Goal: Task Accomplishment & Management: Contribute content

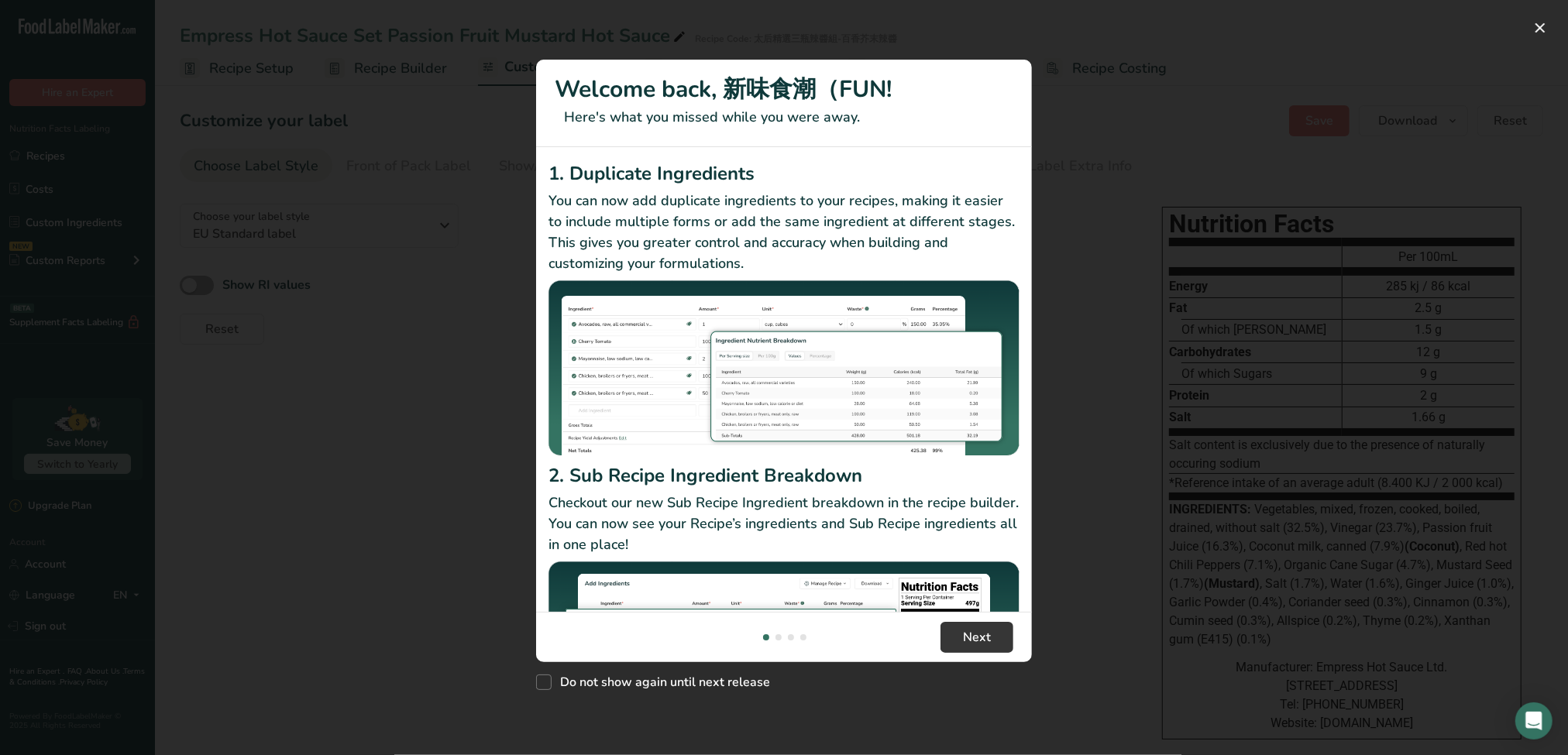
click at [1088, 192] on div "New Features" at bounding box center [784, 377] width 1568 height 755
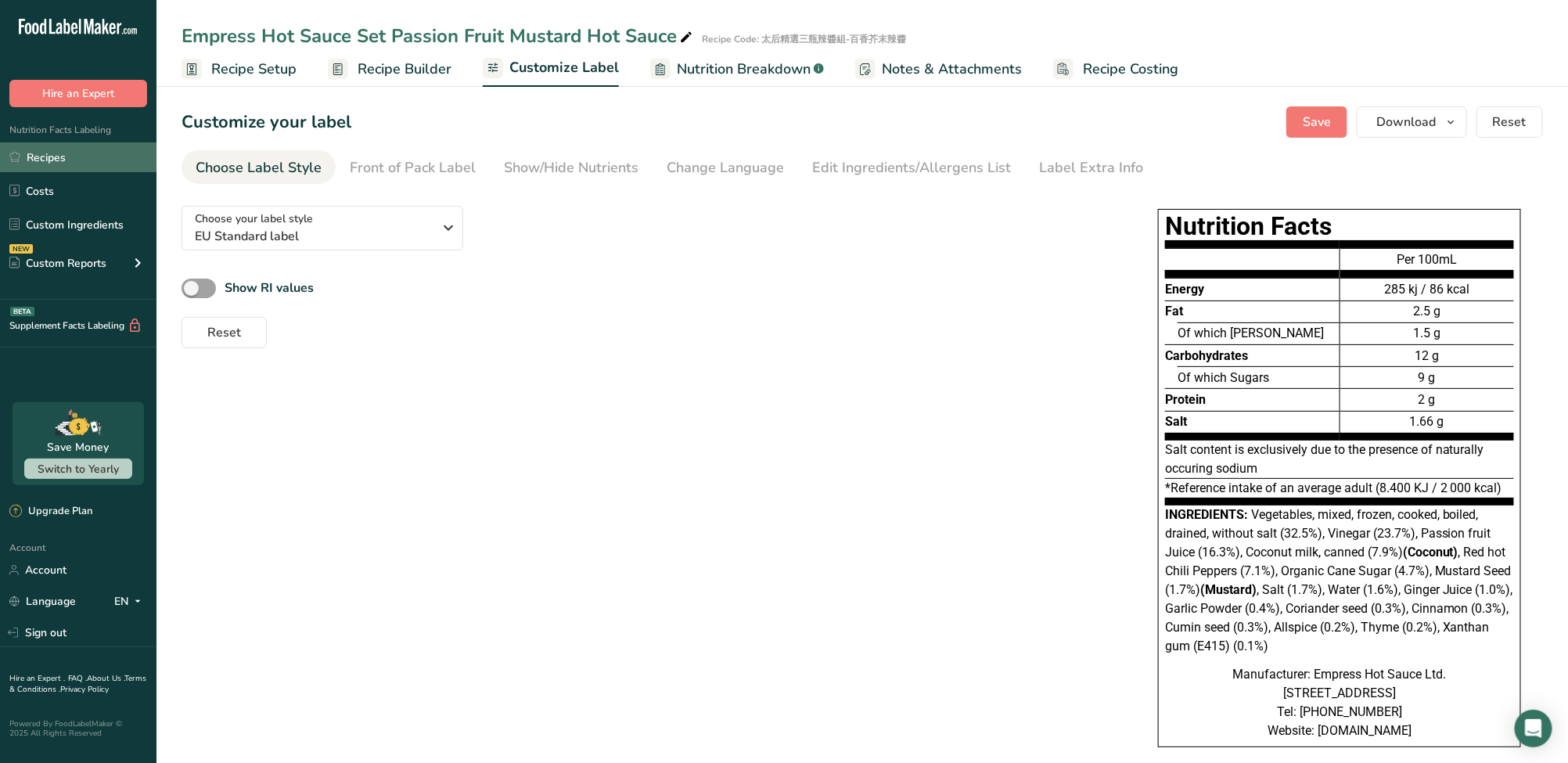
click at [85, 162] on link "Recipes" at bounding box center [78, 157] width 156 height 29
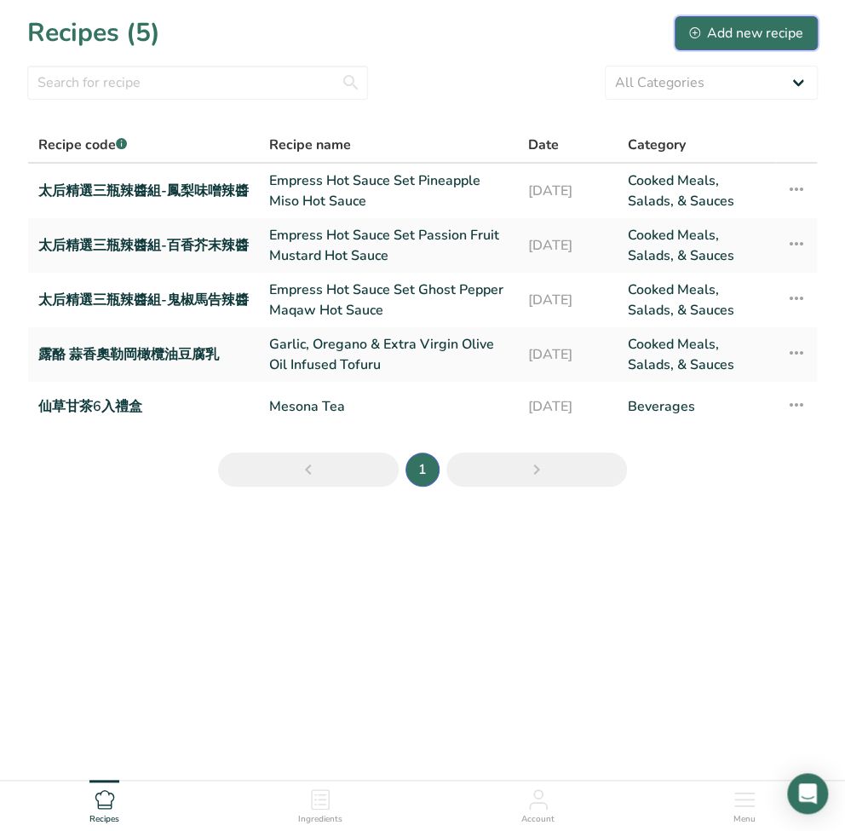
click at [750, 31] on div "Add new recipe" at bounding box center [746, 33] width 114 height 20
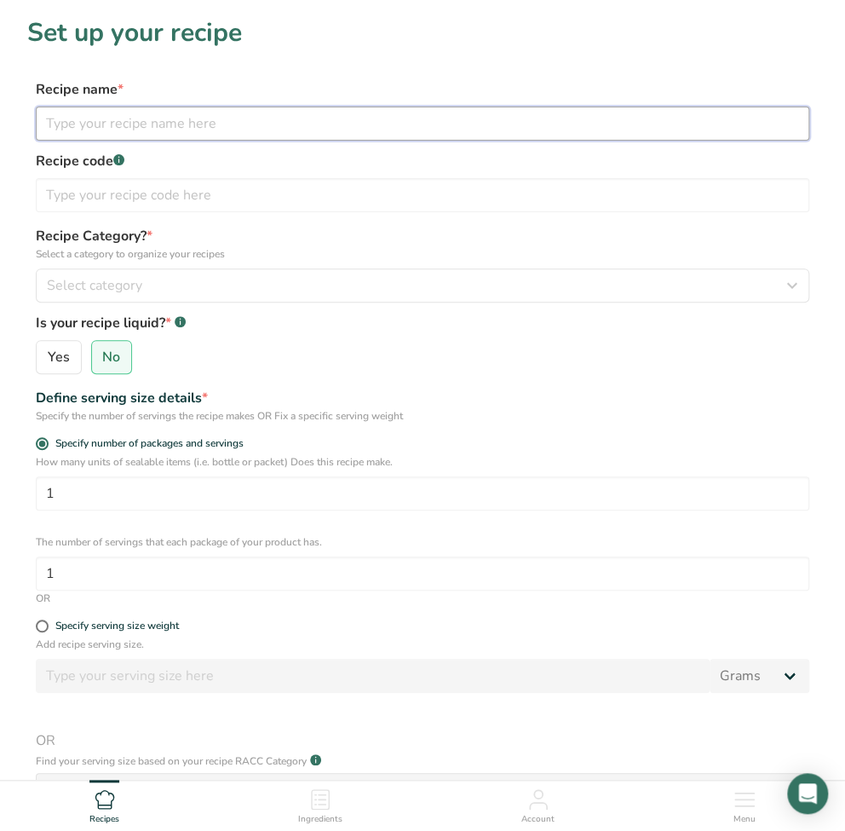
click at [150, 134] on input "text" at bounding box center [423, 124] width 774 height 34
paste input "Apple Rice Cookie"
click at [308, 134] on input "Apple Rice Cookie" at bounding box center [423, 124] width 774 height 34
drag, startPoint x: 76, startPoint y: 125, endPoint x: -110, endPoint y: 125, distance: 185.7
click at [0, 125] on html "Set up your recipe Recipe name * Apple Rice Cookie Recipe code .a-a{fill:#34736…" at bounding box center [422, 561] width 845 height 1123
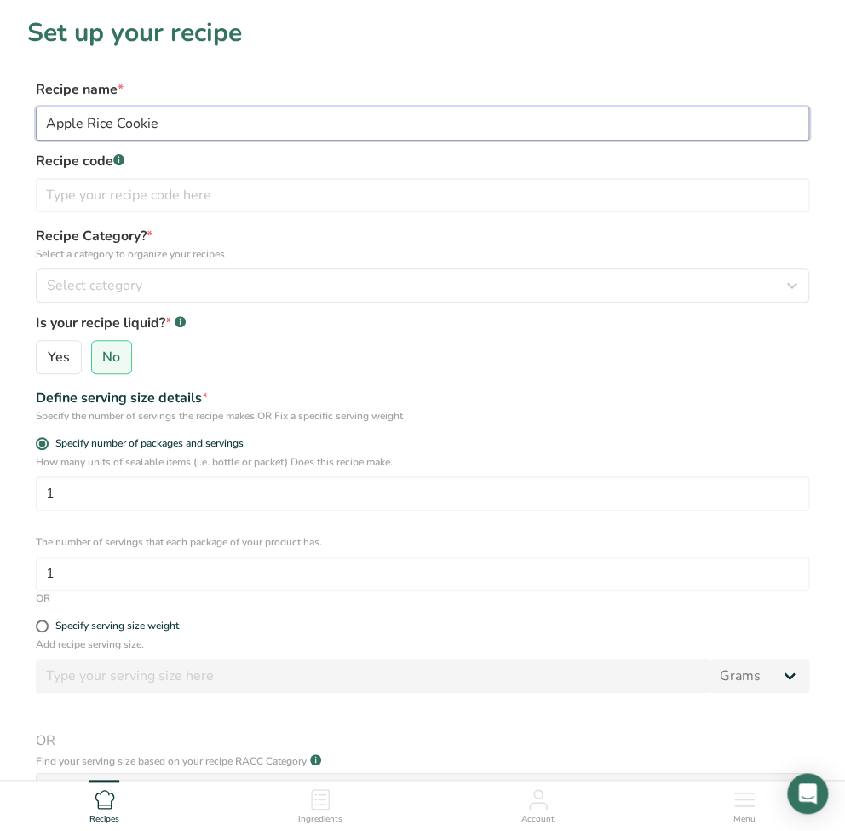
type input "Apple Rice Cookie"
click at [145, 199] on input "text" at bounding box center [423, 195] width 774 height 34
paste input "原味蘋果米餅"
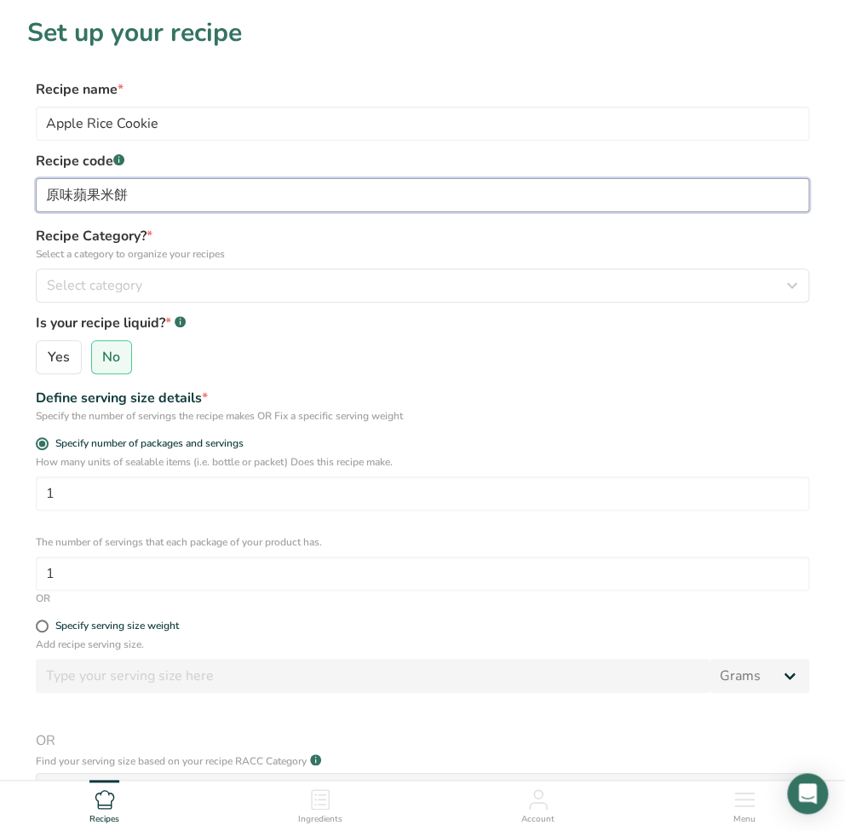
type input "原味蘋果米餅"
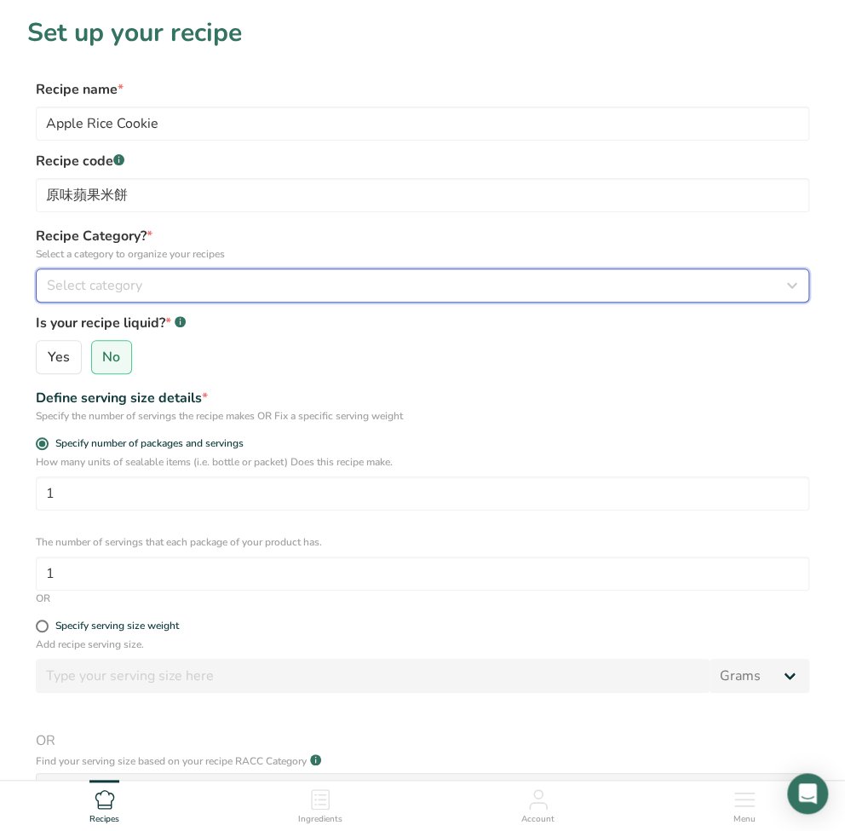
click at [258, 278] on div "Select category" at bounding box center [417, 285] width 741 height 20
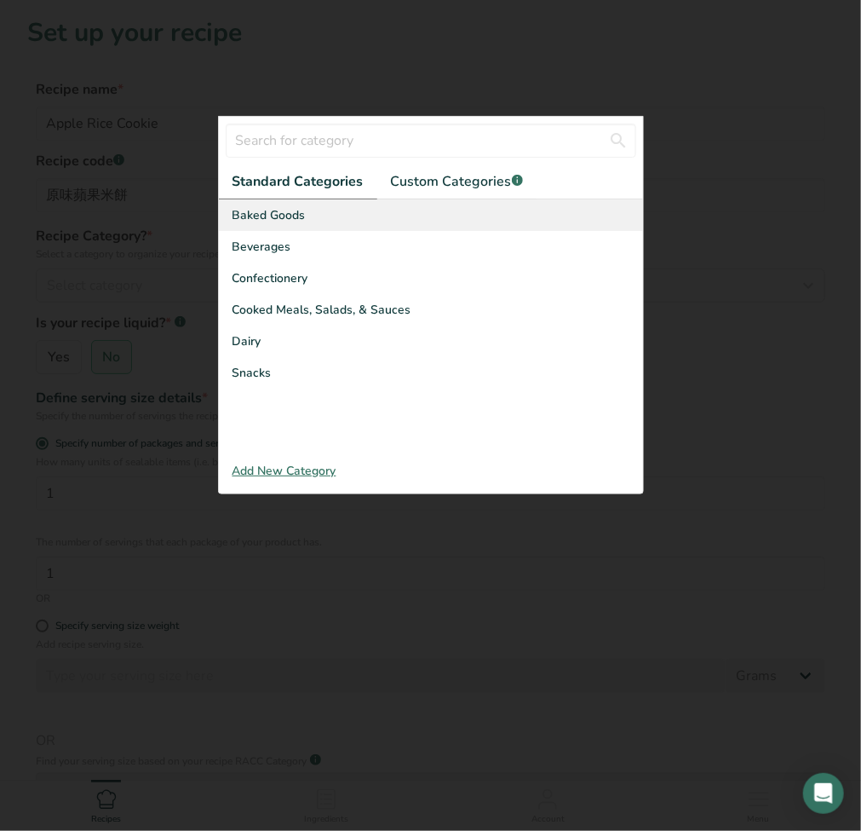
click at [333, 215] on div "Baked Goods" at bounding box center [431, 215] width 424 height 32
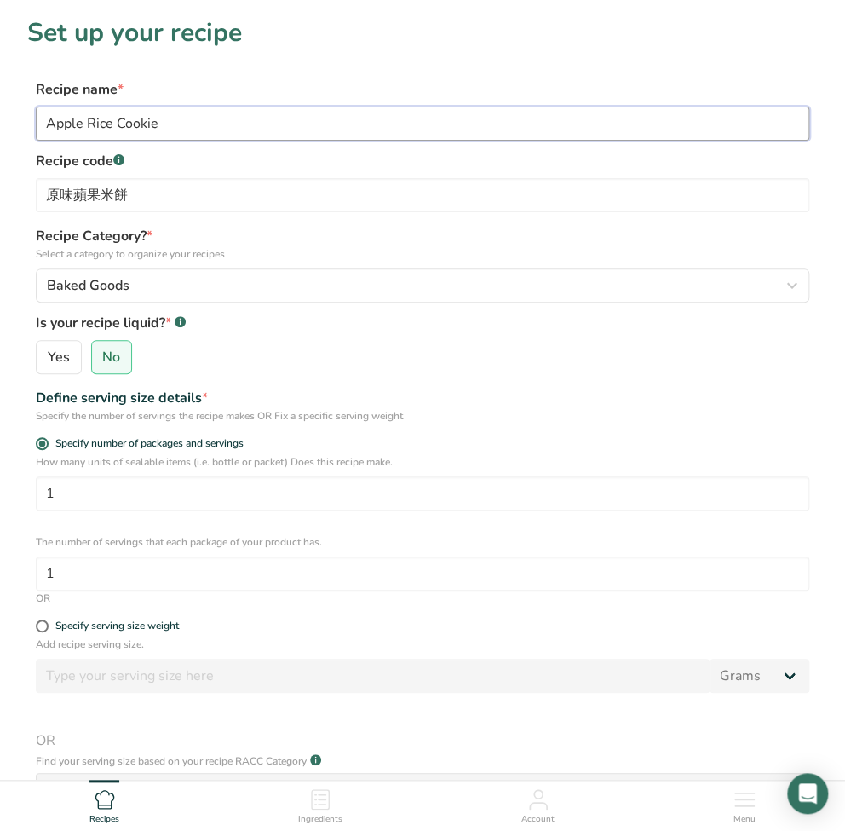
drag, startPoint x: 175, startPoint y: 106, endPoint x: 19, endPoint y: 114, distance: 156.2
click at [19, 114] on section "Set up your recipe Recipe name * Apple Rice Cookie Recipe code .a-a{fill:#34736…" at bounding box center [422, 508] width 845 height 1017
drag, startPoint x: 242, startPoint y: 36, endPoint x: 5, endPoint y: 37, distance: 236.9
click at [5, 37] on section "Set up your recipe Recipe name * Apple Rice Cookie Recipe code .a-a{fill:#34736…" at bounding box center [422, 508] width 845 height 1017
copy h1 "Set up your recipe"
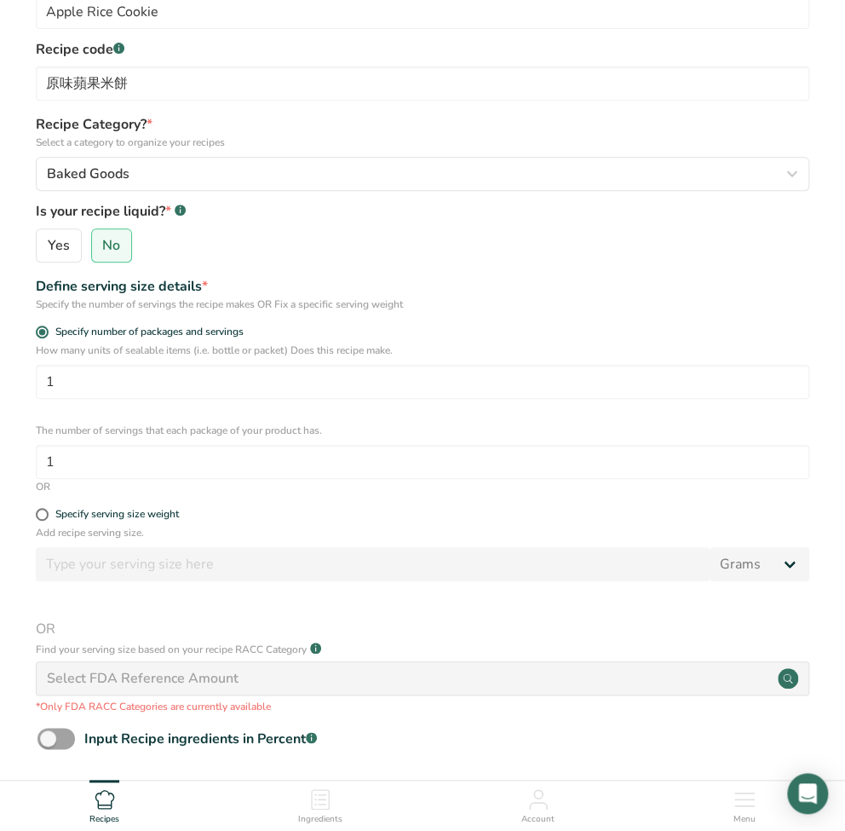
scroll to position [113, 0]
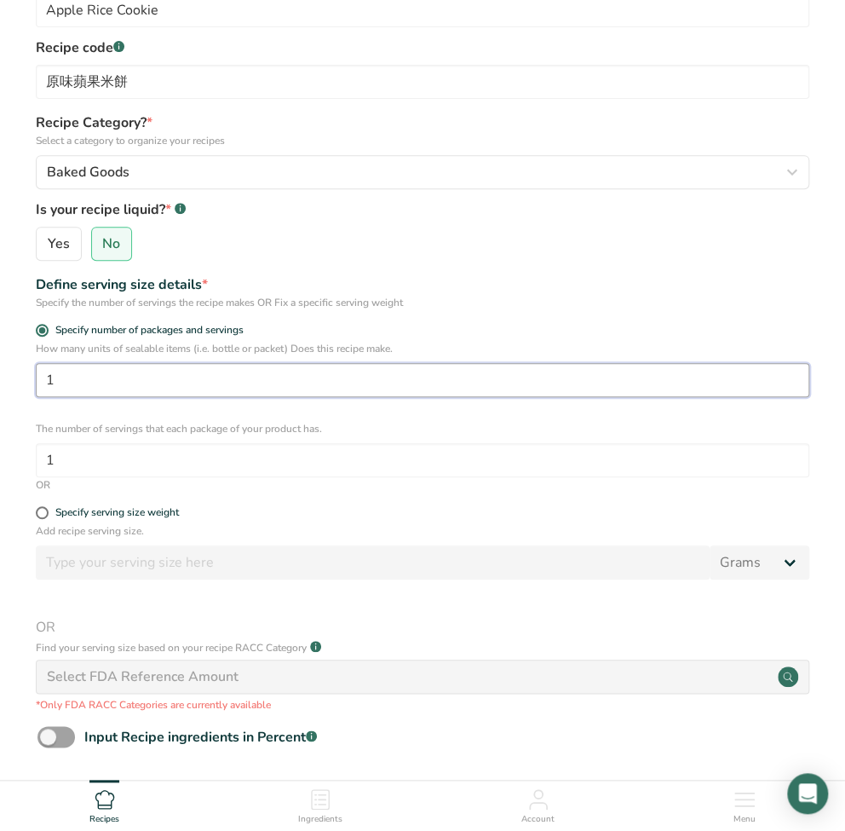
drag, startPoint x: 85, startPoint y: 385, endPoint x: 14, endPoint y: 391, distance: 71.8
click at [14, 391] on section "Set up your recipe Recipe name * Apple Rice Cookie Recipe code .a-a{fill:#34736…" at bounding box center [422, 395] width 845 height 1017
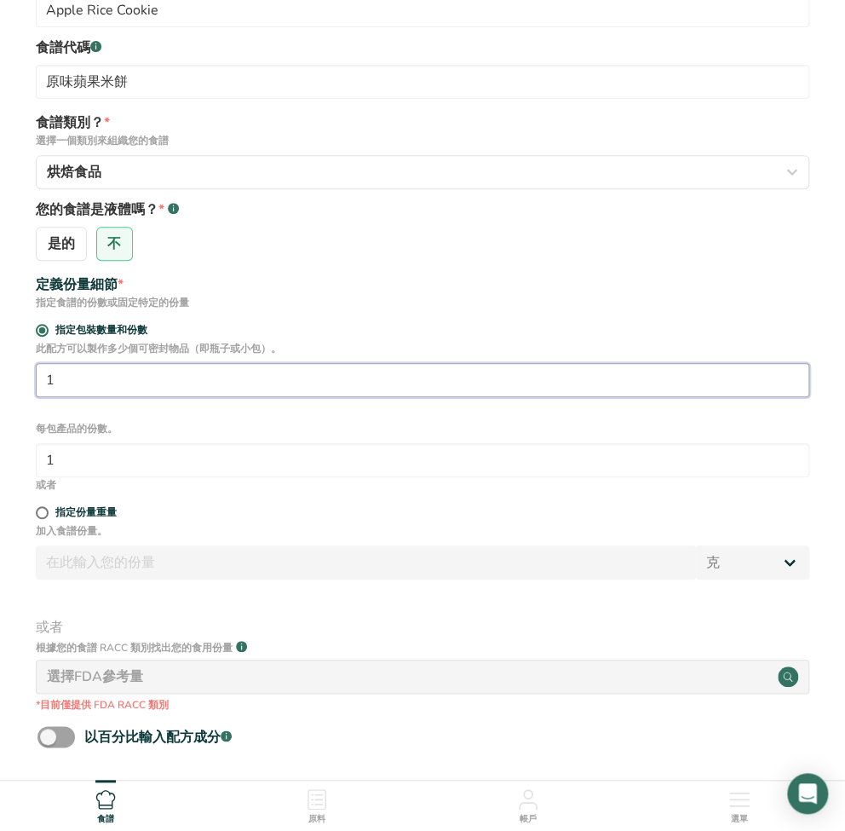
drag, startPoint x: 132, startPoint y: 384, endPoint x: -10, endPoint y: 383, distance: 142.3
click at [0, 383] on html "設定你的食譜 食譜名稱 * Apple Rice Cookie 食譜代碼 .a-a{fill:#347362;}.b-a{fill:#fff;} 原味蘋果米餅…" at bounding box center [422, 448] width 845 height 1123
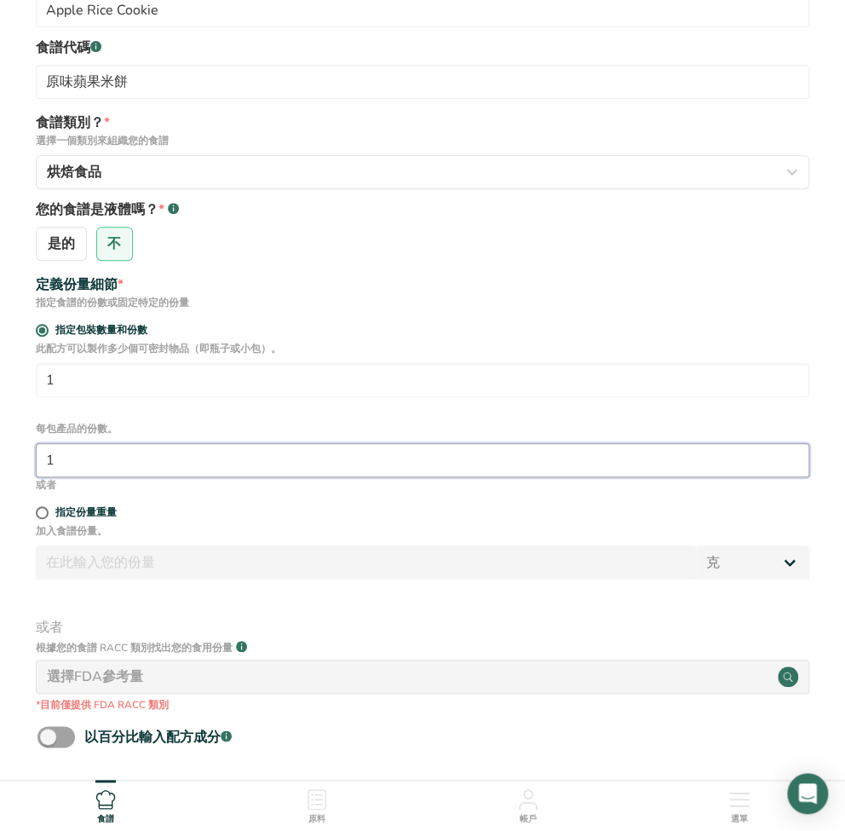
click at [115, 470] on input "1" at bounding box center [423, 460] width 774 height 34
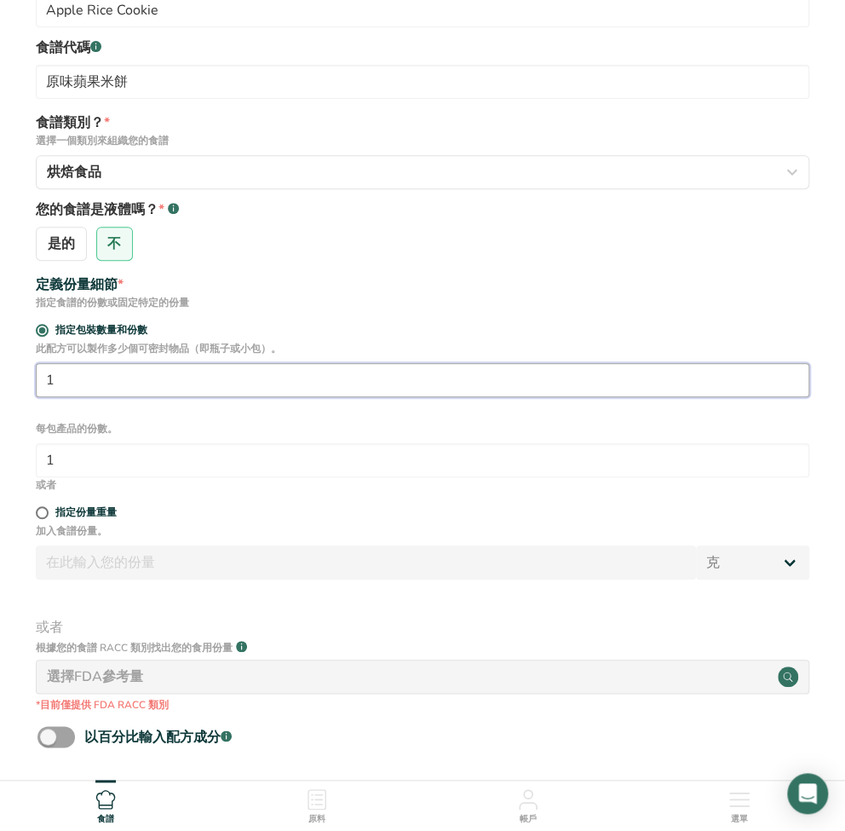
drag, startPoint x: 75, startPoint y: 382, endPoint x: -16, endPoint y: 372, distance: 91.6
click at [0, 372] on html "設定你的食譜 食譜名稱 * Apple Rice Cookie 食譜代碼 .a-a{fill:#347362;}.b-a{fill:#fff;} 原味蘋果米餅…" at bounding box center [422, 448] width 845 height 1123
type input "10"
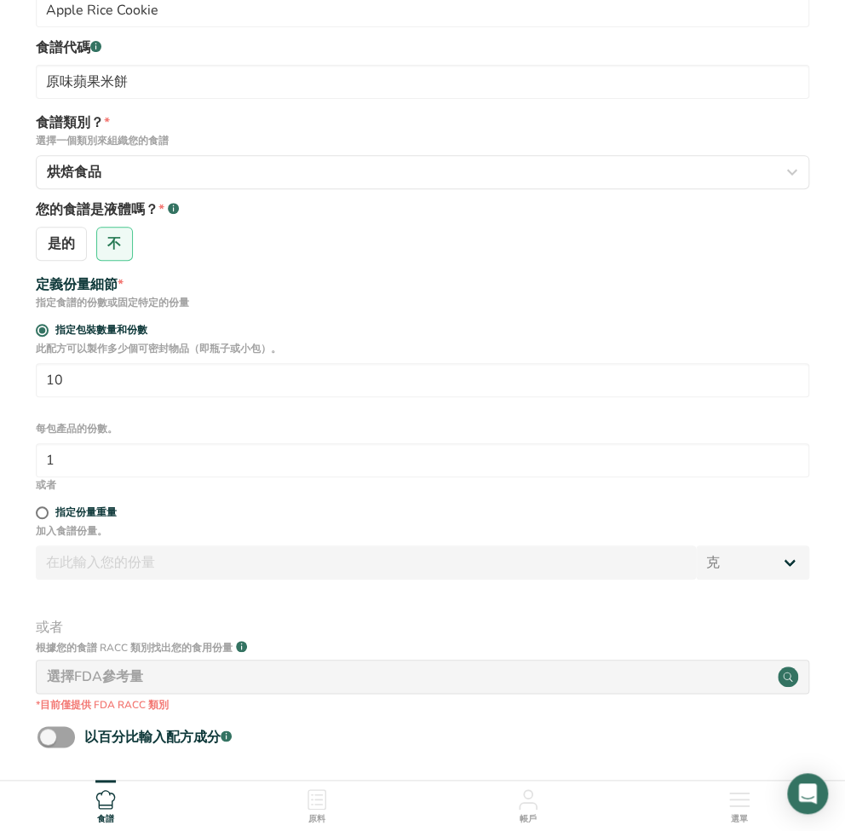
click at [459, 215] on label "您的食譜是液體嗎？ * .a-a{fill:#347362;}.b-a{fill:#fff;}" at bounding box center [423, 209] width 774 height 20
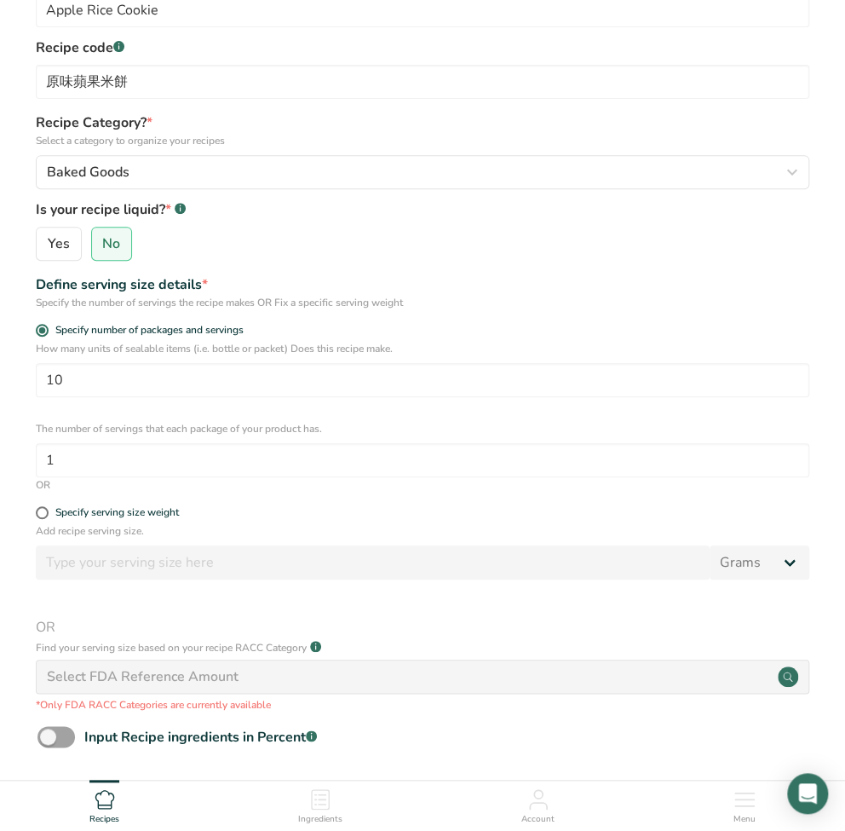
click at [715, 401] on div "How many units of sealable items (i.e. bottle or packet) Does this recipe make.…" at bounding box center [422, 409] width 791 height 136
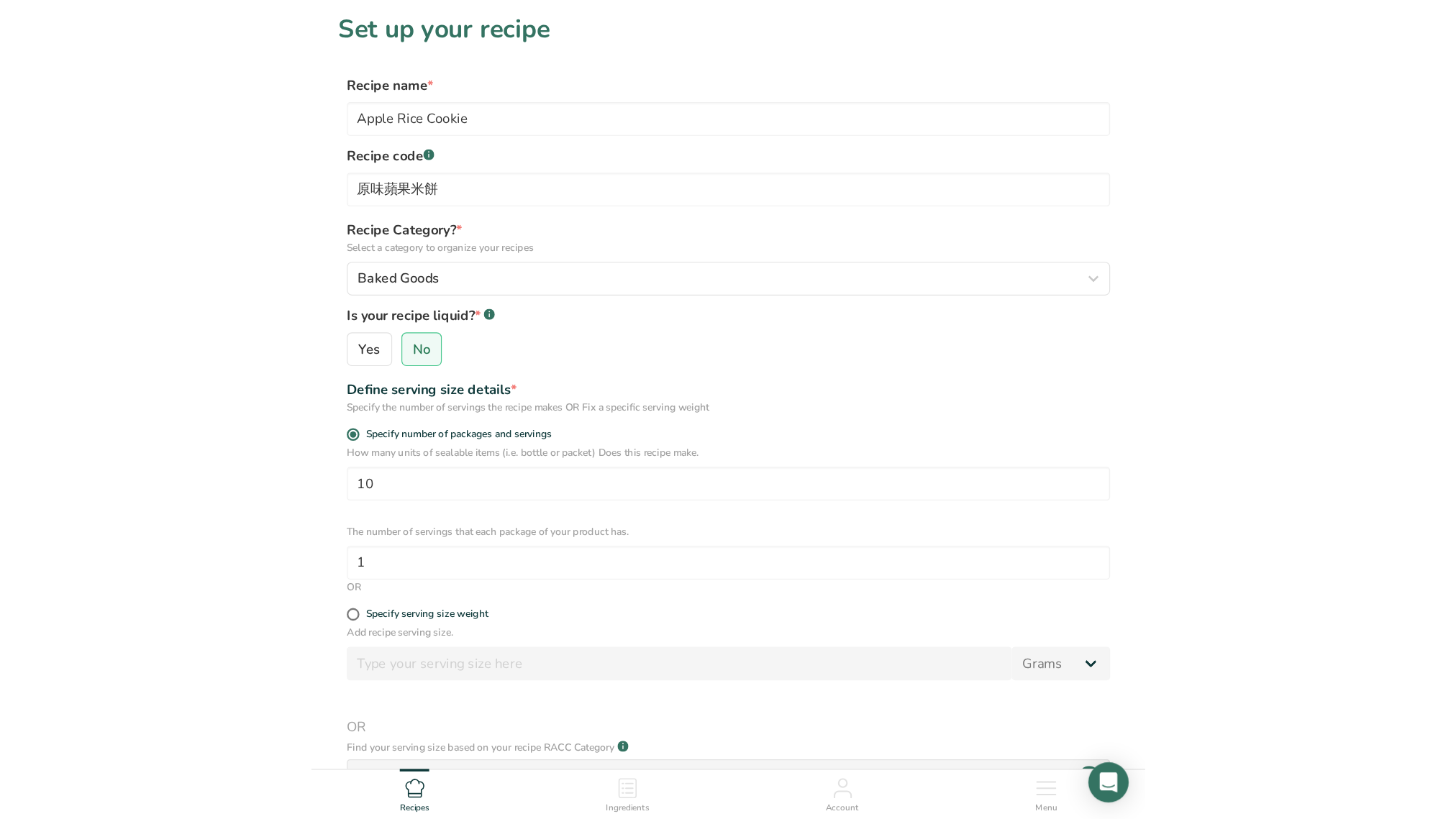
scroll to position [0, 0]
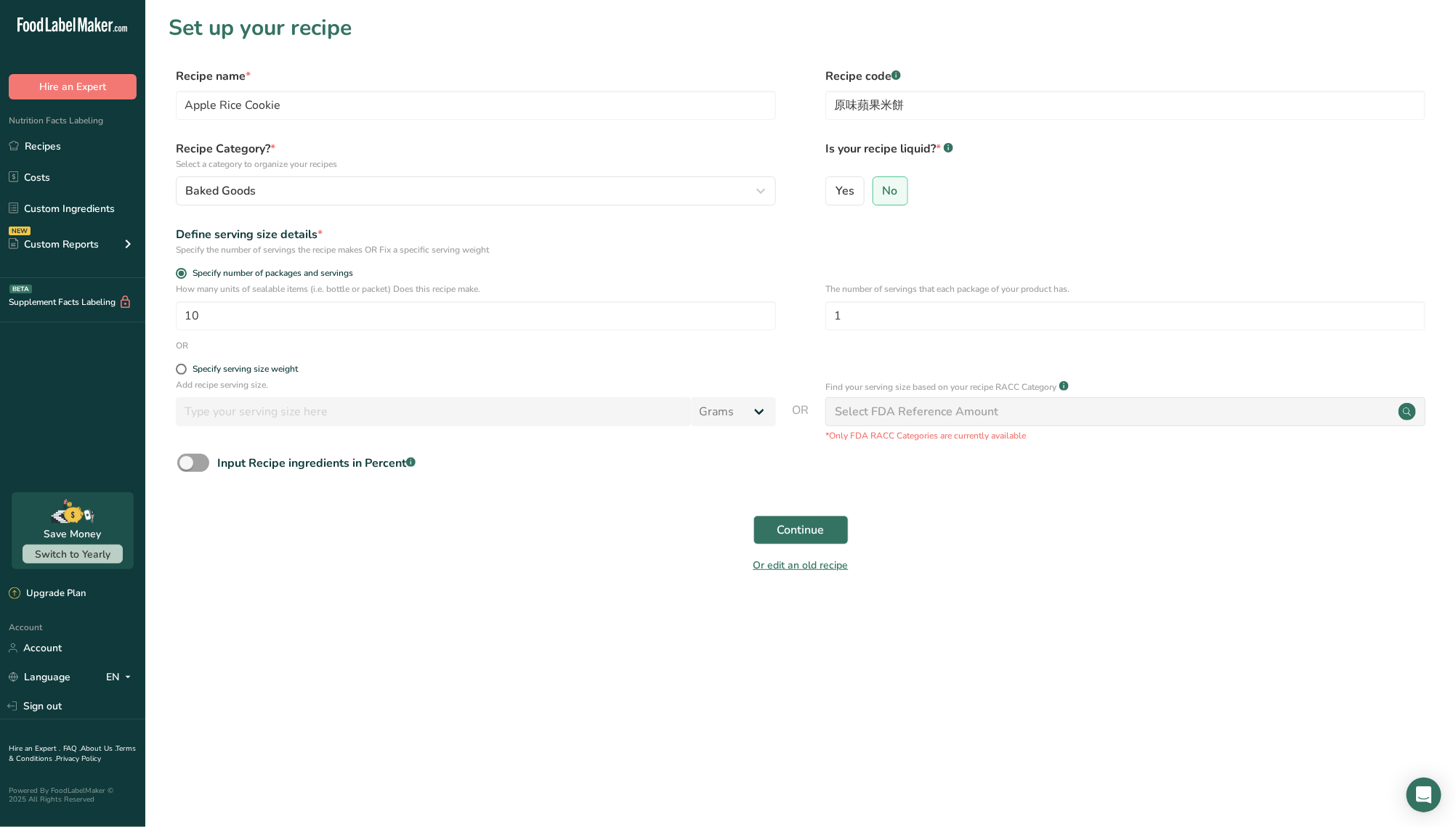
click at [414, 664] on main "Set up your recipe Recipe name * Apple Rice Cookie Recipe code .a-a{fill:#34736…" at bounding box center [728, 414] width 1456 height 827
click at [268, 317] on input "10" at bounding box center [476, 316] width 600 height 29
click at [934, 322] on input "1" at bounding box center [1126, 316] width 600 height 29
drag, startPoint x: 351, startPoint y: 314, endPoint x: 47, endPoint y: 313, distance: 304.0
click at [47, 313] on div ".a-20{fill:#fff;} Hire an Expert Nutrition Facts Labeling Recipes Costs Custom …" at bounding box center [728, 414] width 1456 height 827
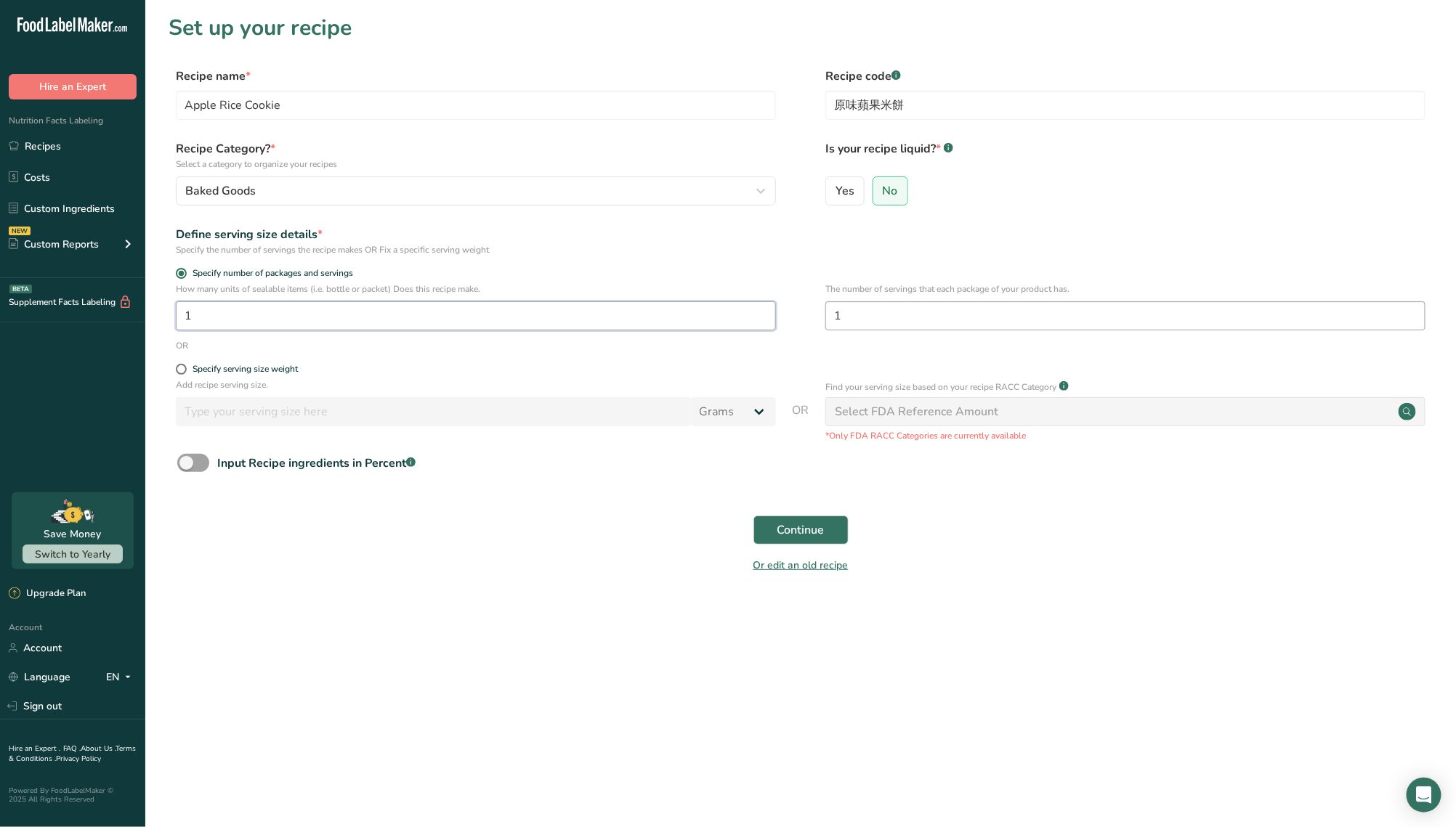
type input "1"
drag, startPoint x: 980, startPoint y: 316, endPoint x: 681, endPoint y: 316, distance: 299.0
click at [681, 316] on div "How many units of sealable items (i.e. bottle or packet) Does this recipe make.…" at bounding box center [801, 310] width 1265 height 56
type input "1"
type input "10"
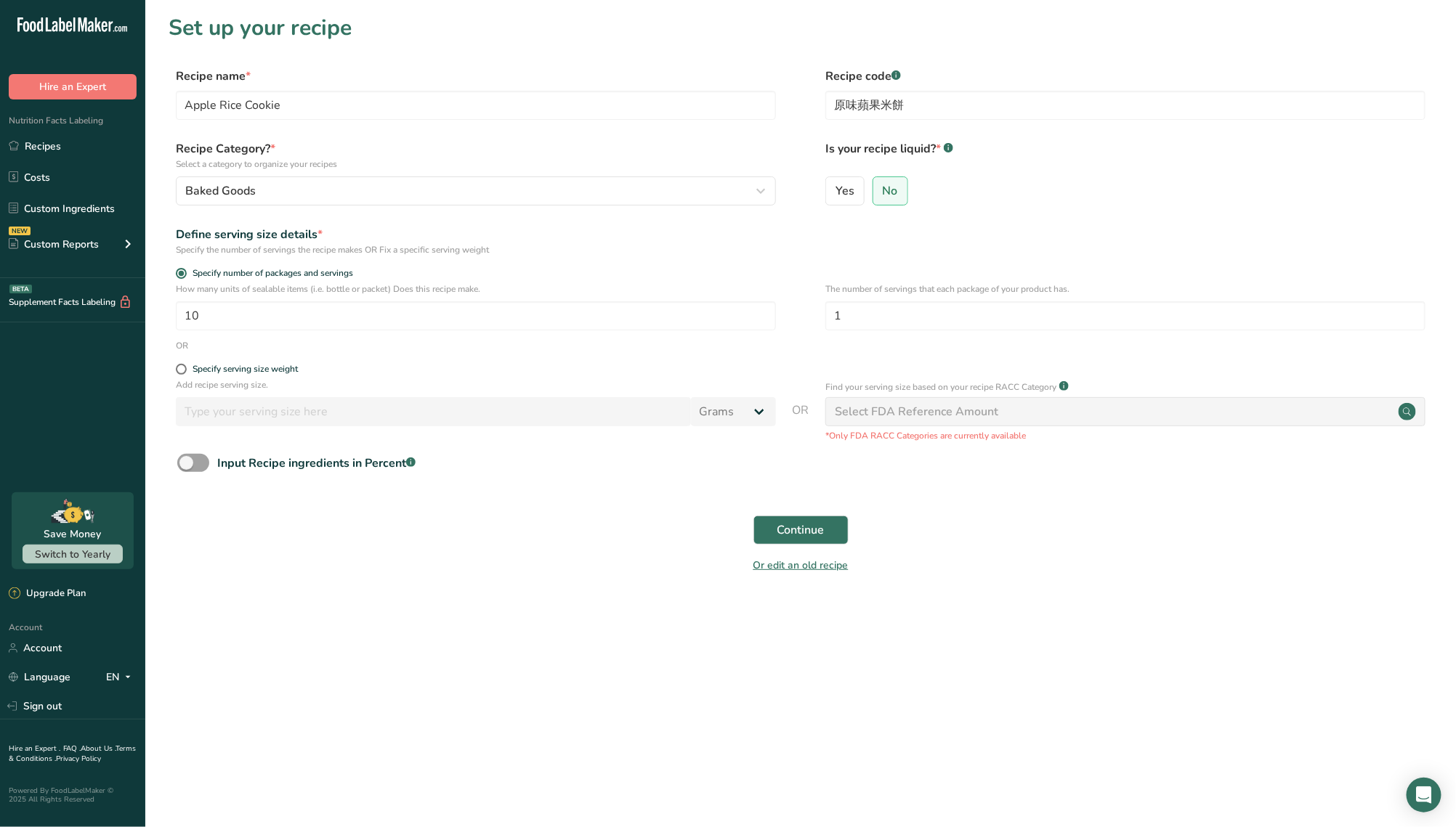
click at [322, 505] on form "Recipe name * Apple Rice Cookie Recipe code .a-a{fill:#347362;}.b-a{fill:#fff;}…" at bounding box center [801, 325] width 1265 height 515
click at [803, 535] on span "Continue" at bounding box center [801, 530] width 47 height 17
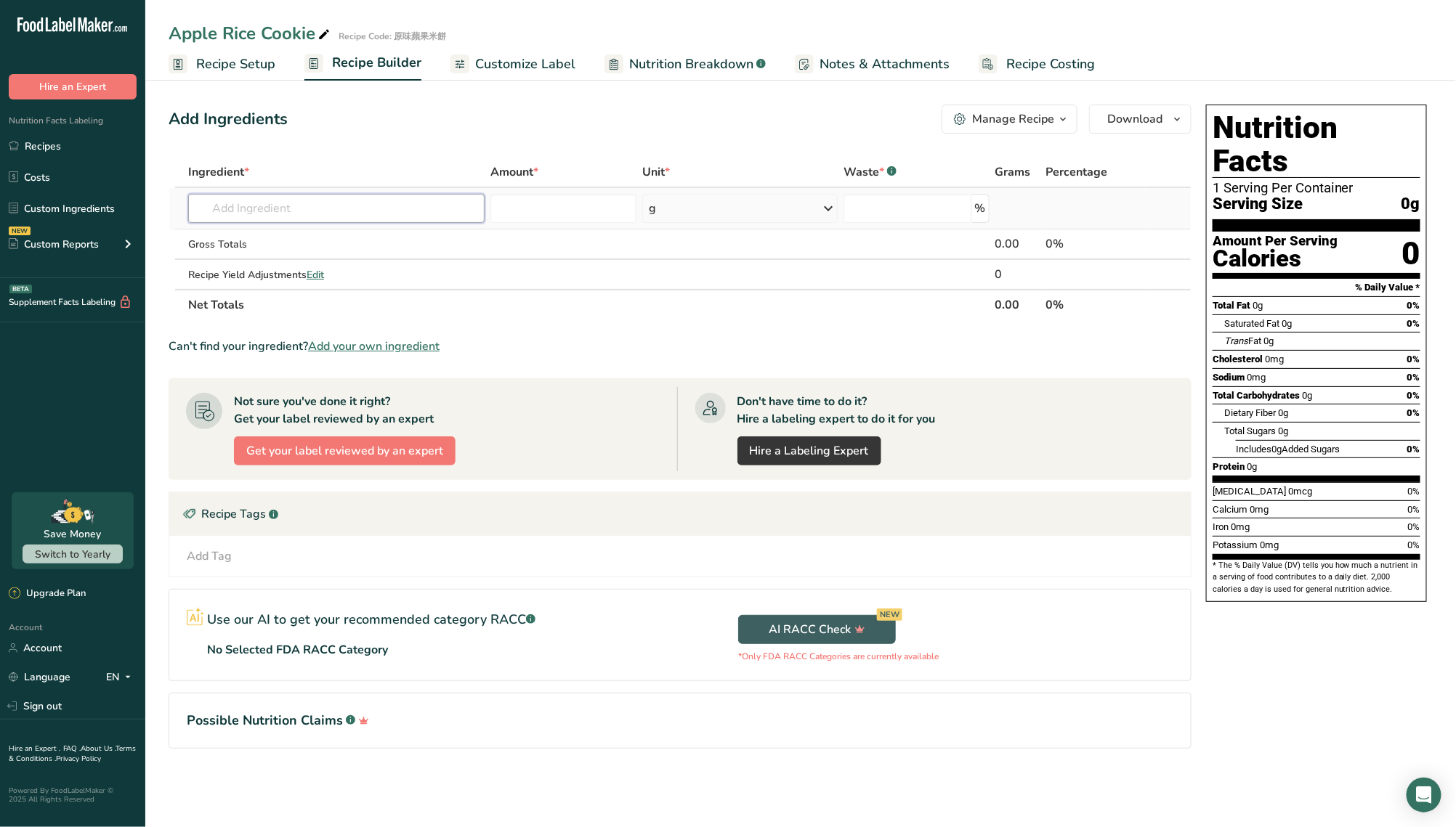
click at [361, 212] on input "text" at bounding box center [337, 208] width 297 height 29
paste input "Rice Flour"
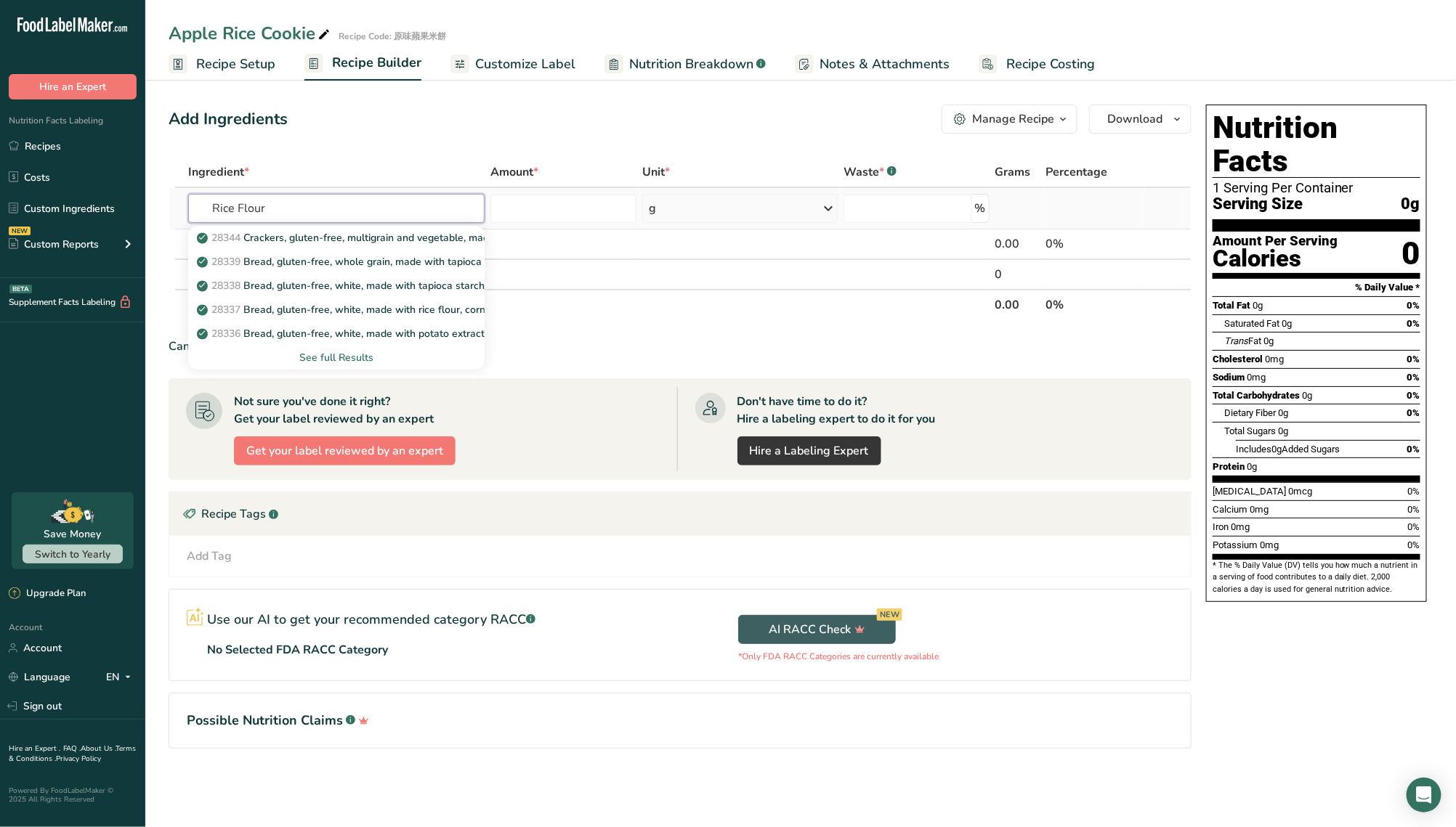
type input "Rice Flour"
click at [353, 357] on div "See full Results" at bounding box center [336, 358] width 273 height 15
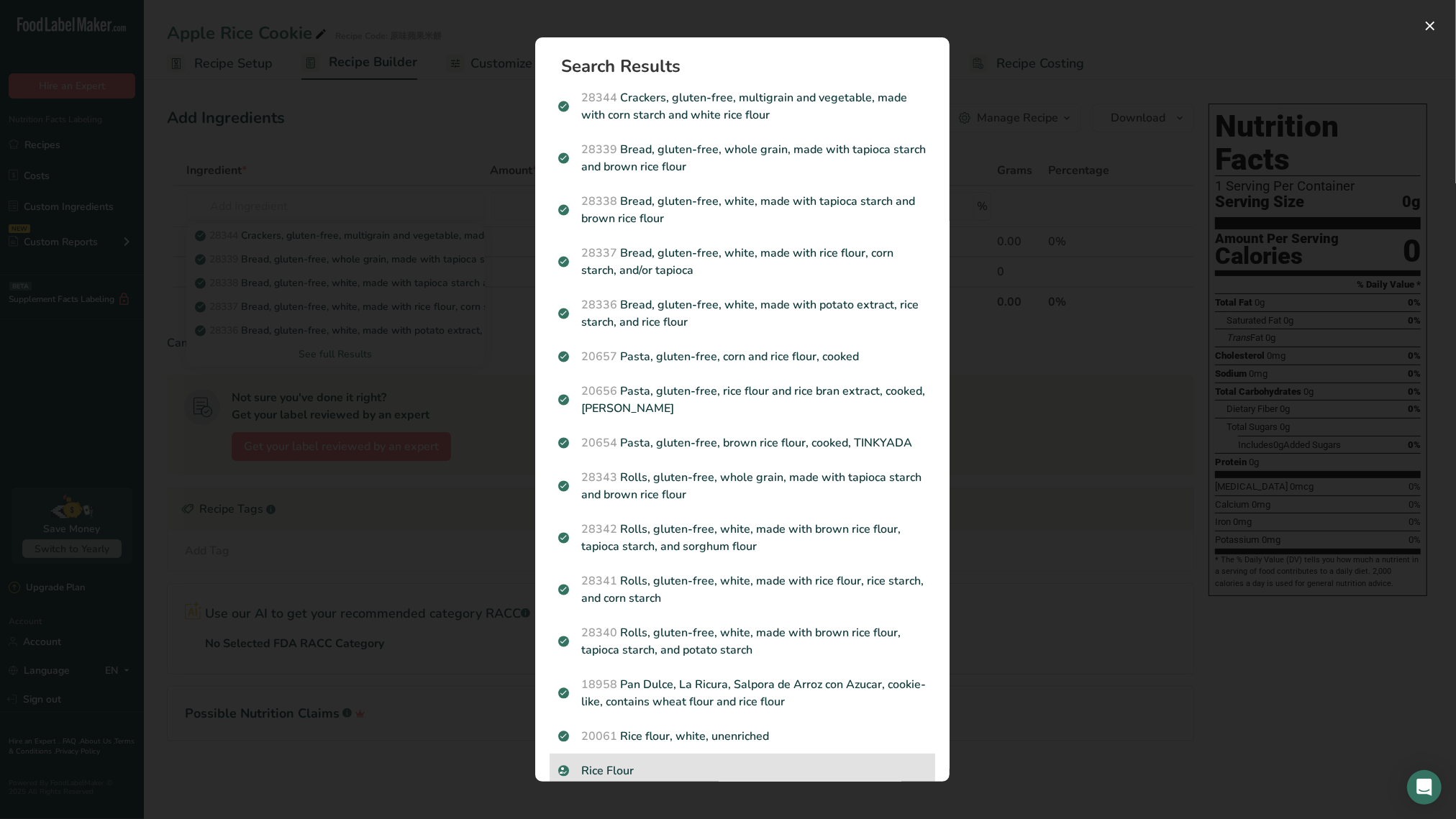
click at [746, 701] on p "Rice Flour" at bounding box center [742, 771] width 368 height 17
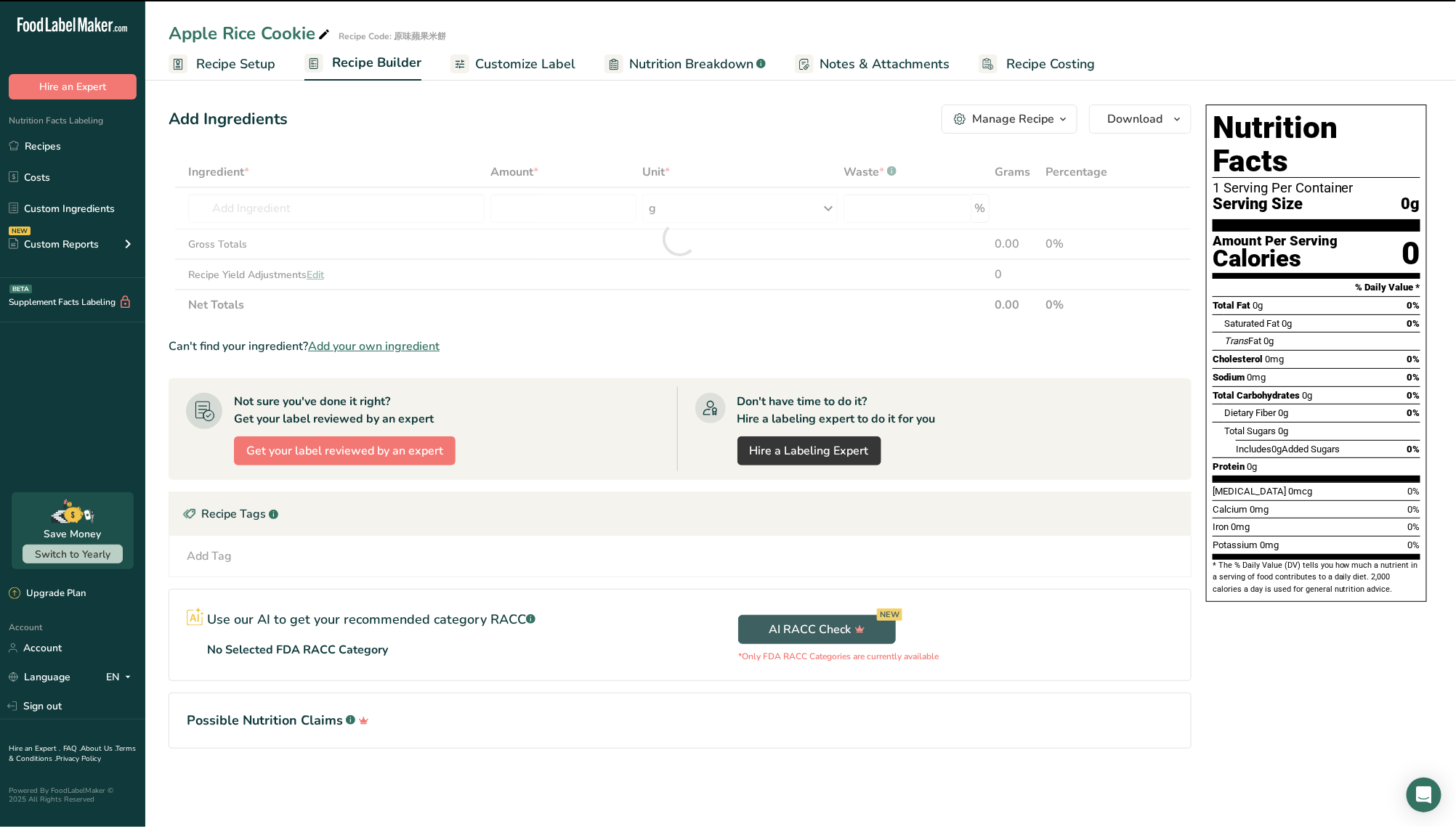
type input "0"
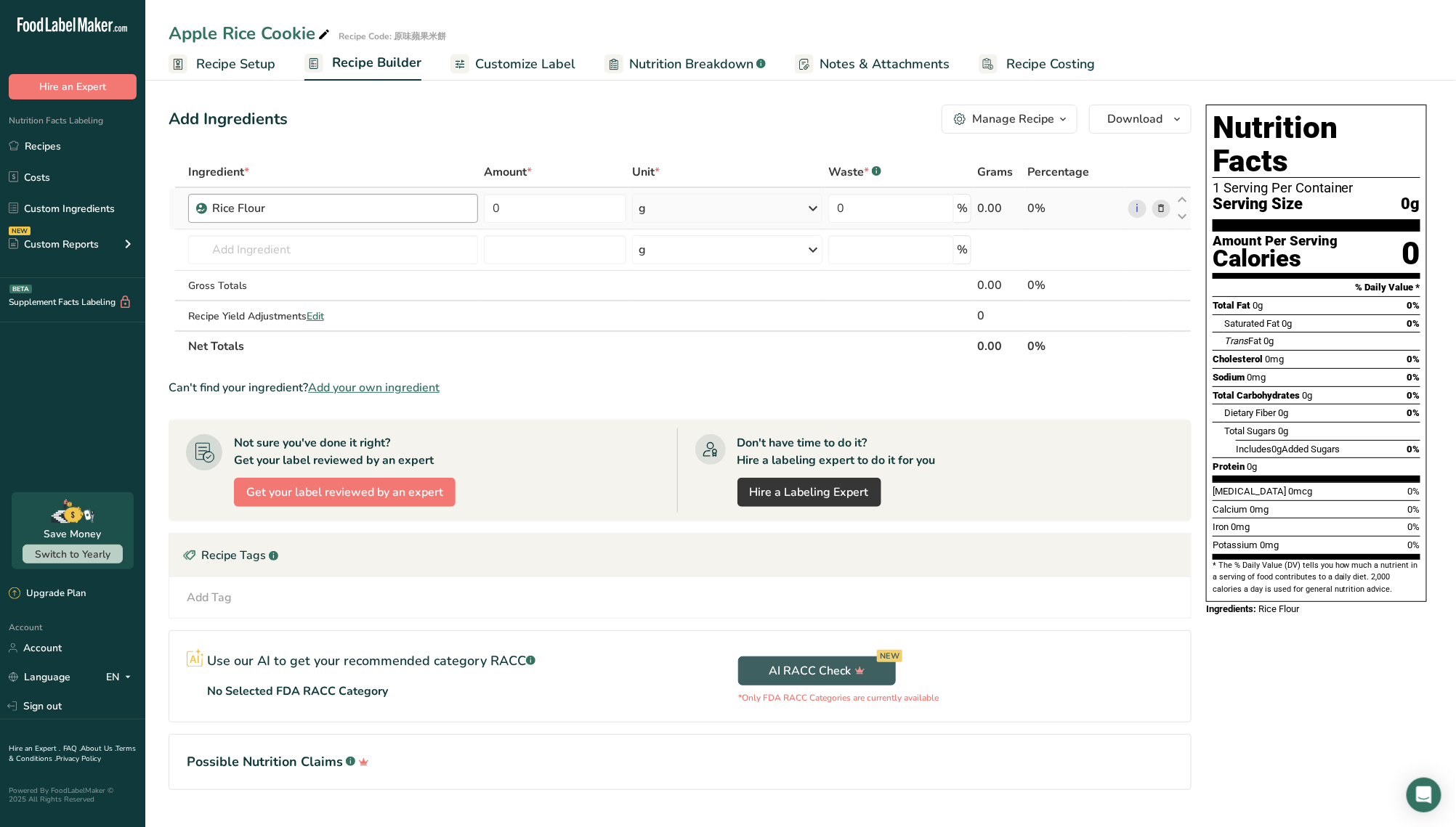
click at [399, 218] on div "Rice Flour" at bounding box center [334, 208] width 290 height 29
click at [383, 209] on div "Rice Flour" at bounding box center [303, 208] width 182 height 17
click at [247, 211] on div "Rice Flour" at bounding box center [303, 208] width 182 height 17
click at [276, 209] on div "Rice Flour" at bounding box center [303, 208] width 182 height 17
click at [265, 205] on div "Rice Flour" at bounding box center [303, 208] width 182 height 17
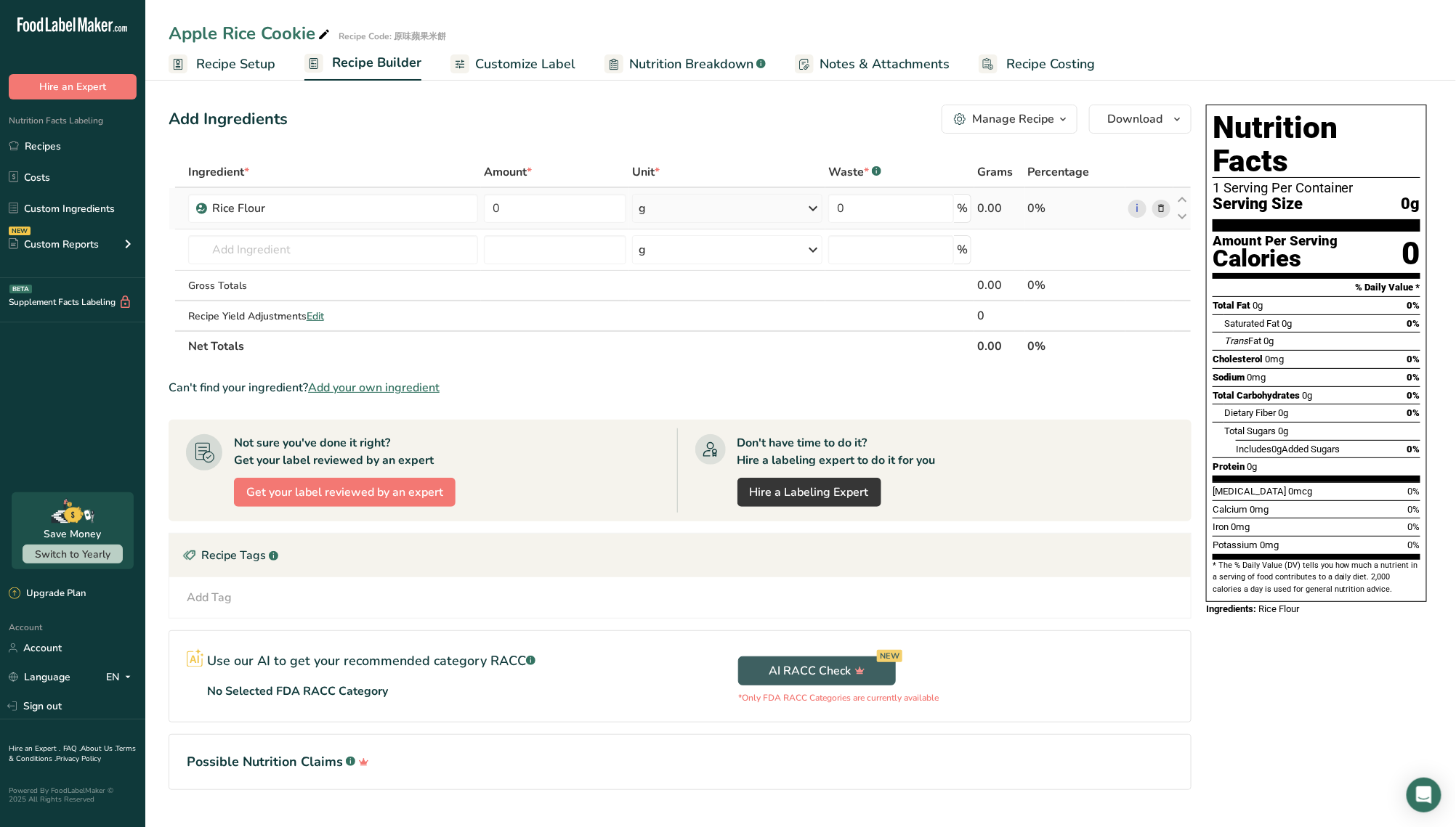
click at [1163, 210] on icon at bounding box center [1162, 209] width 10 height 15
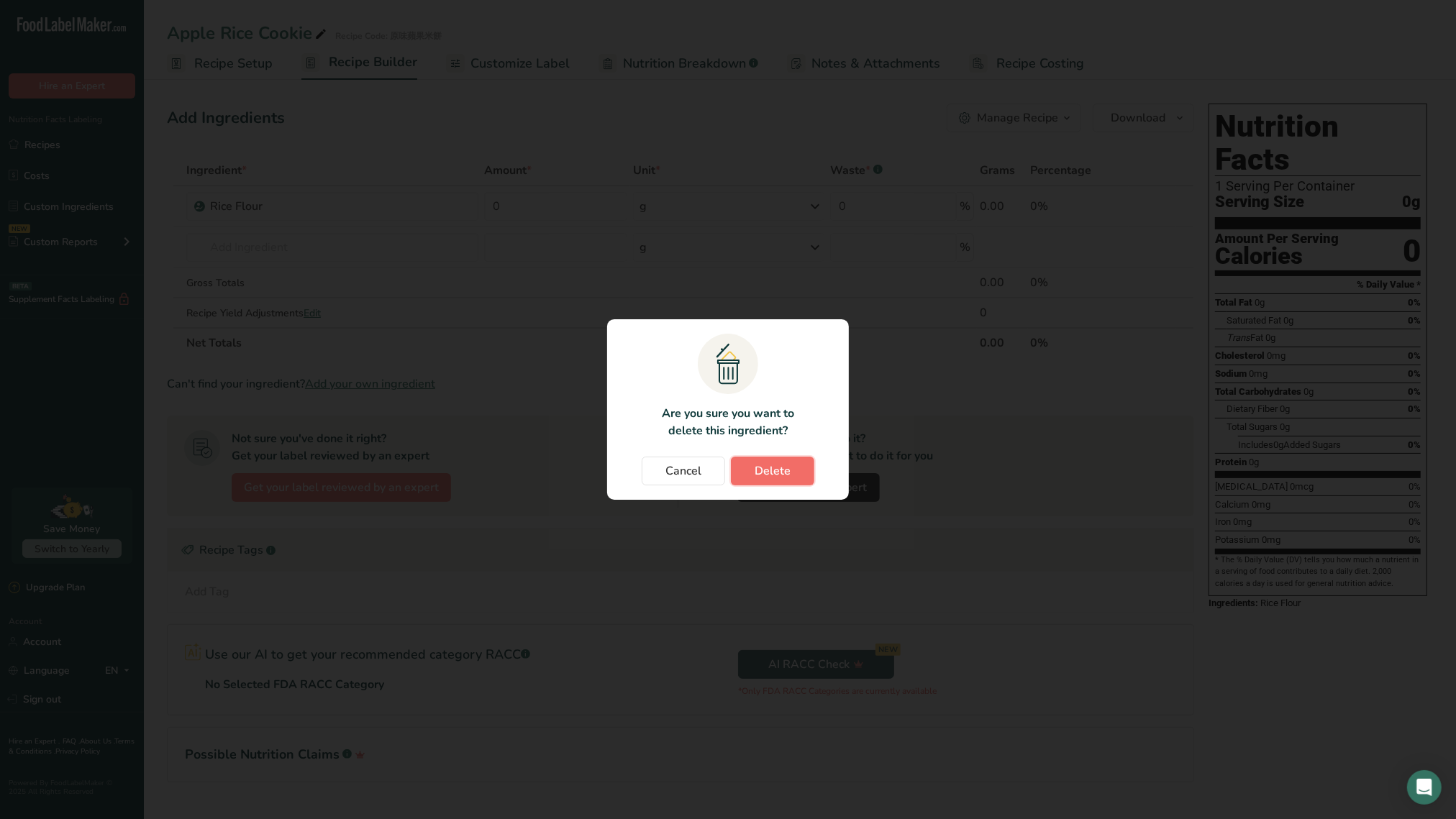
click at [793, 476] on button "Delete" at bounding box center [772, 471] width 84 height 29
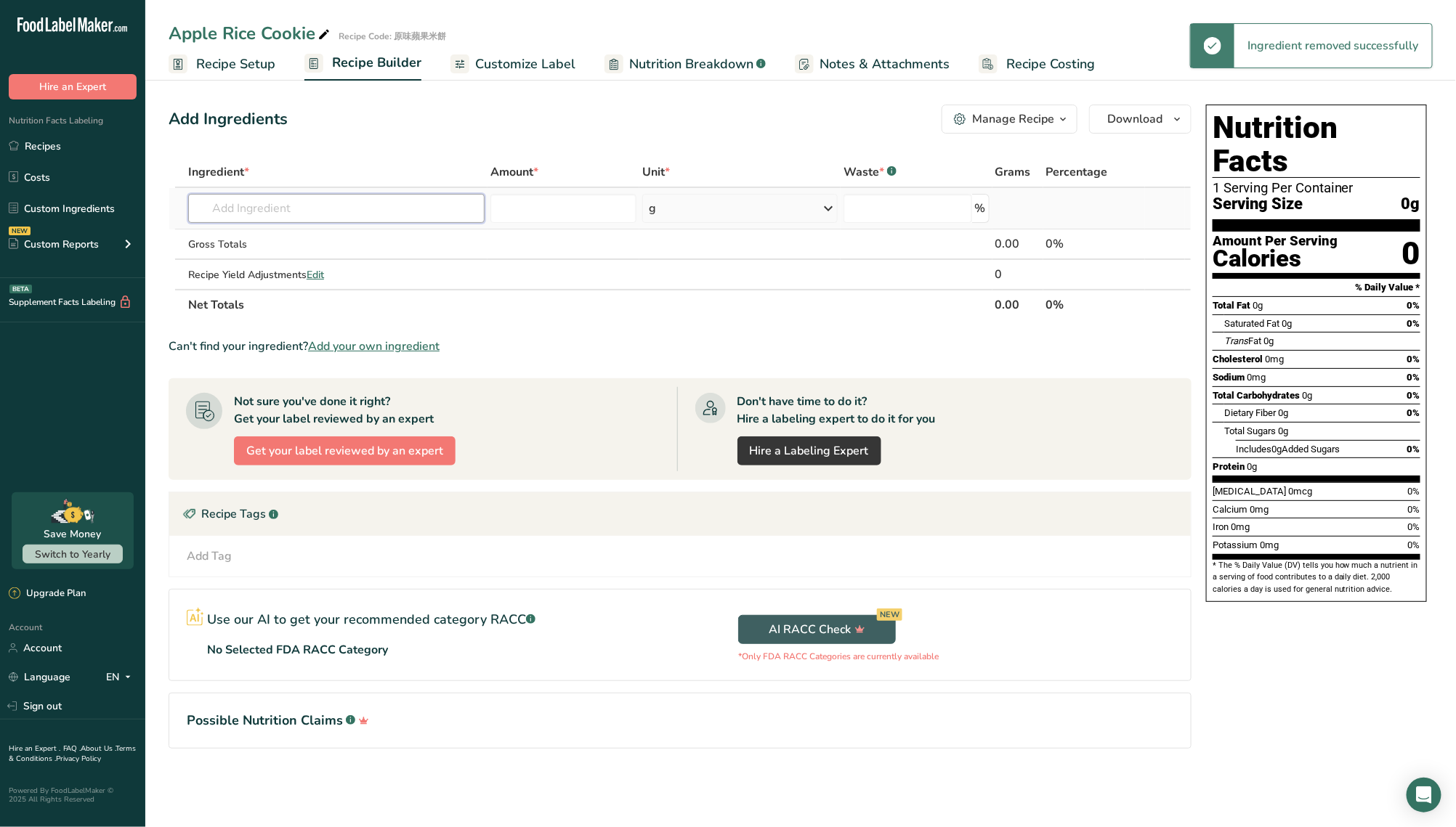
click at [382, 197] on input "text" at bounding box center [337, 208] width 297 height 29
click at [303, 219] on input "text" at bounding box center [337, 208] width 297 height 29
paste input "Rice Flour"
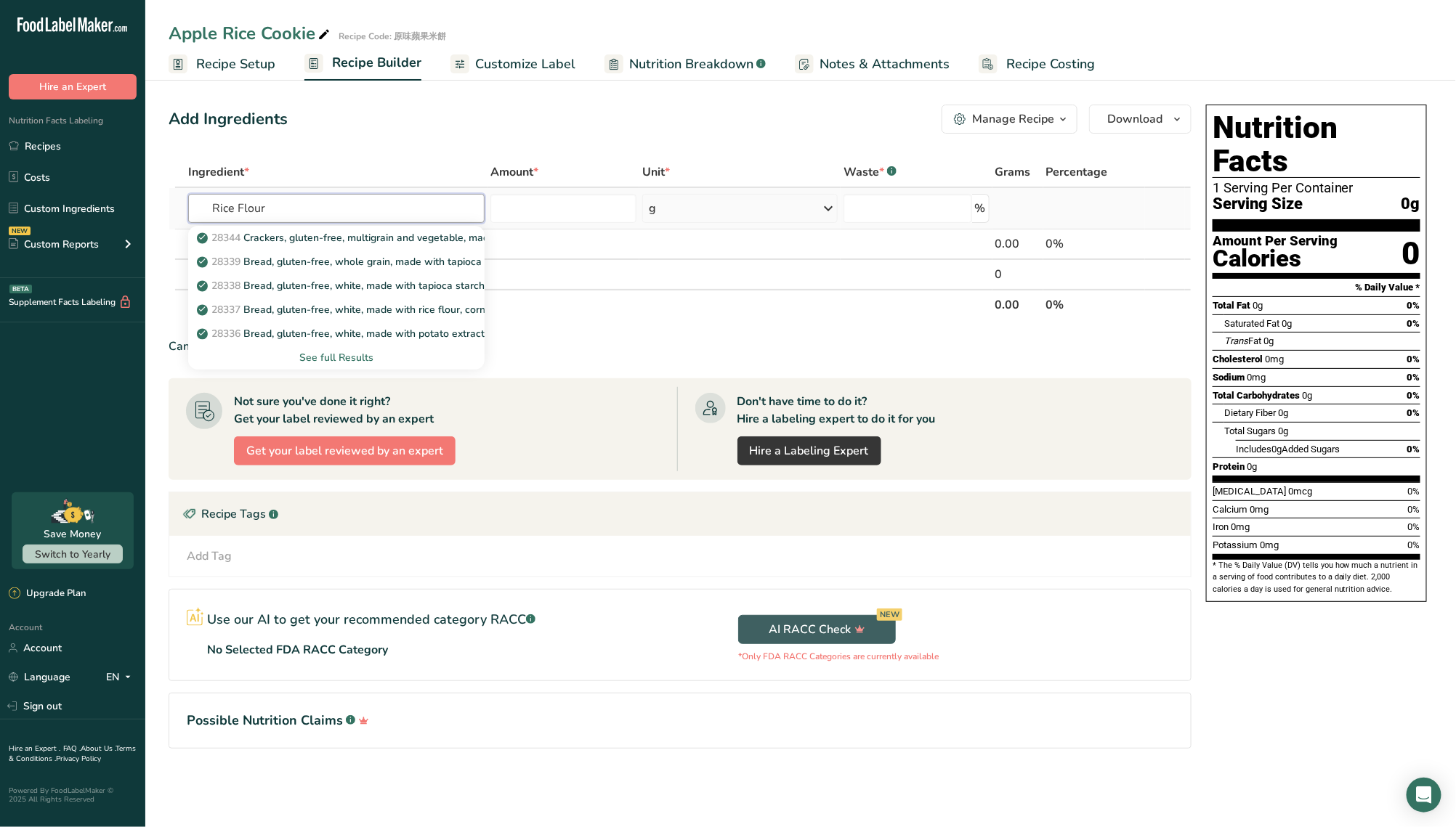
type input "Rice Flour"
click at [343, 365] on div "See full Results" at bounding box center [337, 358] width 297 height 24
click at [329, 359] on div "See full Results" at bounding box center [336, 358] width 273 height 15
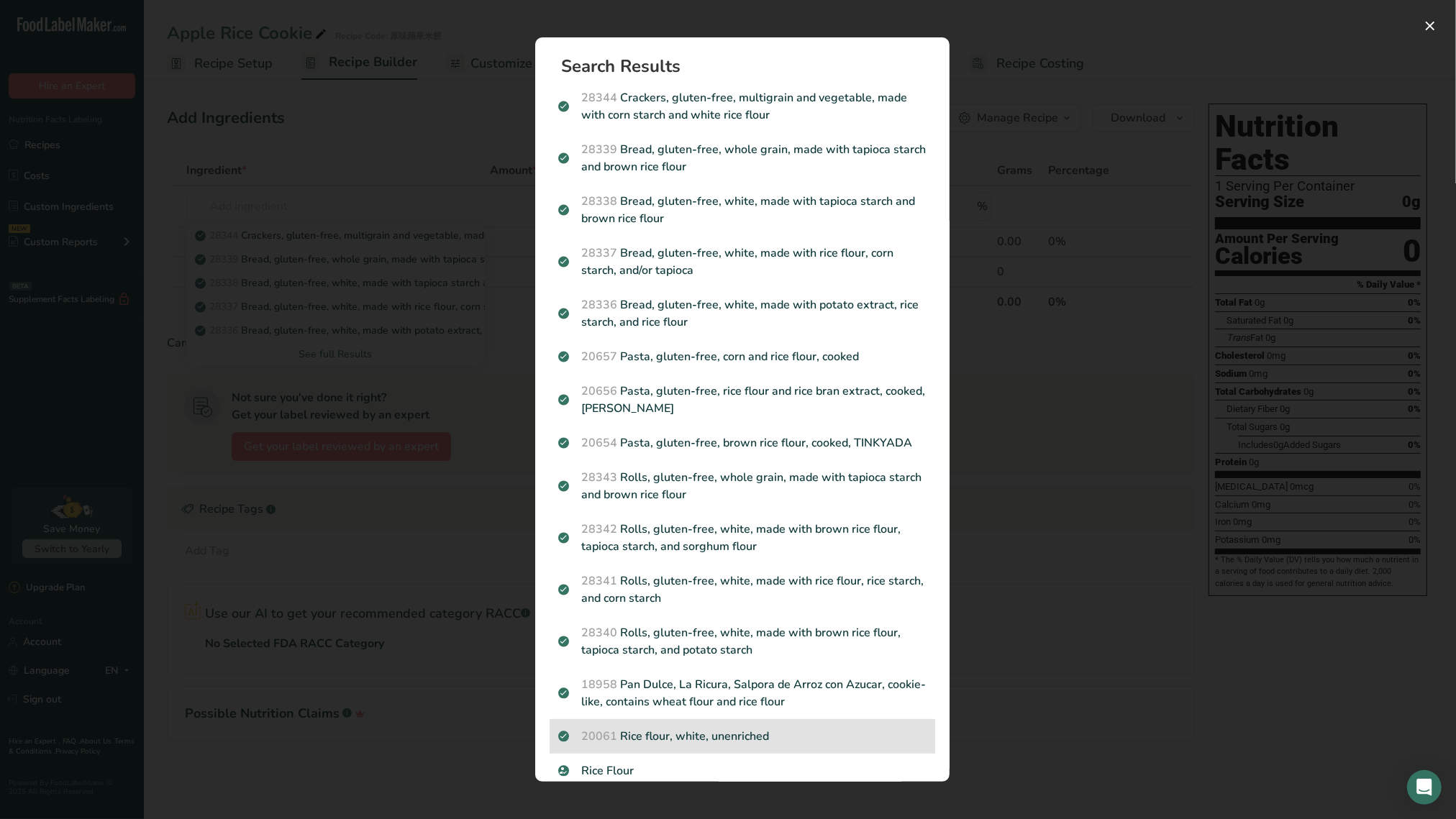
click at [736, 701] on p "20061 Rice flour, white, unenriched" at bounding box center [742, 736] width 368 height 17
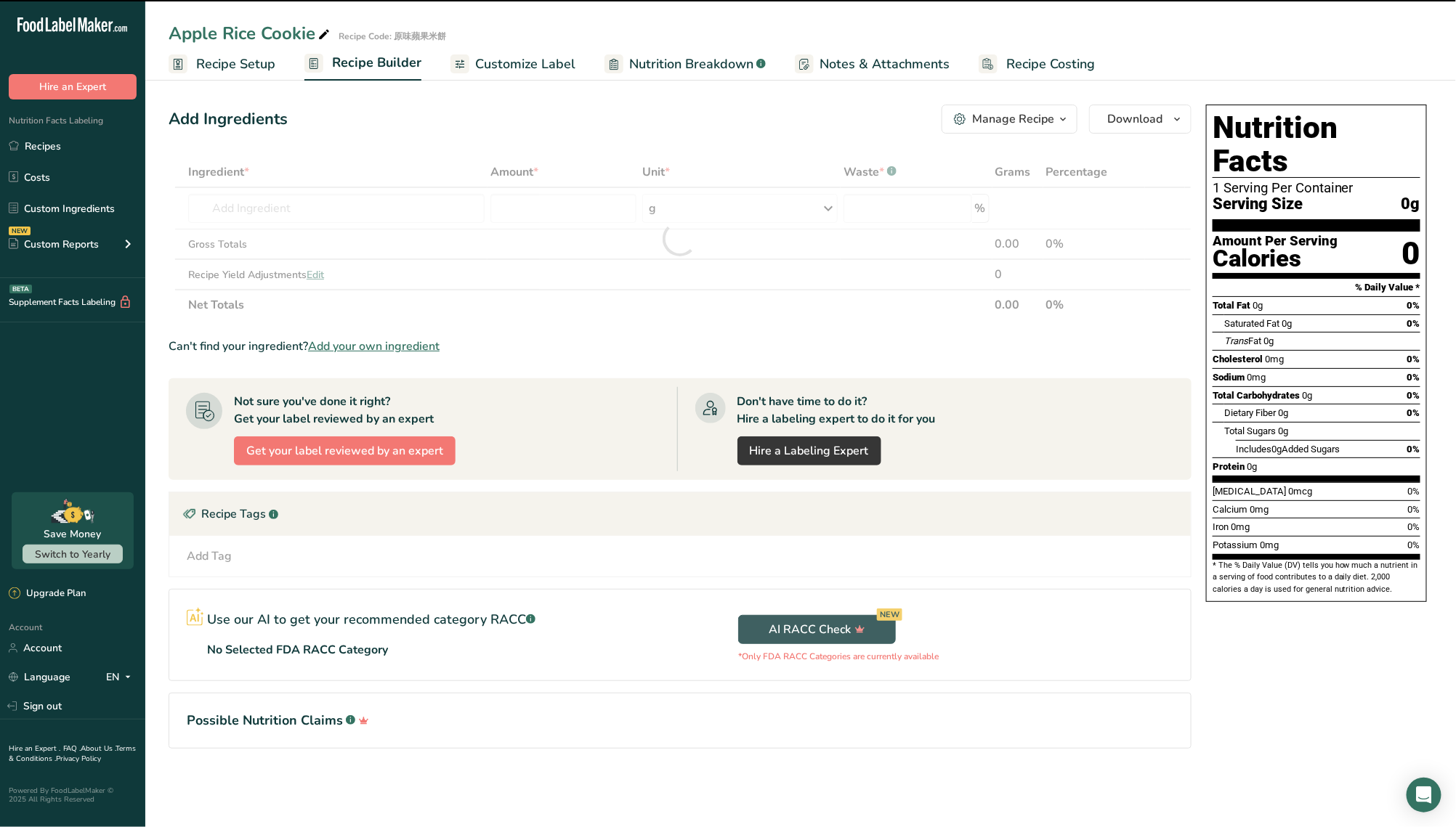
type input "0"
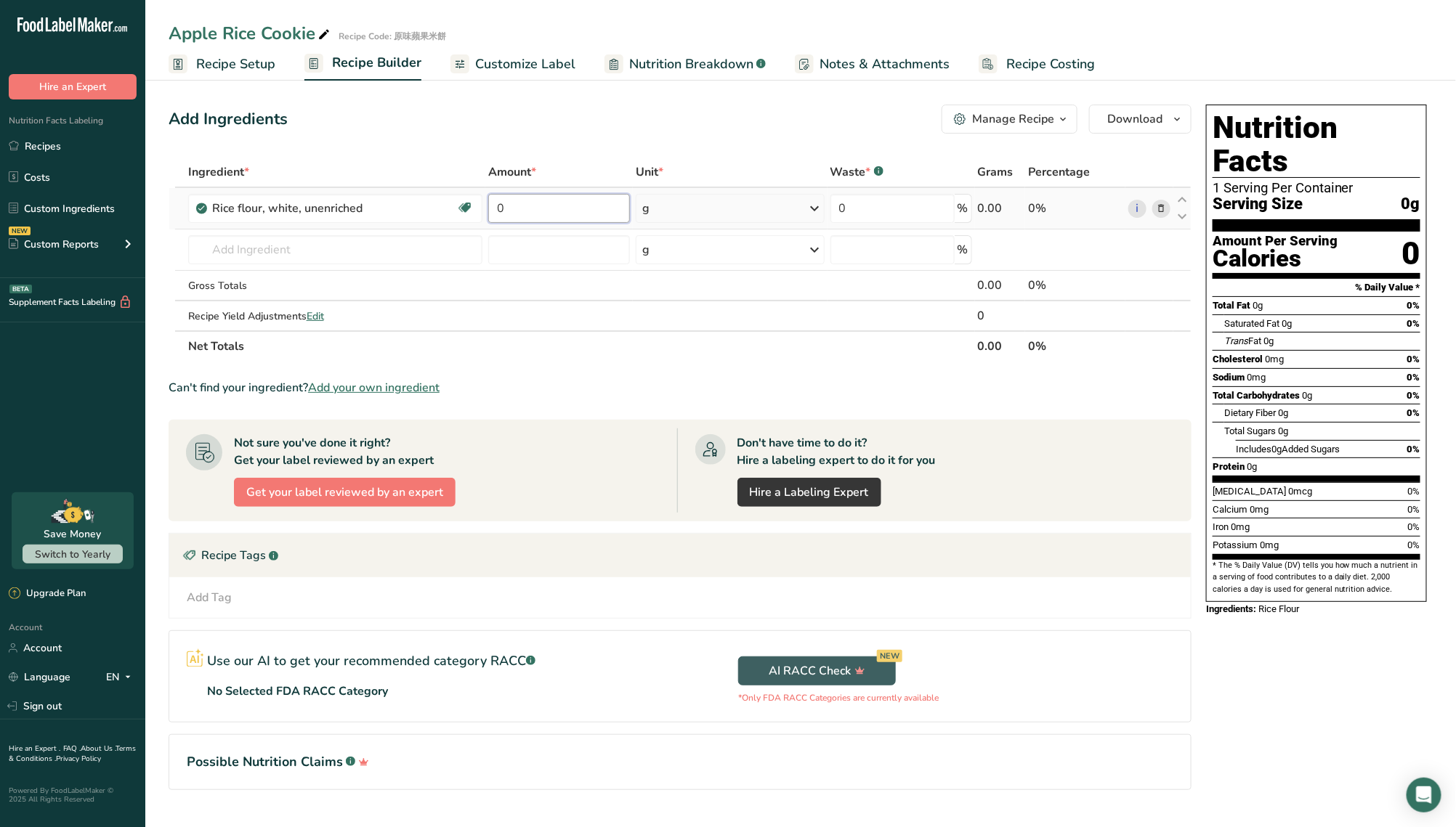
click at [580, 209] on input "0" at bounding box center [560, 208] width 142 height 29
drag, startPoint x: 581, startPoint y: 209, endPoint x: 478, endPoint y: 207, distance: 103.0
click at [478, 207] on tr "Rice flour, white, unenriched Dairy free Gluten free Vegan Vegetarian Soy free …" at bounding box center [681, 209] width 1022 height 42
type input "70"
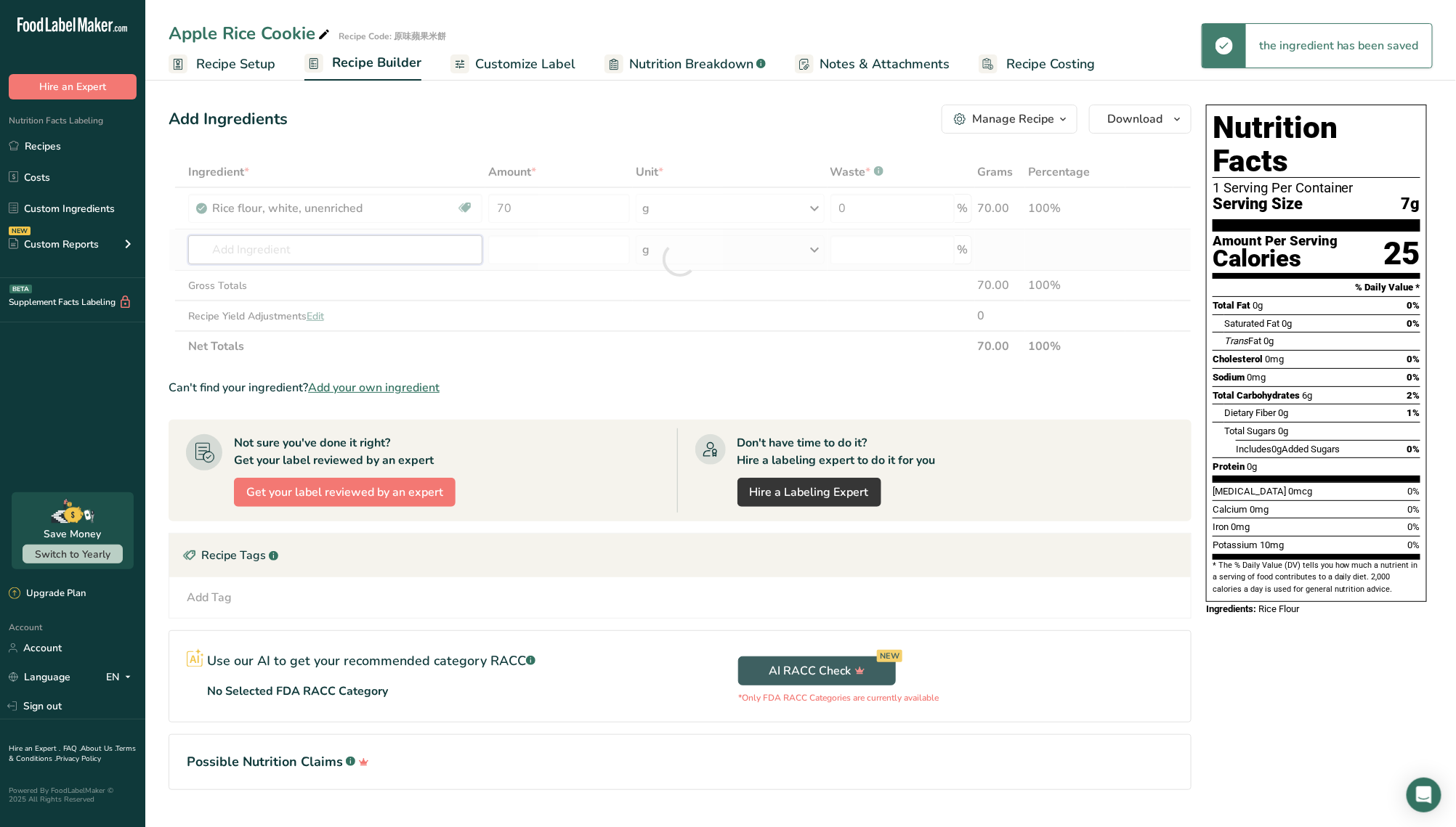
click at [335, 257] on div "Ingredient * Amount * Unit * Waste * .a-a{fill:#347362;}.b-a{fill:#fff;} Grams …" at bounding box center [681, 259] width 1024 height 205
paste input "Apple Juice"
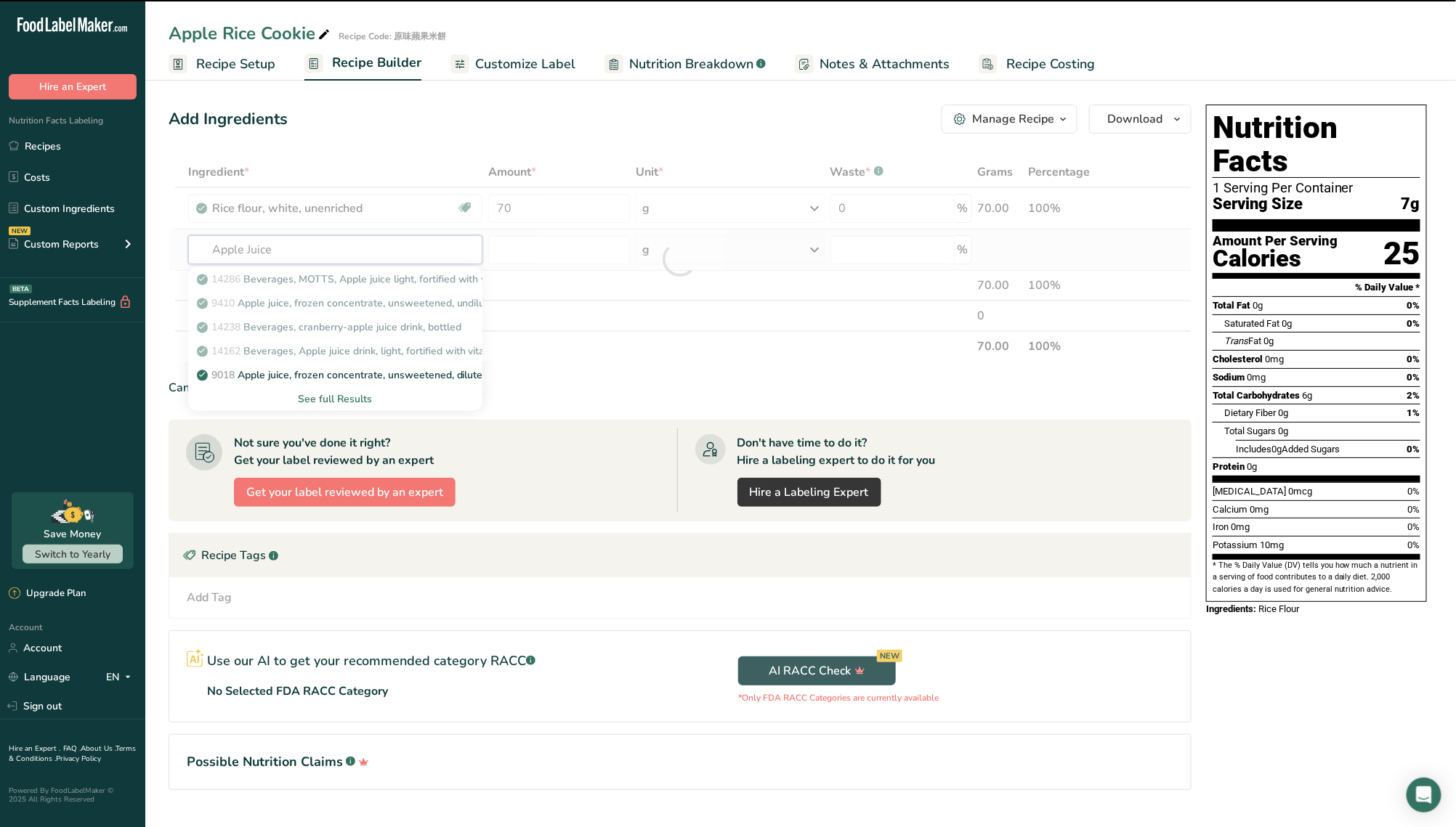
type input "Apple Juice"
click at [352, 402] on div "See full Results" at bounding box center [335, 399] width 272 height 15
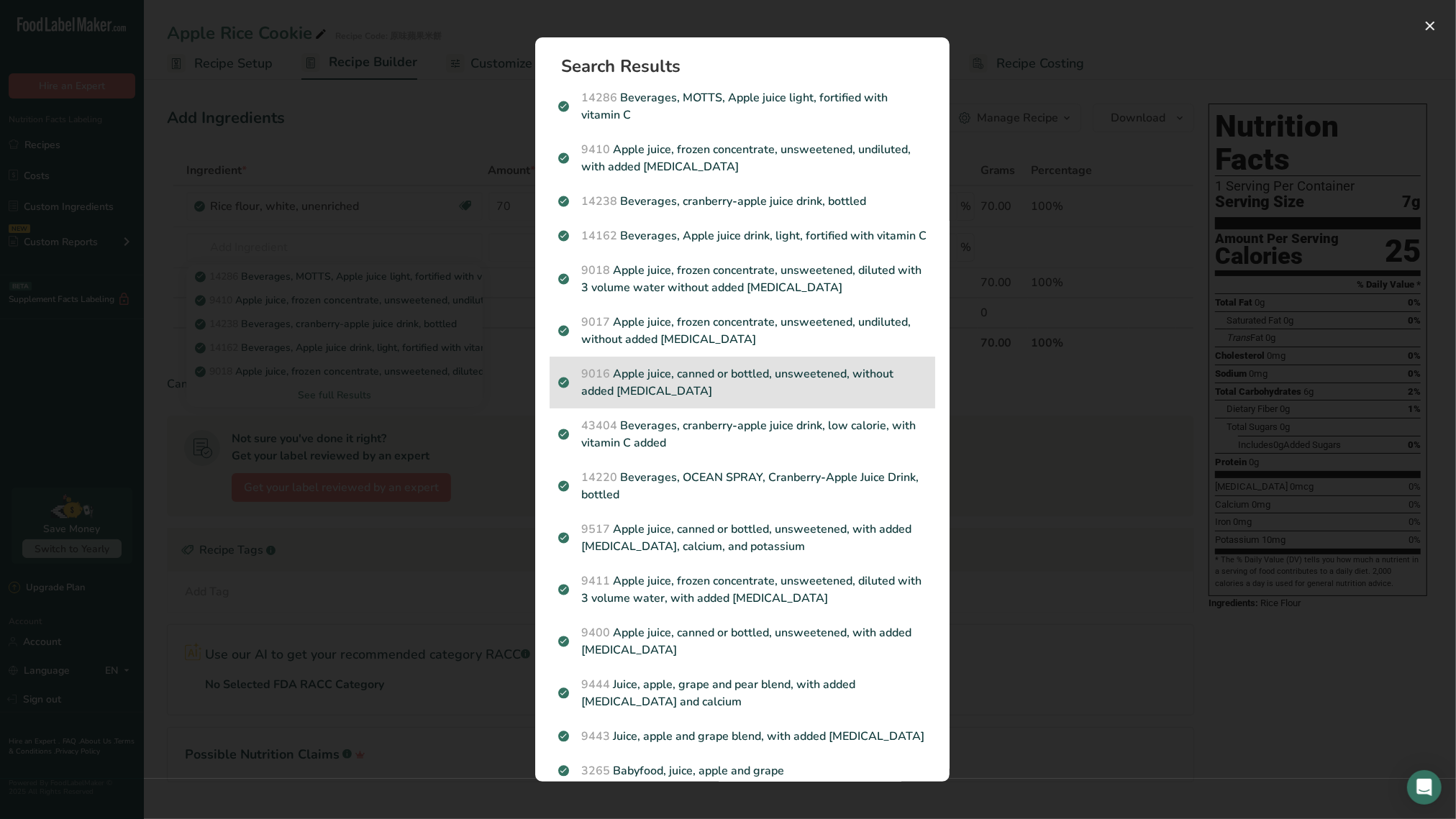
click at [670, 400] on p "9016 Apple juice, canned or bottled, unsweetened, without added ascorbic acid" at bounding box center [742, 382] width 368 height 35
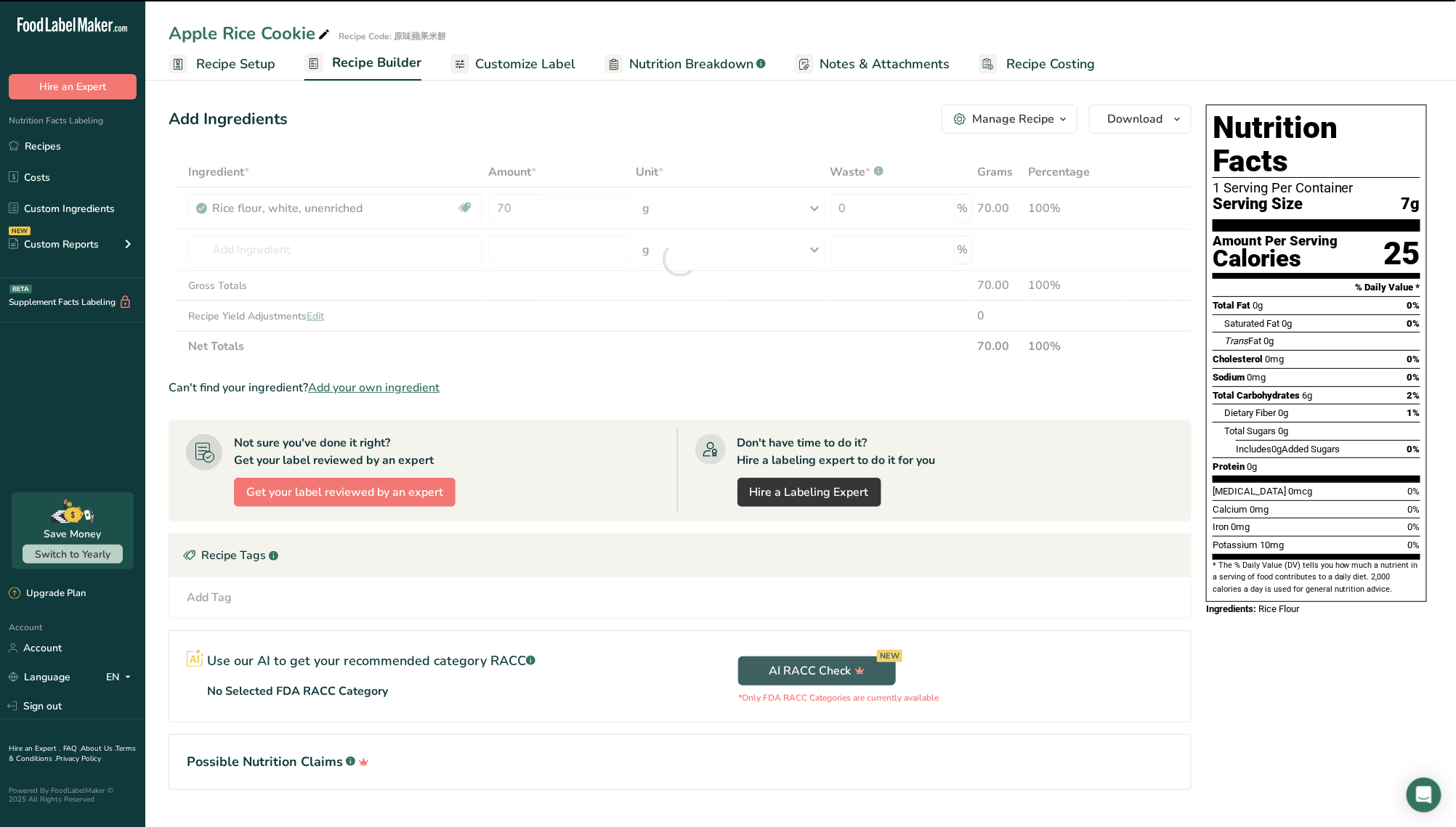
type input "0"
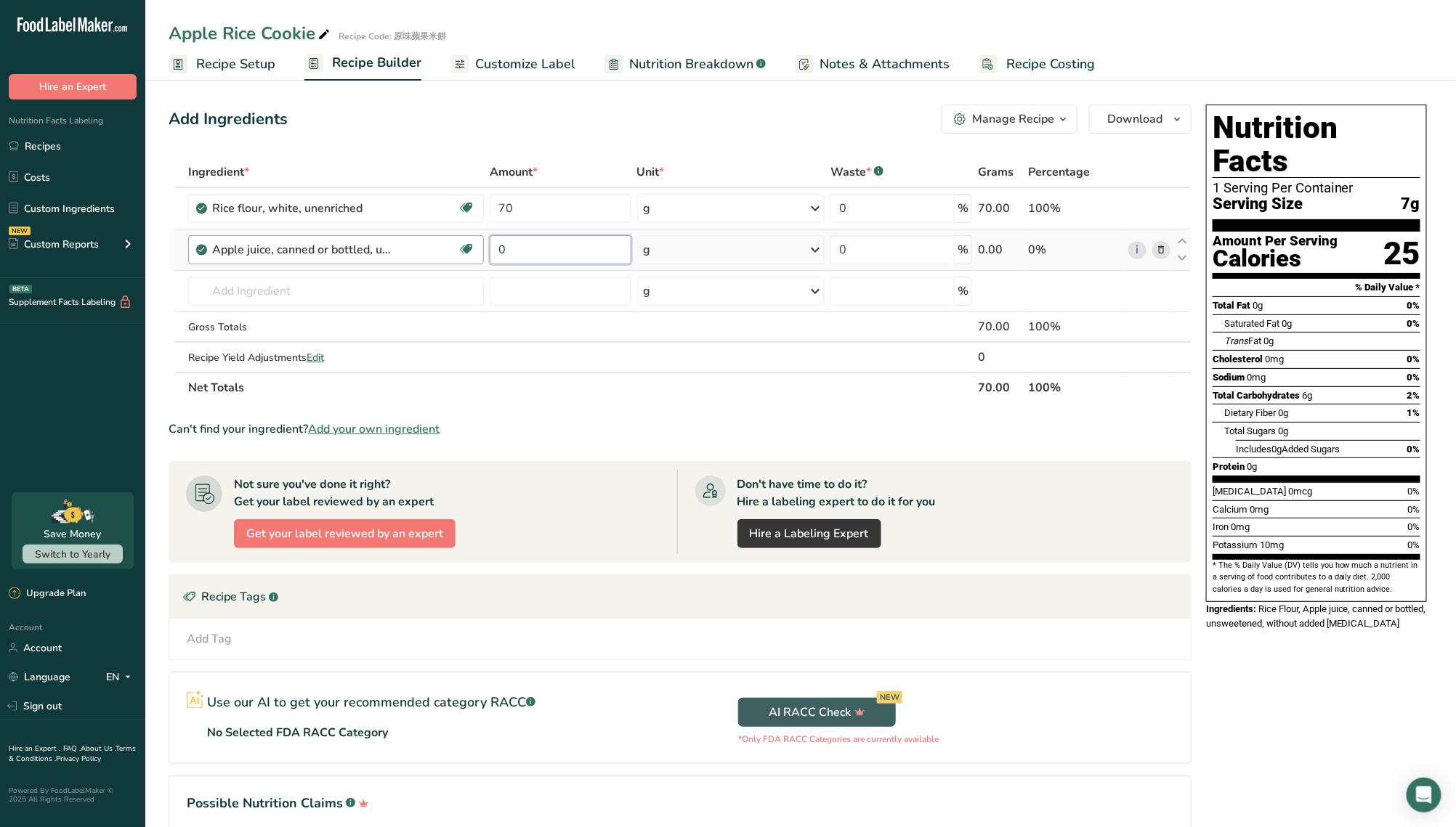
drag, startPoint x: 563, startPoint y: 244, endPoint x: 473, endPoint y: 244, distance: 90.0
click at [473, 244] on tr "Apple juice, canned or bottled, unsweetened, without added ascorbic acid Dairy …" at bounding box center [681, 250] width 1022 height 42
paste input "22.8"
type input "22.8"
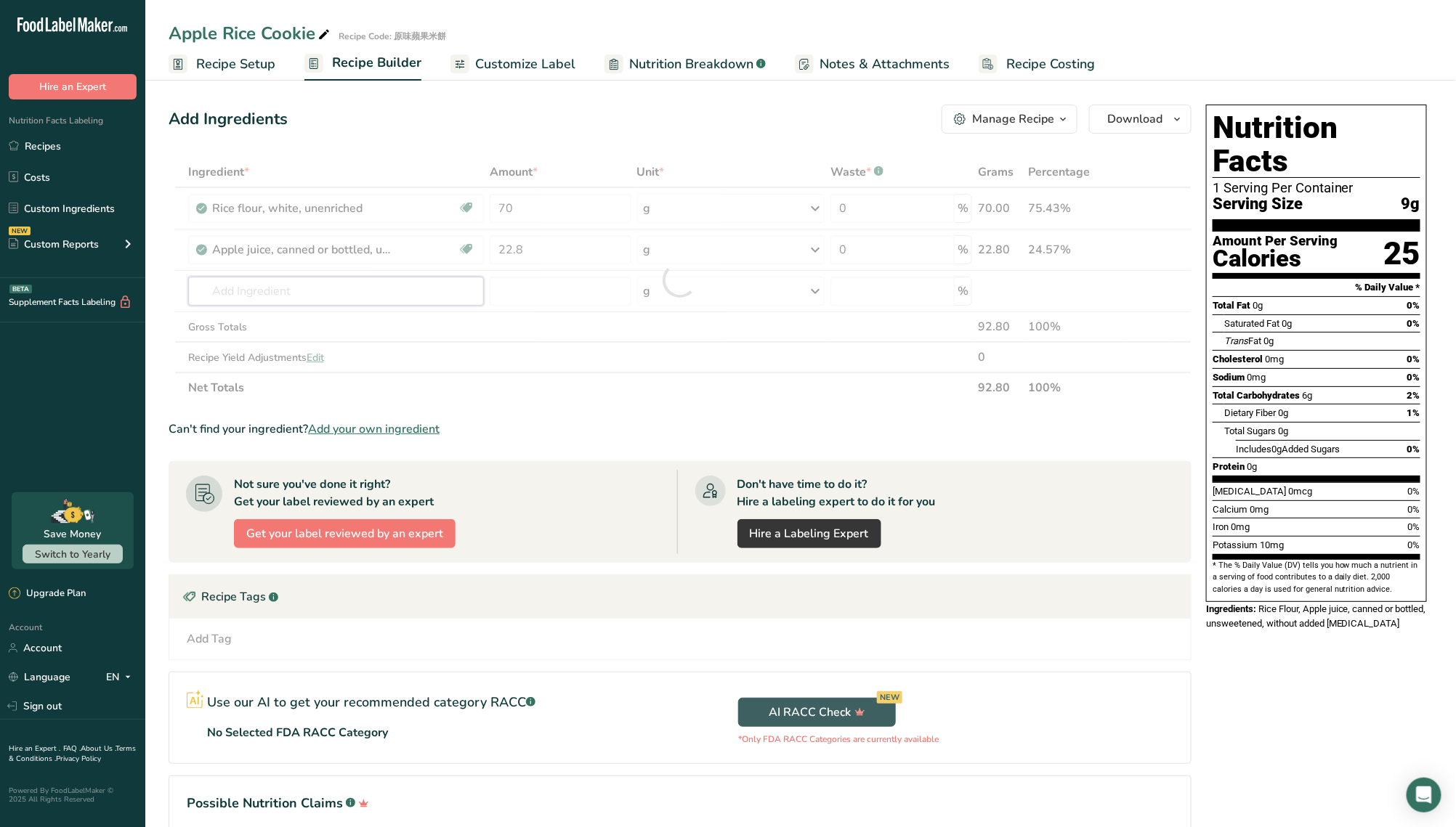
click at [293, 303] on div "Ingredient * Amount * Unit * Waste * .a-a{fill:#347362;}.b-a{fill:#fff;} Grams …" at bounding box center [681, 280] width 1024 height 246
paste input "Lemon Juice"
type input "Lemon Juice"
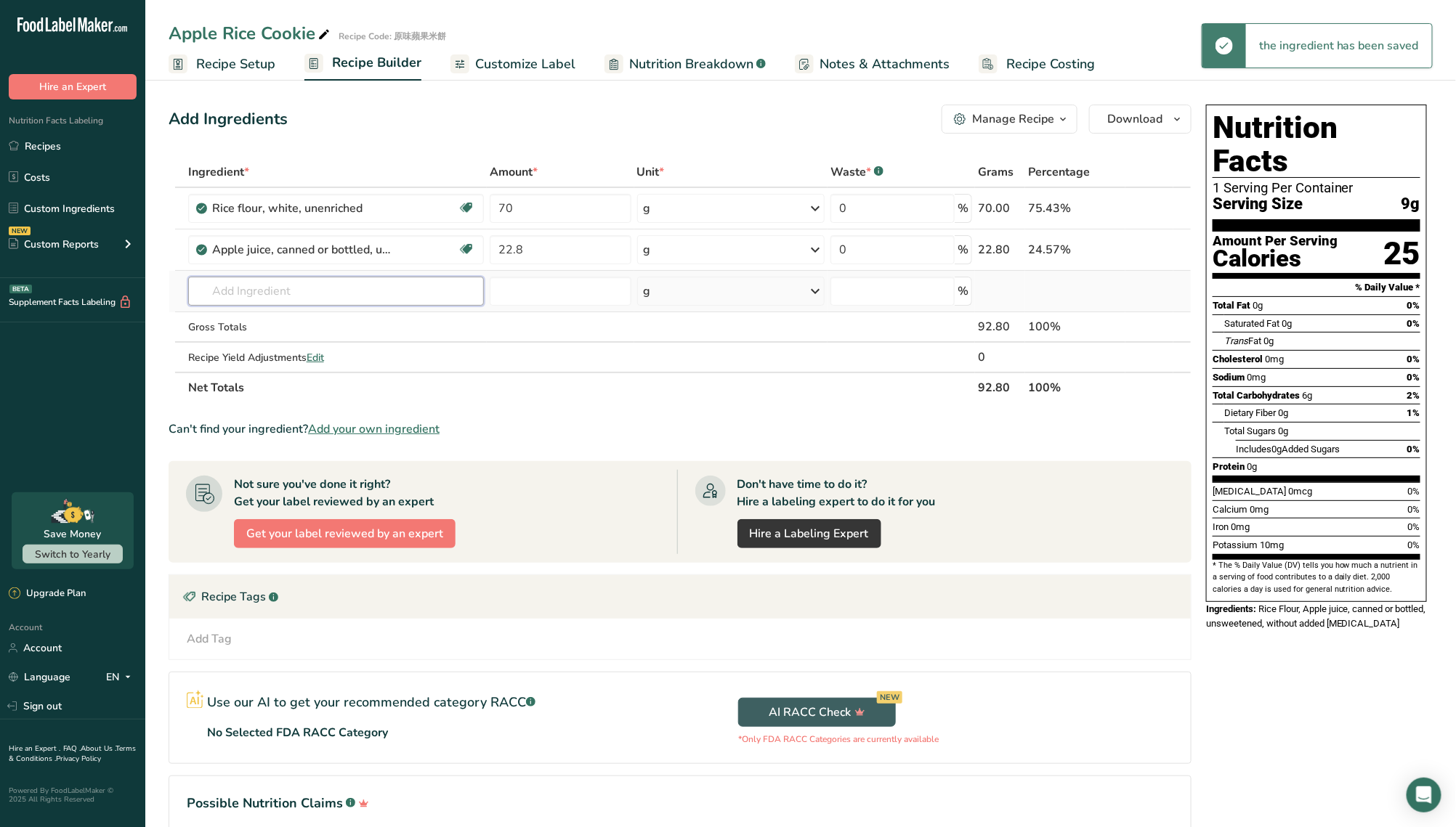
click at [296, 287] on input "text" at bounding box center [337, 292] width 297 height 29
paste input "Lemon Juice"
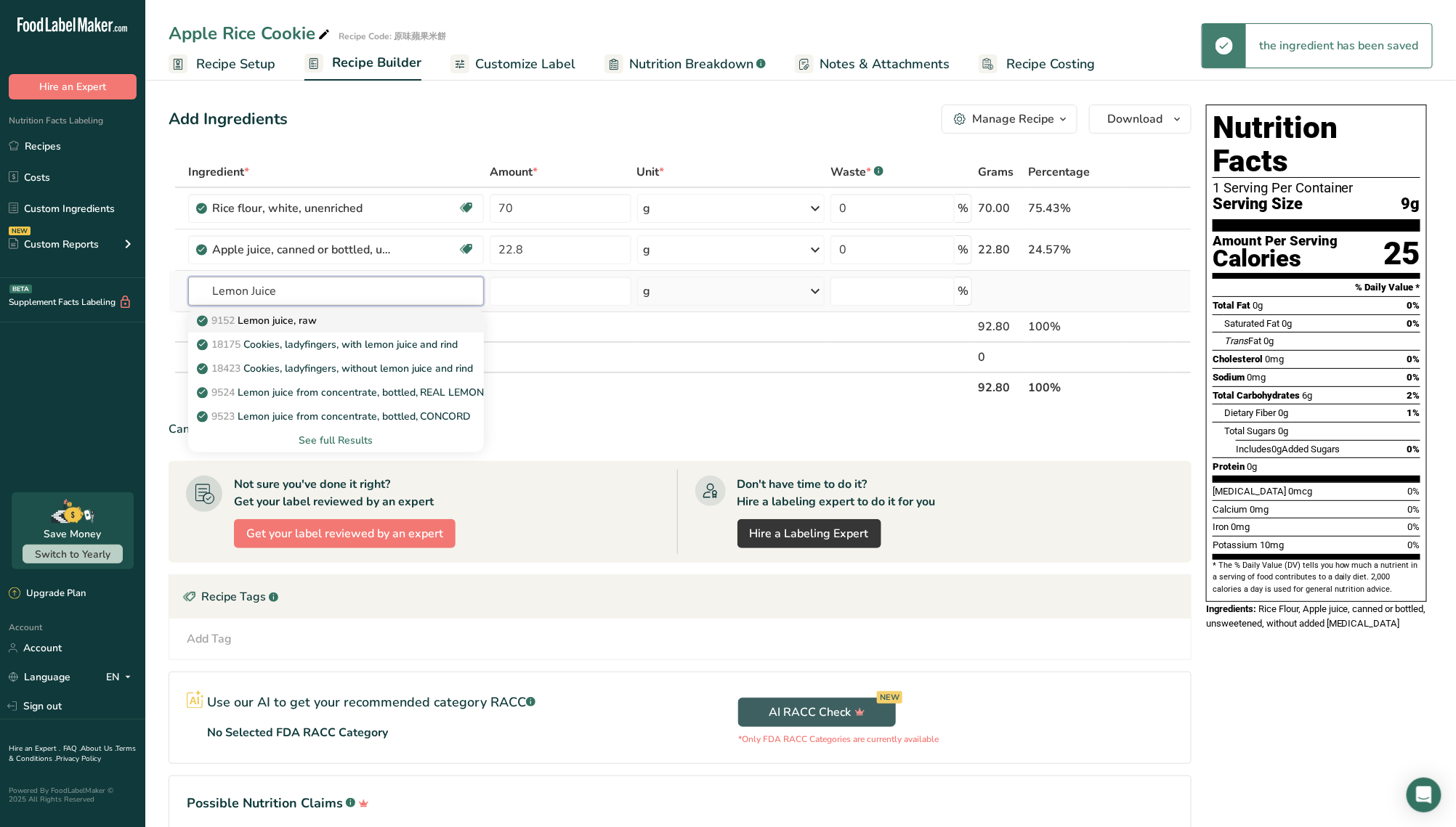
type input "Lemon Juice"
click at [288, 321] on p "9152 Lemon juice, raw" at bounding box center [258, 321] width 117 height 15
type input "Lemon juice, raw"
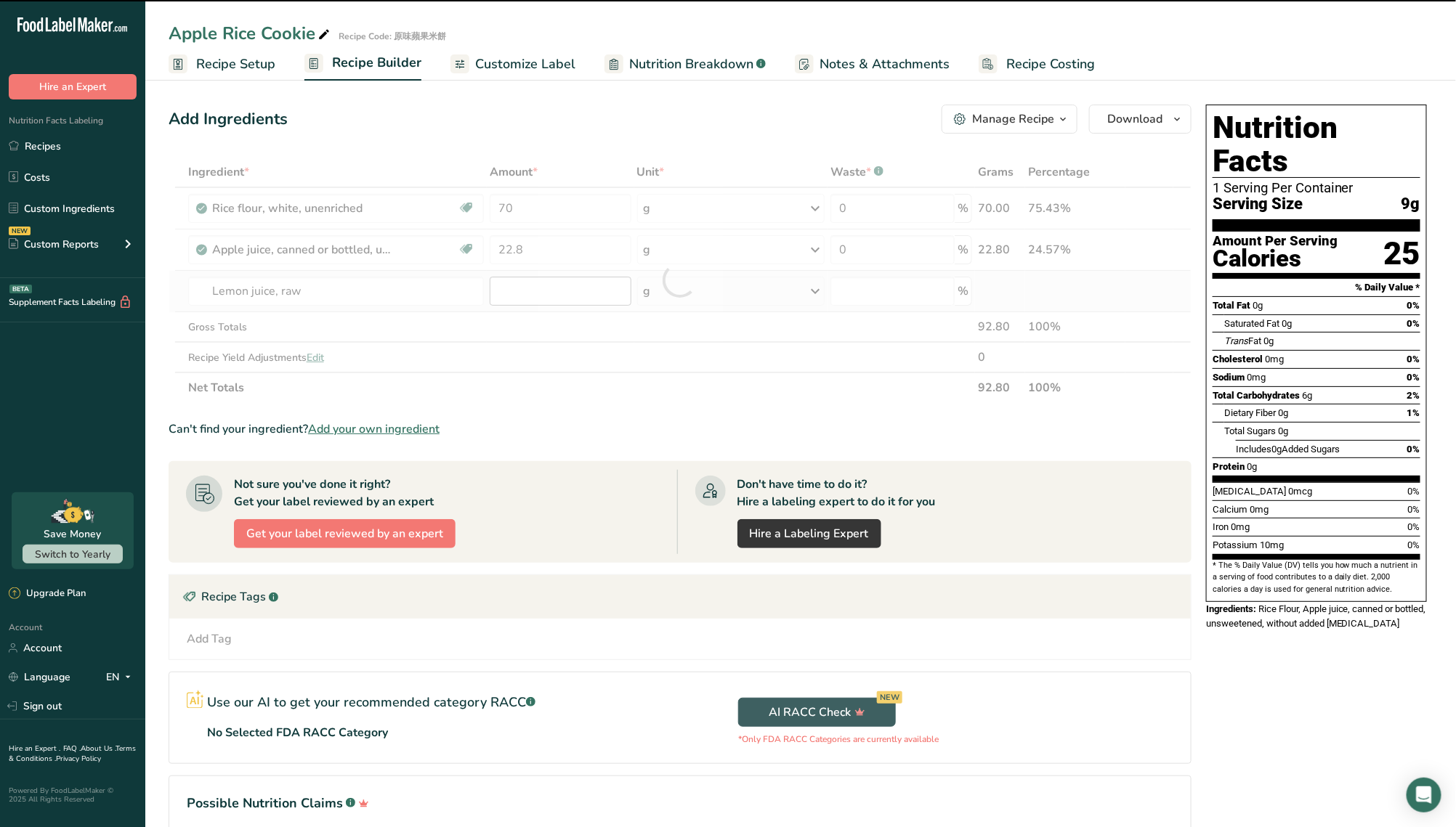
type input "0"
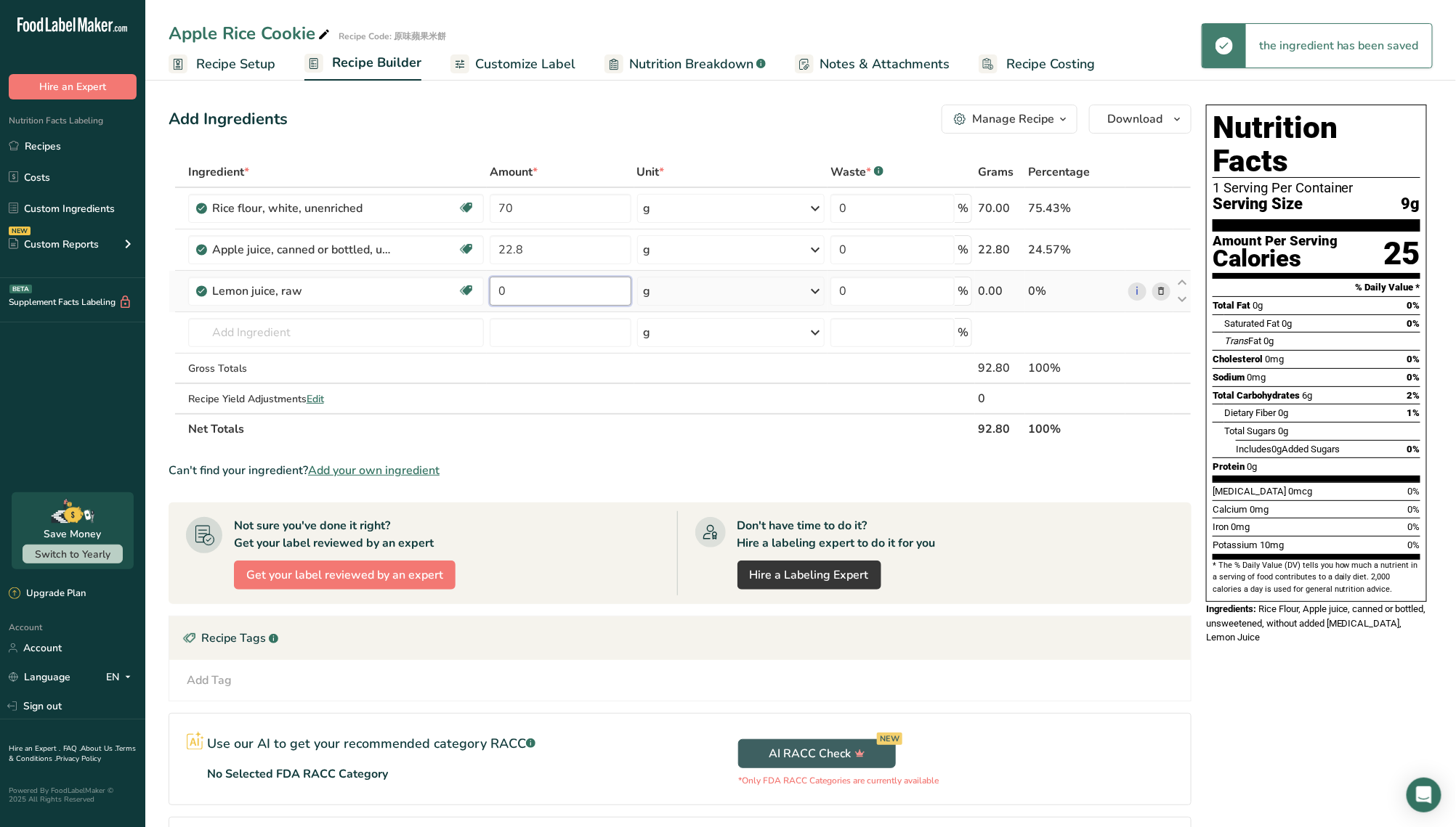
click at [523, 293] on input "0" at bounding box center [560, 292] width 141 height 29
type input "5"
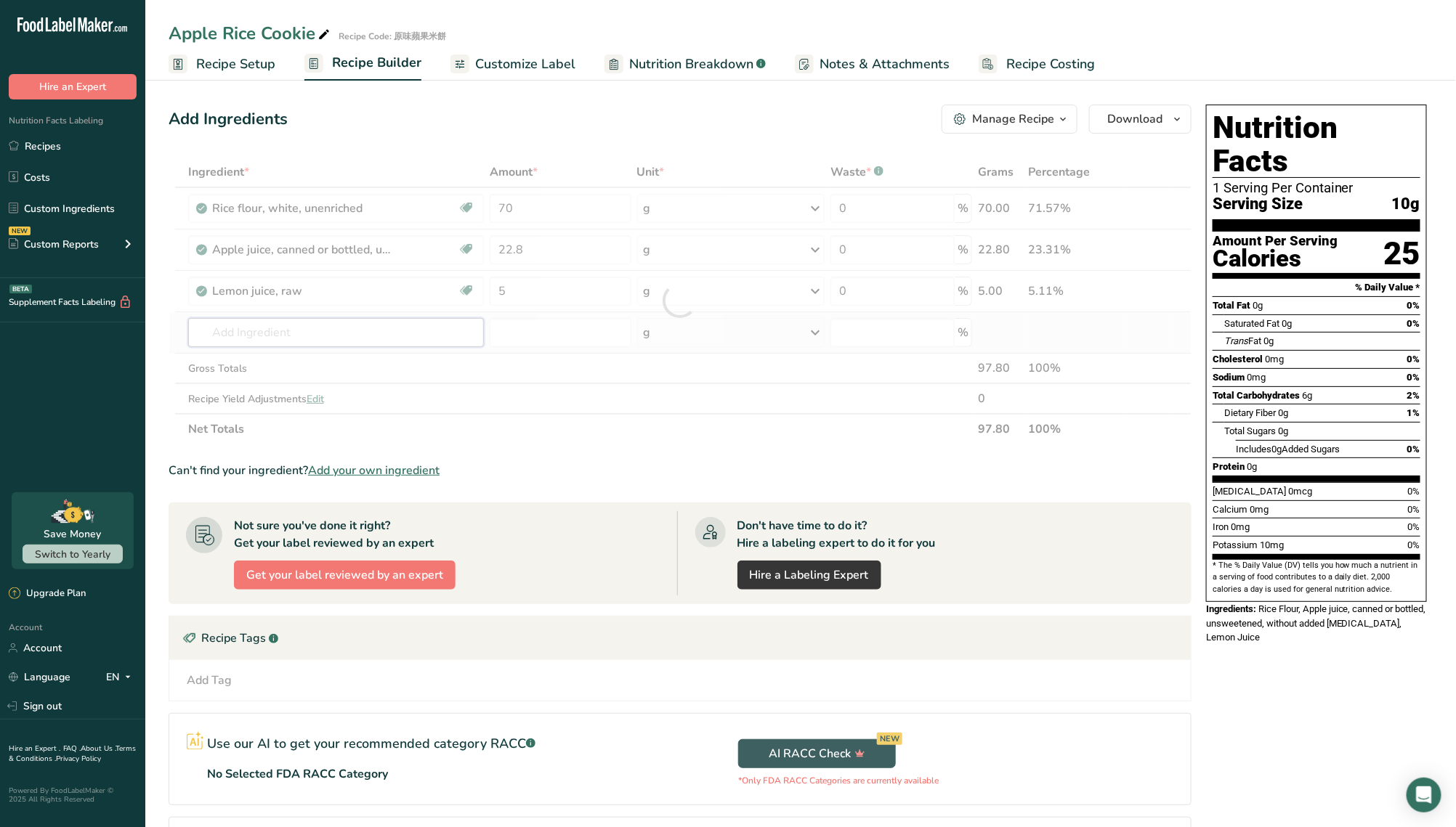
click at [352, 343] on div "Ingredient * Amount * Unit * Waste * .a-a{fill:#347362;}.b-a{fill:#fff;} Grams …" at bounding box center [681, 300] width 1024 height 287
paste input "Vegetable Oil"
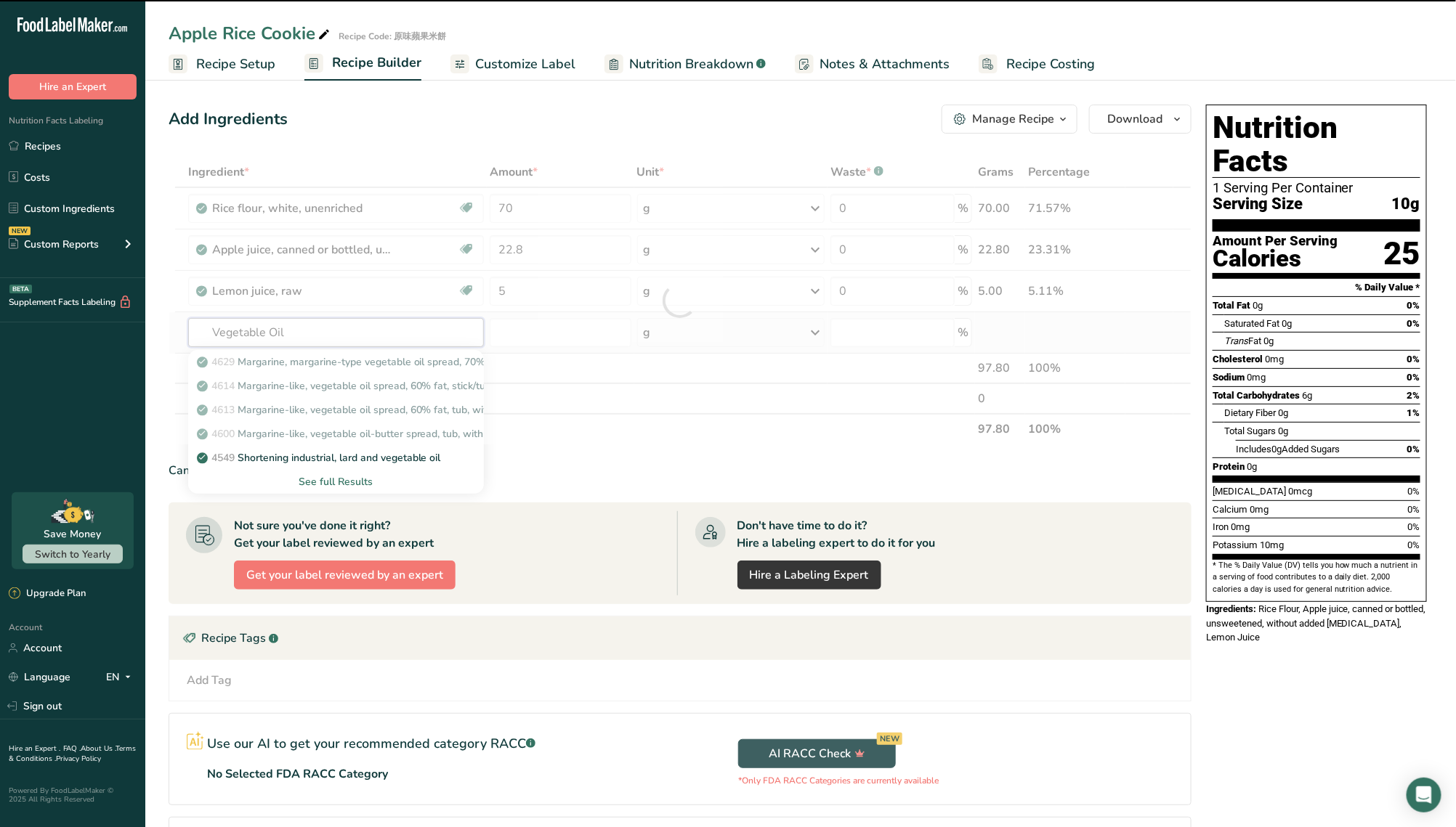
type input "Vegetable Oil"
click at [323, 483] on div "See full Results" at bounding box center [336, 482] width 273 height 15
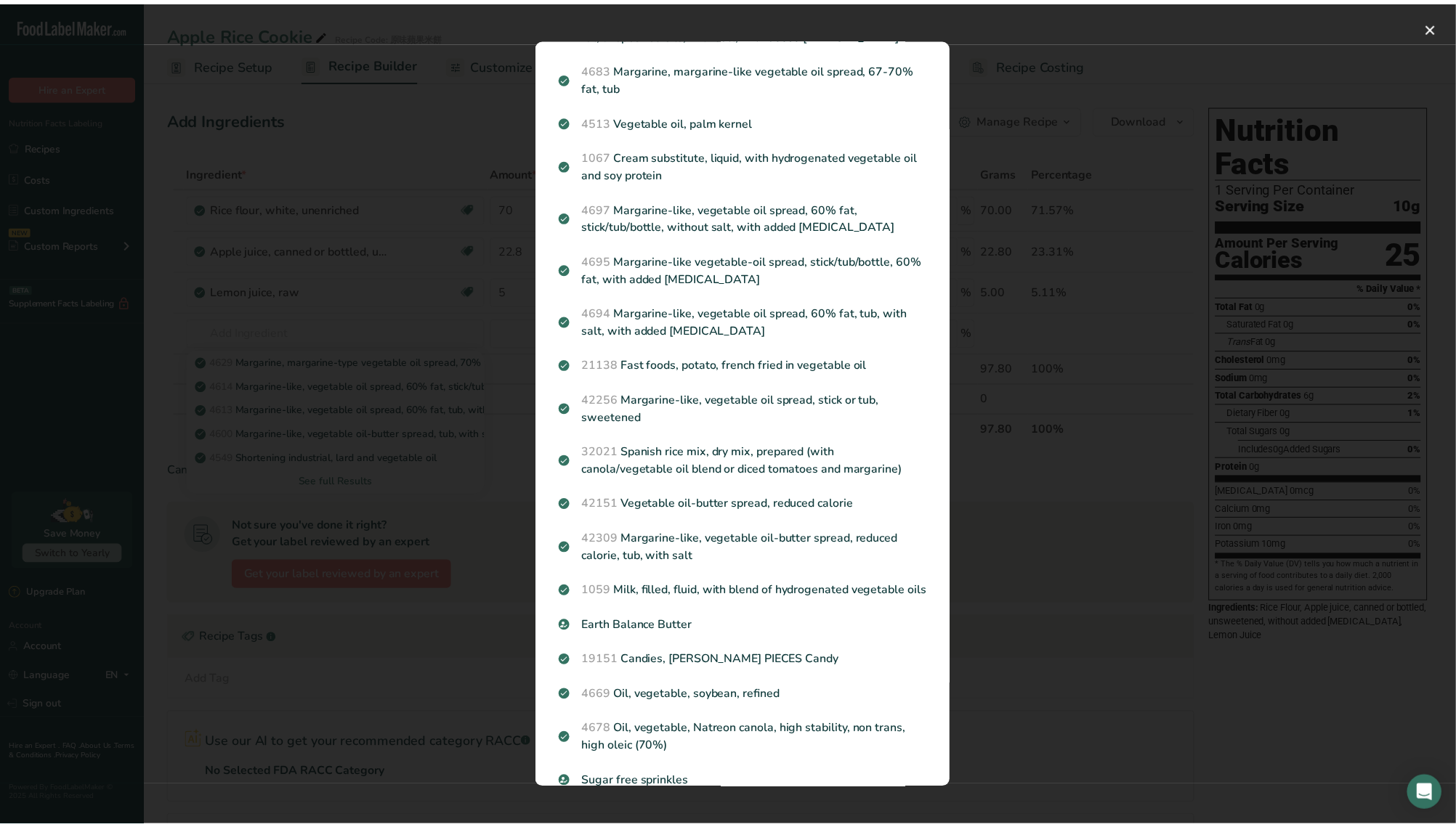
scroll to position [656, 0]
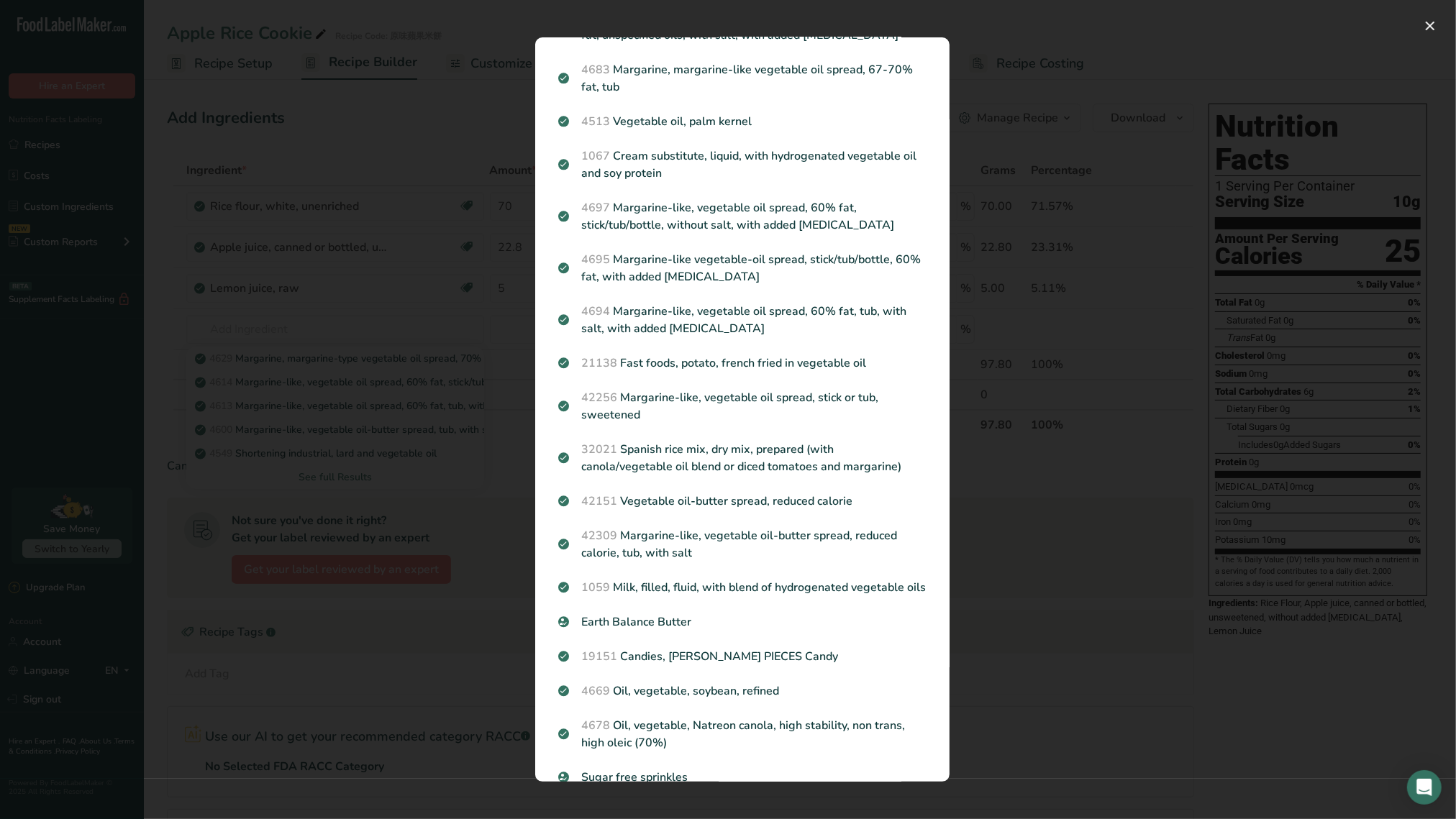
click at [1005, 285] on div "Search results modal" at bounding box center [728, 410] width 1456 height 819
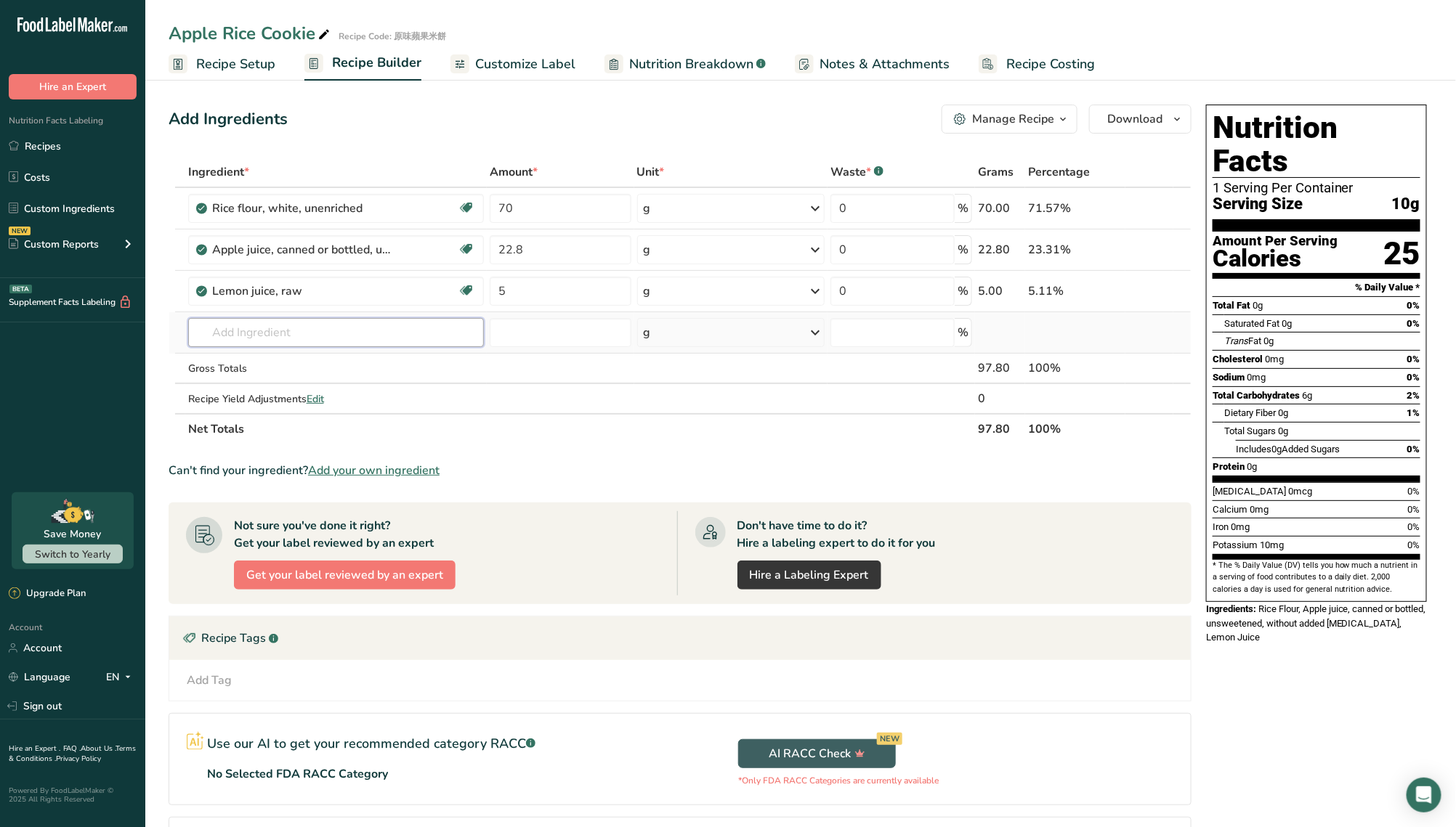
click at [321, 329] on input "text" at bounding box center [337, 333] width 297 height 29
paste input "：Vegetable Oil (Soybean)"
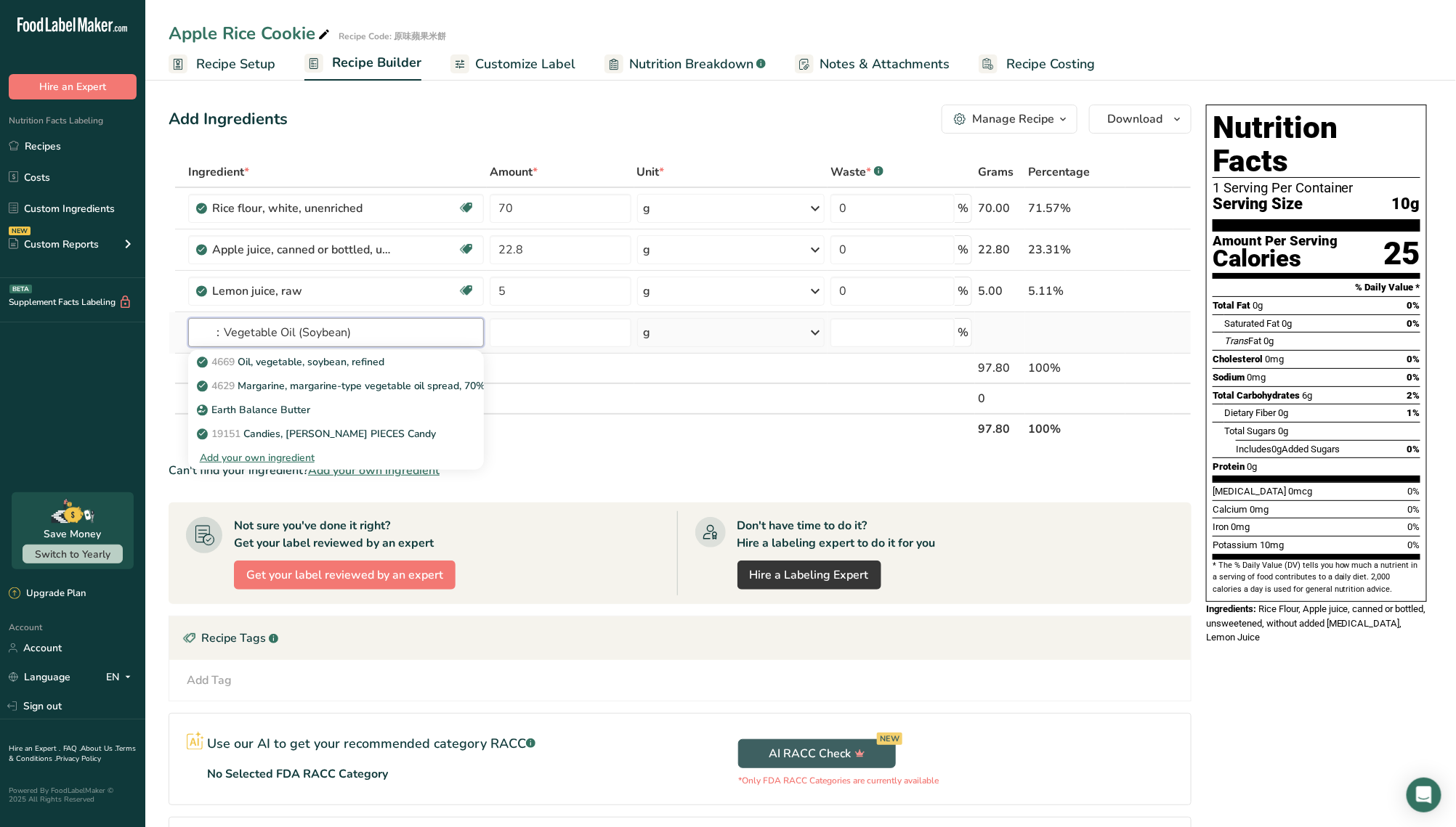
type input "：Vegetable Oil (Soybean)"
click at [305, 461] on div "Add your own ingredient" at bounding box center [336, 458] width 273 height 15
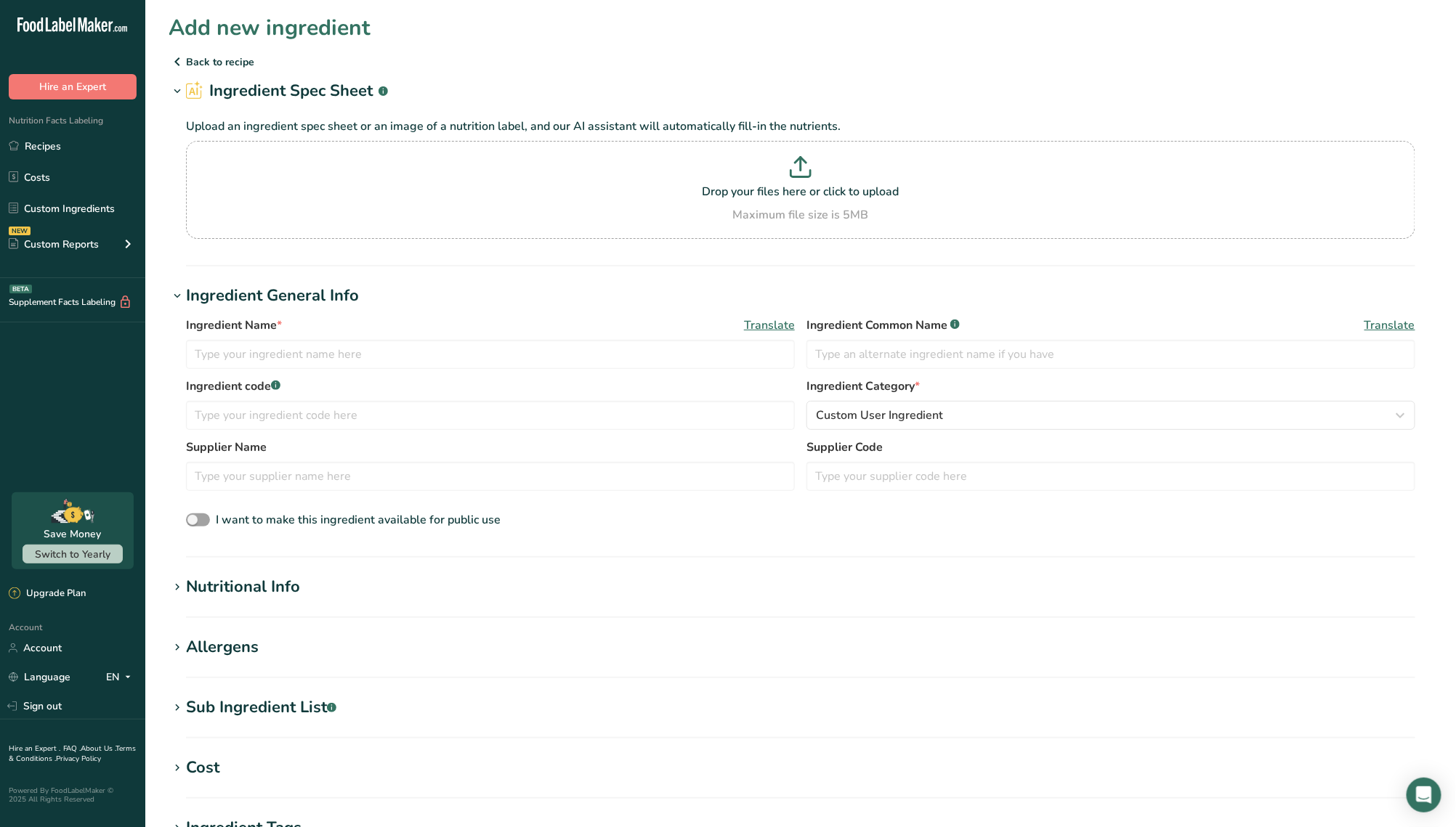
click at [172, 61] on icon at bounding box center [177, 61] width 17 height 26
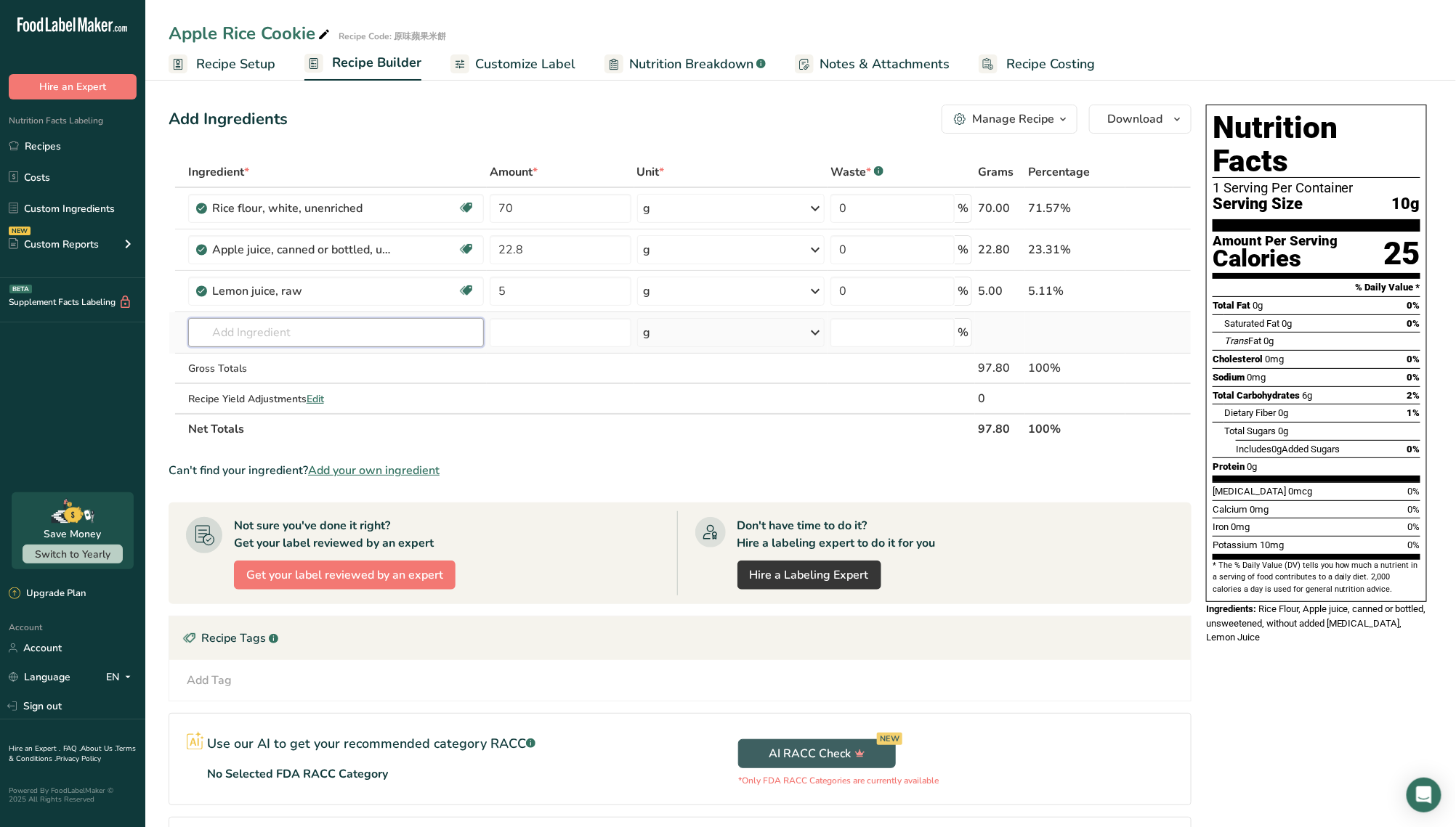
click at [361, 335] on input "text" at bounding box center [337, 333] width 297 height 29
paste input "：Vegetable Oil (Soybean)"
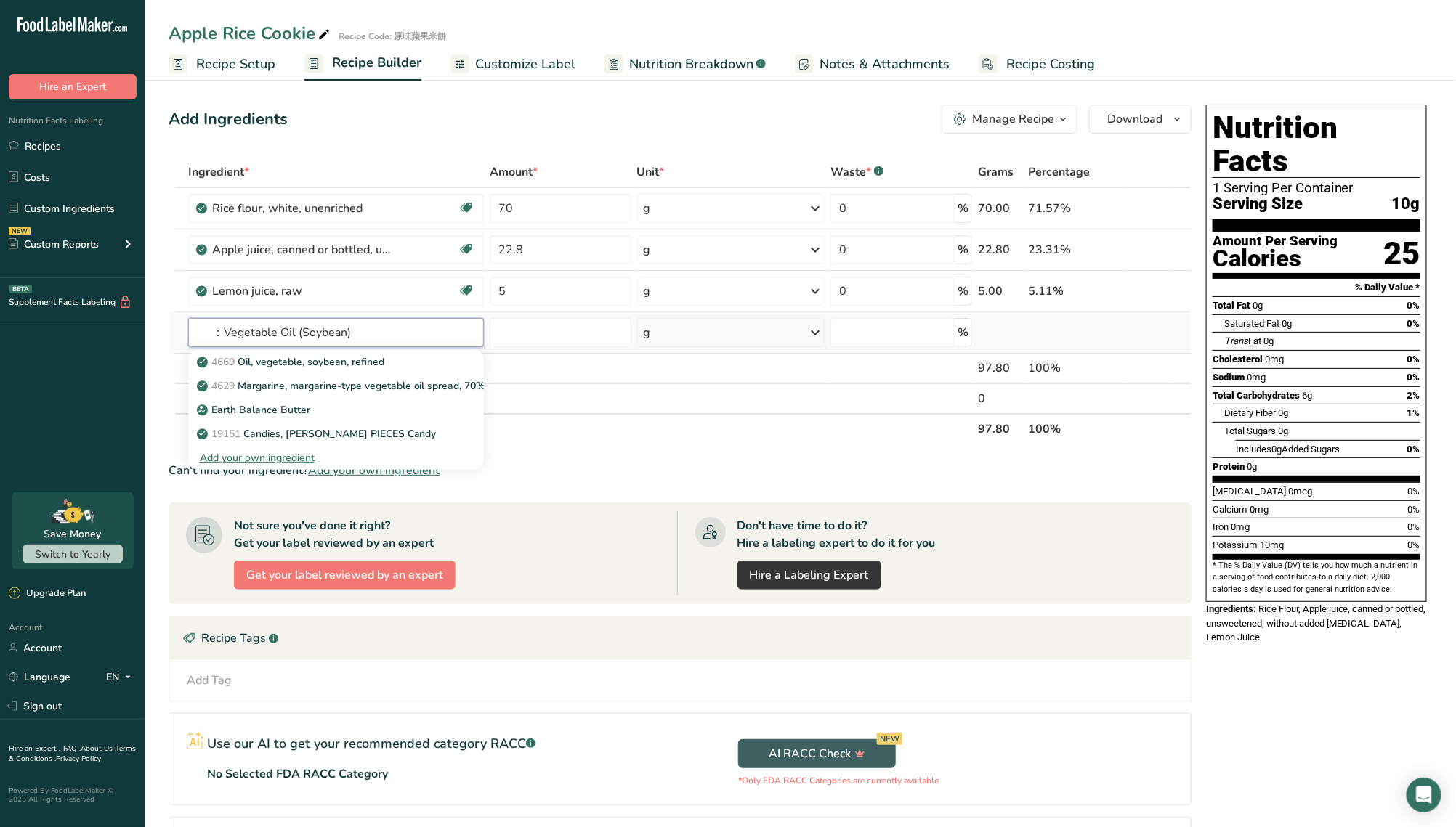
click at [224, 332] on input "：Vegetable Oil (Soybean)" at bounding box center [337, 333] width 297 height 29
type input "Vegetable Oil (Soybean)"
click at [228, 363] on span "4669" at bounding box center [223, 362] width 23 height 14
type input "Oil, vegetable, soybean, refined"
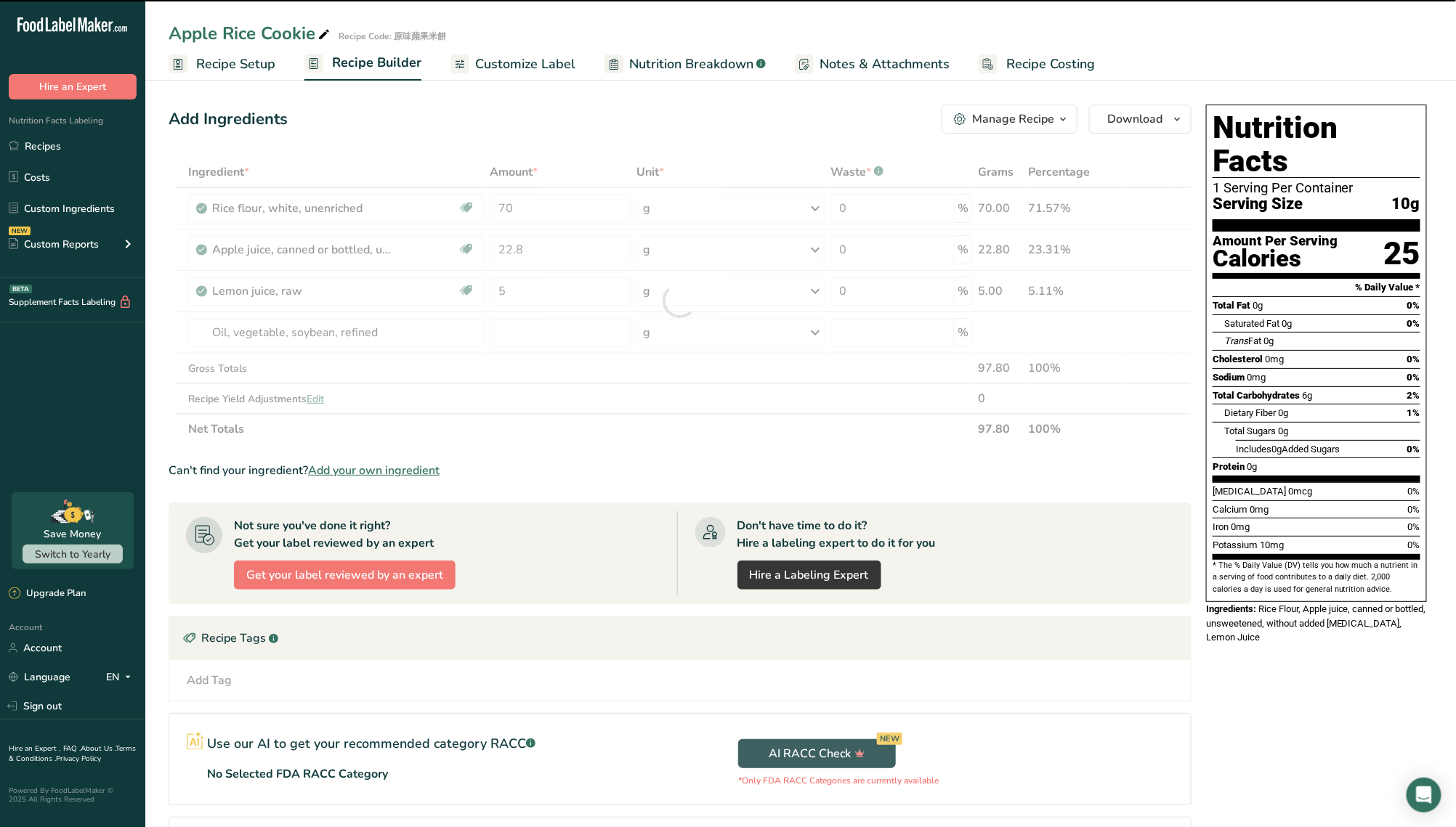
type input "0"
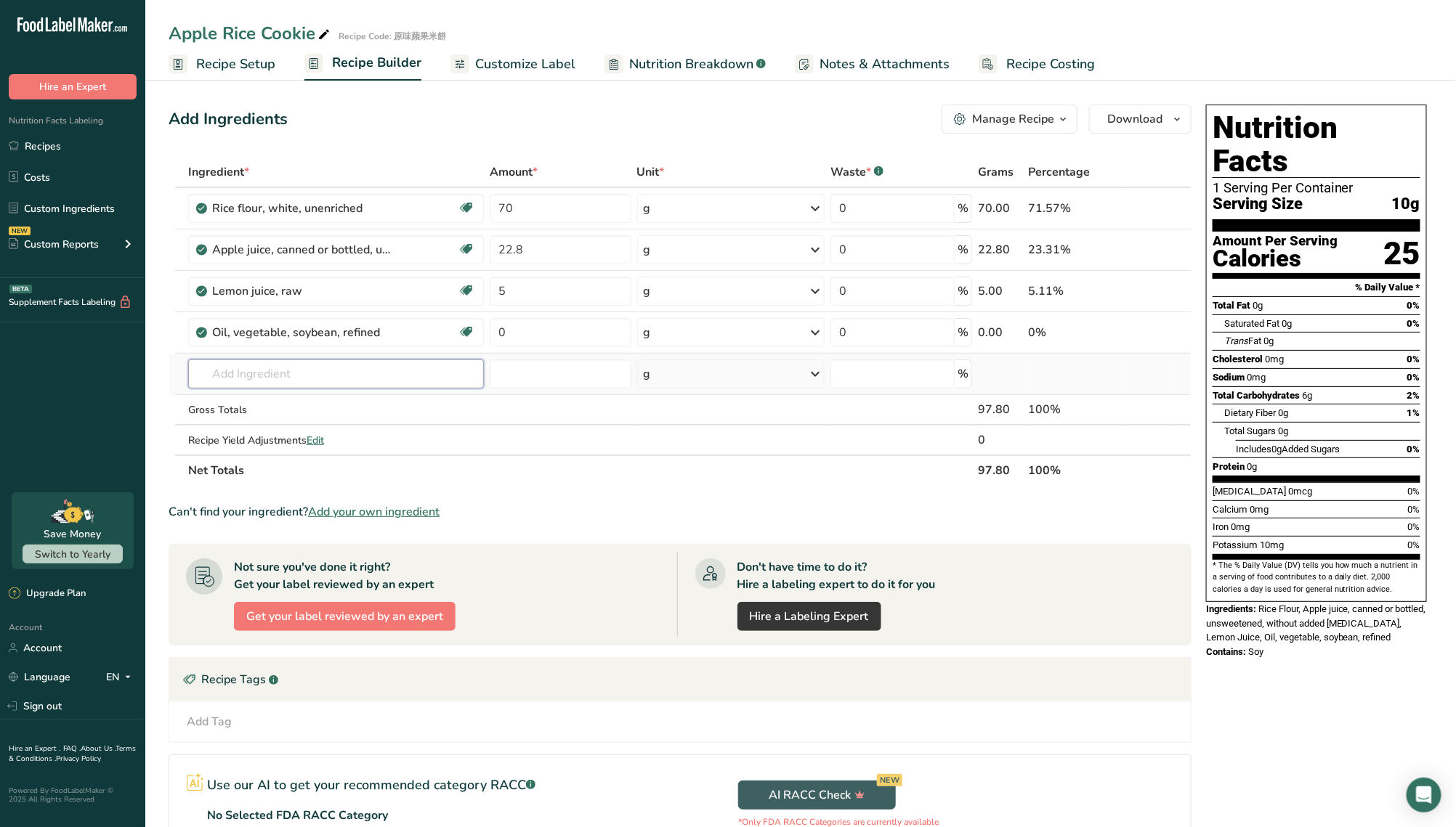
click at [386, 379] on input "text" at bounding box center [337, 374] width 297 height 29
paste input "Salt"
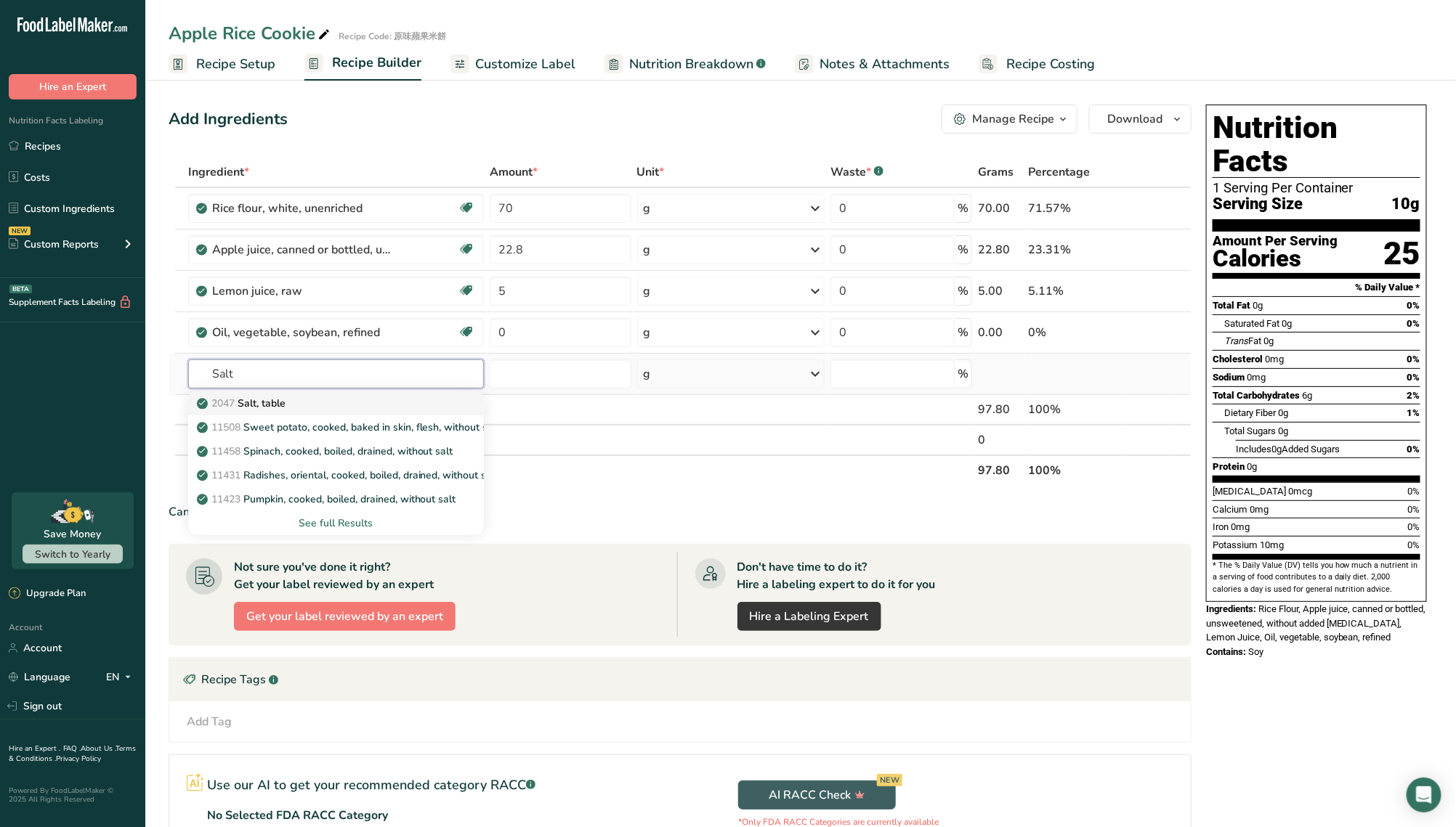
type input "Salt"
click at [364, 396] on div "2047 Salt, table" at bounding box center [324, 403] width 250 height 15
type input "Salt, table"
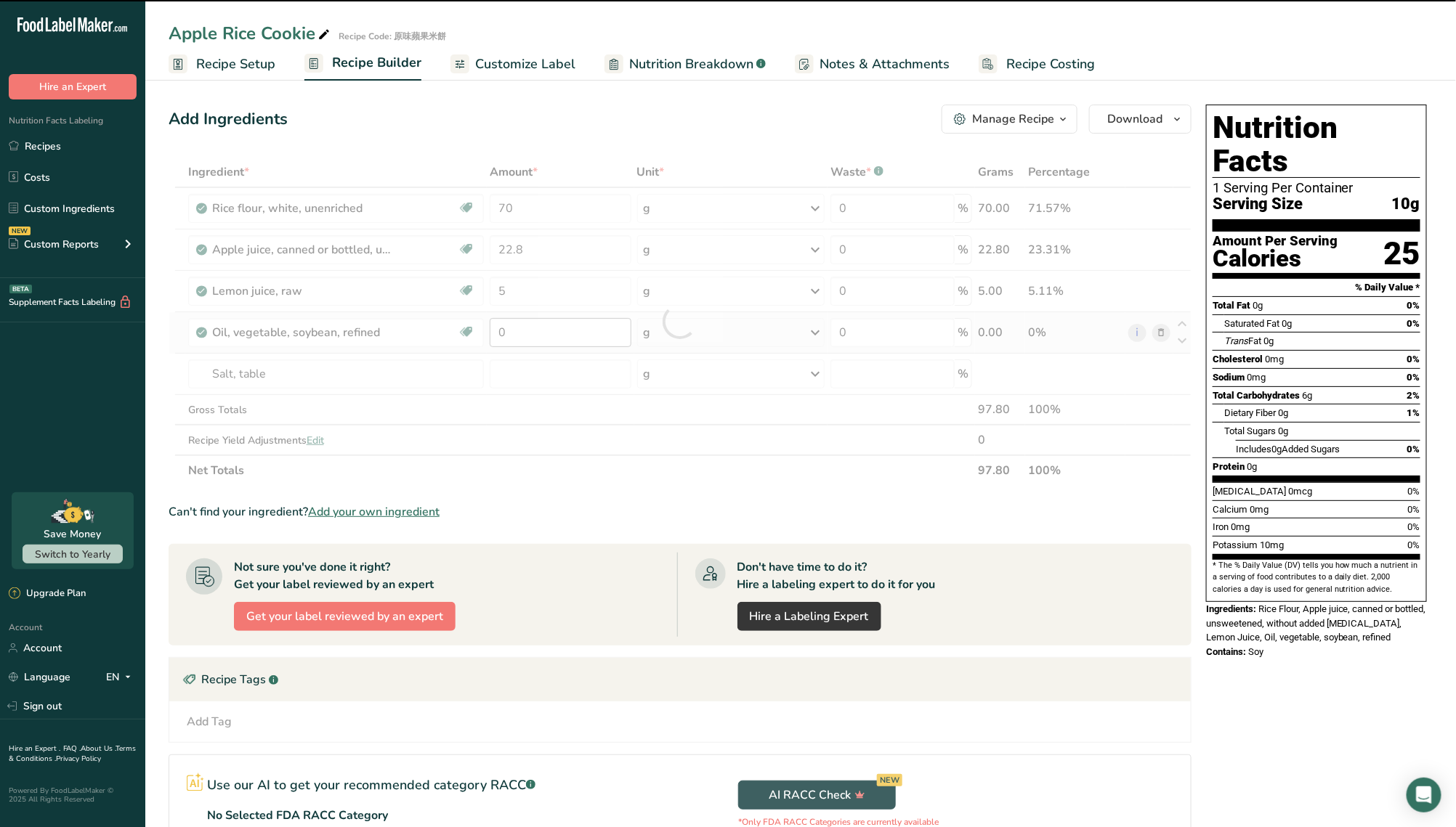
type input "0"
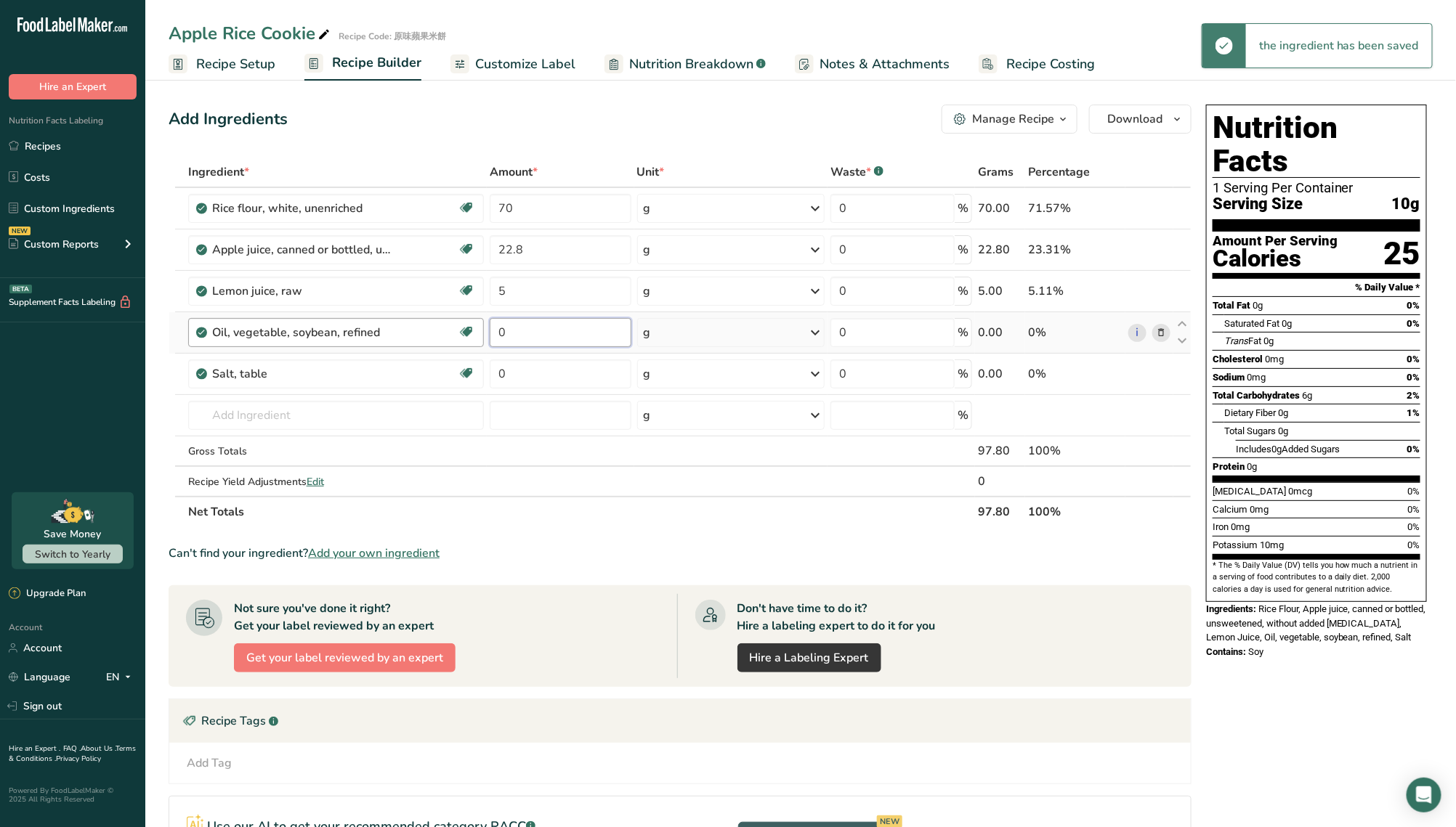
drag, startPoint x: 533, startPoint y: 336, endPoint x: 473, endPoint y: 336, distance: 60.0
click at [473, 336] on tr "Oil, vegetable, soybean, refined Dairy free Gluten free Vegan Vegetarian Soy fr…" at bounding box center [681, 333] width 1022 height 42
type input "2"
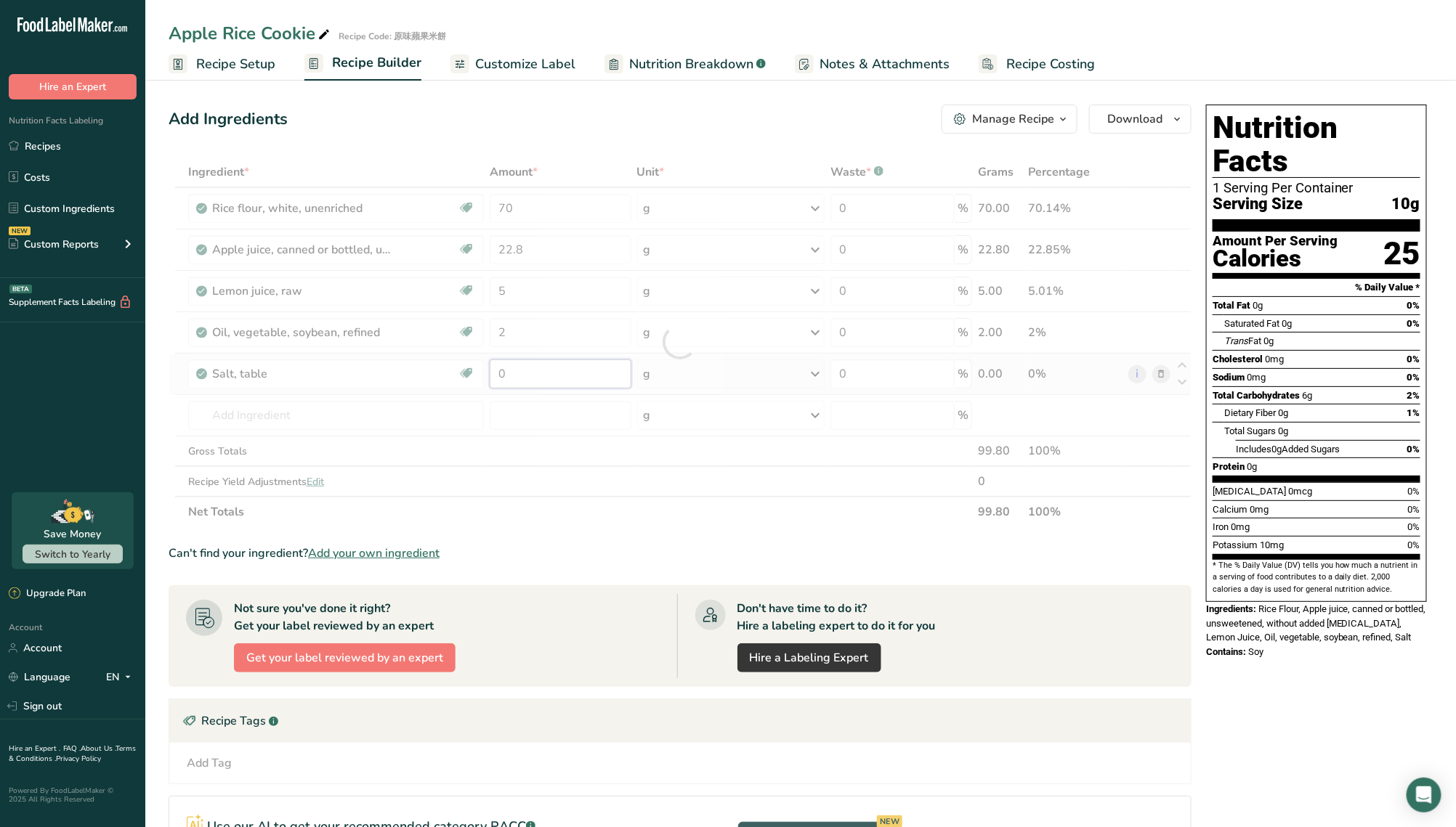
click at [528, 374] on div "Ingredient * Amount * Unit * Waste * .a-a{fill:#347362;}.b-a{fill:#fff;} Grams …" at bounding box center [681, 342] width 1024 height 371
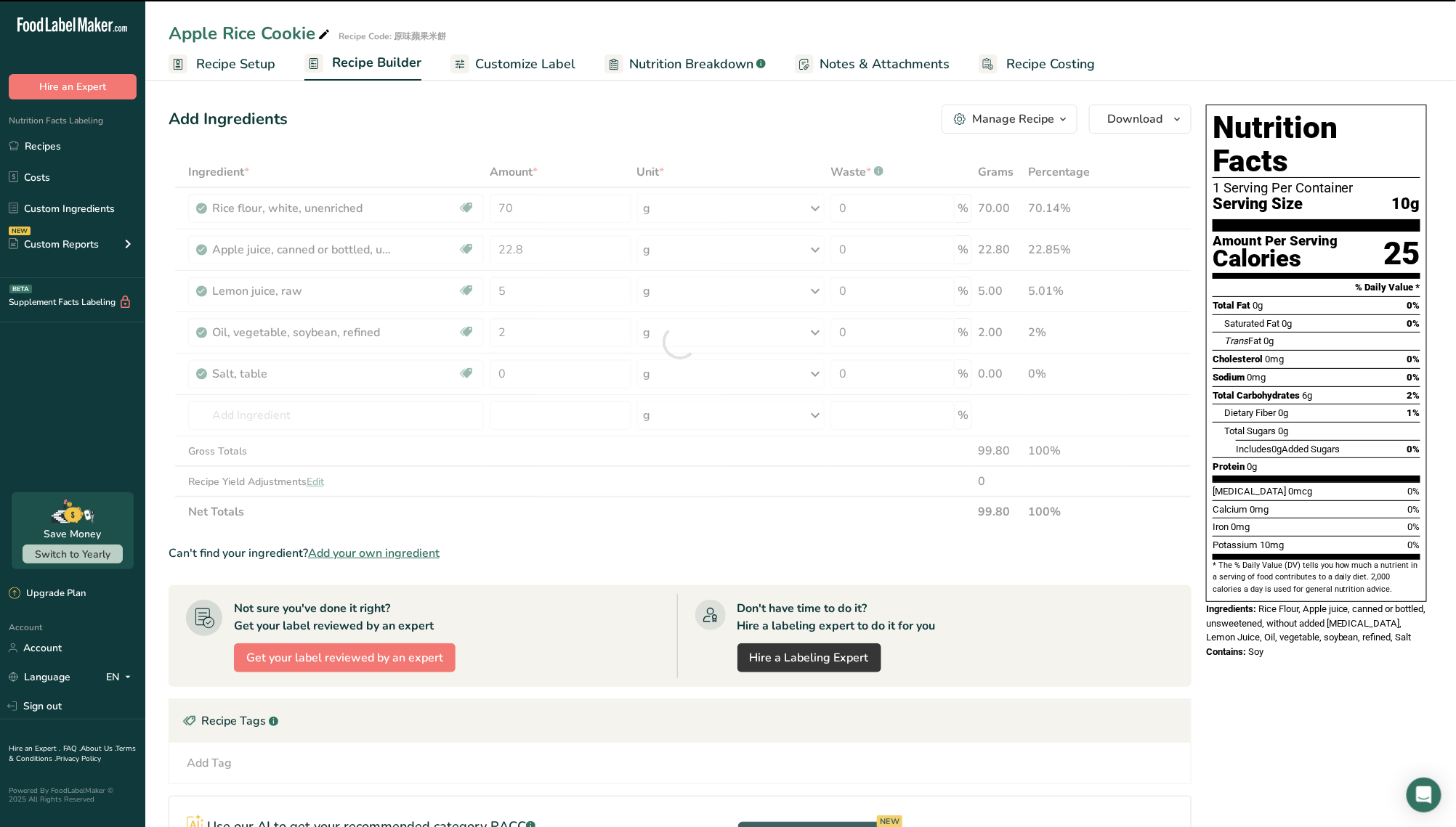
drag, startPoint x: 523, startPoint y: 374, endPoint x: 462, endPoint y: 372, distance: 61.0
click at [462, 372] on div at bounding box center [681, 342] width 1024 height 371
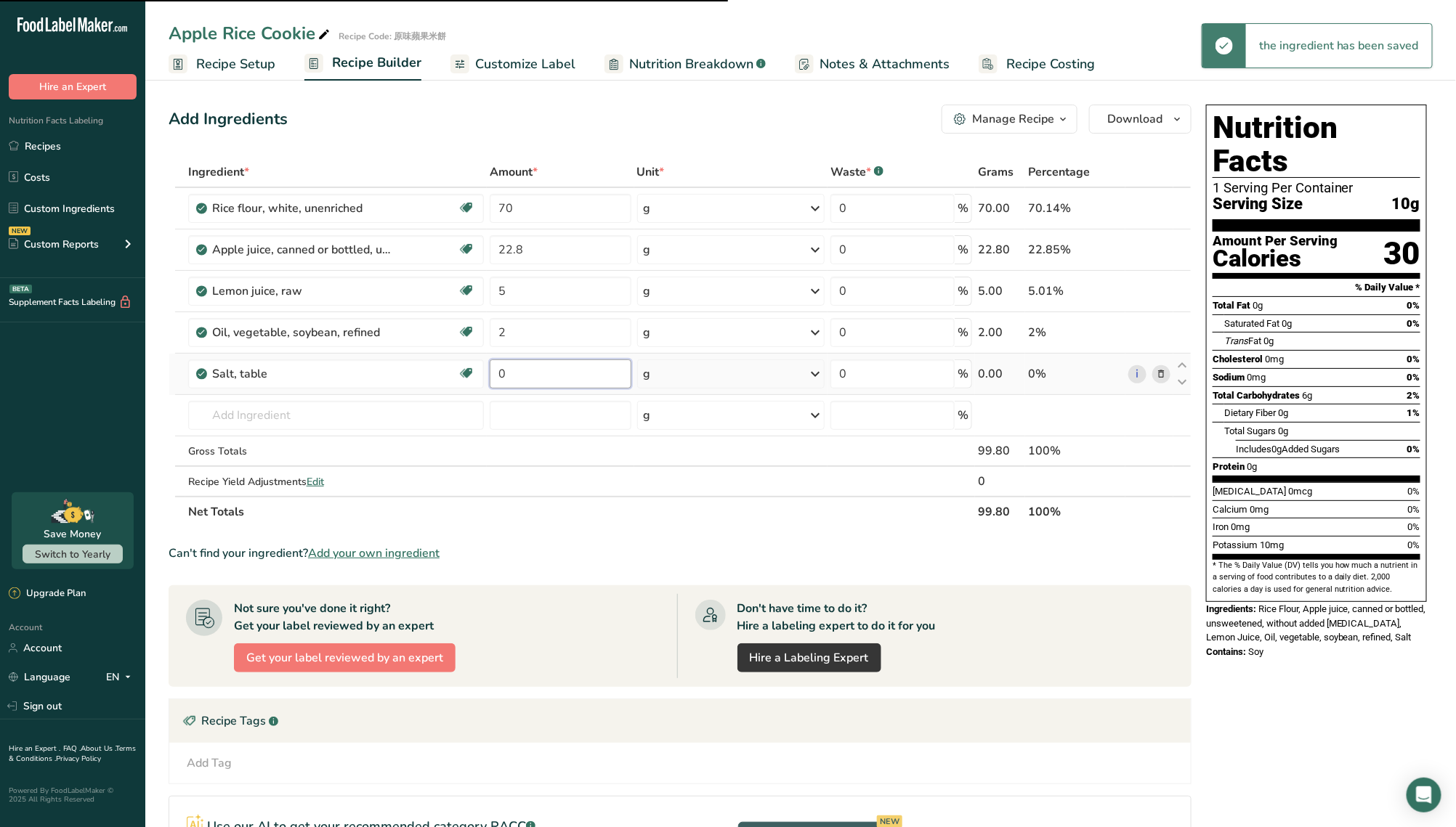
click at [527, 377] on input "0" at bounding box center [560, 374] width 141 height 29
drag, startPoint x: 525, startPoint y: 377, endPoint x: 480, endPoint y: 379, distance: 45.0
click at [480, 379] on tr "Salt, table Dairy free Gluten free Vegan Vegetarian Soy free 0 g Portions 1 tsp…" at bounding box center [681, 374] width 1022 height 42
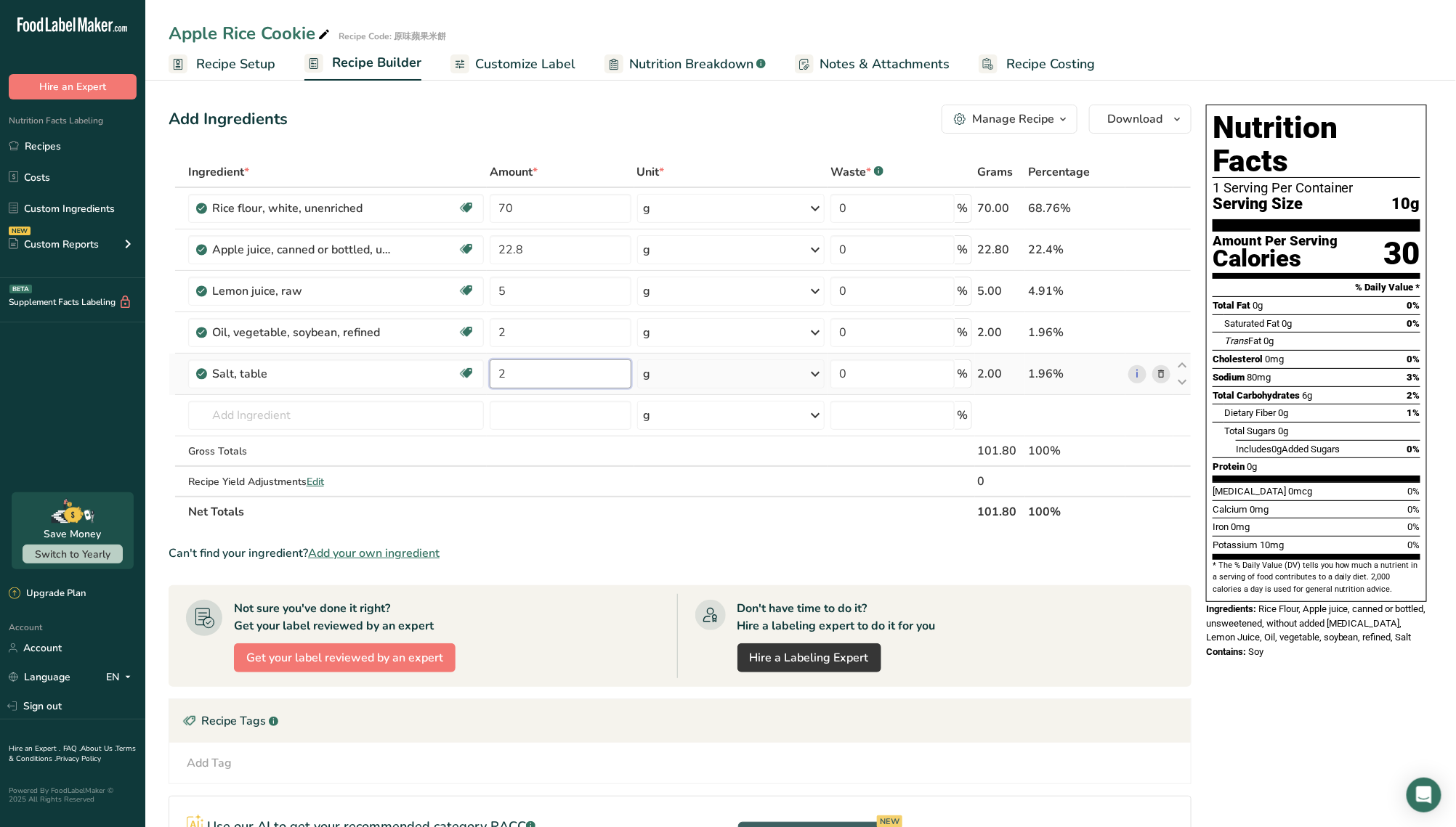
drag, startPoint x: 534, startPoint y: 366, endPoint x: 484, endPoint y: 374, distance: 50.6
click at [484, 374] on tr "Salt, table Dairy free Gluten free Vegan Vegetarian Soy free 2 g Portions 1 tsp…" at bounding box center [681, 374] width 1022 height 42
type input "1.5"
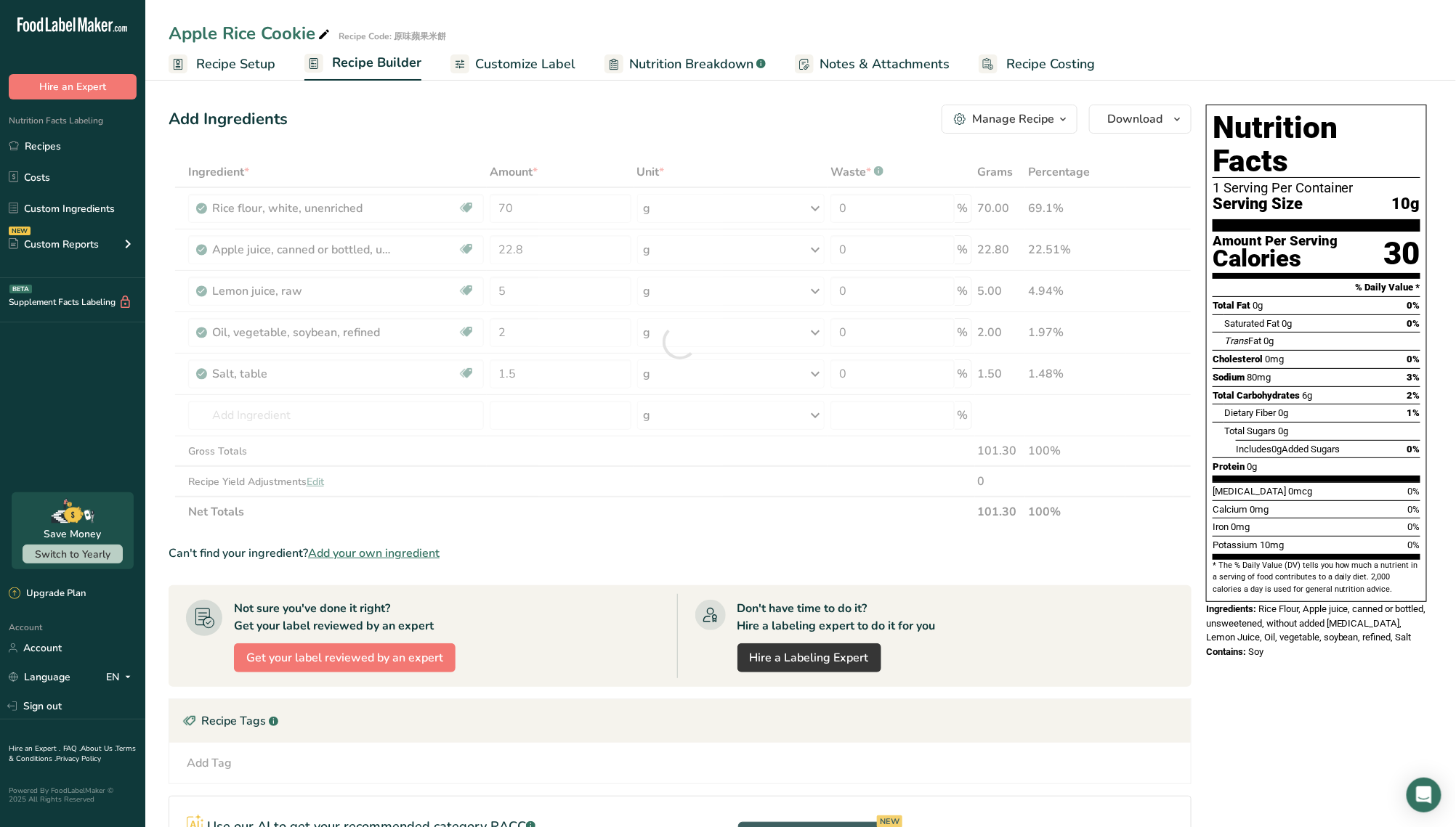
click at [594, 512] on div "Ingredient * Amount * Unit * Waste * .a-a{fill:#347362;}.b-a{fill:#fff;} Grams …" at bounding box center [681, 342] width 1024 height 371
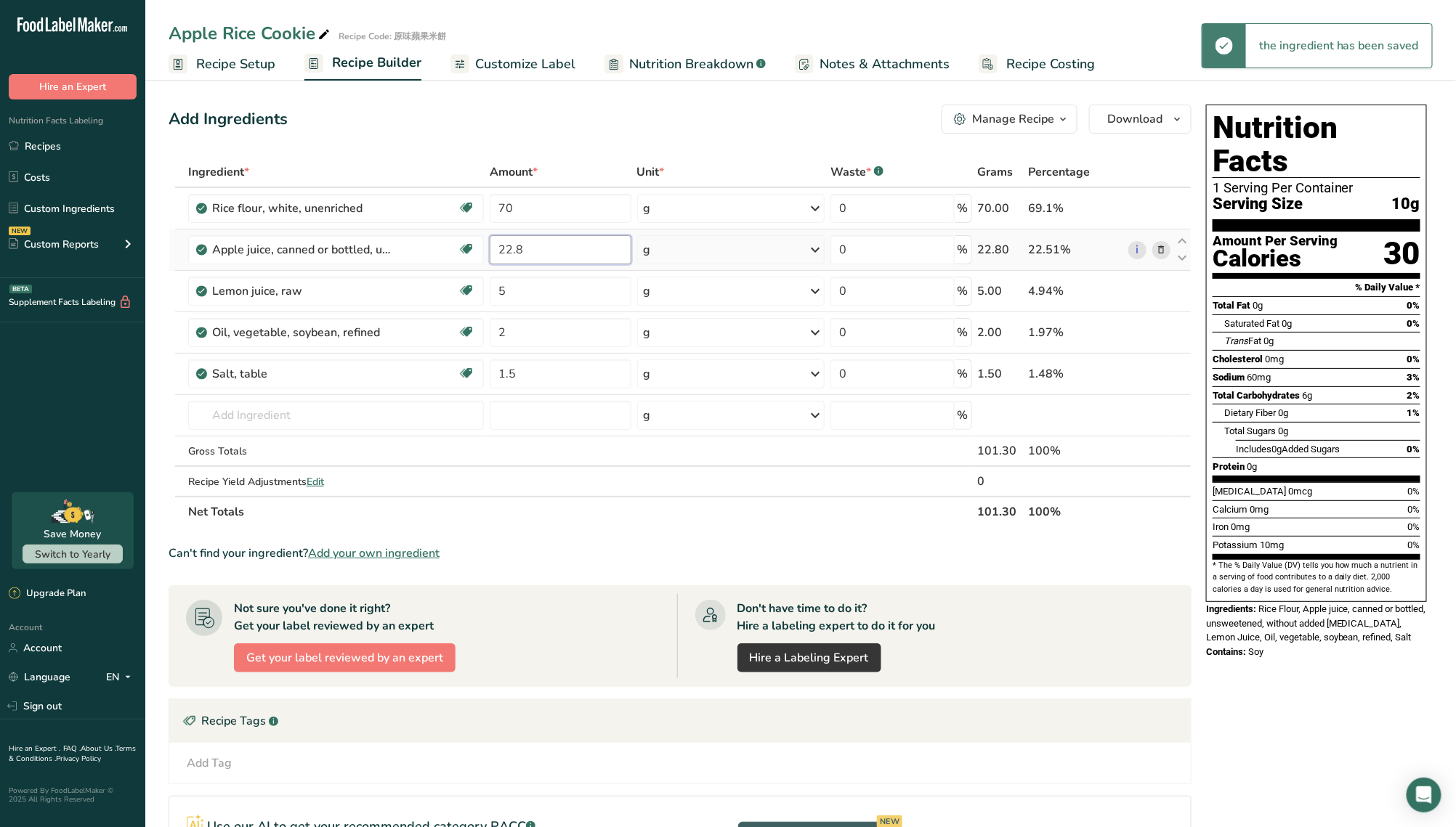
drag, startPoint x: 516, startPoint y: 248, endPoint x: 531, endPoint y: 247, distance: 15.0
click at [531, 247] on input "22.8" at bounding box center [560, 250] width 141 height 29
type input "22"
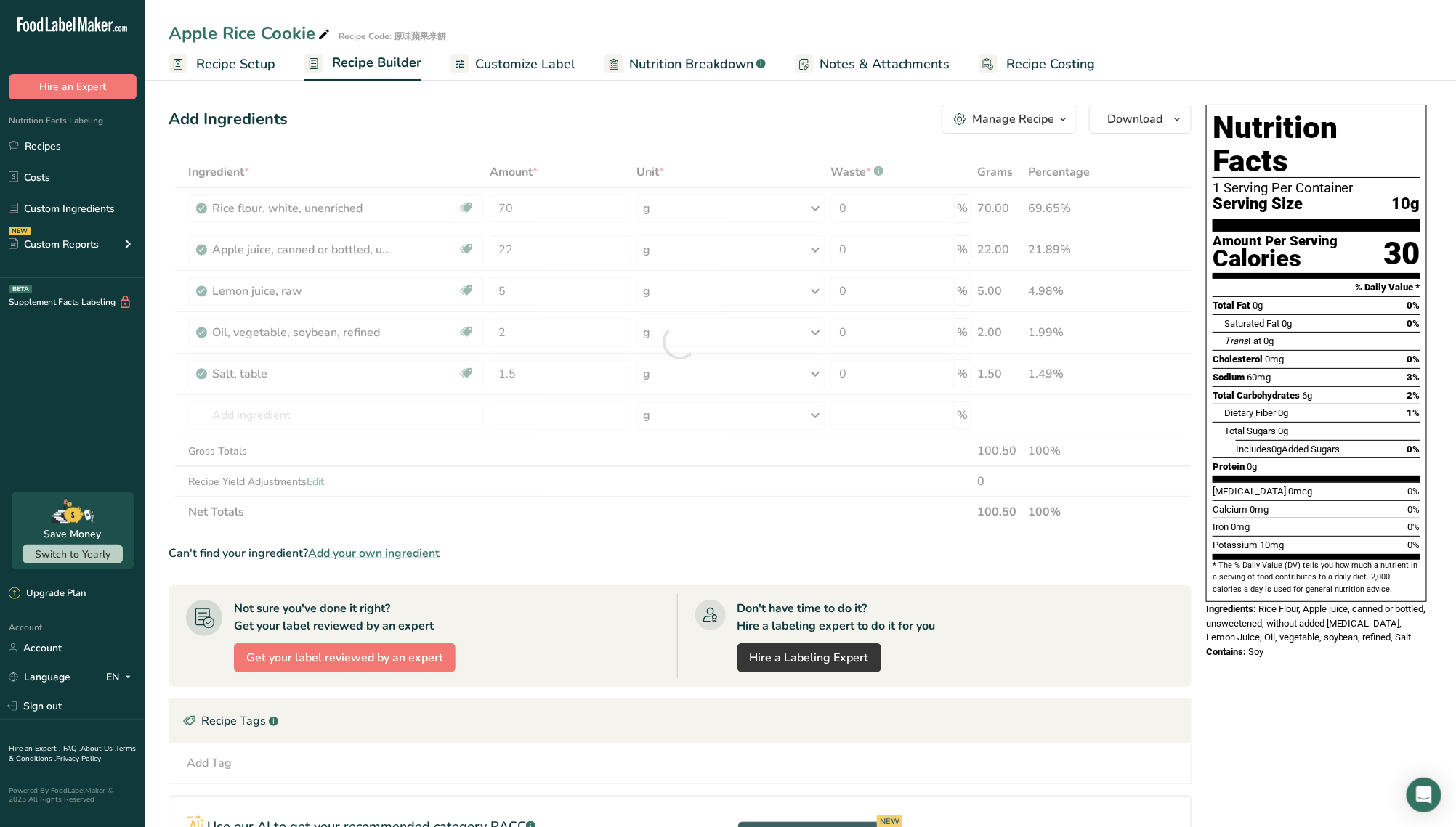
click at [545, 523] on div "Ingredient * Amount * Unit * Waste * .a-a{fill:#347362;}.b-a{fill:#fff;} Grams …" at bounding box center [681, 342] width 1024 height 371
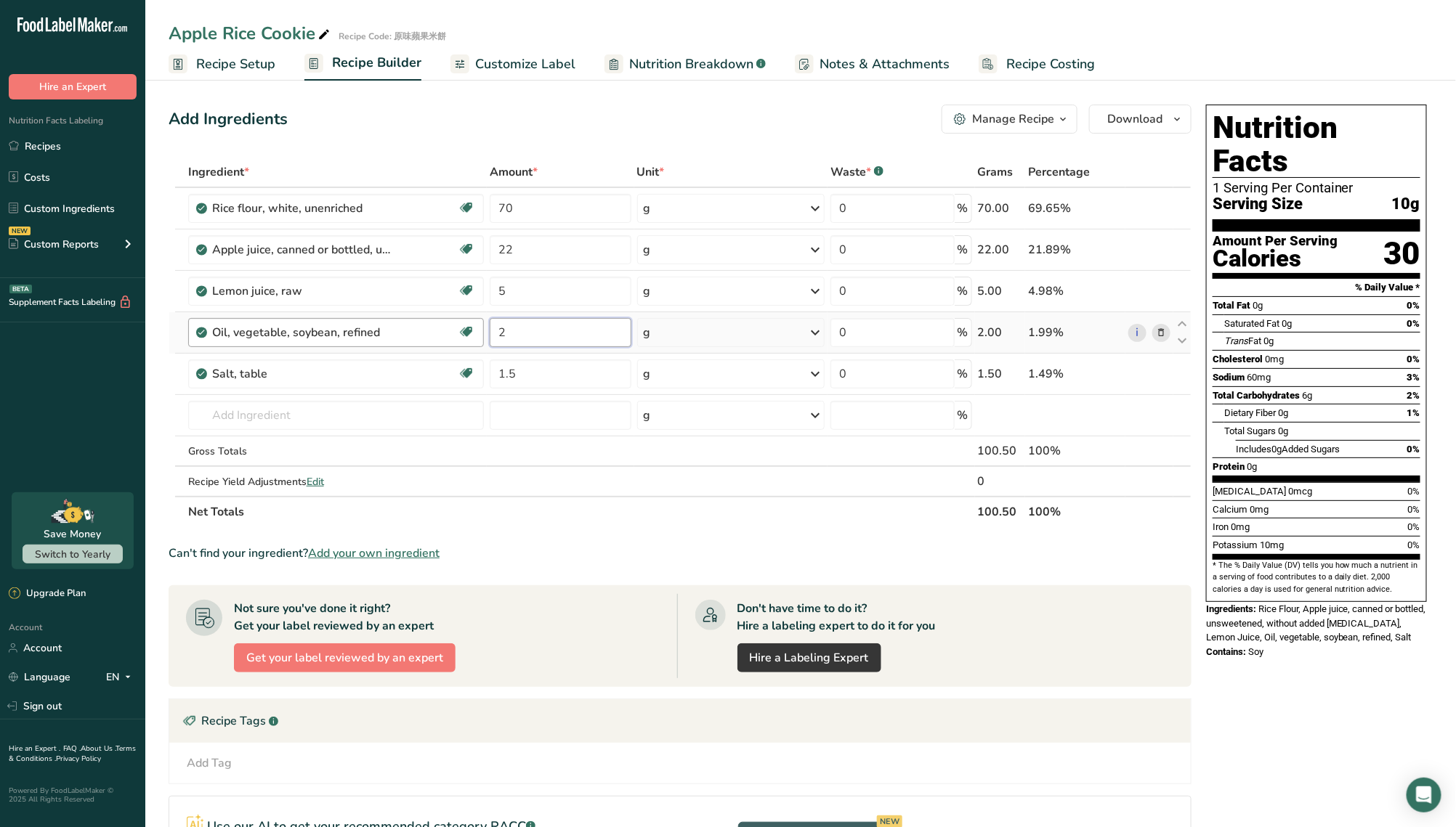
drag, startPoint x: 559, startPoint y: 338, endPoint x: 465, endPoint y: 333, distance: 94.1
click at [465, 333] on tr "Oil, vegetable, soybean, refined Dairy free Gluten free Vegan Vegetarian Soy fr…" at bounding box center [681, 333] width 1022 height 42
type input "1.5"
click at [733, 529] on section "Ingredient * Amount * Unit * Waste * .a-a{fill:#347362;}.b-a{fill:#fff;} Grams …" at bounding box center [681, 568] width 1024 height 823
click at [686, 452] on td at bounding box center [731, 452] width 194 height 31
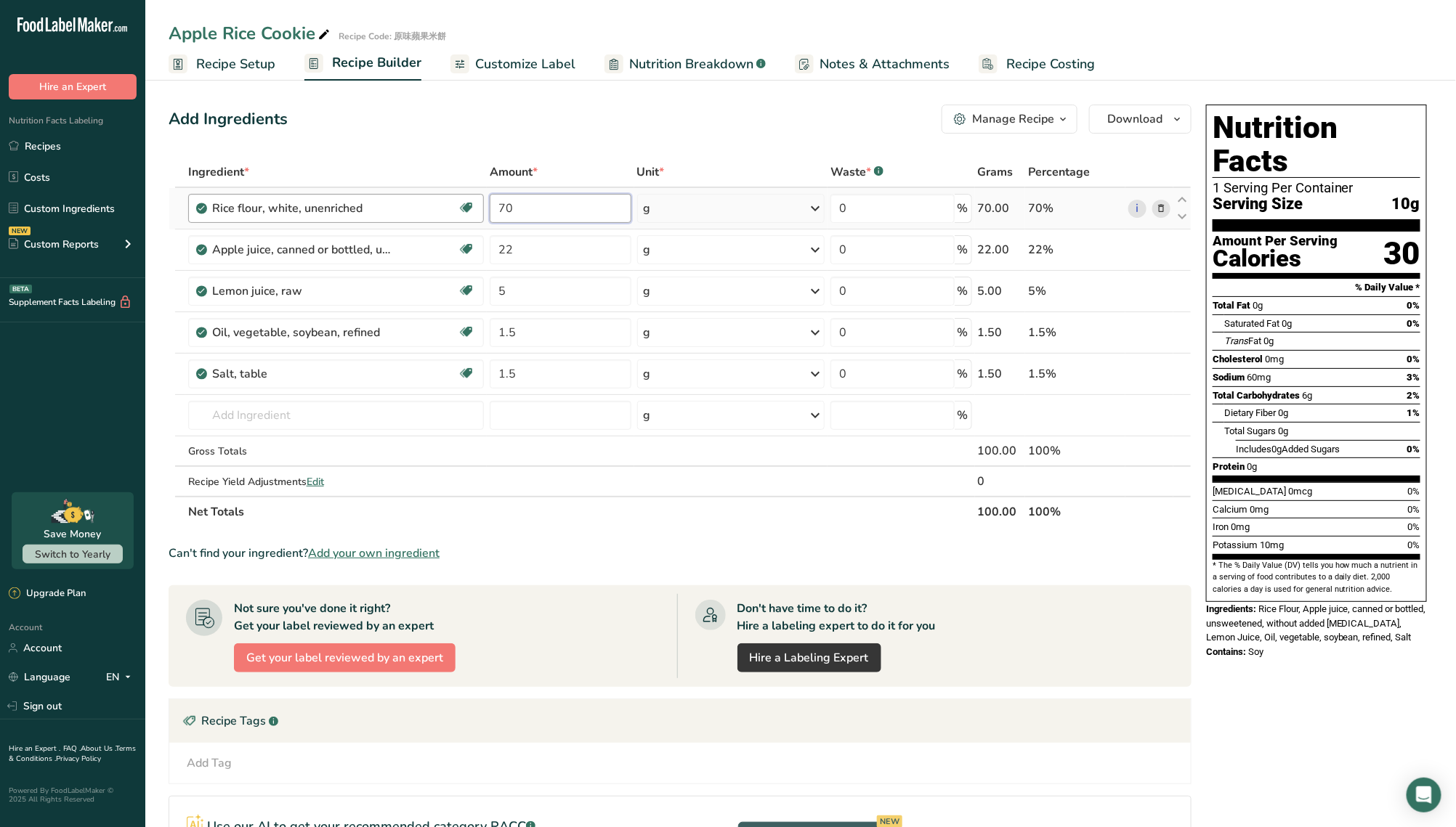
drag, startPoint x: 535, startPoint y: 214, endPoint x: 454, endPoint y: 214, distance: 81.0
click at [454, 214] on tr "Rice flour, white, unenriched Dairy free Gluten free Vegan Vegetarian Soy free …" at bounding box center [681, 209] width 1022 height 42
type input "56"
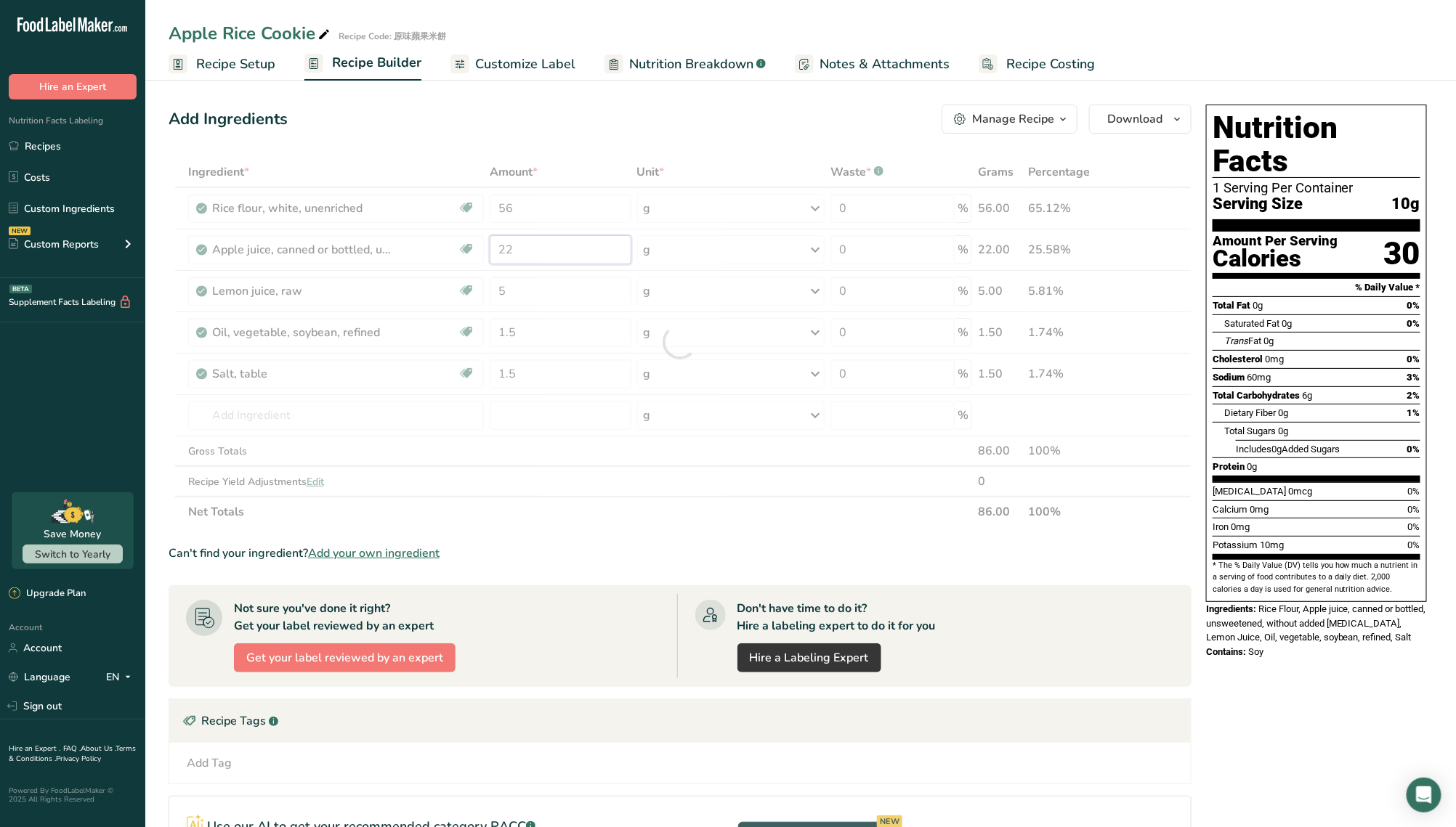
drag, startPoint x: 545, startPoint y: 257, endPoint x: 449, endPoint y: 257, distance: 96.0
click at [449, 257] on div "Ingredient * Amount * Unit * Waste * .a-a{fill:#347362;}.b-a{fill:#fff;} Grams …" at bounding box center [681, 342] width 1024 height 371
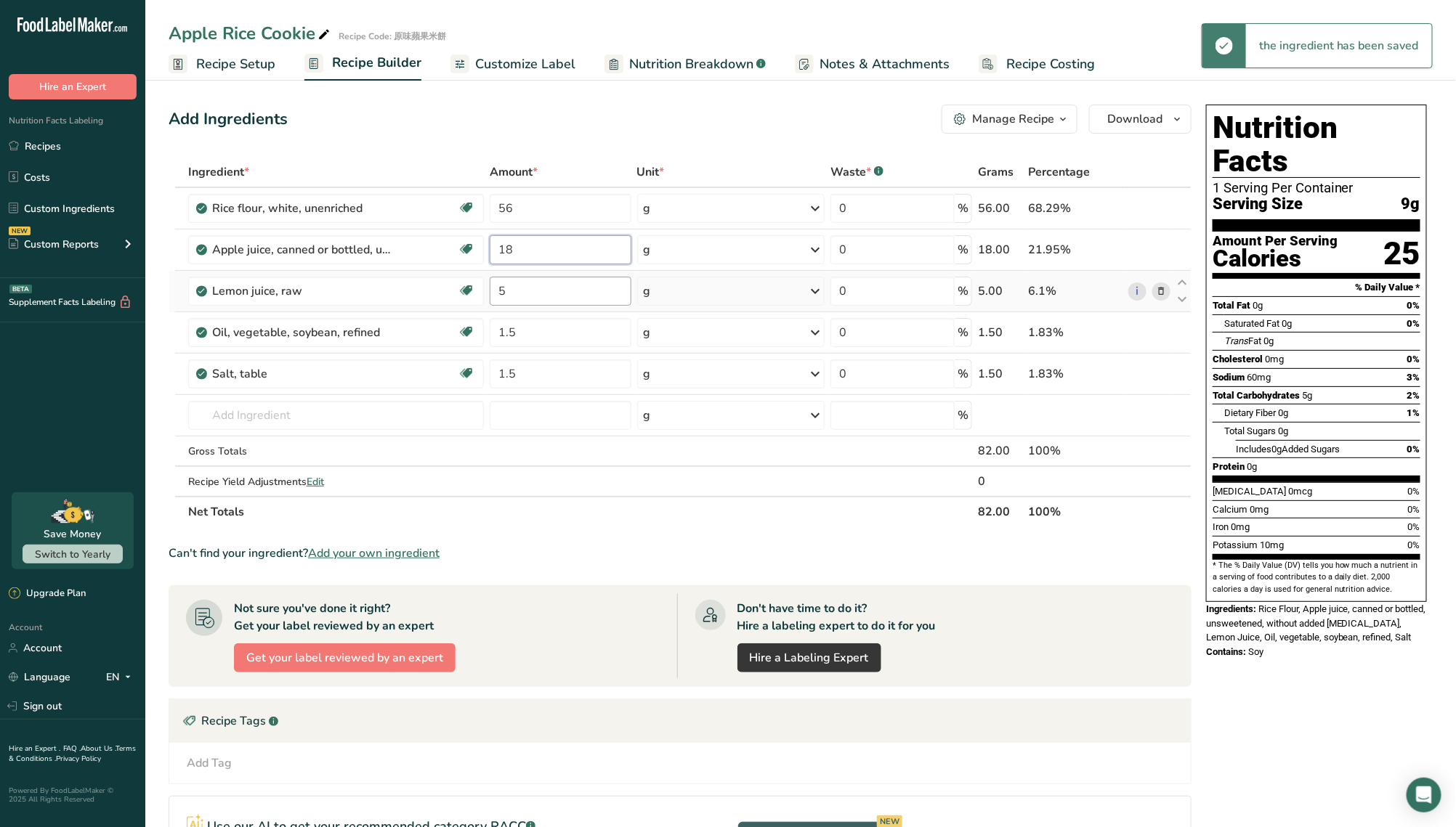
type input "18"
click at [512, 290] on div "Ingredient * Amount * Unit * Waste * .a-a{fill:#347362;}.b-a{fill:#fff;} Grams …" at bounding box center [681, 342] width 1024 height 371
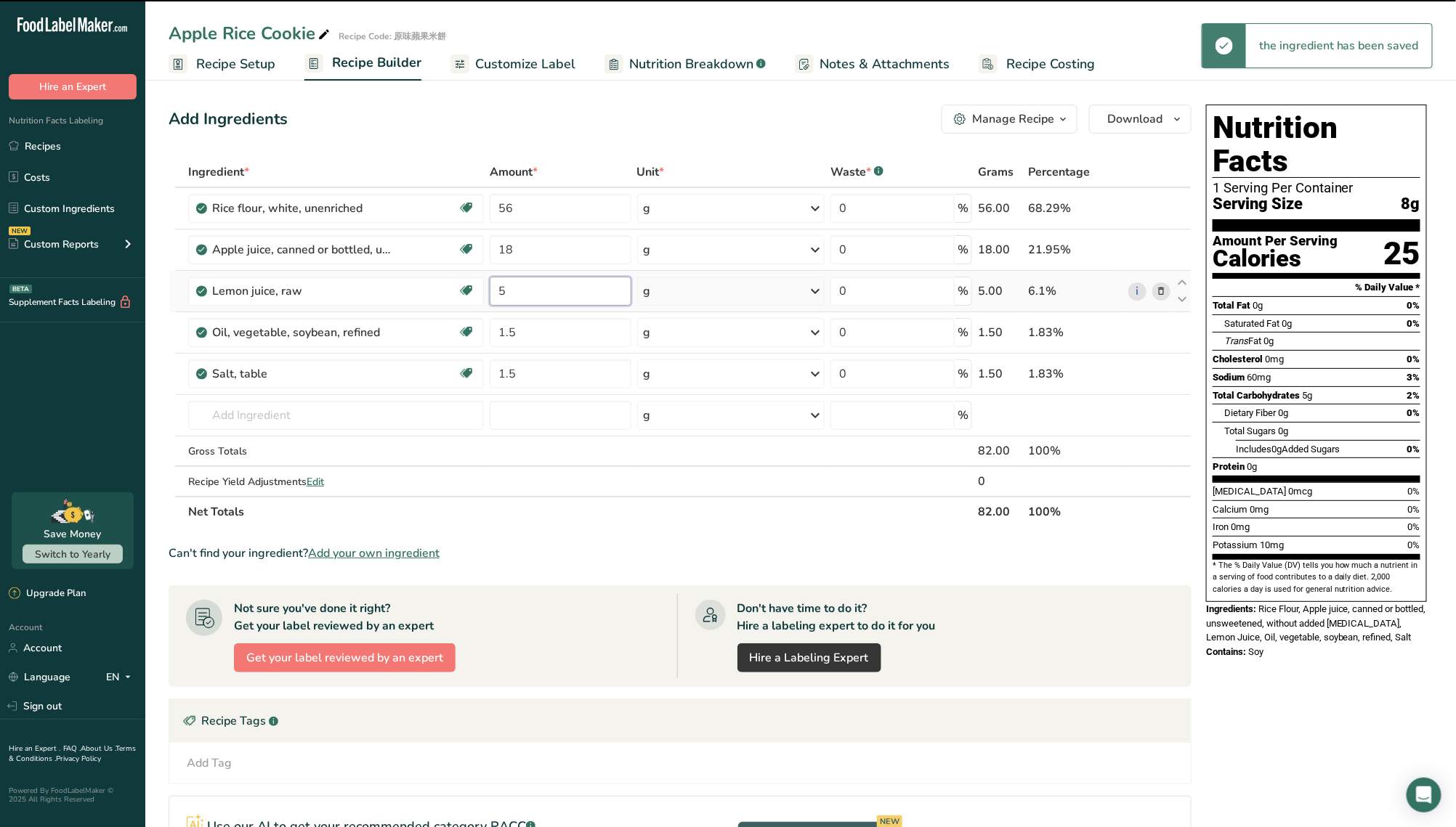
drag, startPoint x: 517, startPoint y: 292, endPoint x: 494, endPoint y: 290, distance: 23.1
click at [494, 290] on input "5" at bounding box center [560, 292] width 141 height 29
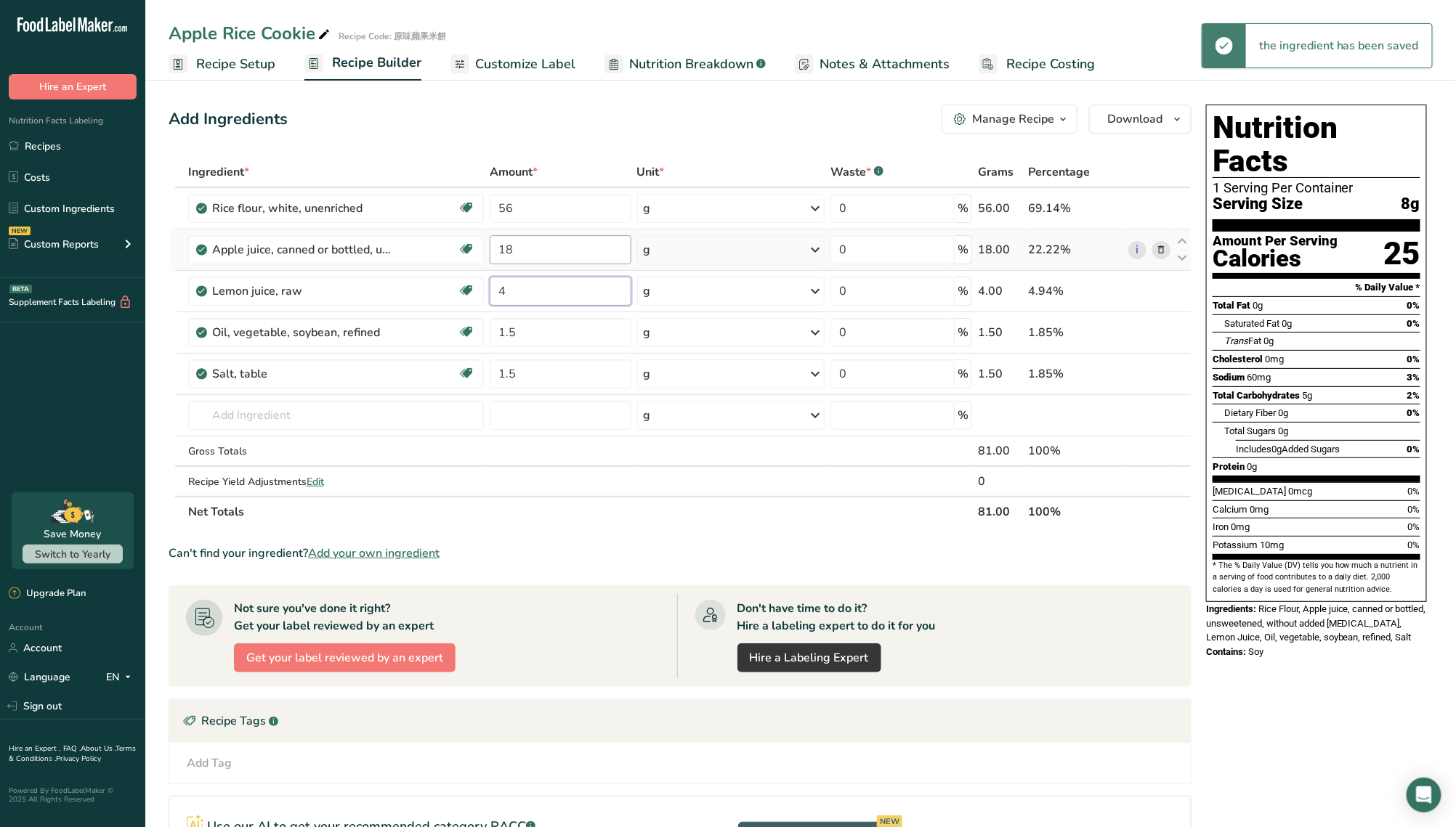
type input "4"
click at [542, 253] on div "Ingredient * Amount * Unit * Waste * .a-a{fill:#347362;}.b-a{fill:#fff;} Grams …" at bounding box center [681, 342] width 1024 height 371
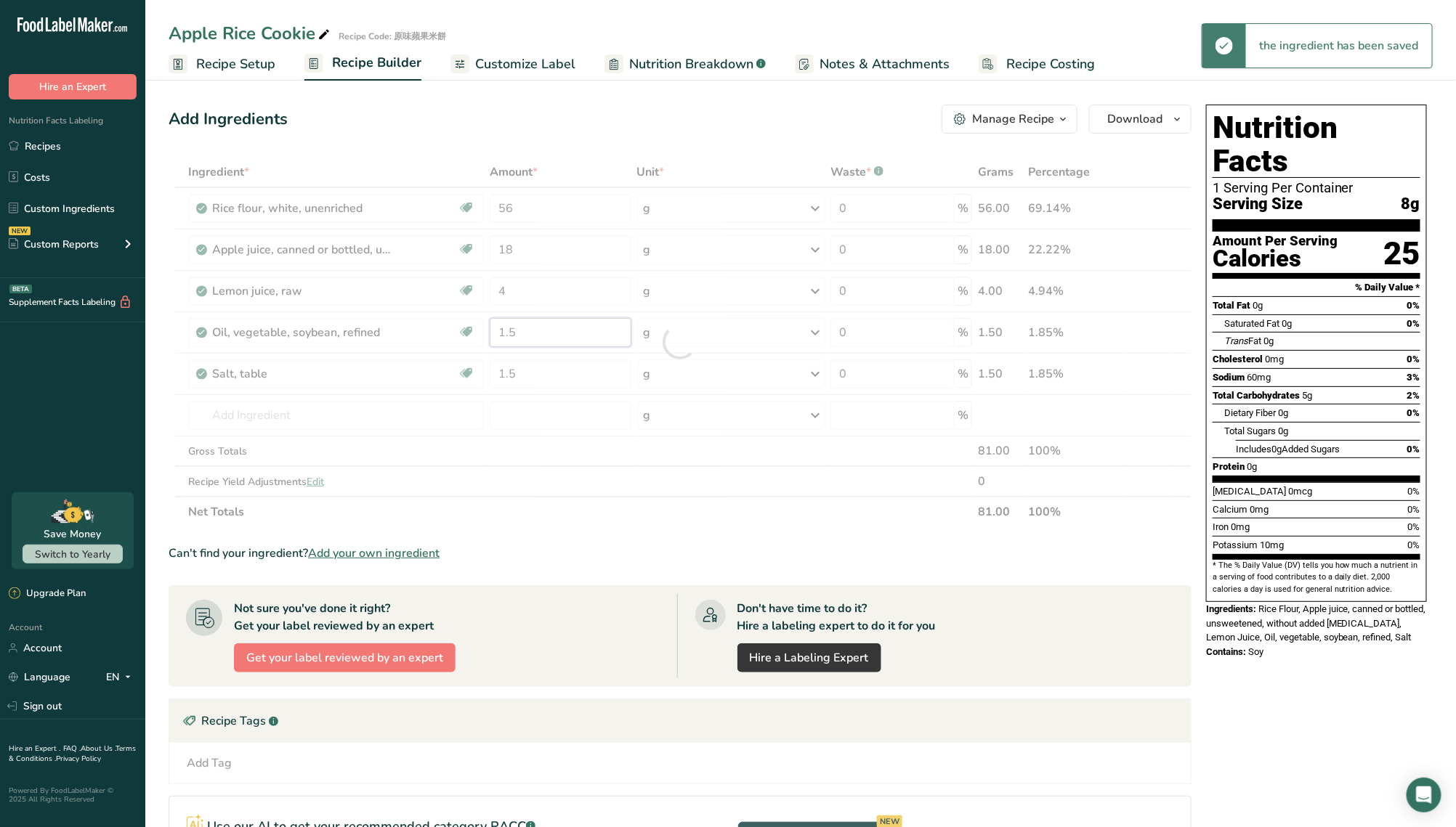
drag, startPoint x: 528, startPoint y: 335, endPoint x: 479, endPoint y: 334, distance: 49.0
click at [479, 334] on div "Ingredient * Amount * Unit * Waste * .a-a{fill:#347362;}.b-a{fill:#fff;} Grams …" at bounding box center [681, 342] width 1024 height 371
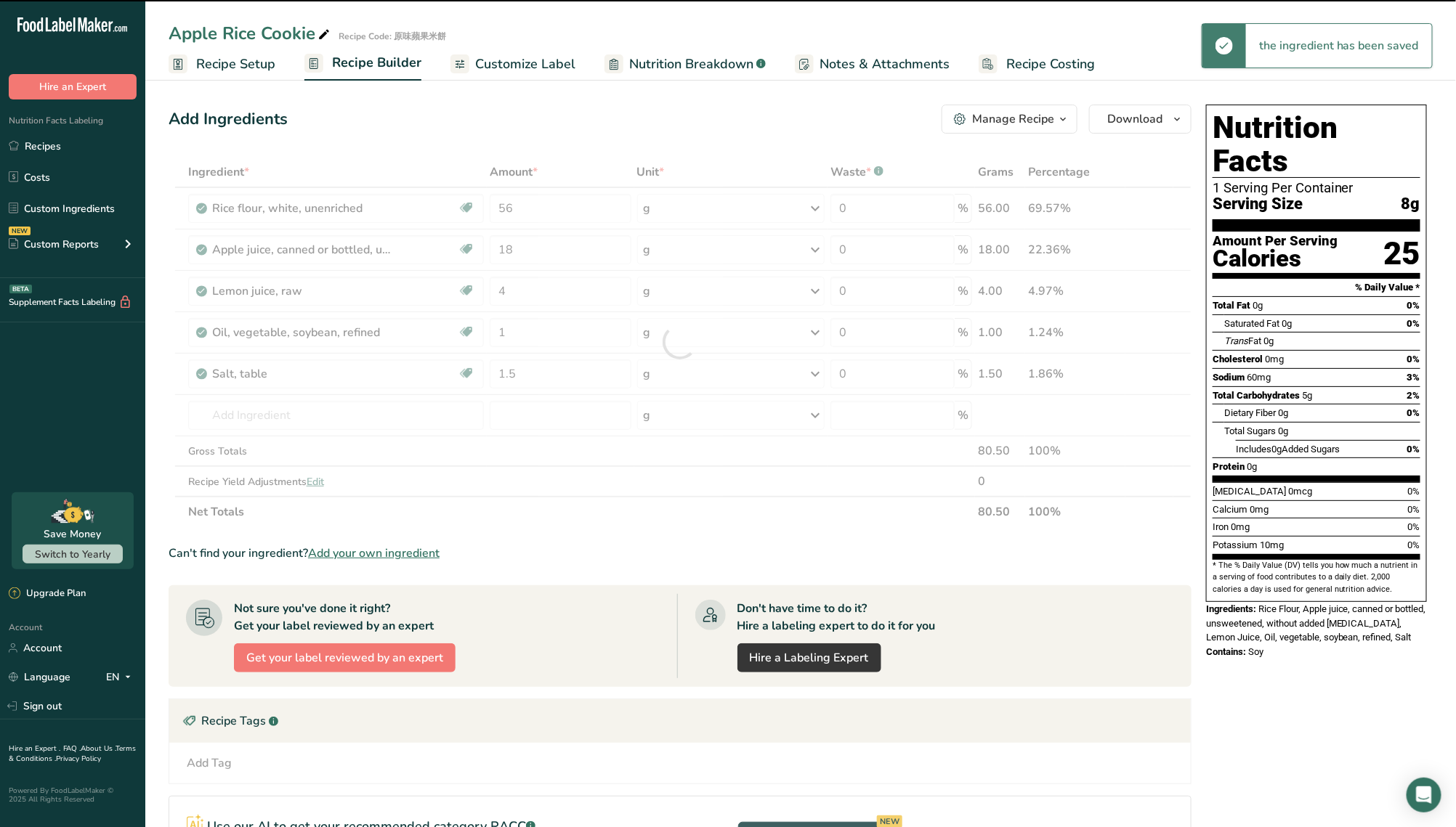
click at [528, 372] on div at bounding box center [681, 342] width 1024 height 371
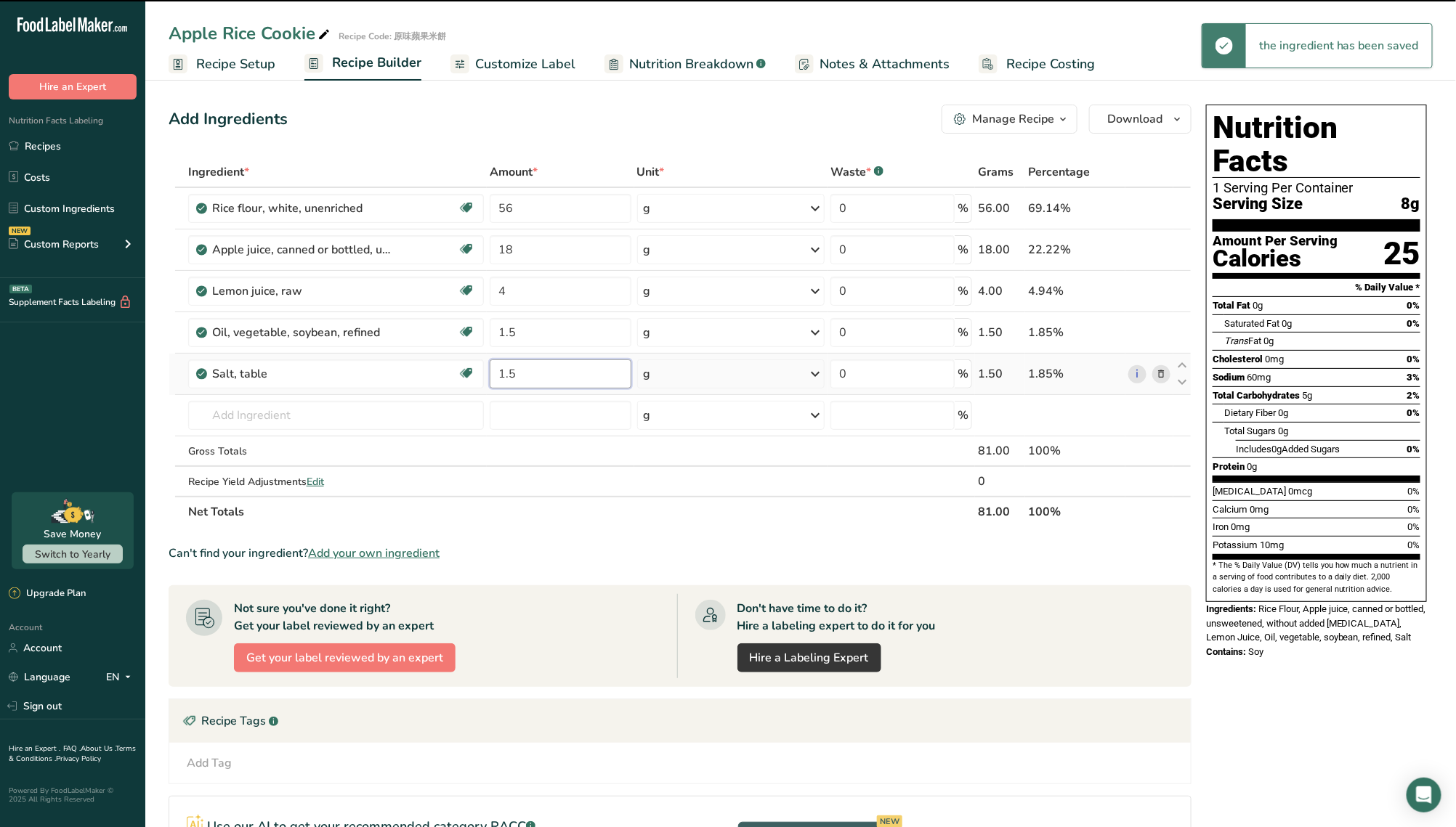
drag, startPoint x: 533, startPoint y: 375, endPoint x: 489, endPoint y: 374, distance: 44.0
click at [490, 374] on input "1.5" at bounding box center [560, 374] width 141 height 29
type input "1"
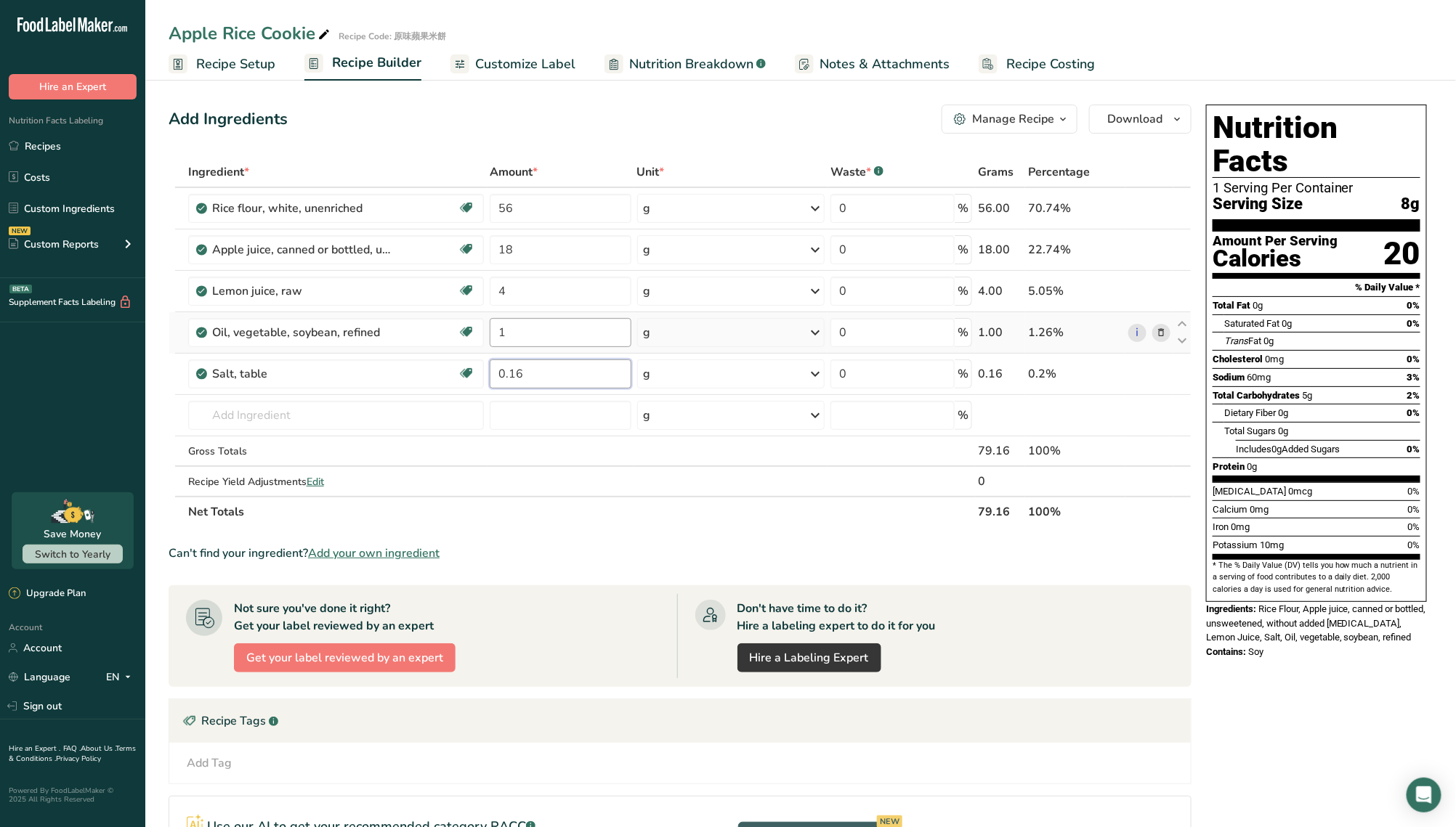
type input "0.16"
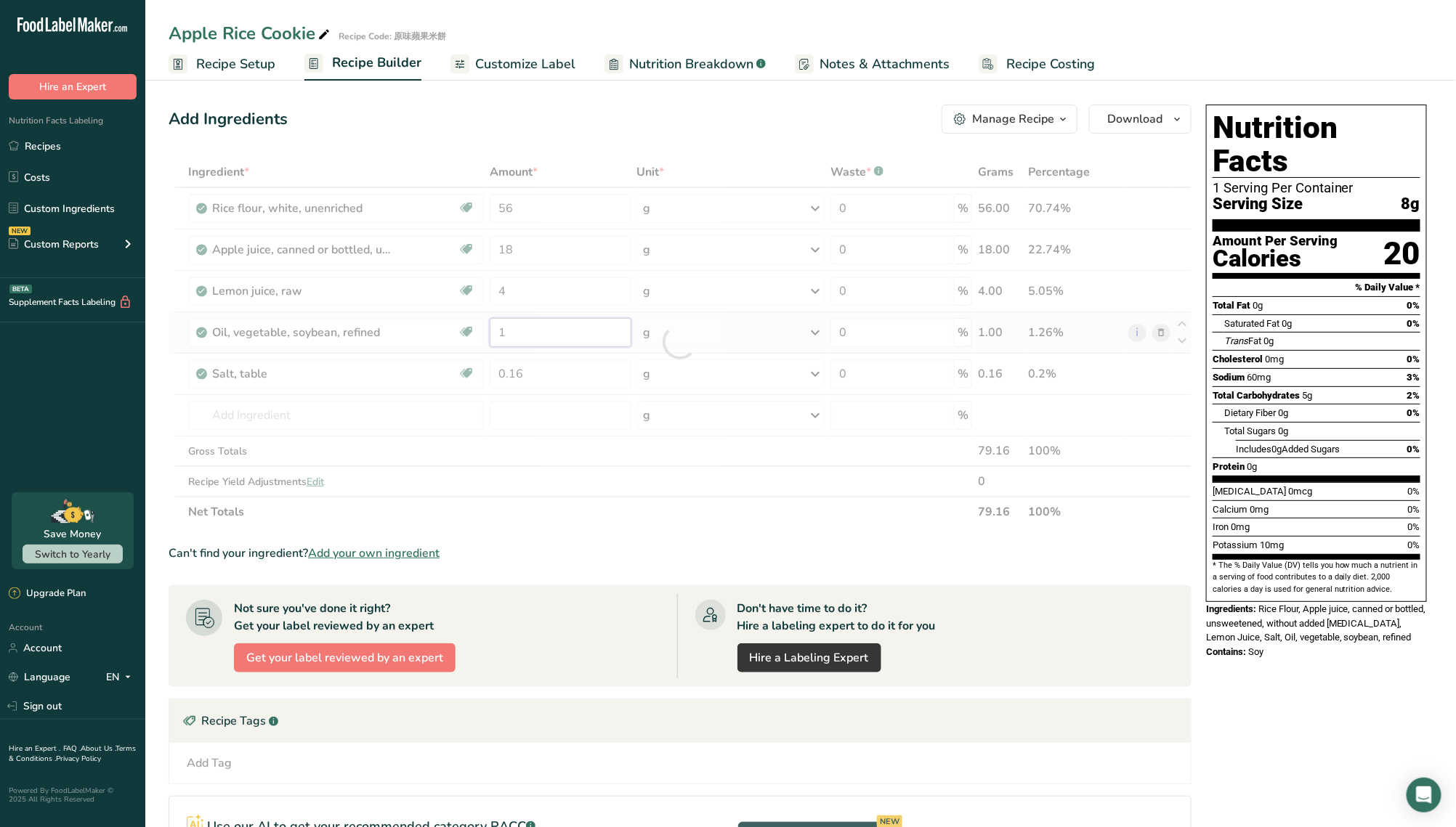
click at [523, 336] on div "Ingredient * Amount * Unit * Waste * .a-a{fill:#347362;}.b-a{fill:#fff;} Grams …" at bounding box center [681, 342] width 1024 height 371
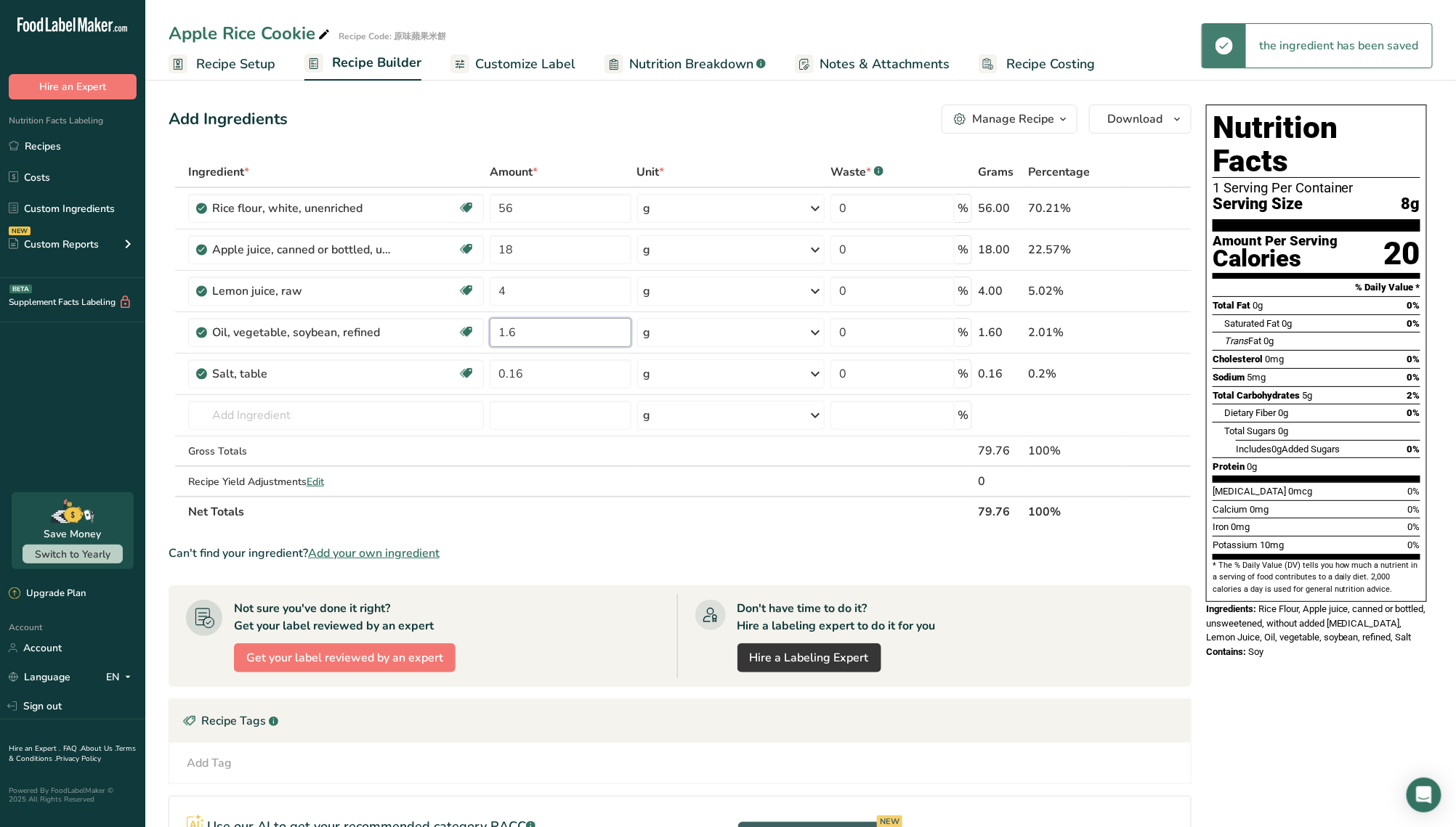
type input "1.6"
click at [557, 252] on div "Ingredient * Amount * Unit * Waste * .a-a{fill:#347362;}.b-a{fill:#fff;} Grams …" at bounding box center [681, 342] width 1024 height 371
type input "18.24"
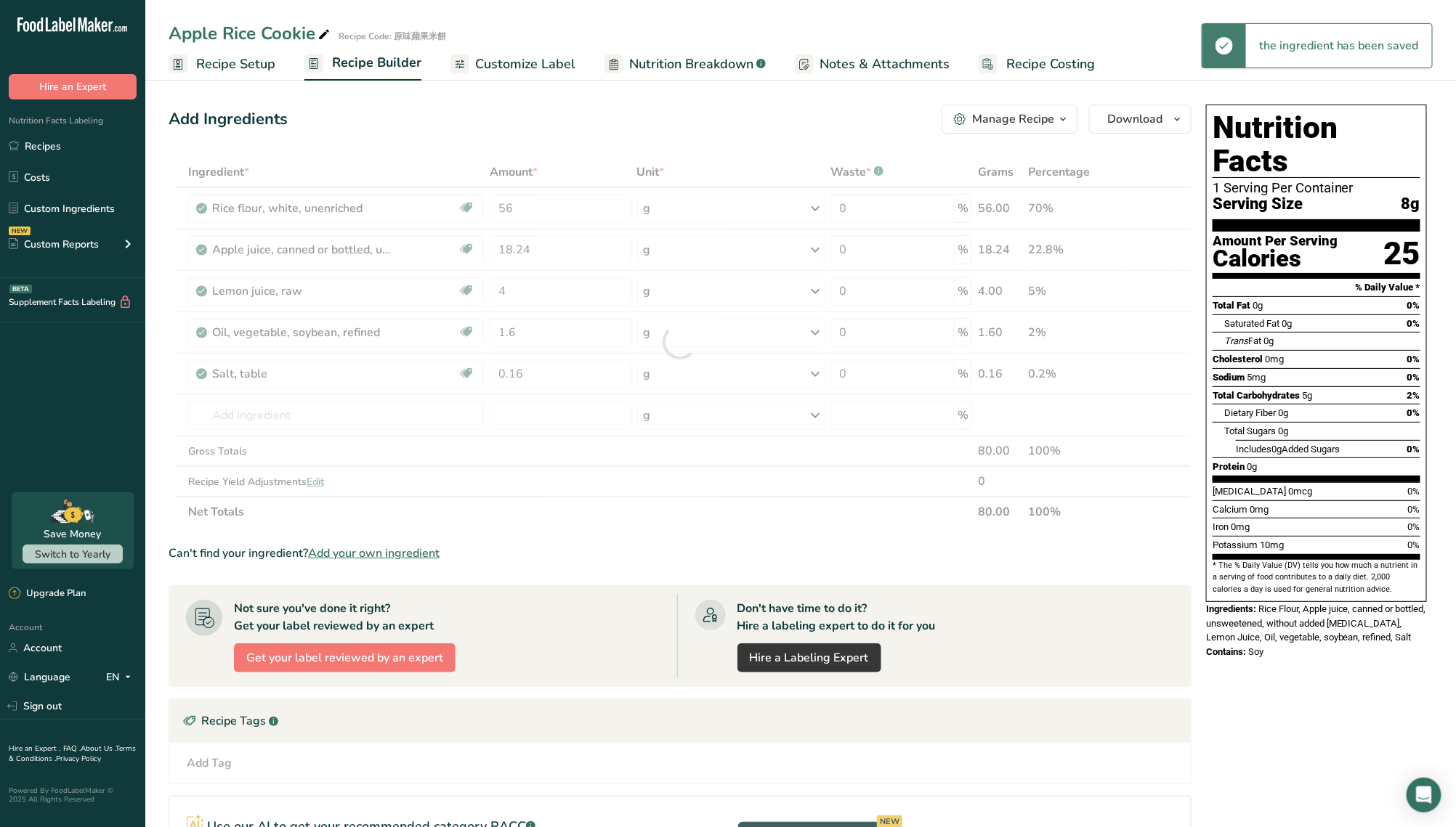
click at [553, 541] on section "Ingredient * Amount * Unit * Waste * .a-a{fill:#347362;}.b-a{fill:#fff;} Grams …" at bounding box center [681, 568] width 1024 height 823
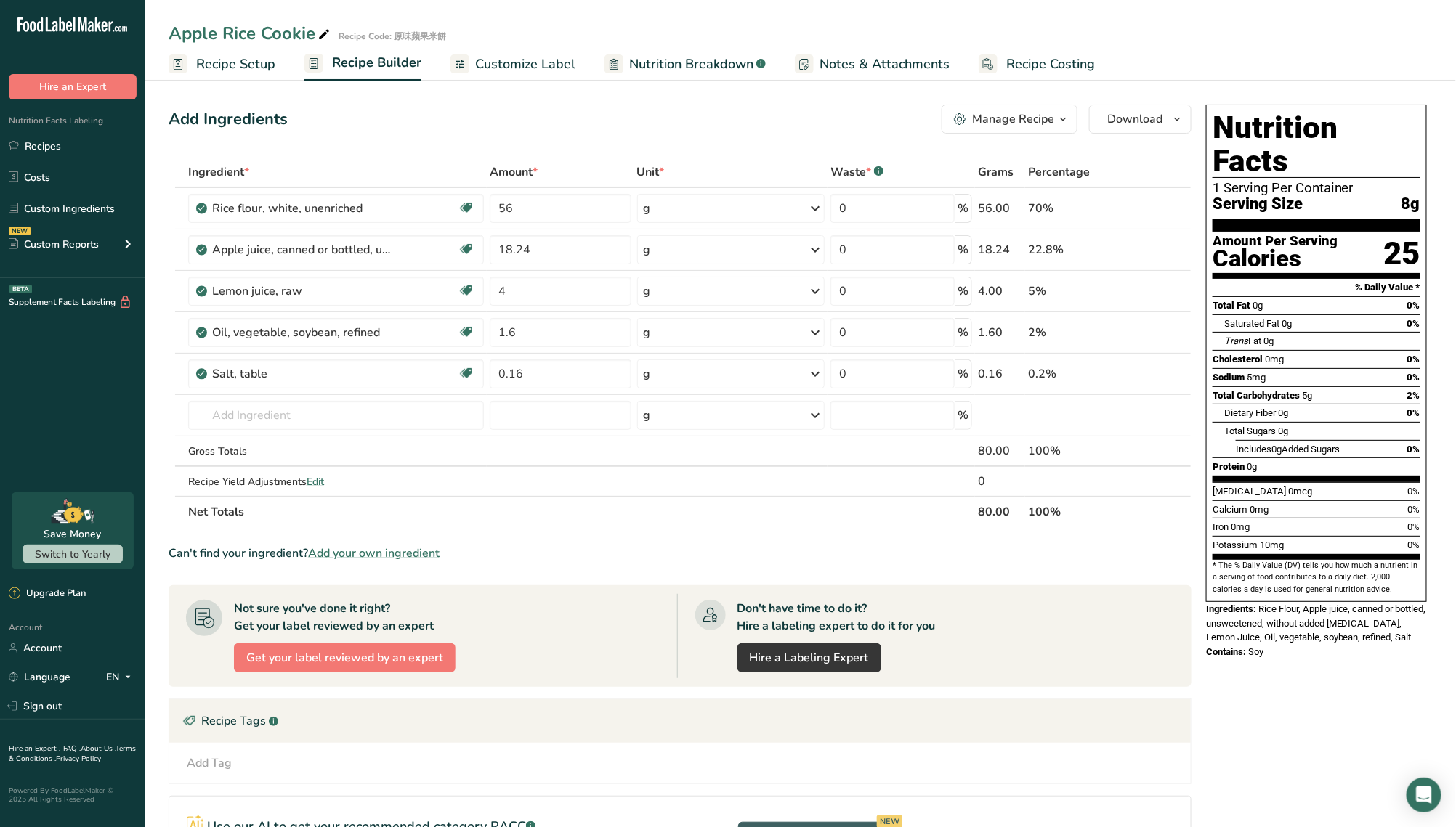
click at [551, 72] on span "Customize Label" at bounding box center [525, 64] width 101 height 20
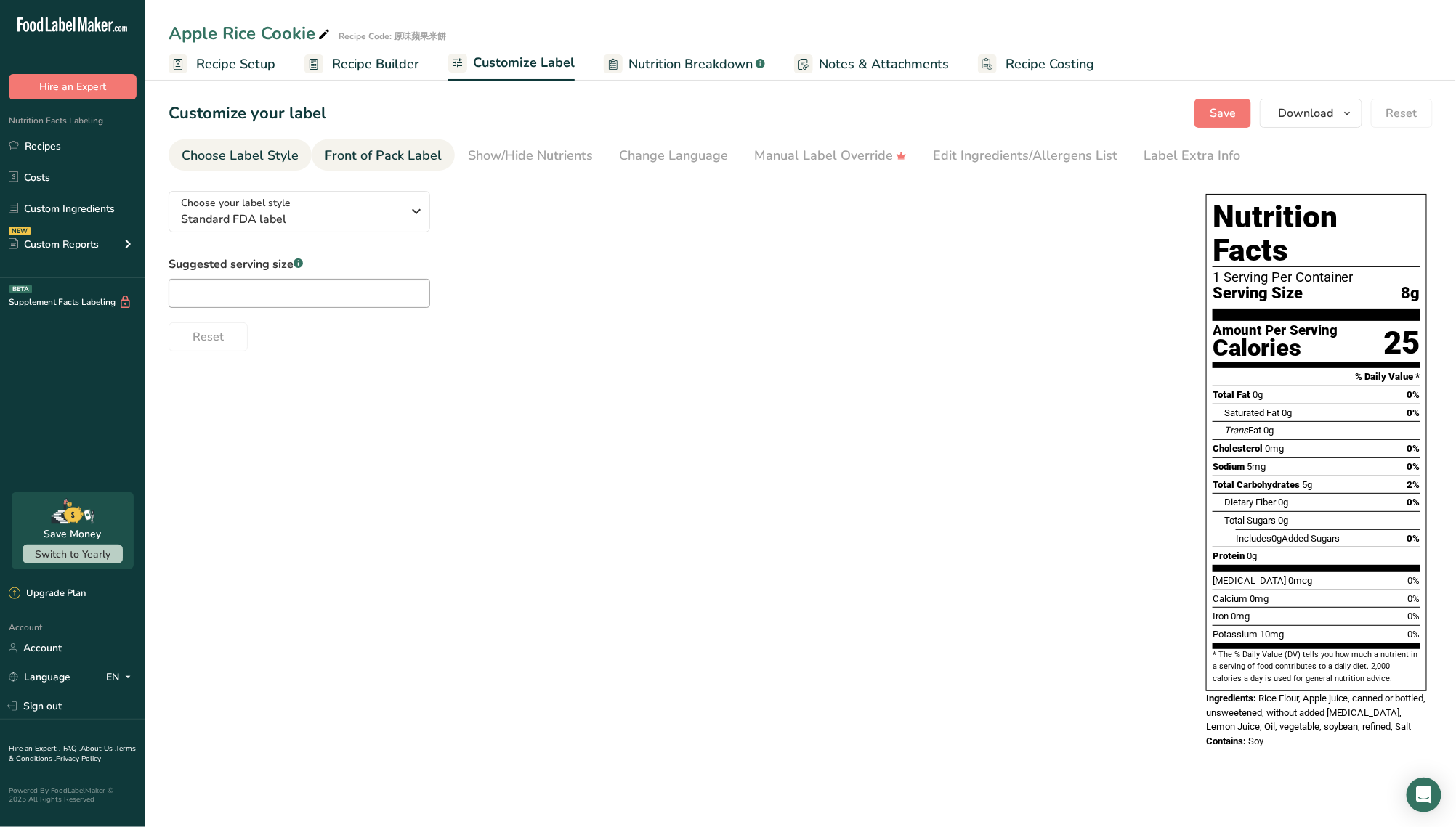
click at [403, 152] on div "Front of Pack Label" at bounding box center [383, 155] width 117 height 20
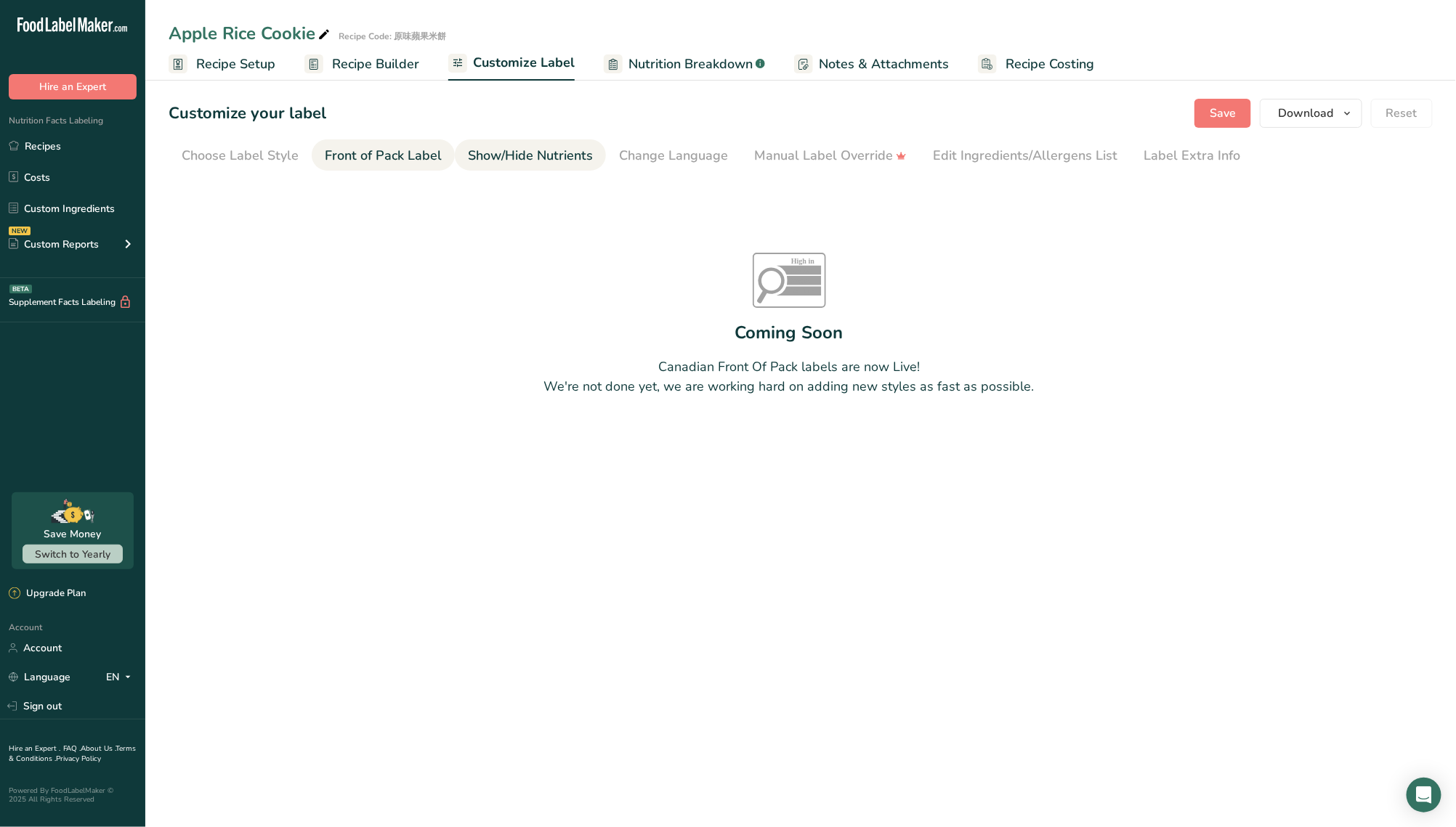
click at [513, 153] on div "Show/Hide Nutrients" at bounding box center [531, 155] width 125 height 20
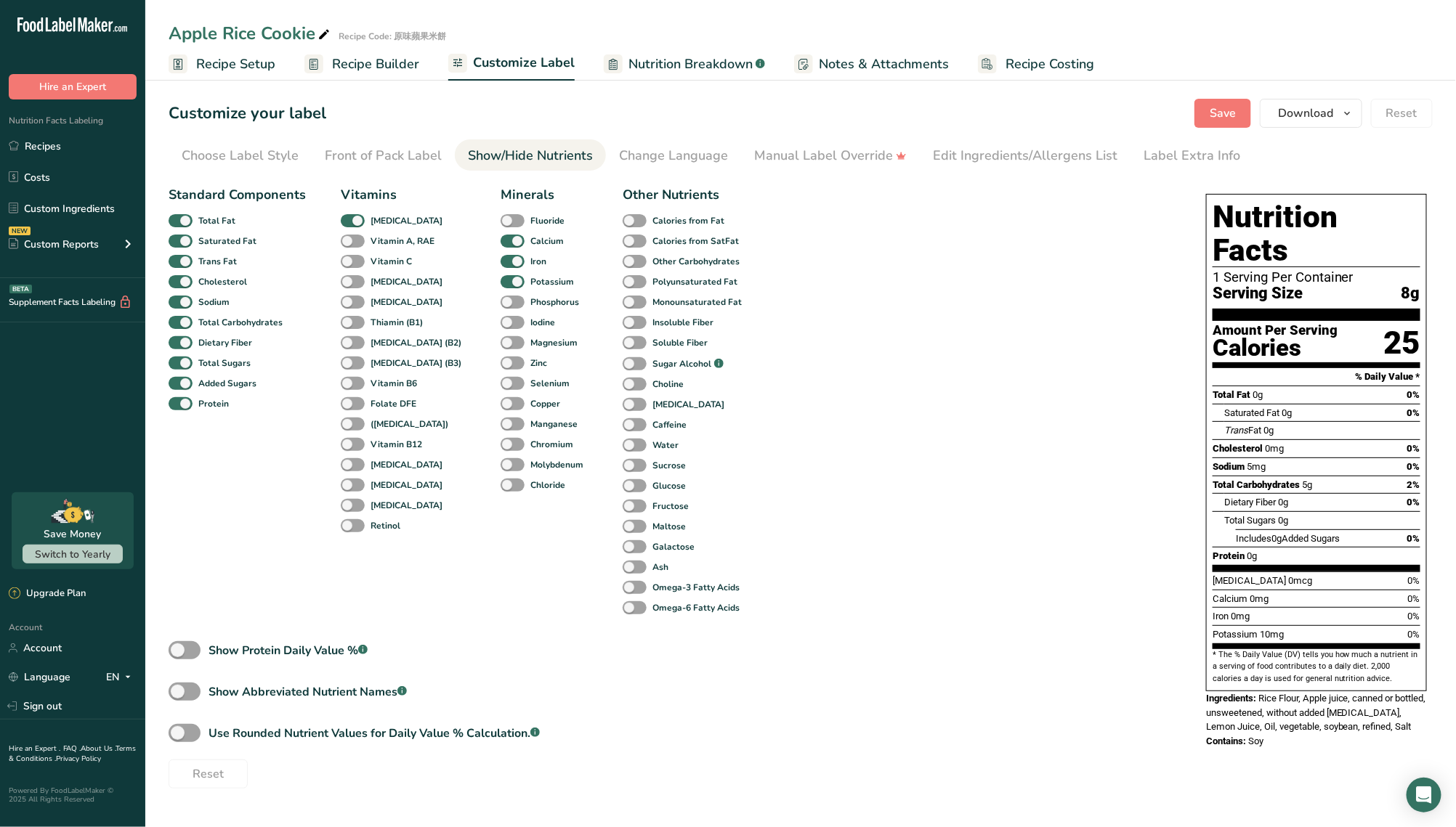
click at [650, 179] on div "Standard Components Total Fat Saturated Fat Trans Fat Cholesterol Sodium Total …" at bounding box center [673, 483] width 1009 height 610
click at [664, 164] on div "Change Language" at bounding box center [674, 155] width 109 height 20
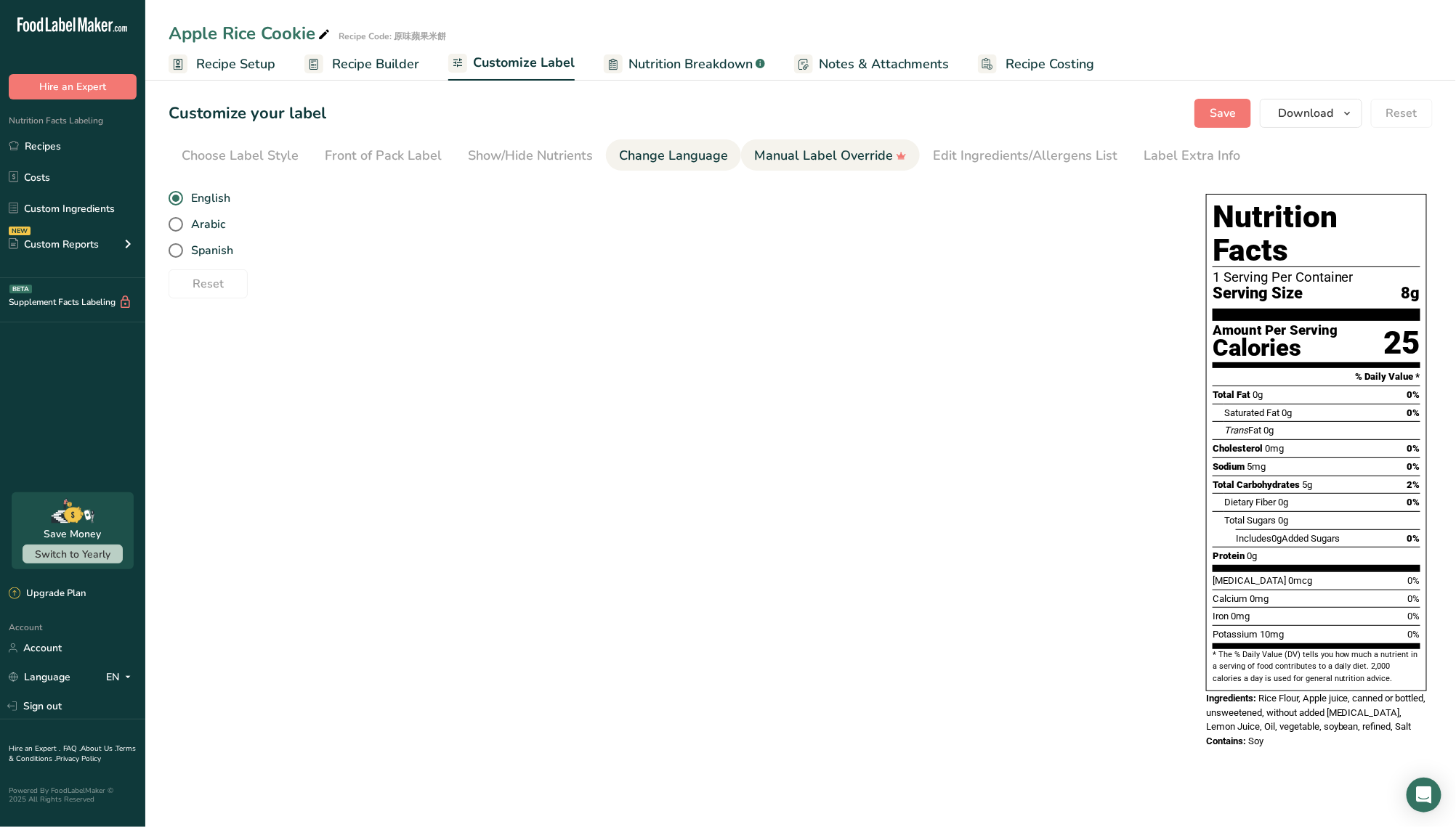
click at [798, 164] on div "Manual Label Override" at bounding box center [830, 155] width 153 height 20
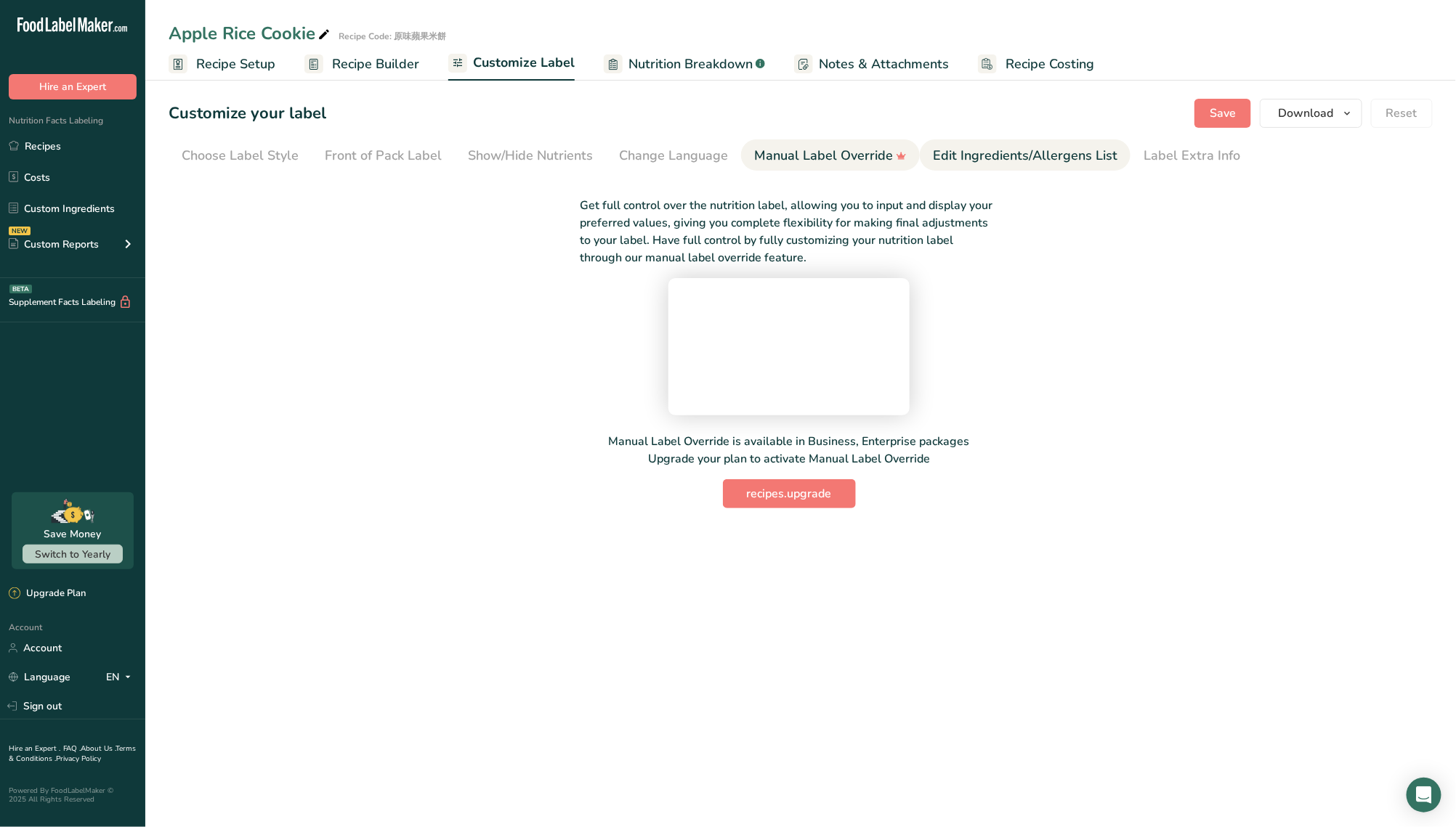
click at [991, 169] on link "Edit Ingredients/Allergens List" at bounding box center [1025, 156] width 184 height 32
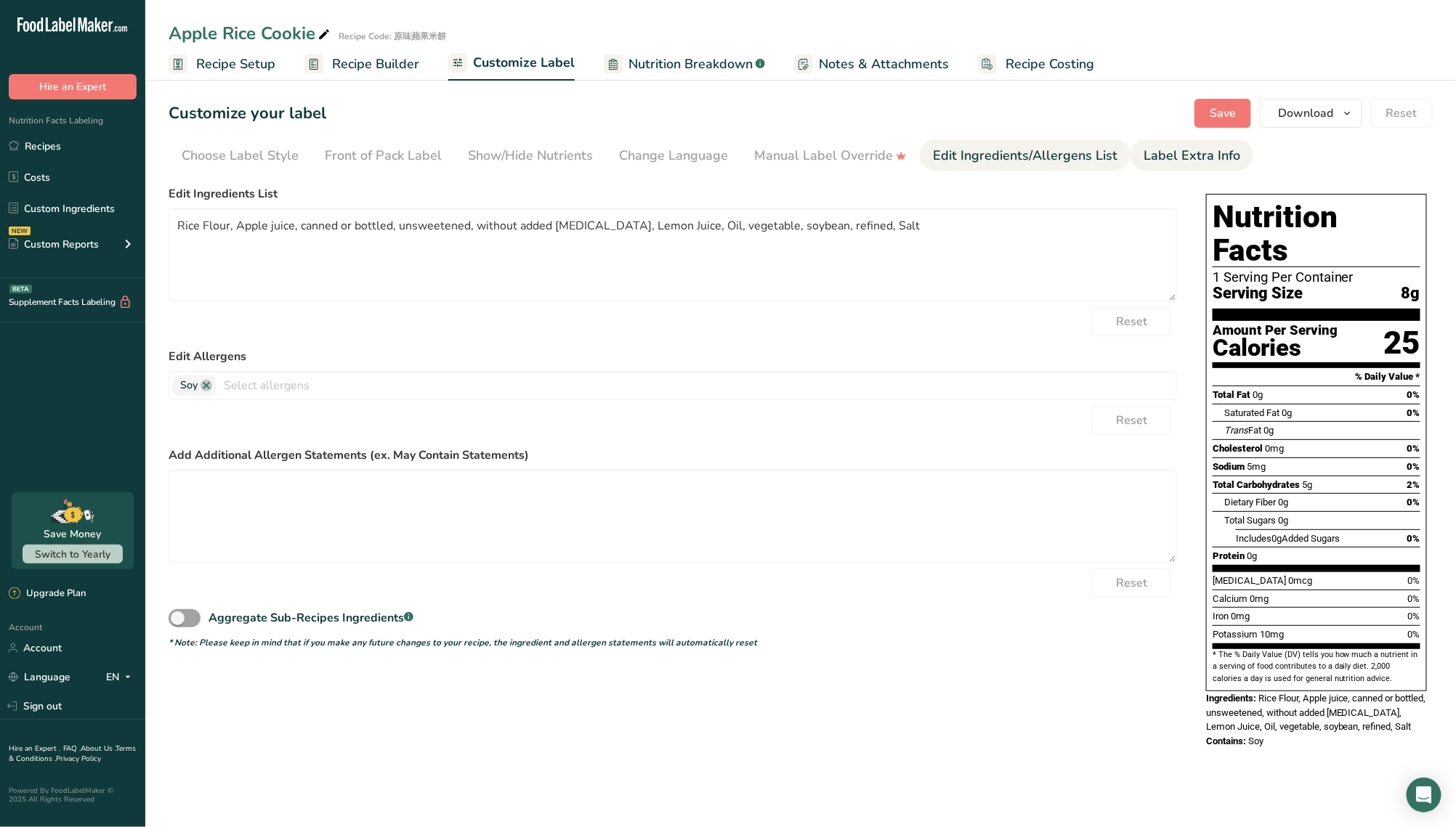
click at [1144, 161] on div "Label Extra Info" at bounding box center [1192, 155] width 96 height 20
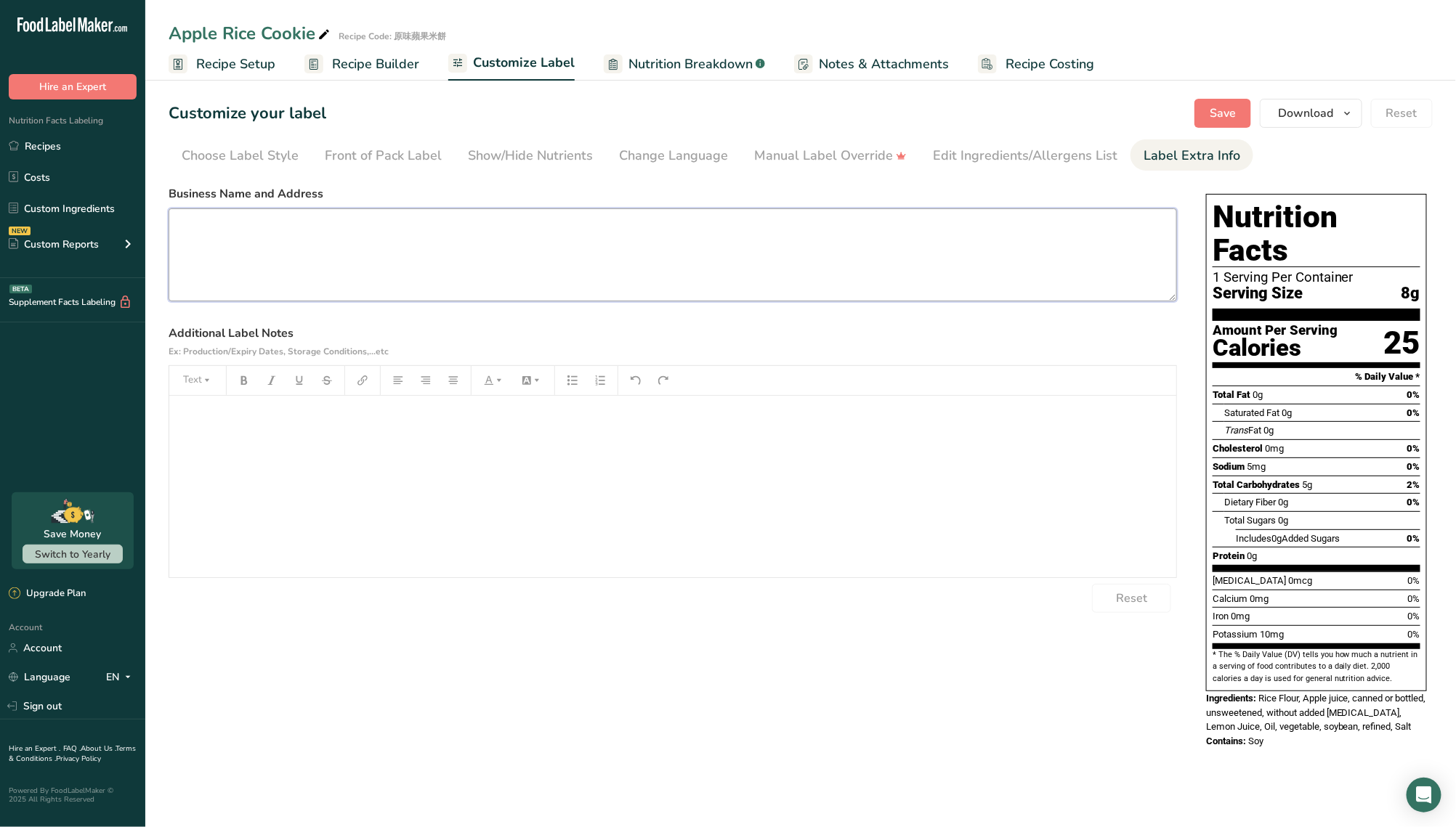
click at [294, 285] on textarea at bounding box center [673, 255] width 1009 height 93
paste textarea "Manufacturer: Joy Joy Golden Co., Ltd. No. 23, Chongshan Rd., North District, T…"
click at [318, 512] on div "﻿" at bounding box center [673, 486] width 1007 height 182
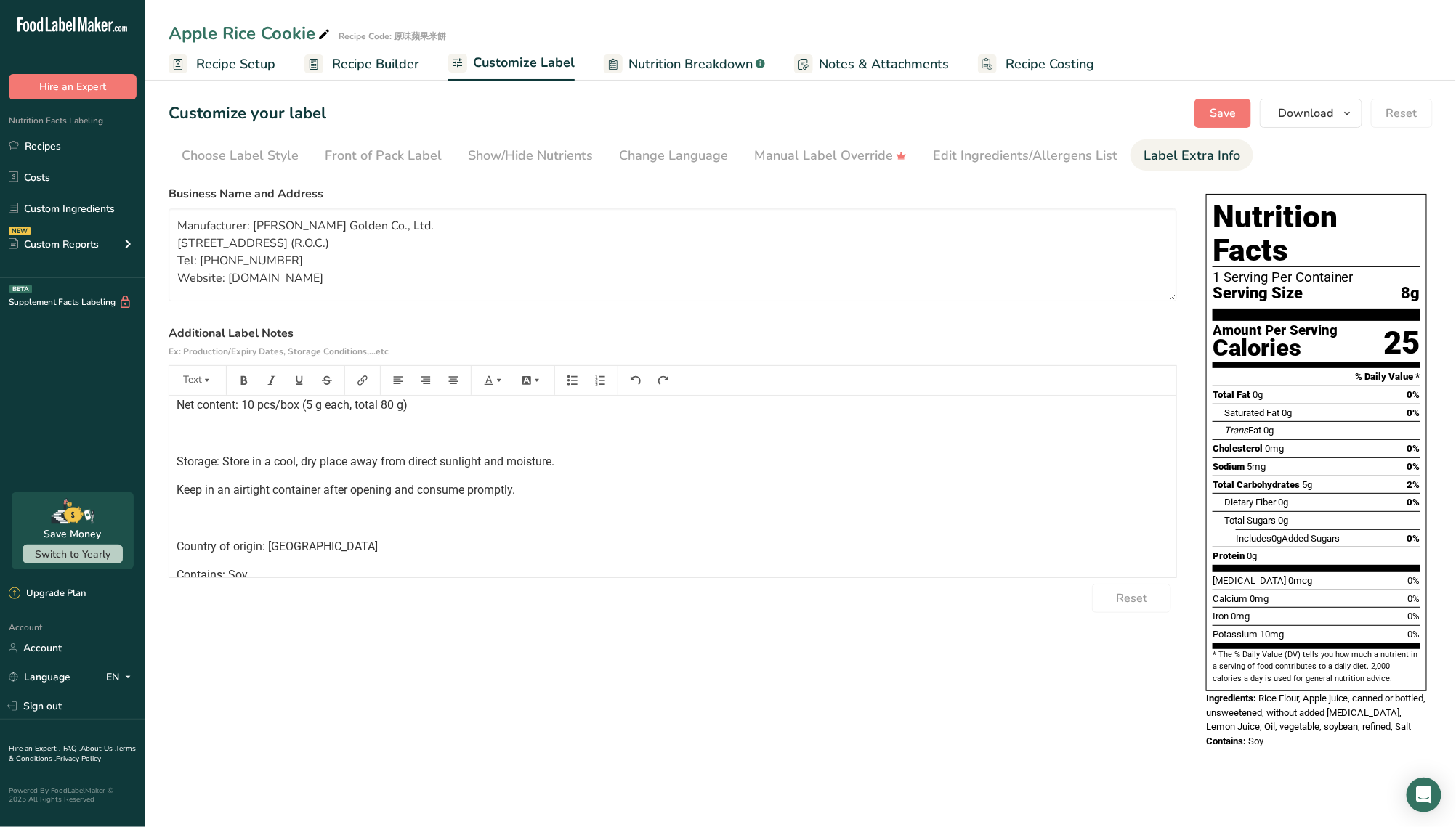
scroll to position [0, 0]
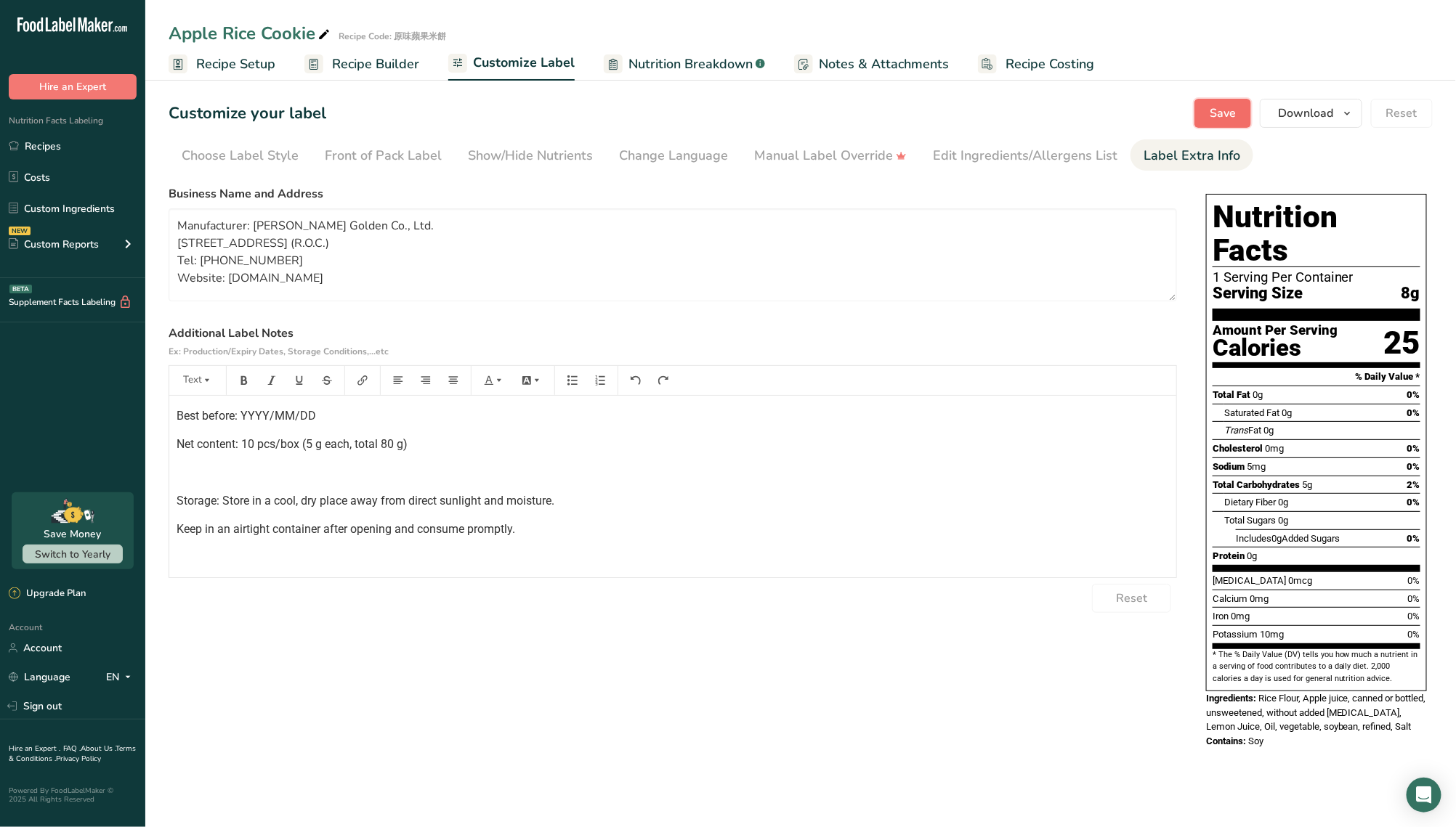
click at [1223, 117] on span "Save" at bounding box center [1223, 113] width 26 height 17
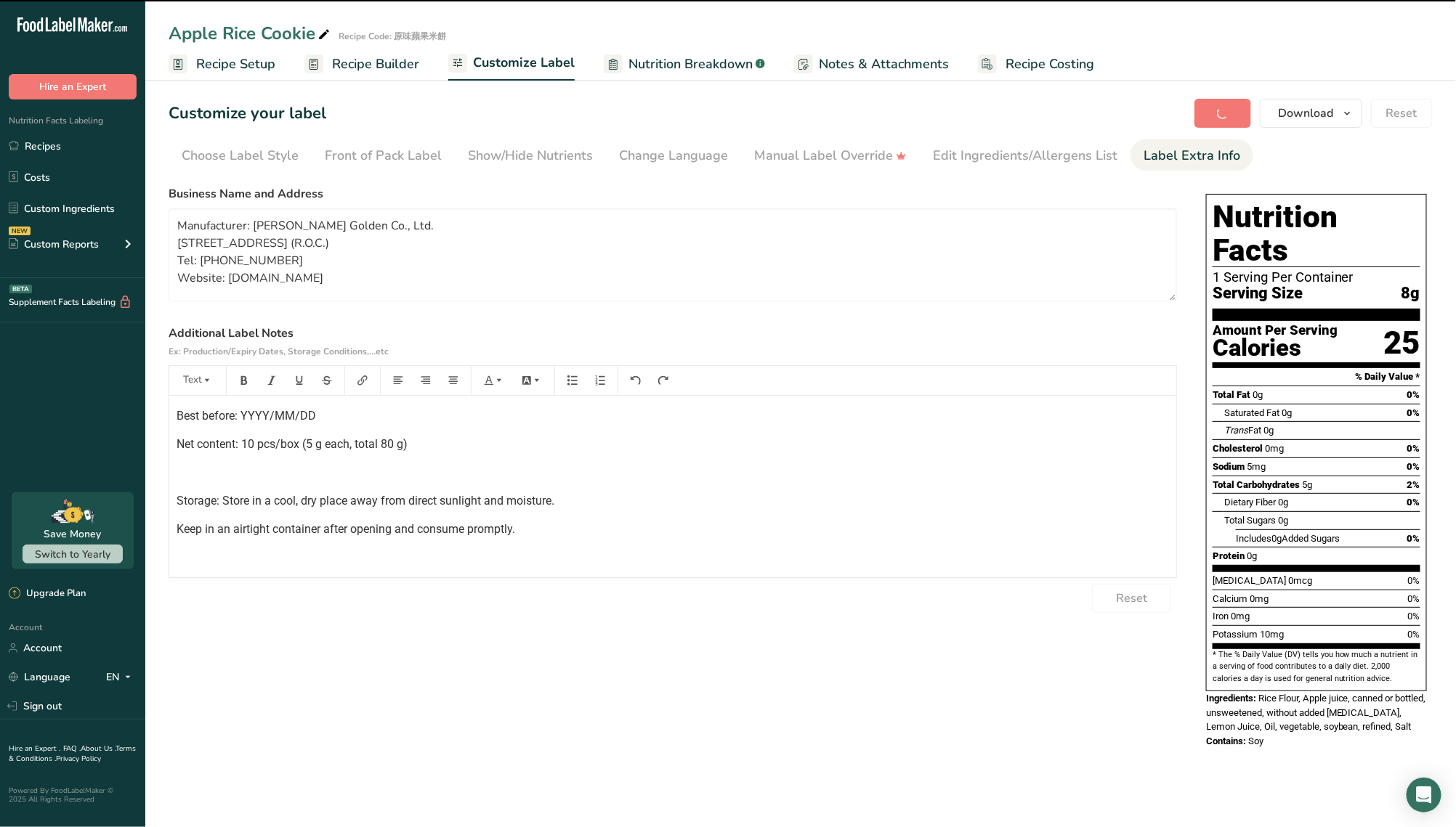
type textarea "Manufacturer: Joy Joy Golden Co., Ltd. No. 23, Chongshan Rd., North District, T…"
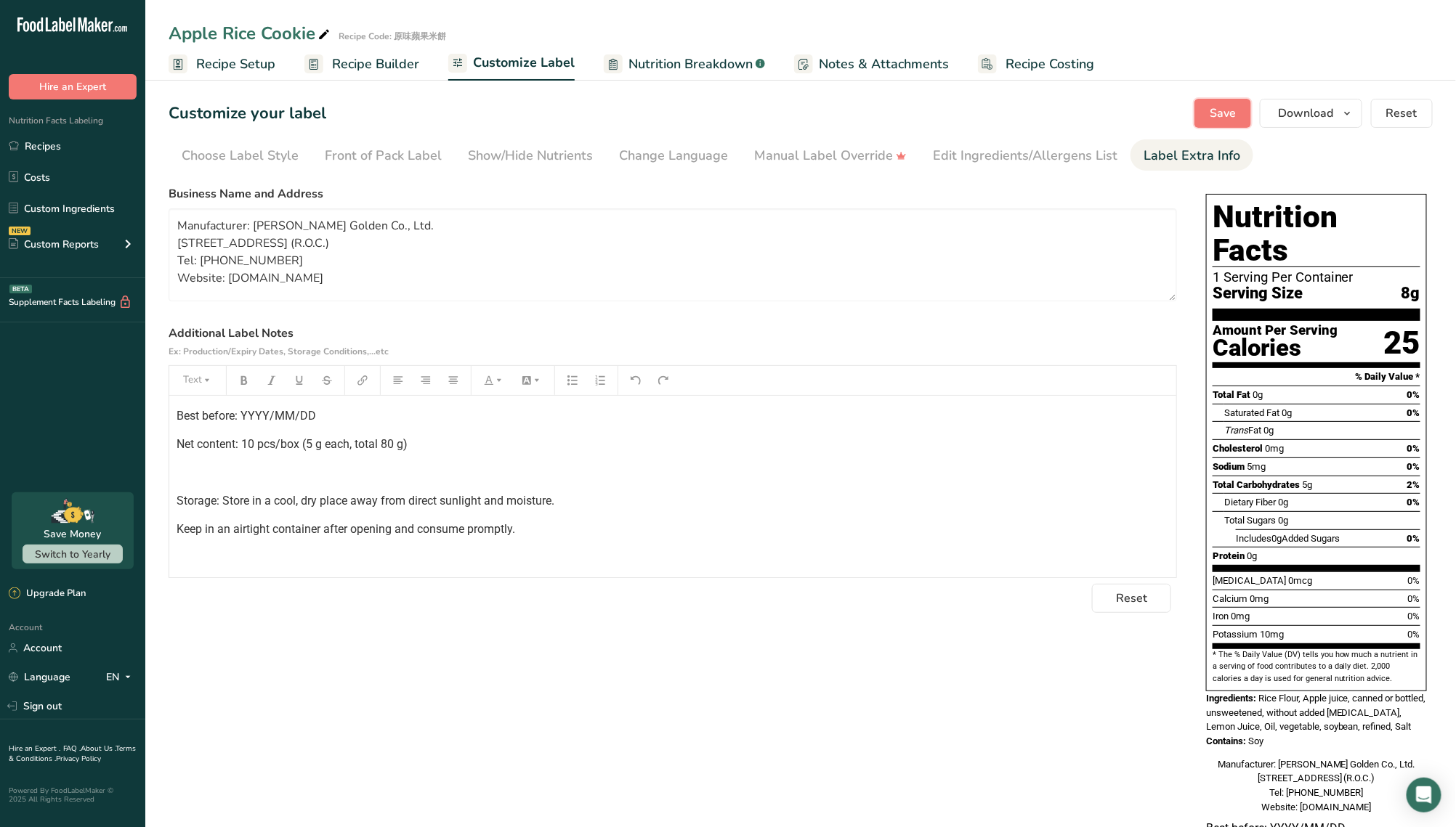
click at [1226, 113] on span "Save" at bounding box center [1223, 113] width 26 height 17
click at [568, 529] on p "Keep in an airtight container after opening and consume promptly." at bounding box center [673, 529] width 993 height 17
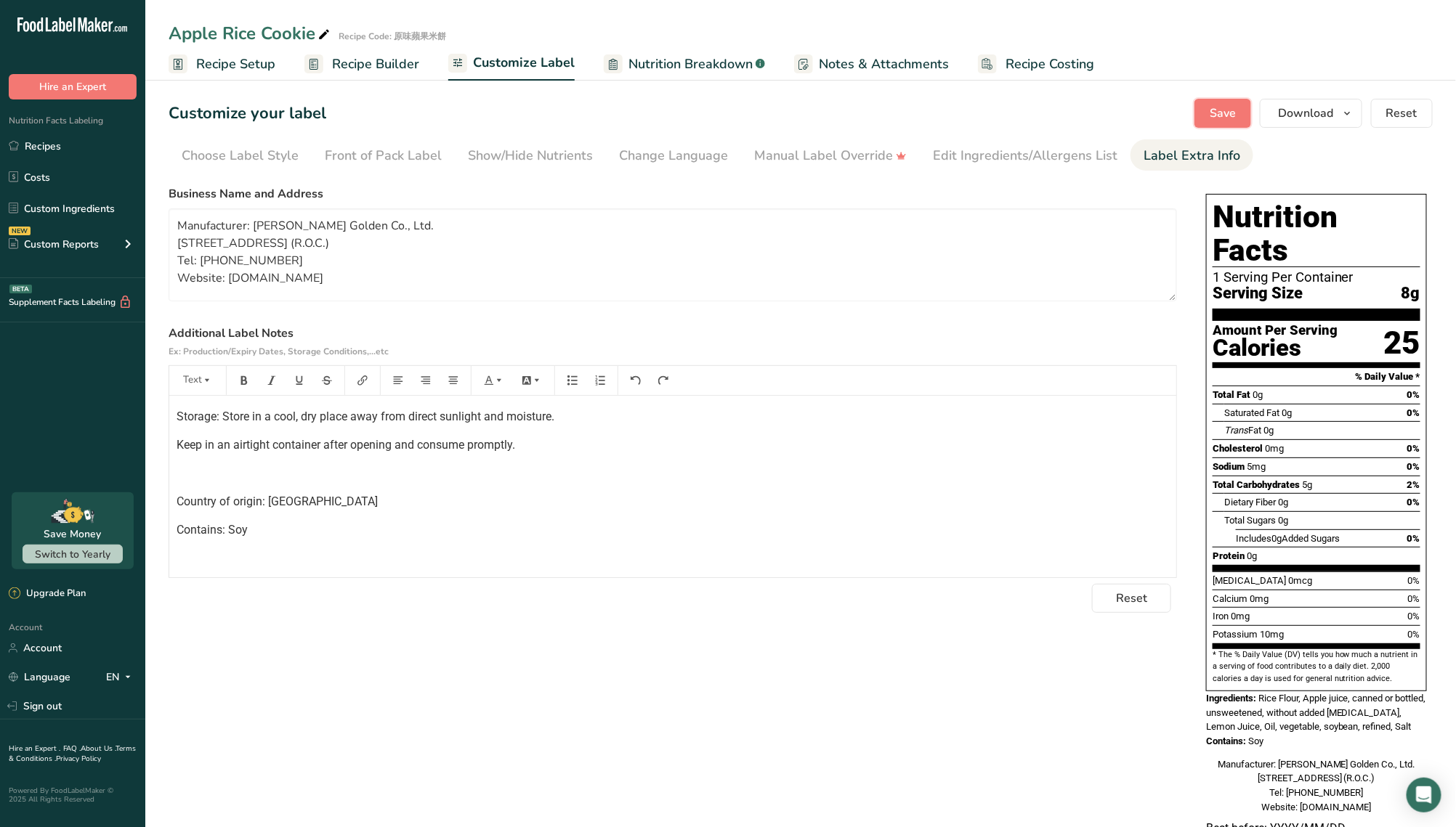
click at [1222, 112] on span "Save" at bounding box center [1223, 113] width 26 height 17
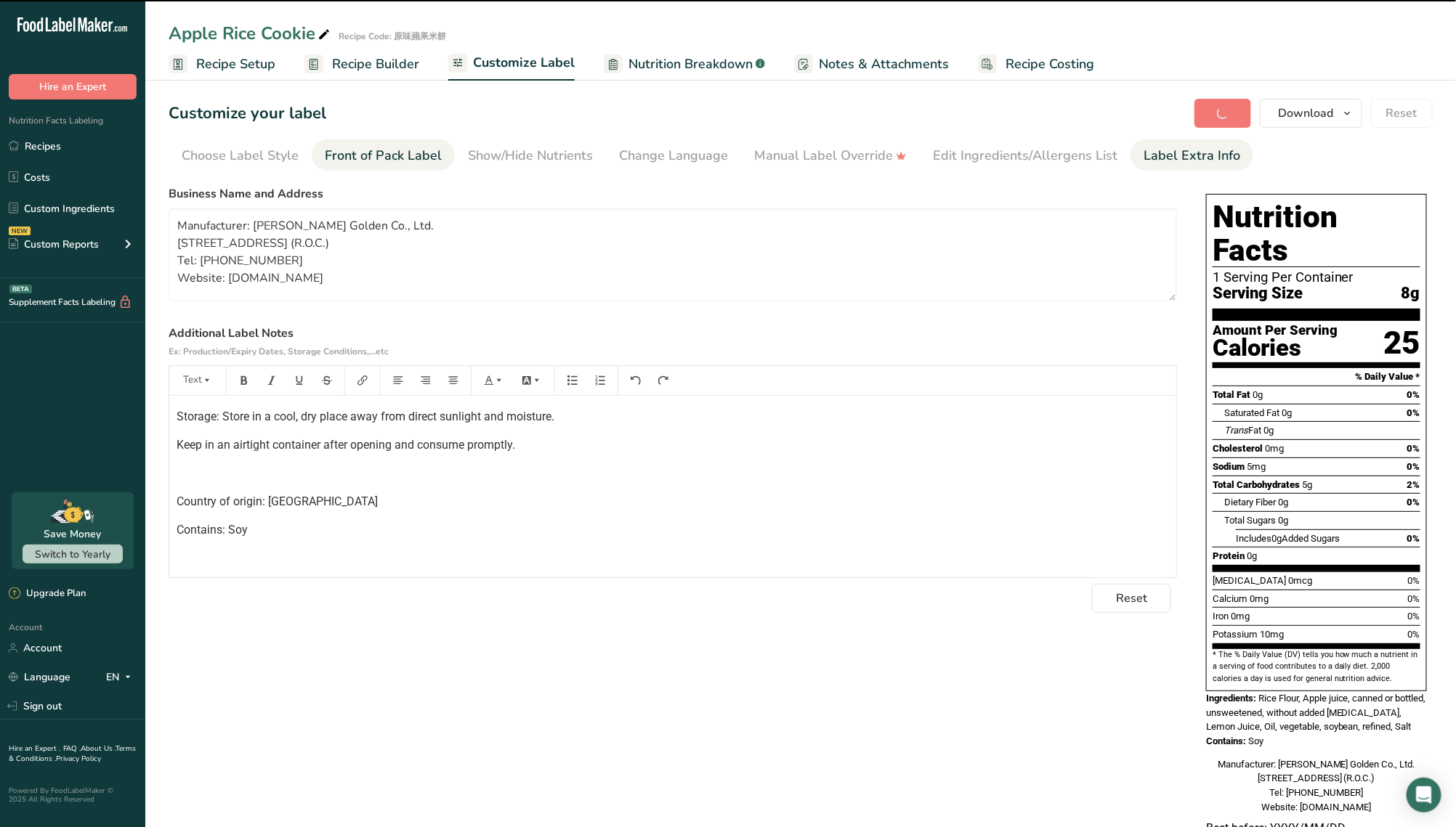
click at [418, 152] on div "Front of Pack Label" at bounding box center [383, 155] width 117 height 20
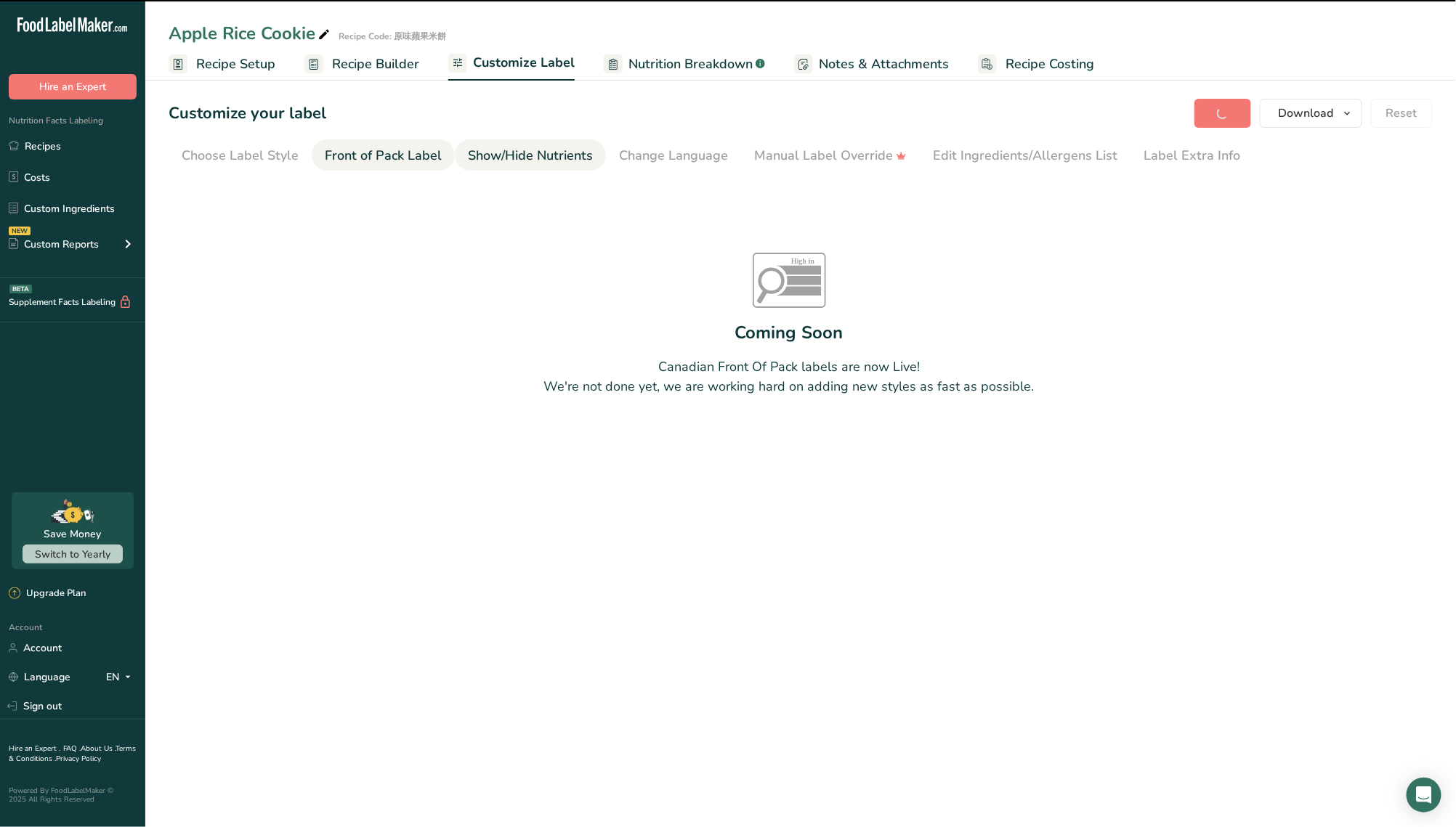
click at [508, 157] on div "Show/Hide Nutrients" at bounding box center [531, 155] width 125 height 20
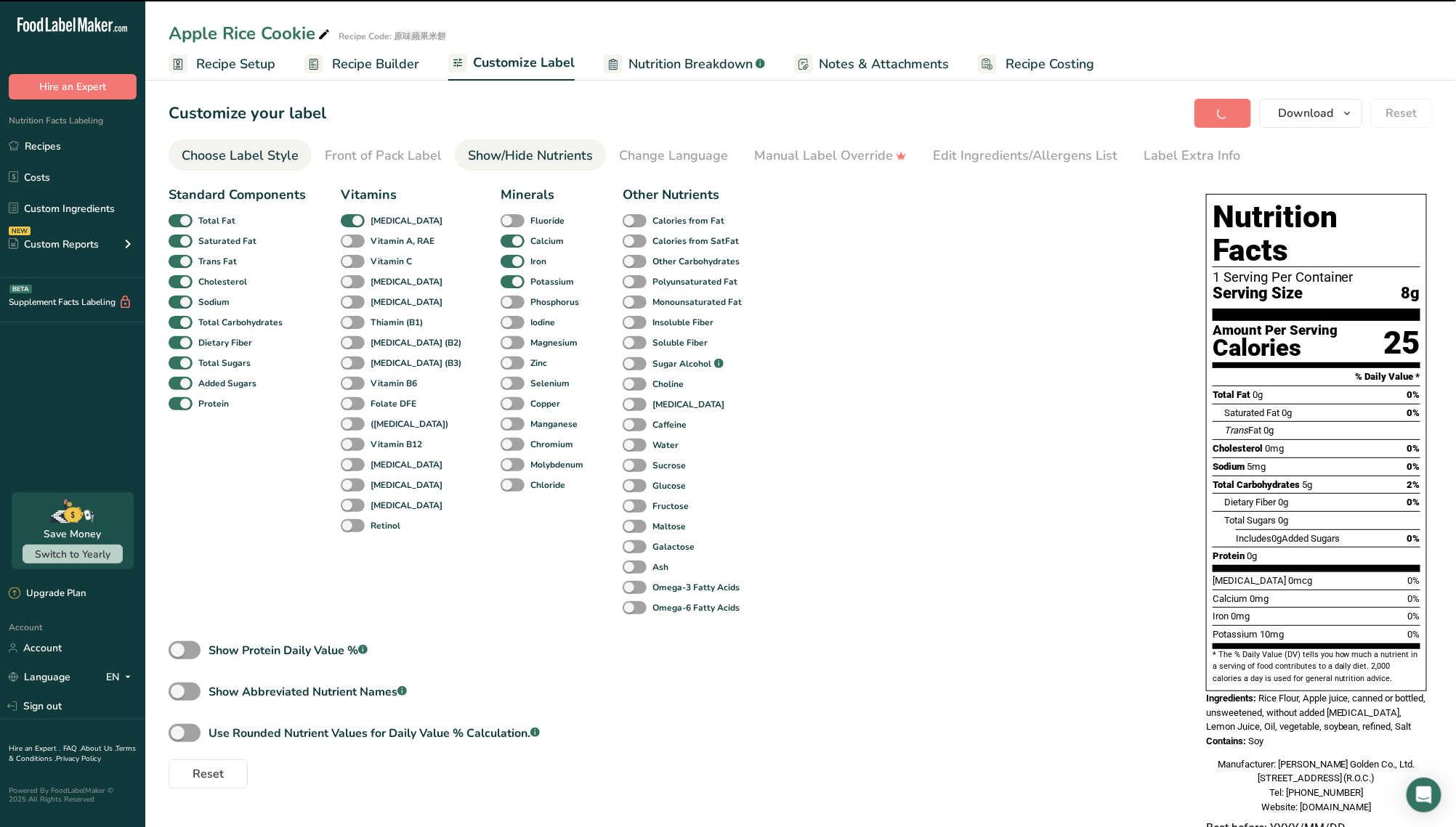
click at [270, 165] on div "Choose Label Style" at bounding box center [240, 155] width 117 height 20
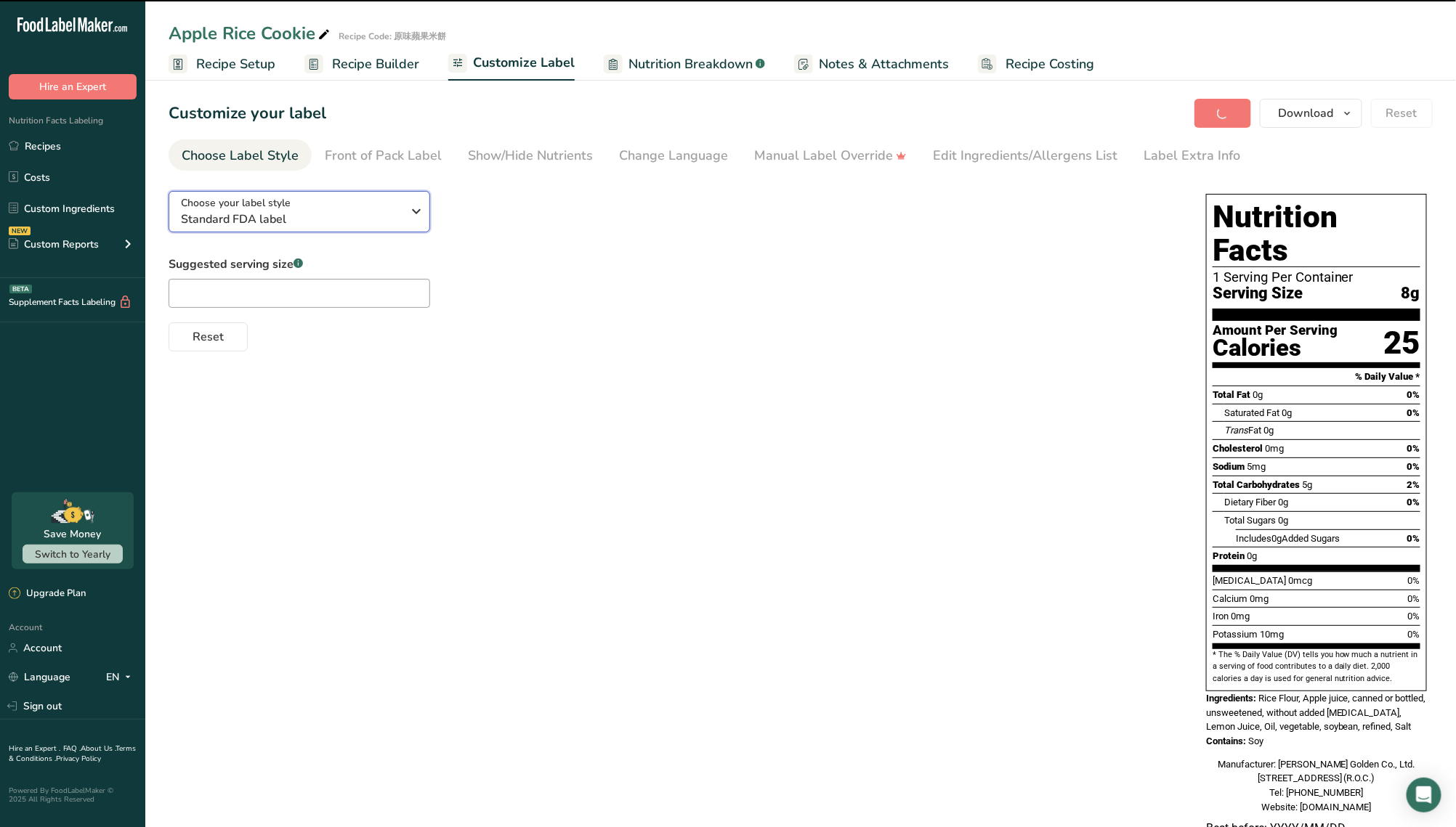
click at [310, 219] on span "Standard FDA label" at bounding box center [292, 219] width 222 height 17
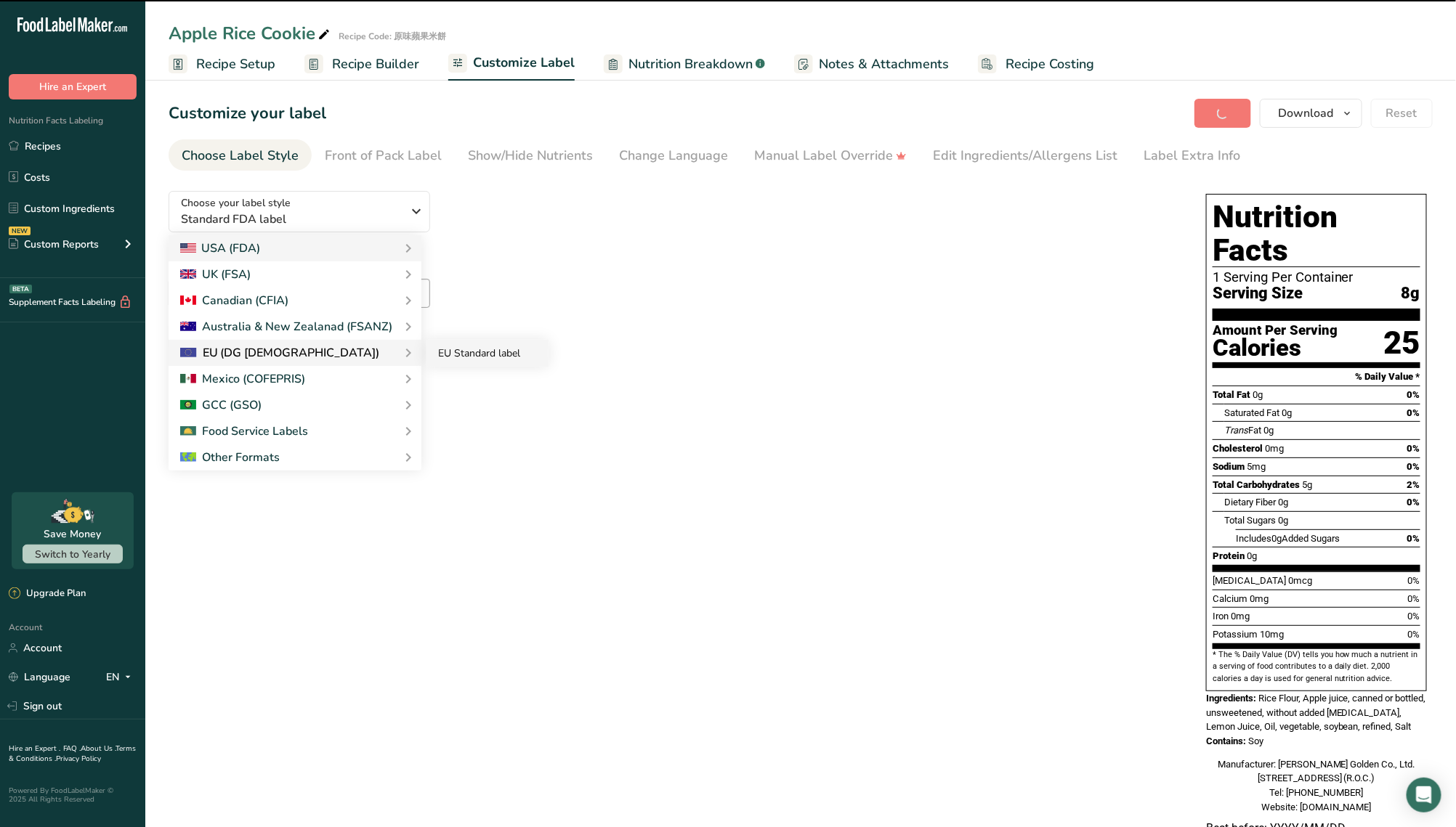
click at [445, 357] on link "EU Standard label" at bounding box center [487, 354] width 122 height 27
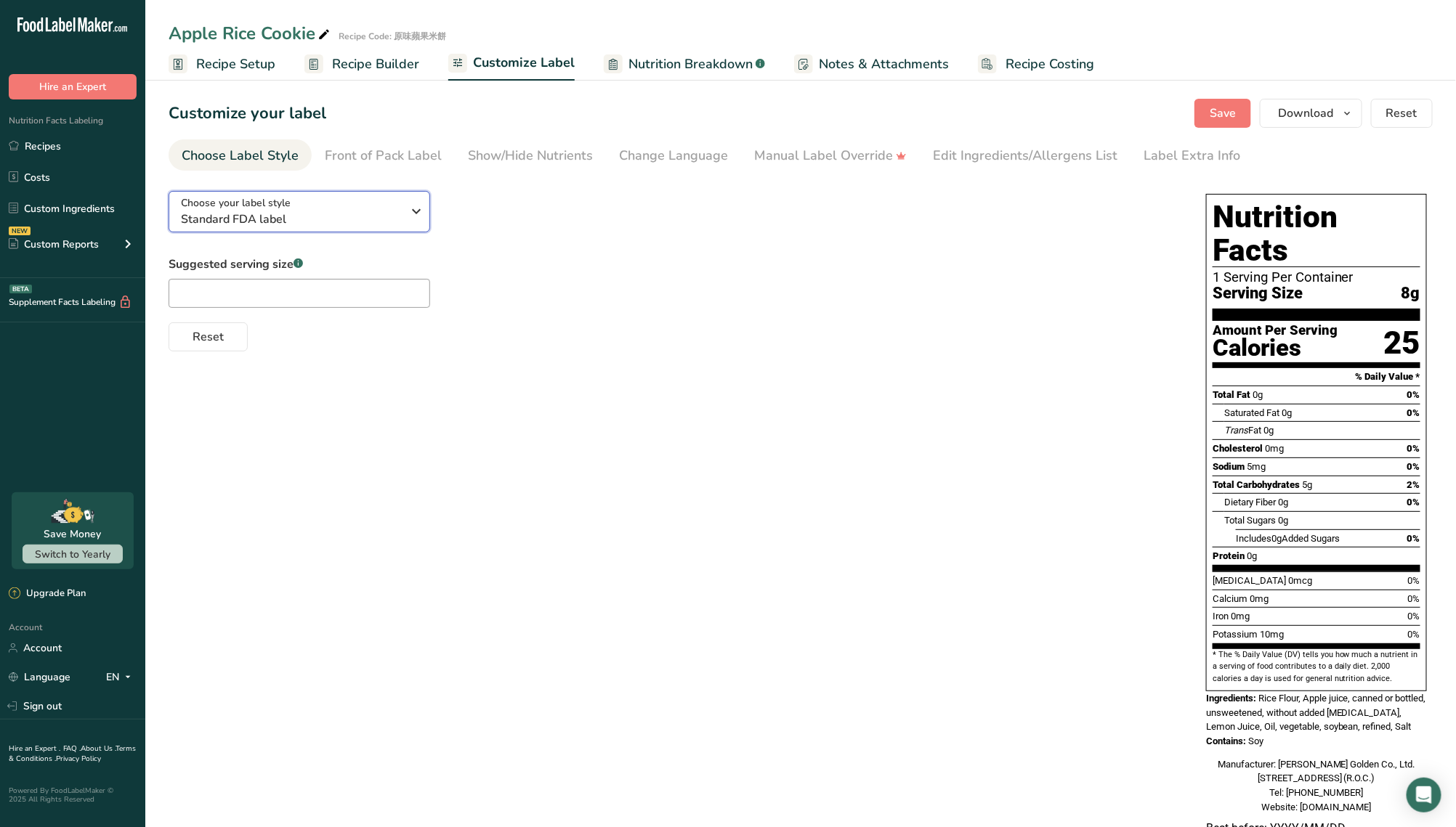
click at [369, 213] on span "Standard FDA label" at bounding box center [292, 219] width 222 height 17
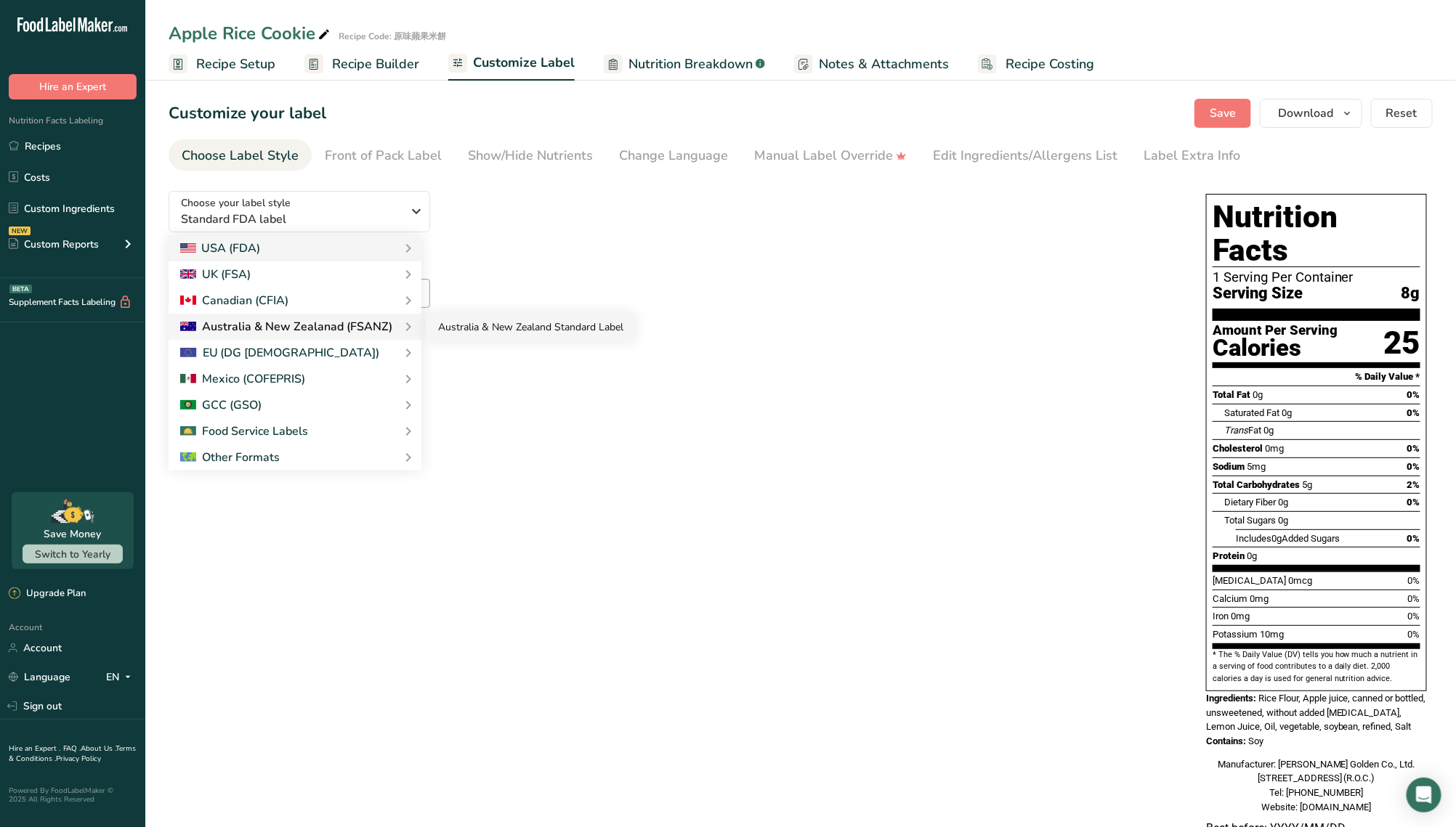
click at [459, 335] on link "Australia & New Zealand Standard Label" at bounding box center [531, 327] width 209 height 27
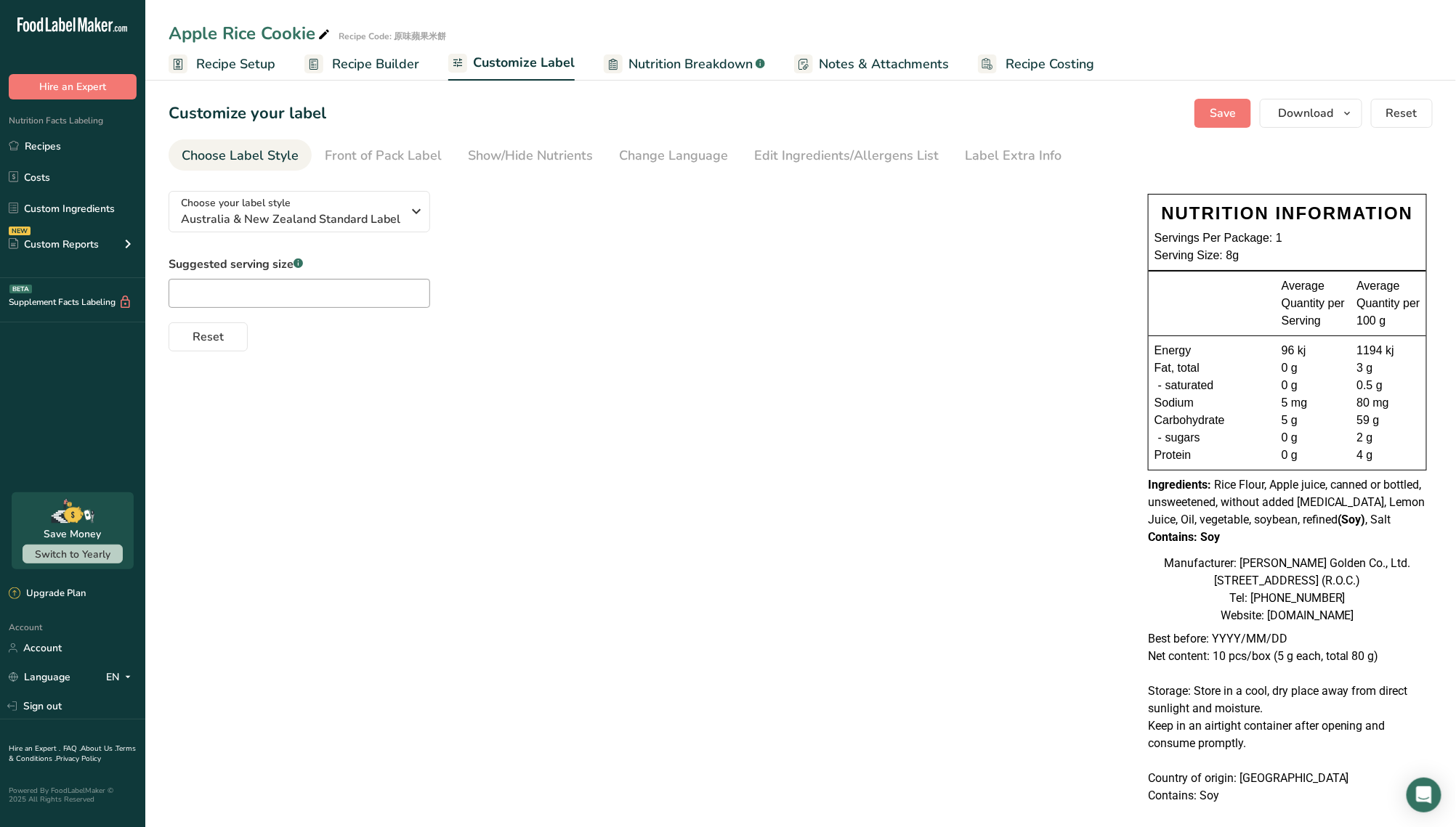
click at [302, 356] on div "Choose your label style Australia & New Zealand Standard Label USA (FDA) Standa…" at bounding box center [801, 509] width 1265 height 661
click at [211, 330] on span "Reset" at bounding box center [208, 337] width 32 height 17
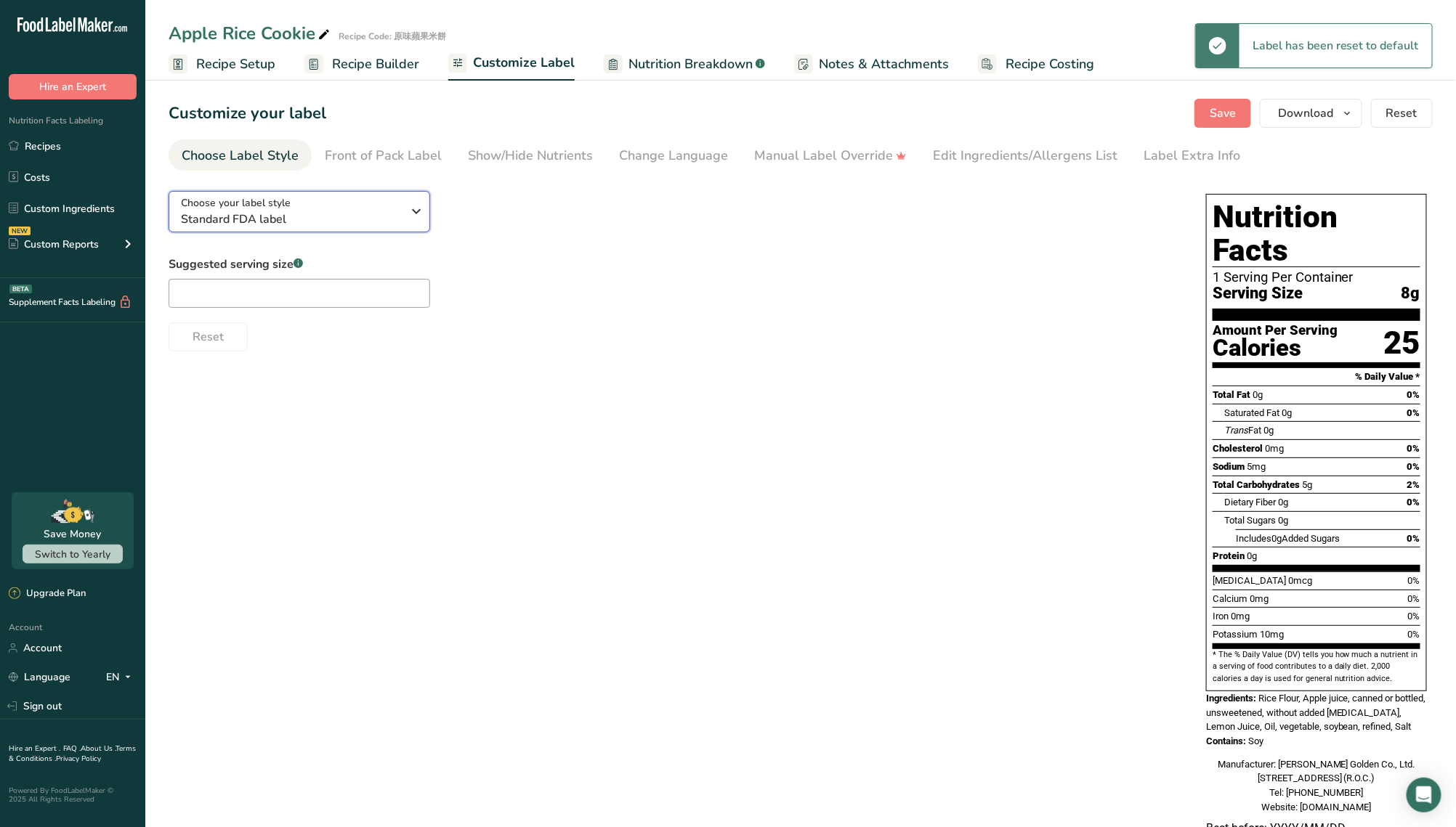
click at [389, 212] on span "Standard FDA label" at bounding box center [292, 219] width 222 height 17
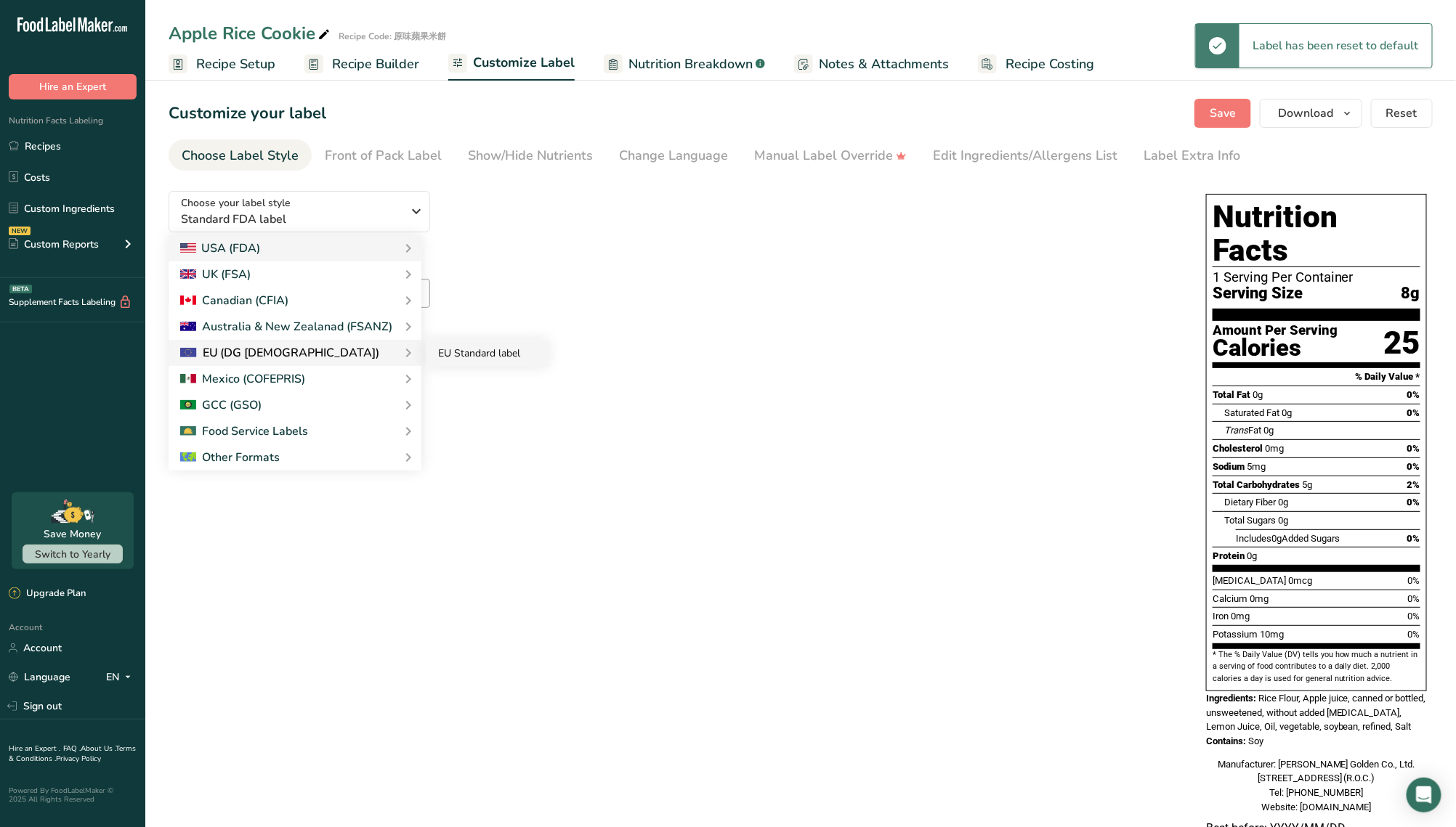
click at [484, 354] on link "EU Standard label" at bounding box center [487, 354] width 122 height 27
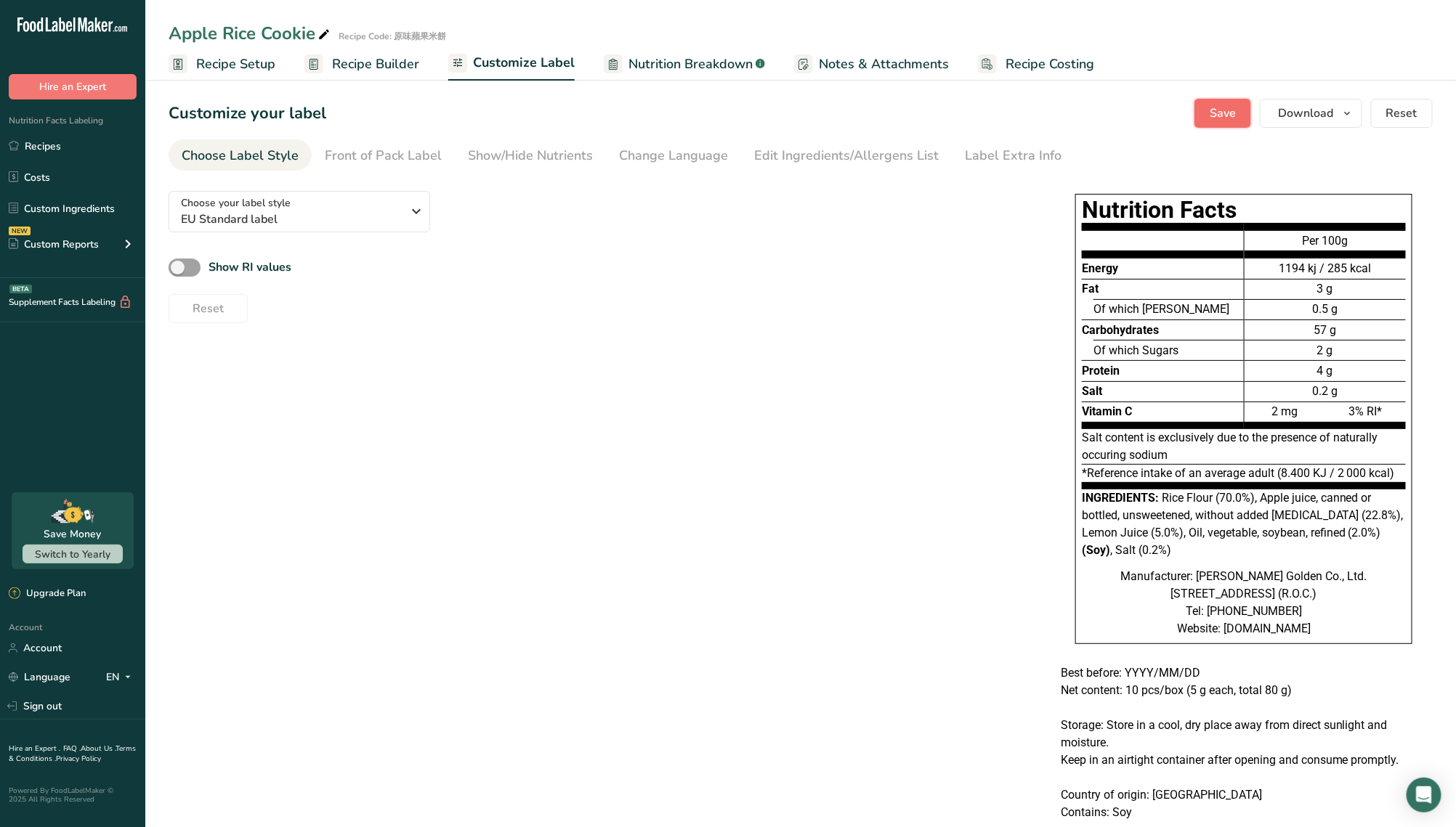
click at [1236, 106] on span "Save" at bounding box center [1223, 113] width 26 height 17
click at [55, 147] on link "Recipes" at bounding box center [73, 146] width 145 height 27
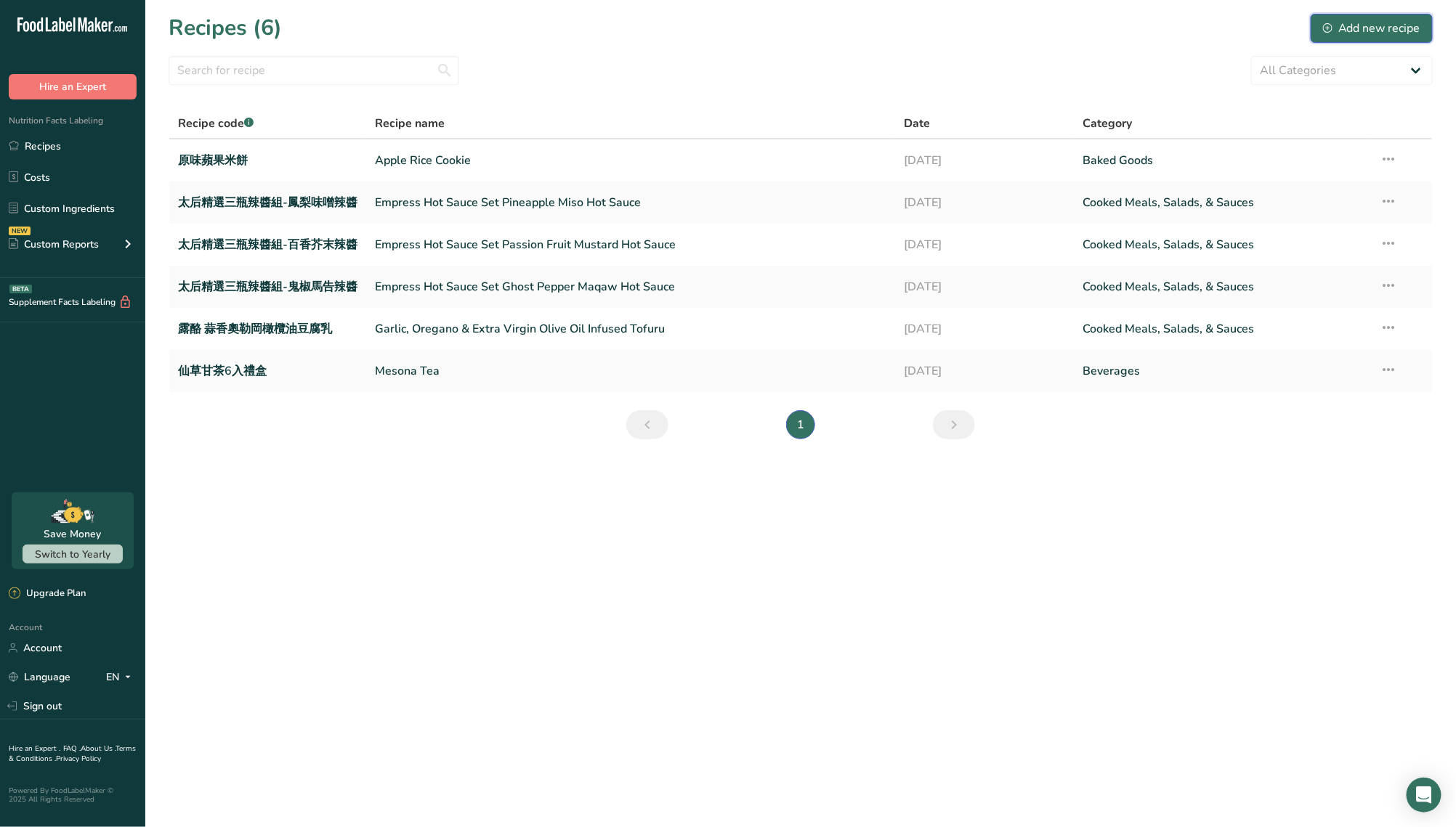
click at [1361, 30] on div "Add new recipe" at bounding box center [1372, 28] width 97 height 17
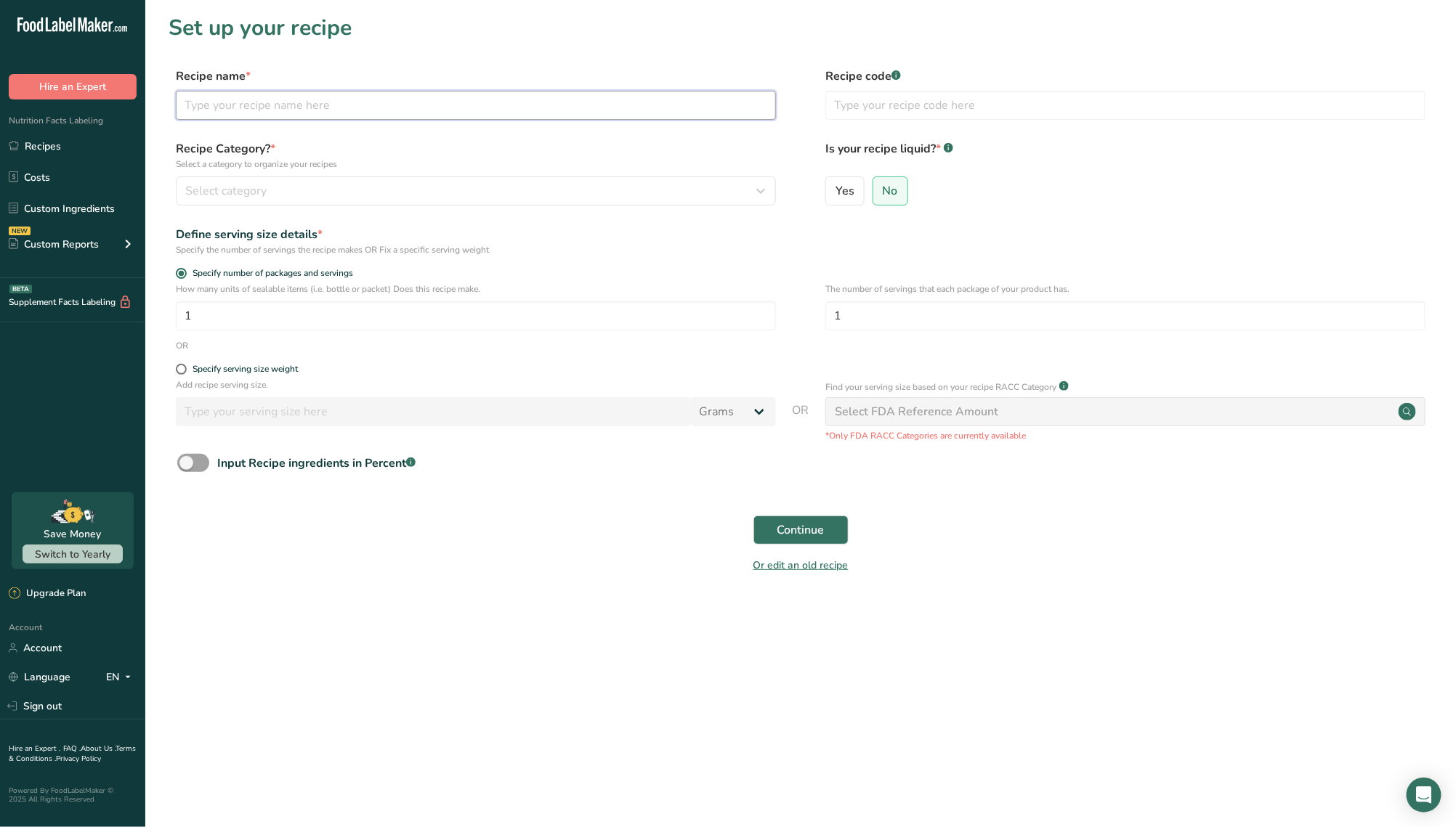
click at [326, 107] on input "text" at bounding box center [476, 106] width 600 height 29
click at [335, 112] on input "text" at bounding box center [476, 106] width 600 height 29
paste input "Uncle Wang - Steam Adzuki Beans Powder"
type input "Uncle Wang - Steam Adzuki Beans Powder"
click at [900, 107] on input "text" at bounding box center [1126, 106] width 600 height 29
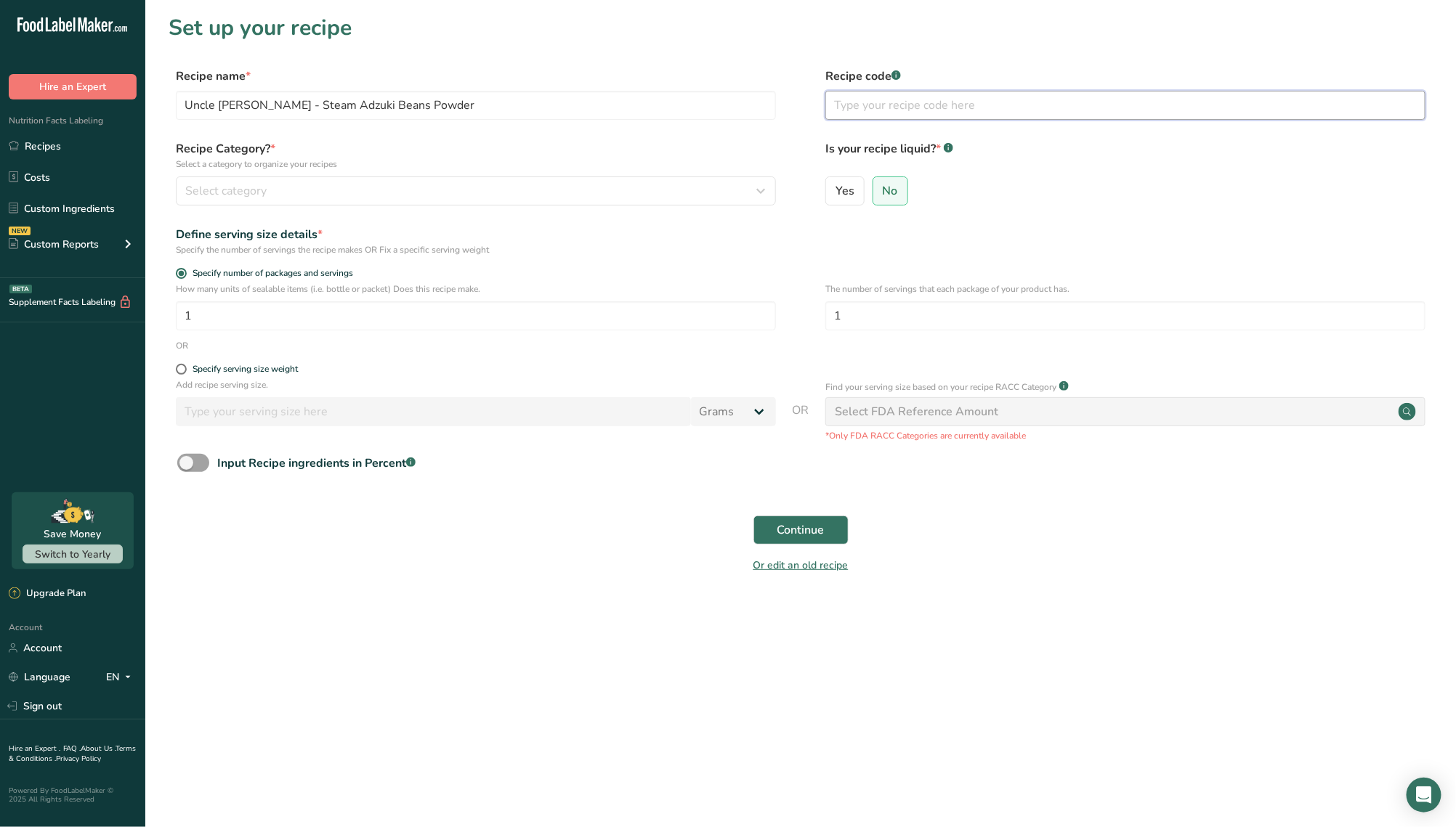
click at [880, 106] on input "text" at bounding box center [1126, 106] width 600 height 29
paste input "旺伯-蒸紅豆粉"
type input "旺伯-蒸紅豆粉"
click at [316, 193] on div "Select category" at bounding box center [471, 191] width 572 height 17
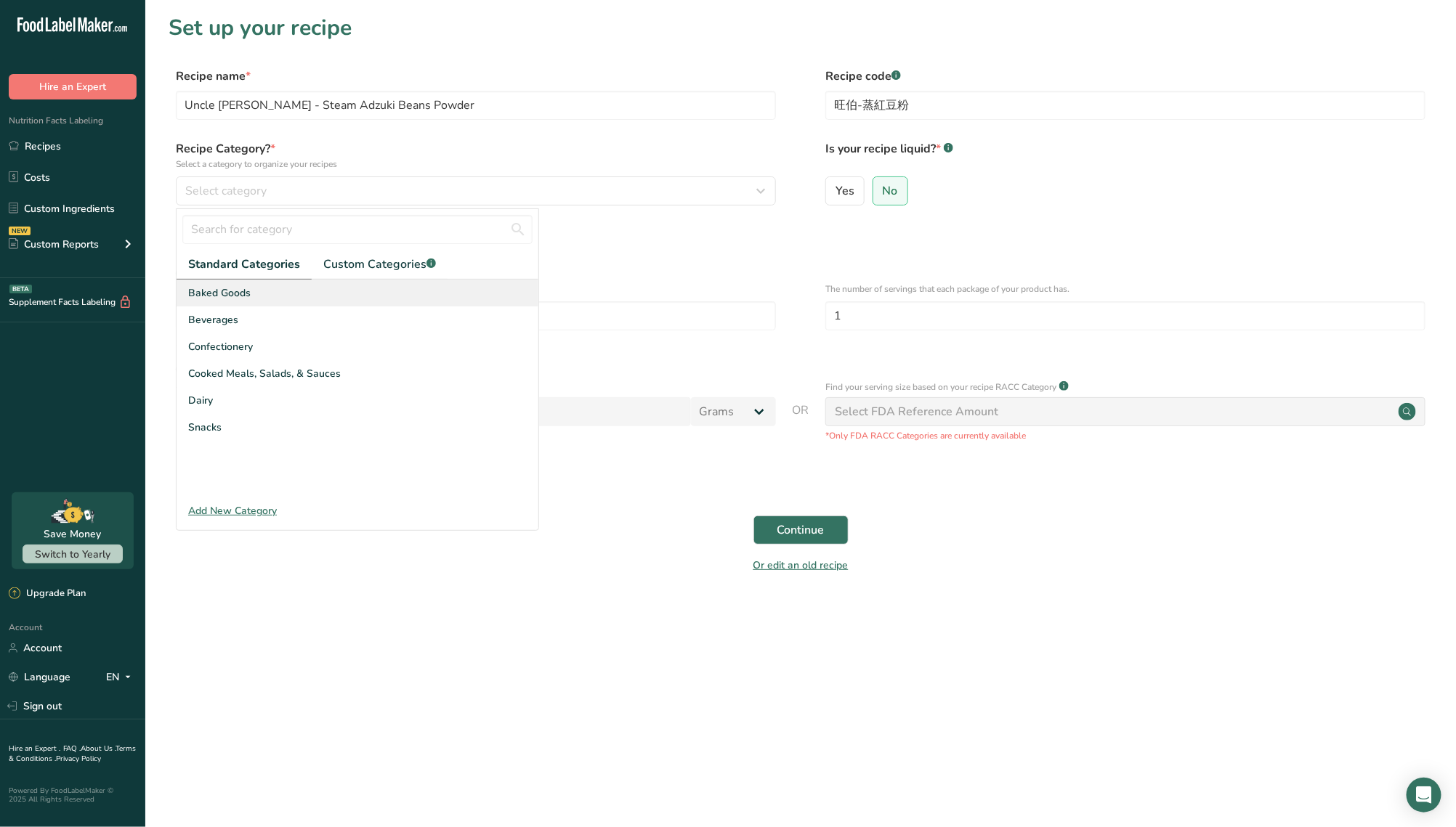
click at [259, 298] on div "Baked Goods" at bounding box center [357, 293] width 362 height 27
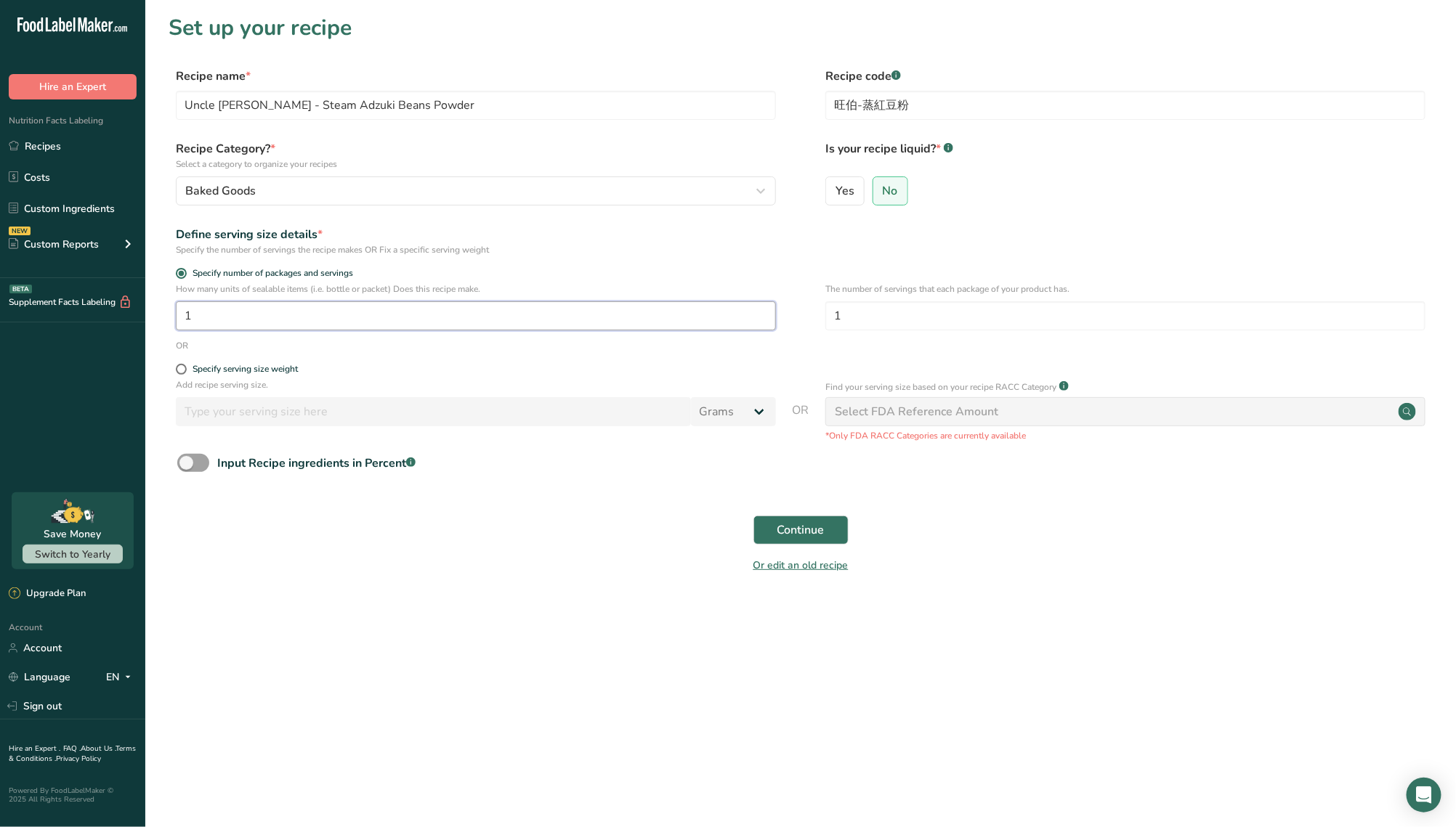
click at [359, 315] on input "1" at bounding box center [476, 316] width 600 height 29
click at [912, 315] on input "1" at bounding box center [1126, 316] width 600 height 29
click at [366, 333] on div "How many units of sealable items (i.e. bottle or packet) Does this recipe make.…" at bounding box center [801, 310] width 1265 height 56
click at [218, 366] on div "Specify serving size weight" at bounding box center [246, 369] width 106 height 11
click at [185, 366] on input "Specify serving size weight" at bounding box center [180, 369] width 9 height 9
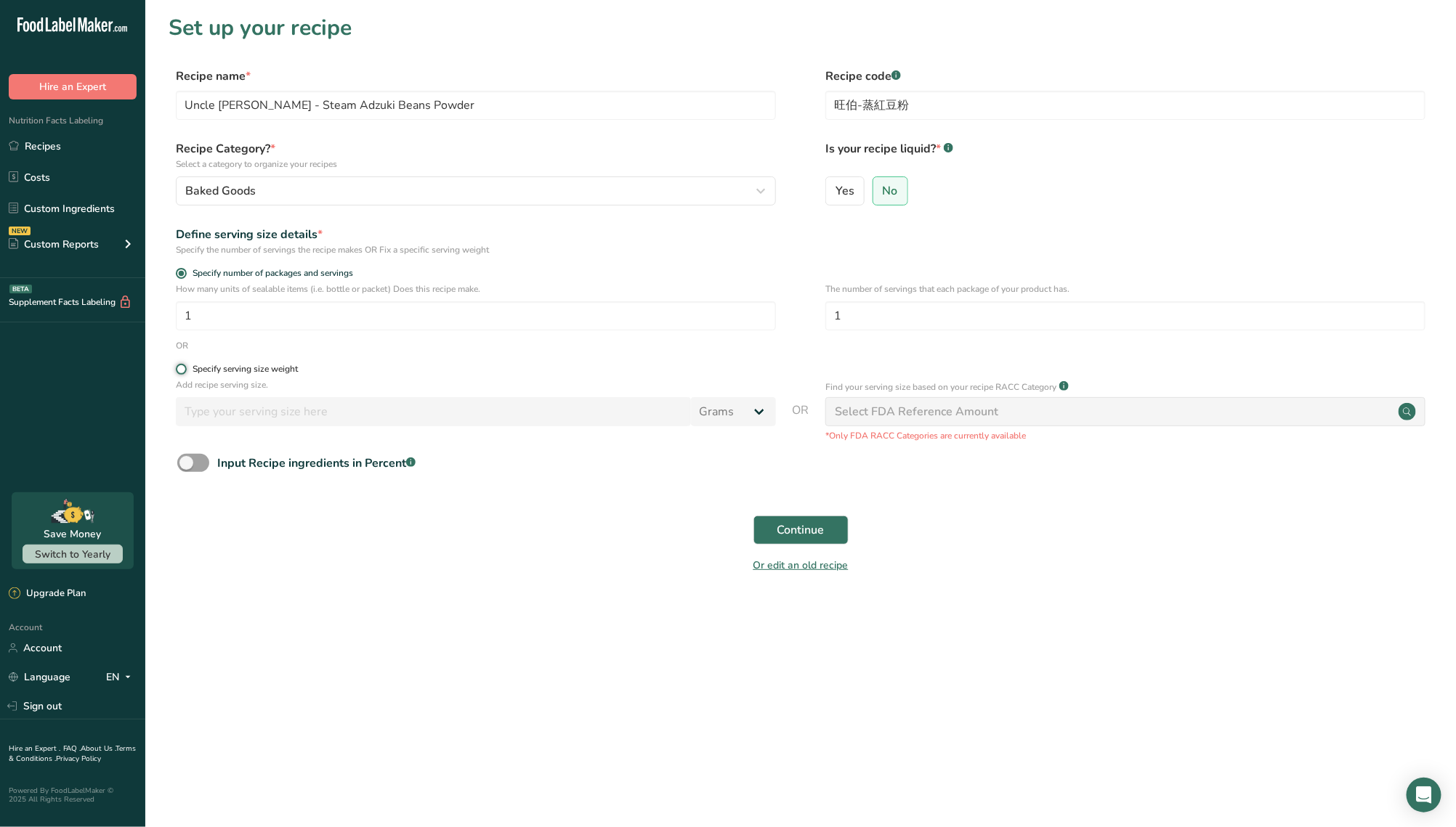
radio input "true"
radio input "false"
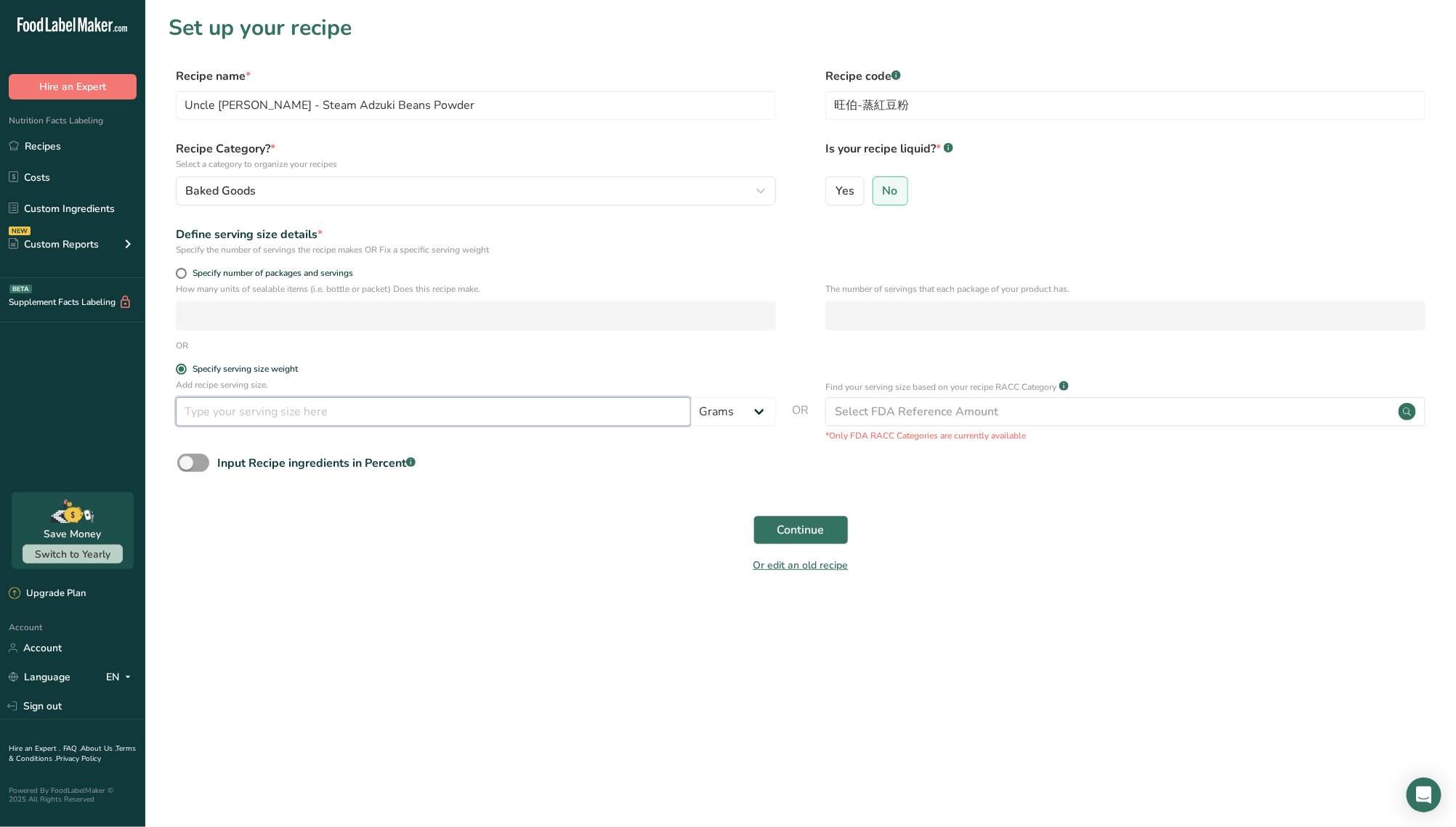
click at [346, 405] on input "number" at bounding box center [433, 412] width 515 height 29
type input "450"
click at [250, 270] on span "Specify number of packages and servings" at bounding box center [270, 273] width 166 height 11
click at [185, 270] on input "Specify number of packages and servings" at bounding box center [180, 273] width 9 height 9
radio input "true"
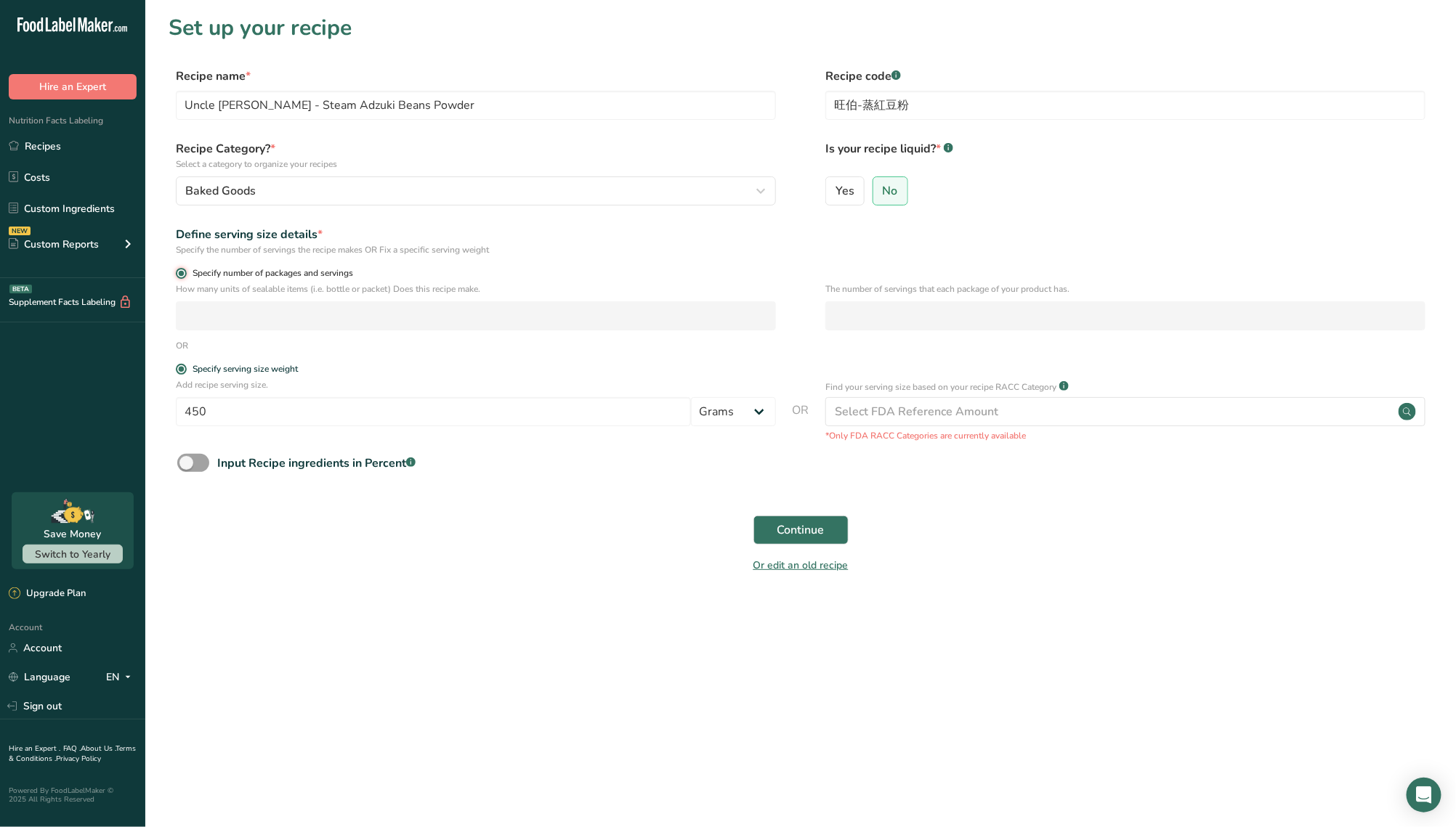
radio input "false"
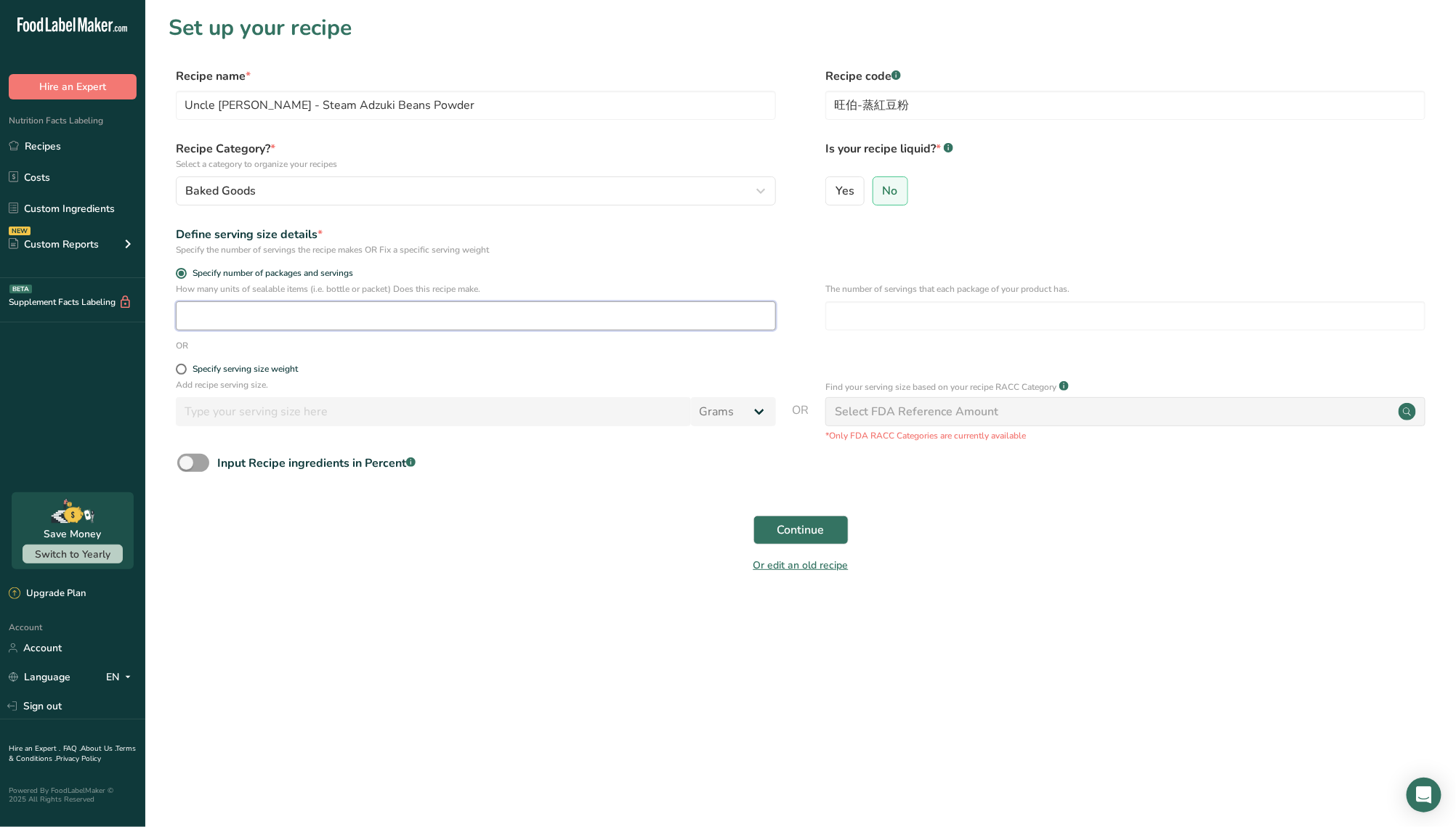
click at [270, 308] on input "number" at bounding box center [476, 316] width 600 height 29
type input "20"
type input "450"
click at [542, 581] on div "Or edit an old recipe" at bounding box center [801, 568] width 1265 height 29
click at [830, 534] on button "Continue" at bounding box center [802, 530] width 96 height 29
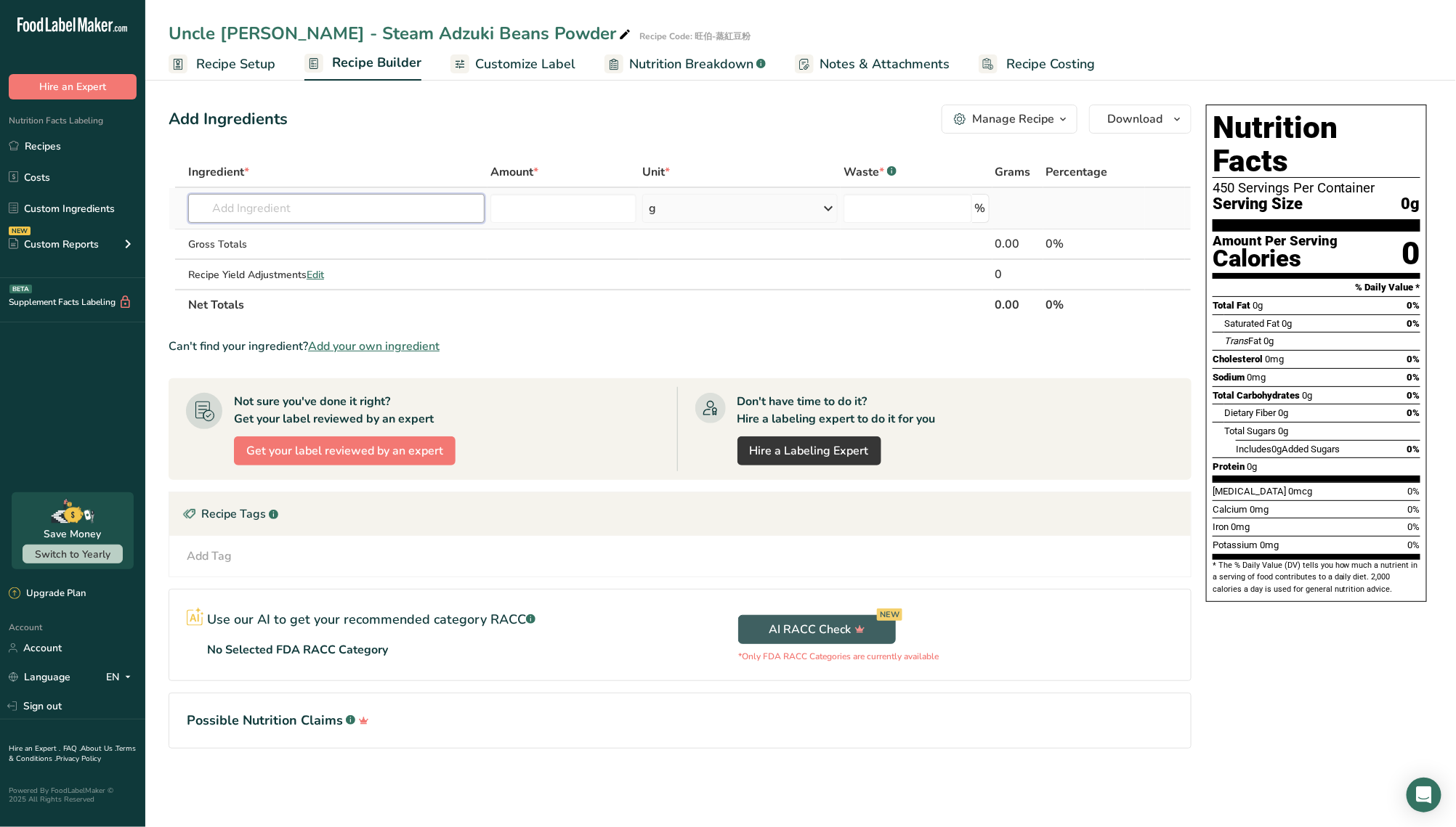
click at [398, 210] on input "text" at bounding box center [337, 208] width 297 height 29
paste input "Adzuki beans"
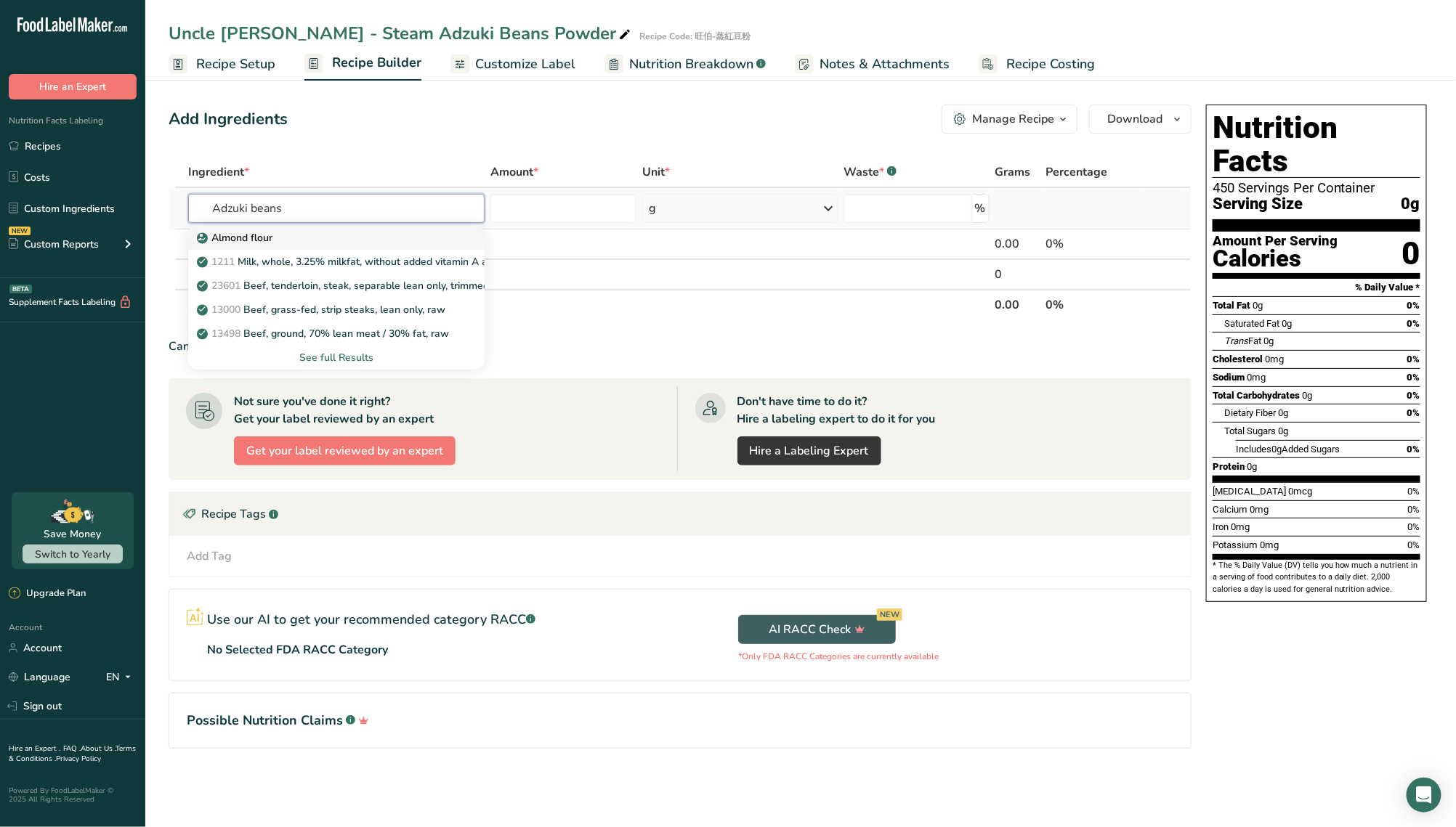
type input "Adzuki beans"
click at [339, 240] on div "Almond flour" at bounding box center [324, 238] width 250 height 15
type input "Almond flour"
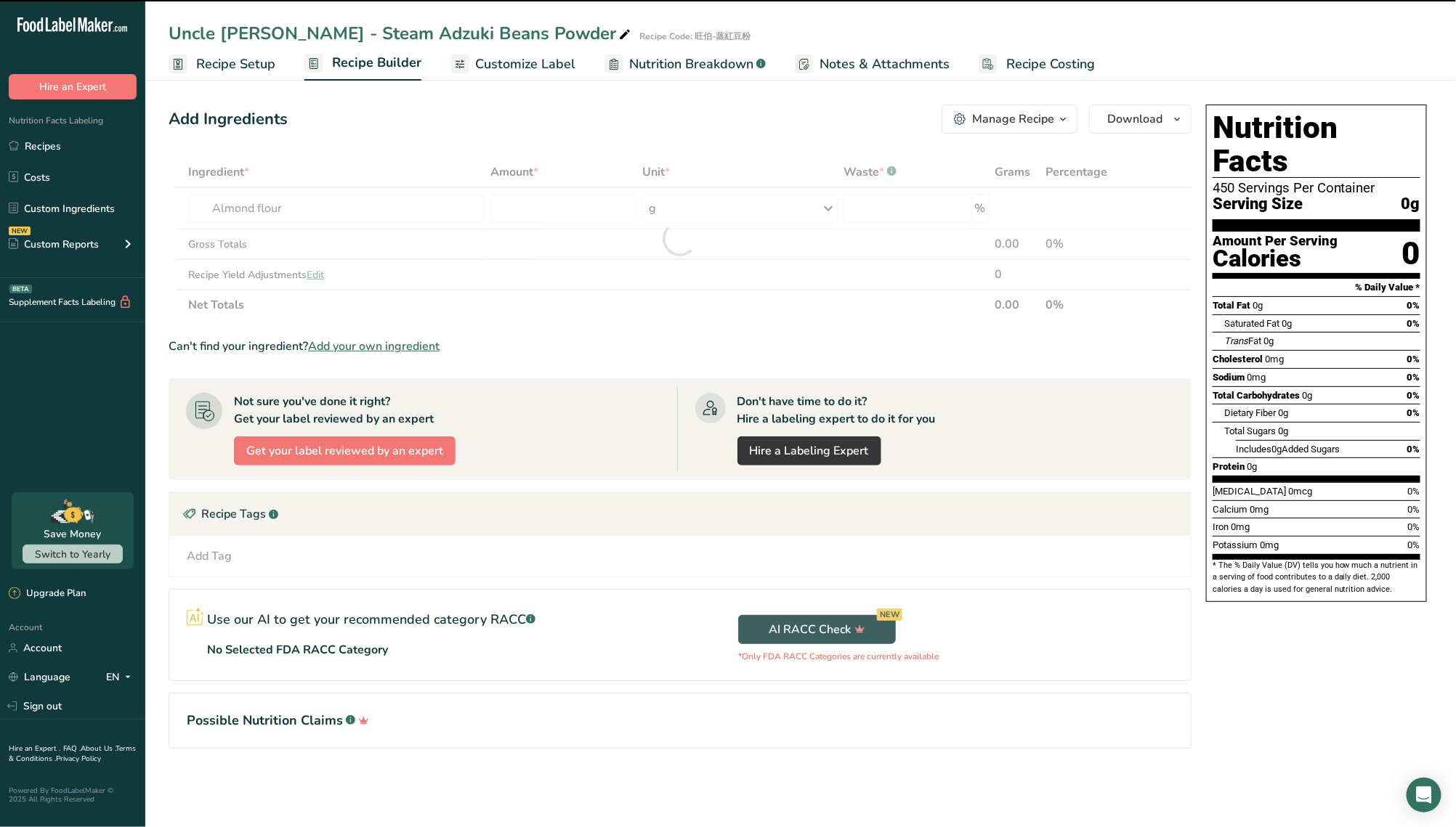
type input "0"
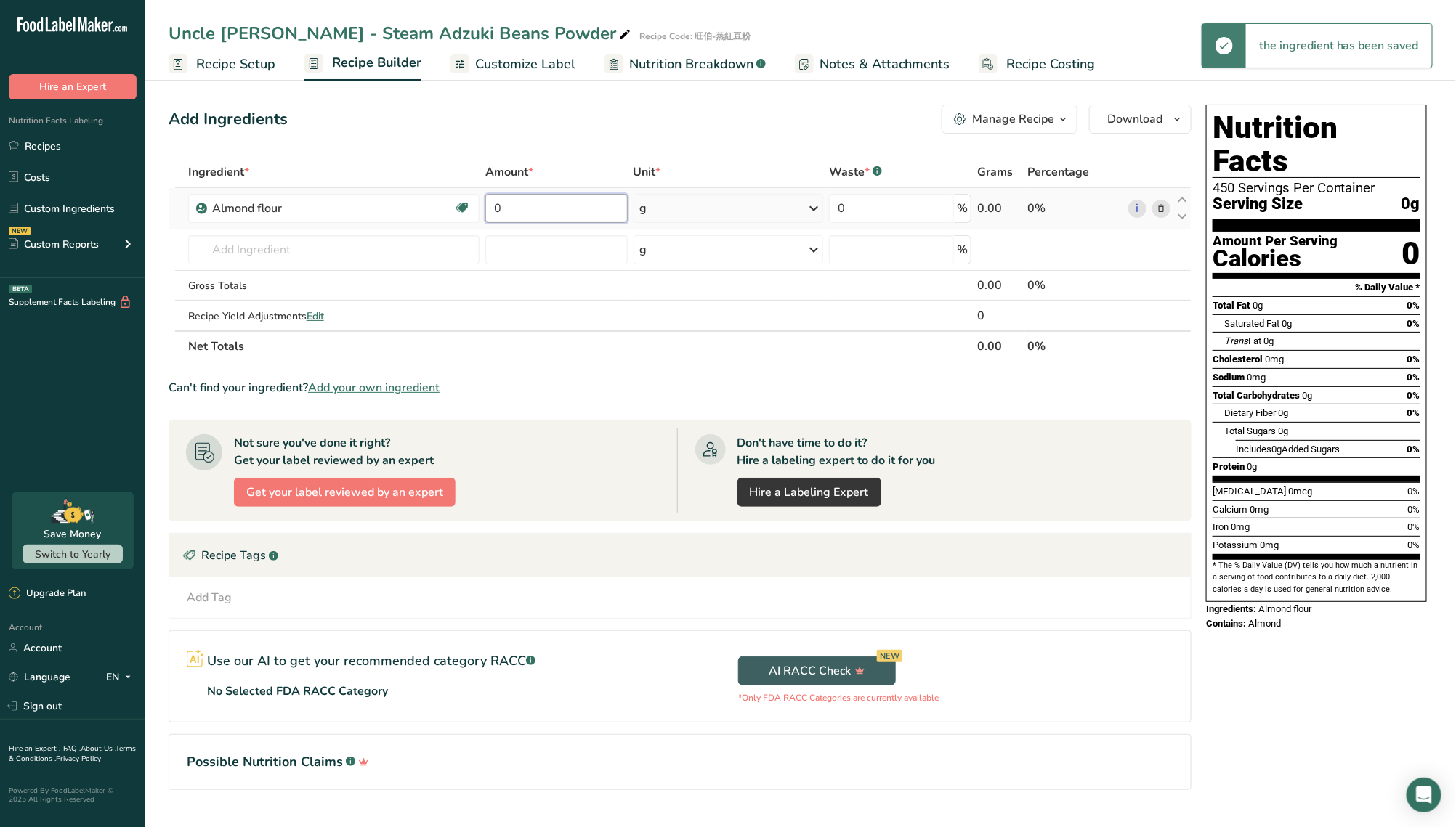
click at [608, 218] on input "0" at bounding box center [556, 208] width 142 height 29
drag, startPoint x: 608, startPoint y: 217, endPoint x: 462, endPoint y: 224, distance: 146.2
click at [462, 224] on tr "Almond flour Vegan Vegetarian Organic Organic Certified Non-GMO Kosher Pareve K…" at bounding box center [681, 209] width 1022 height 42
type input "450"
click at [780, 318] on div "Ingredient * Amount * Unit * Waste * .a-a{fill:#347362;}.b-a{fill:#fff;} Grams …" at bounding box center [681, 259] width 1024 height 205
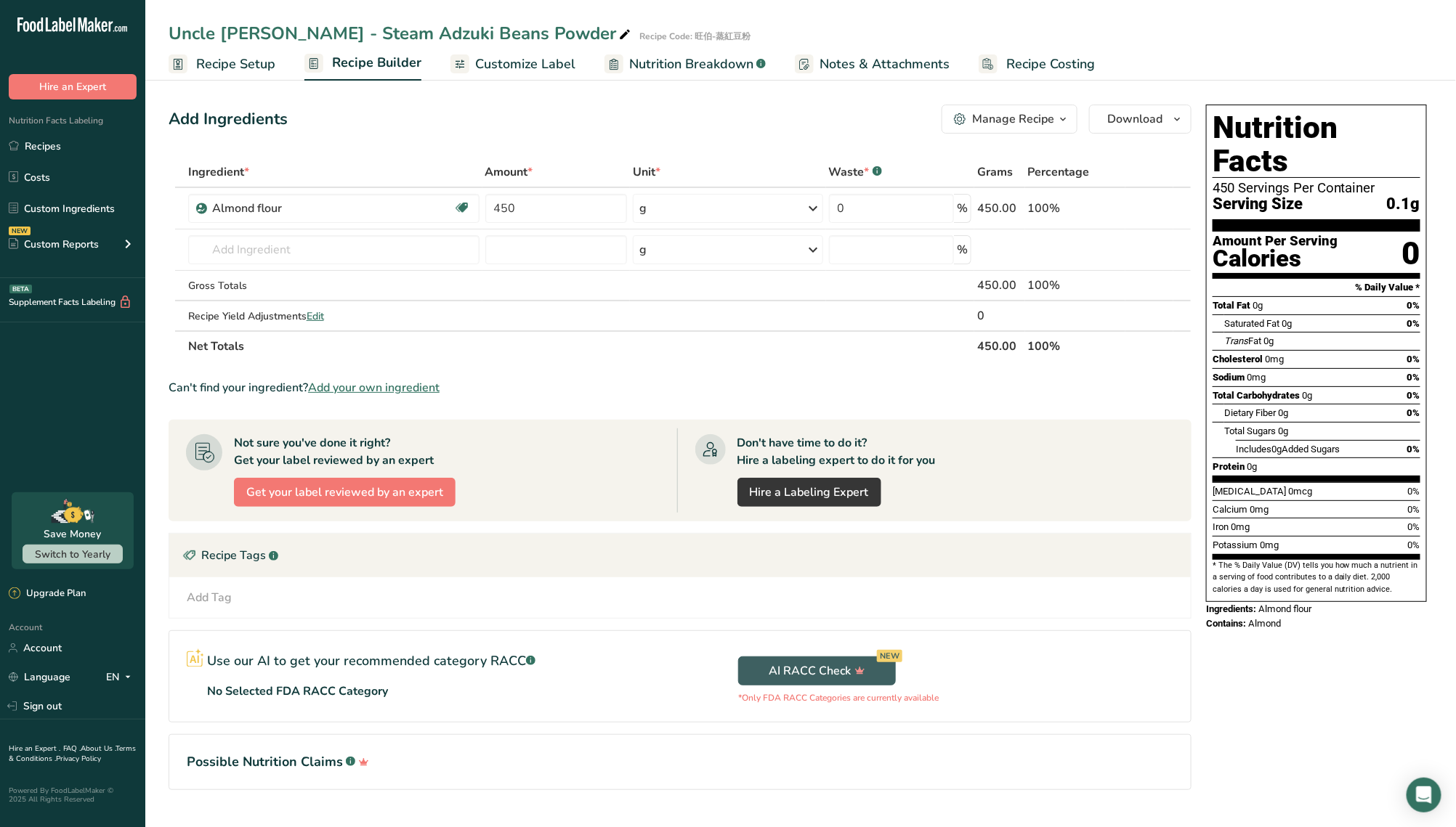
click at [508, 64] on span "Customize Label" at bounding box center [525, 64] width 101 height 20
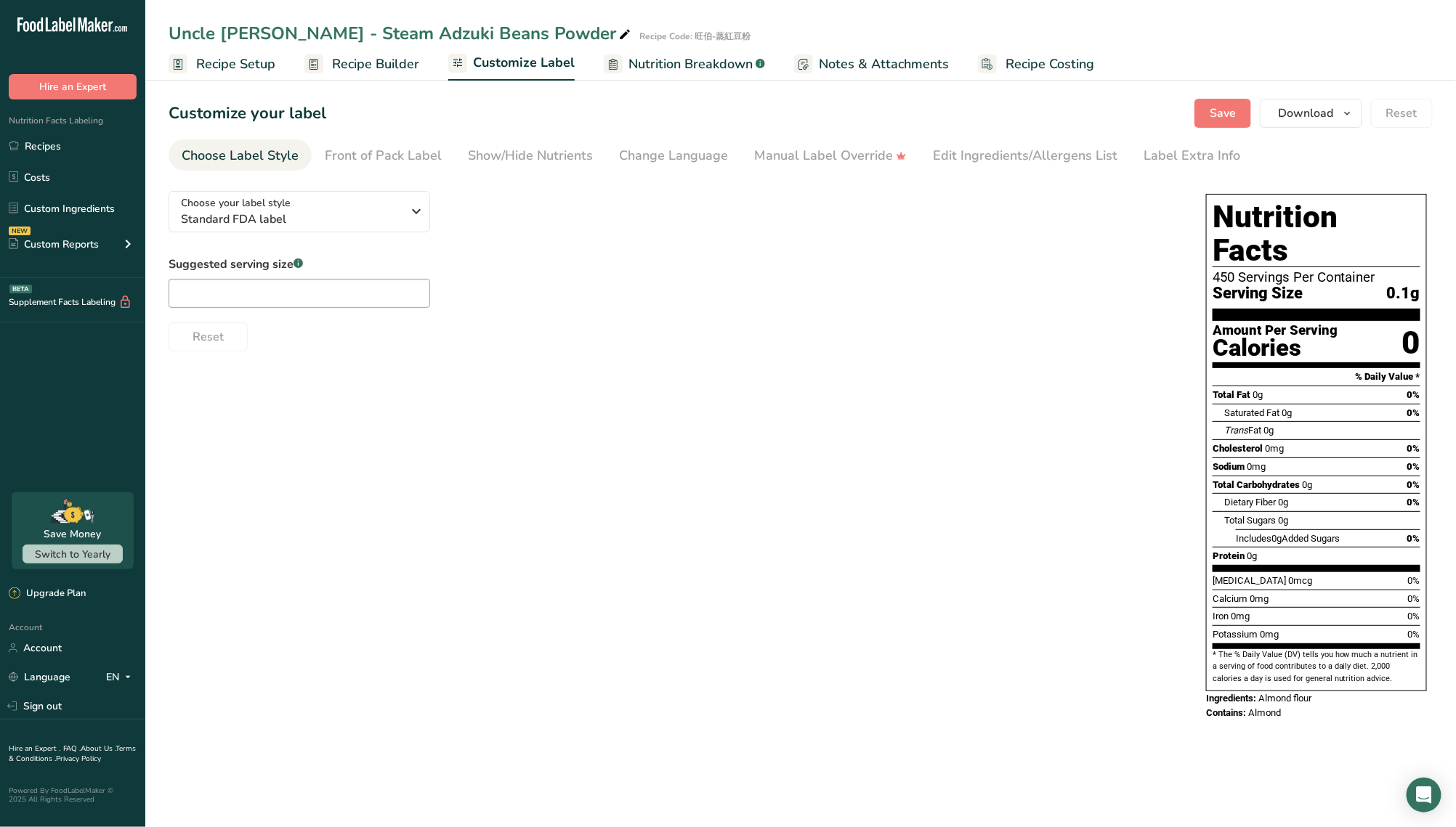
click at [247, 60] on span "Recipe Setup" at bounding box center [235, 64] width 79 height 20
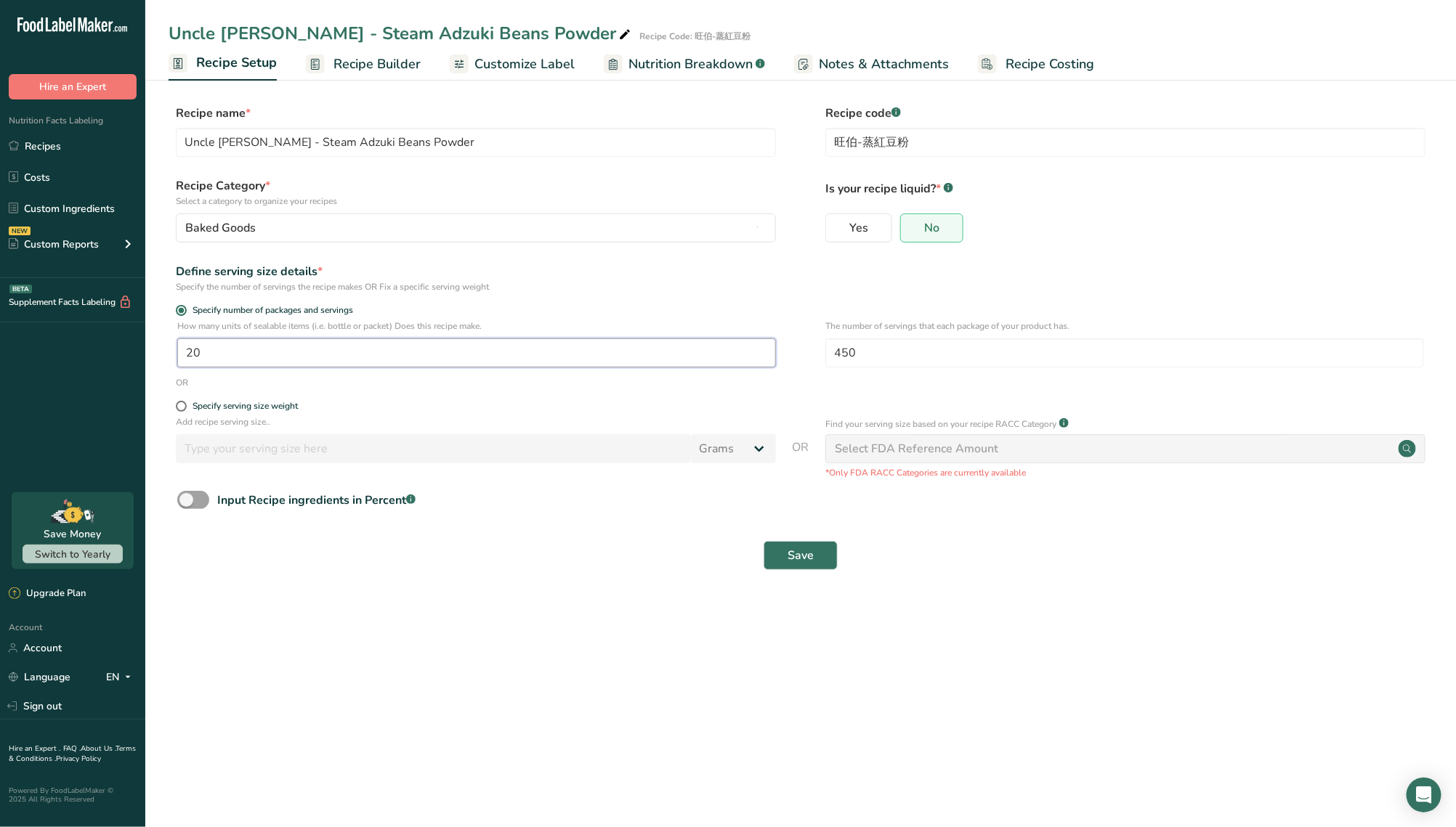
click at [438, 350] on input "20" at bounding box center [477, 353] width 599 height 29
click at [299, 229] on div "Baked Goods" at bounding box center [471, 228] width 572 height 17
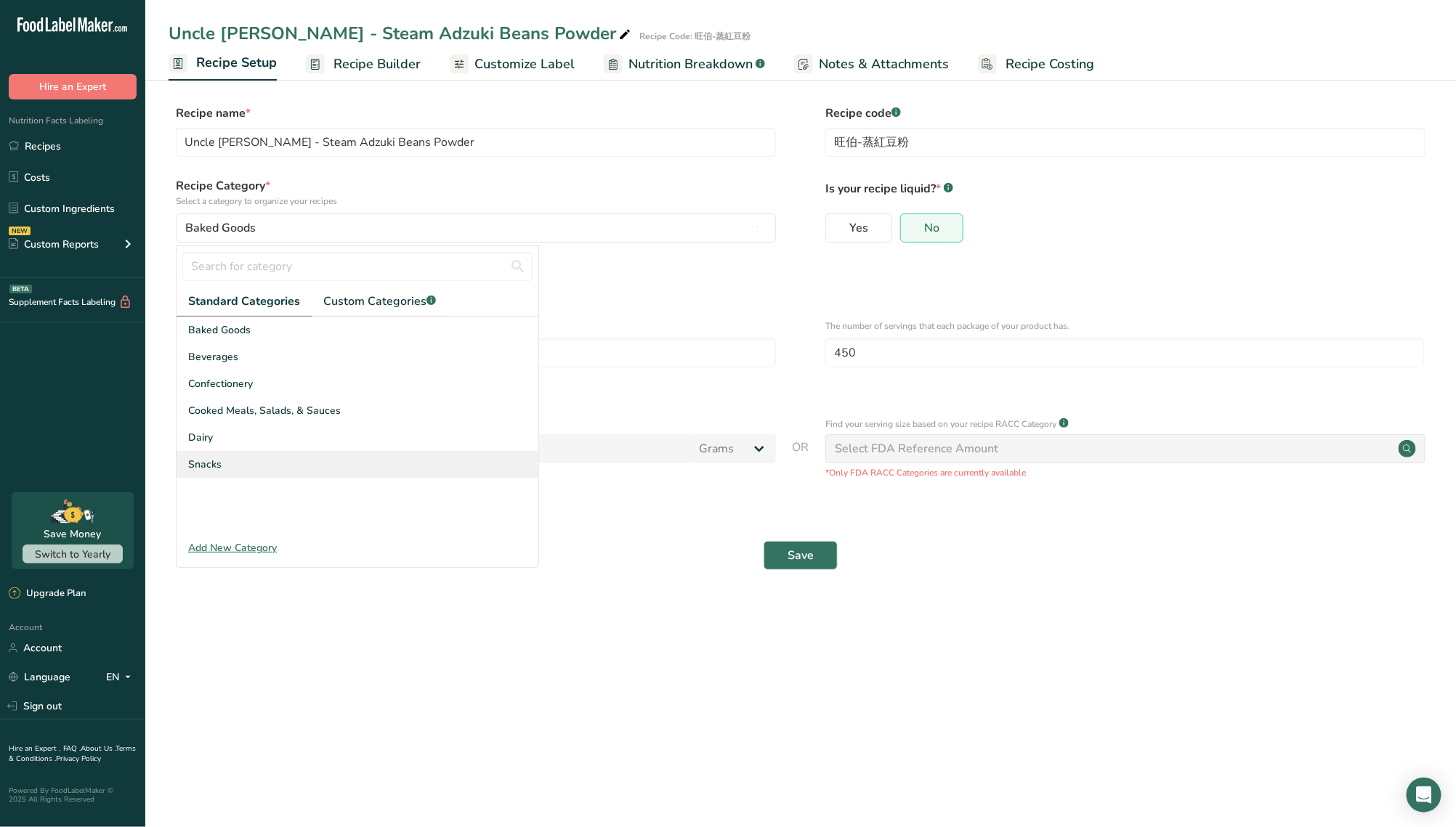
click at [258, 458] on div "Snacks" at bounding box center [357, 465] width 362 height 27
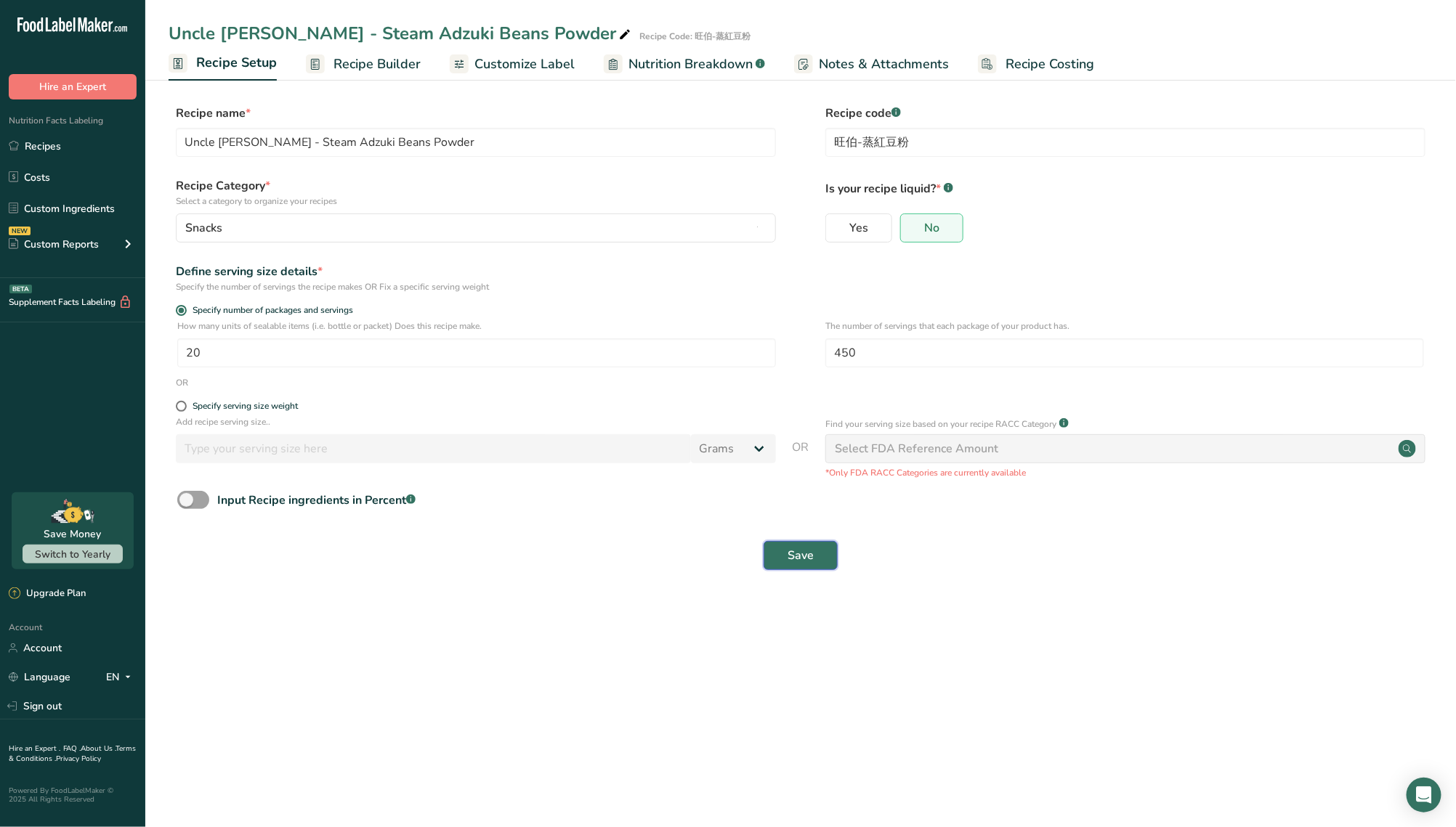
click at [791, 562] on span "Save" at bounding box center [801, 556] width 26 height 17
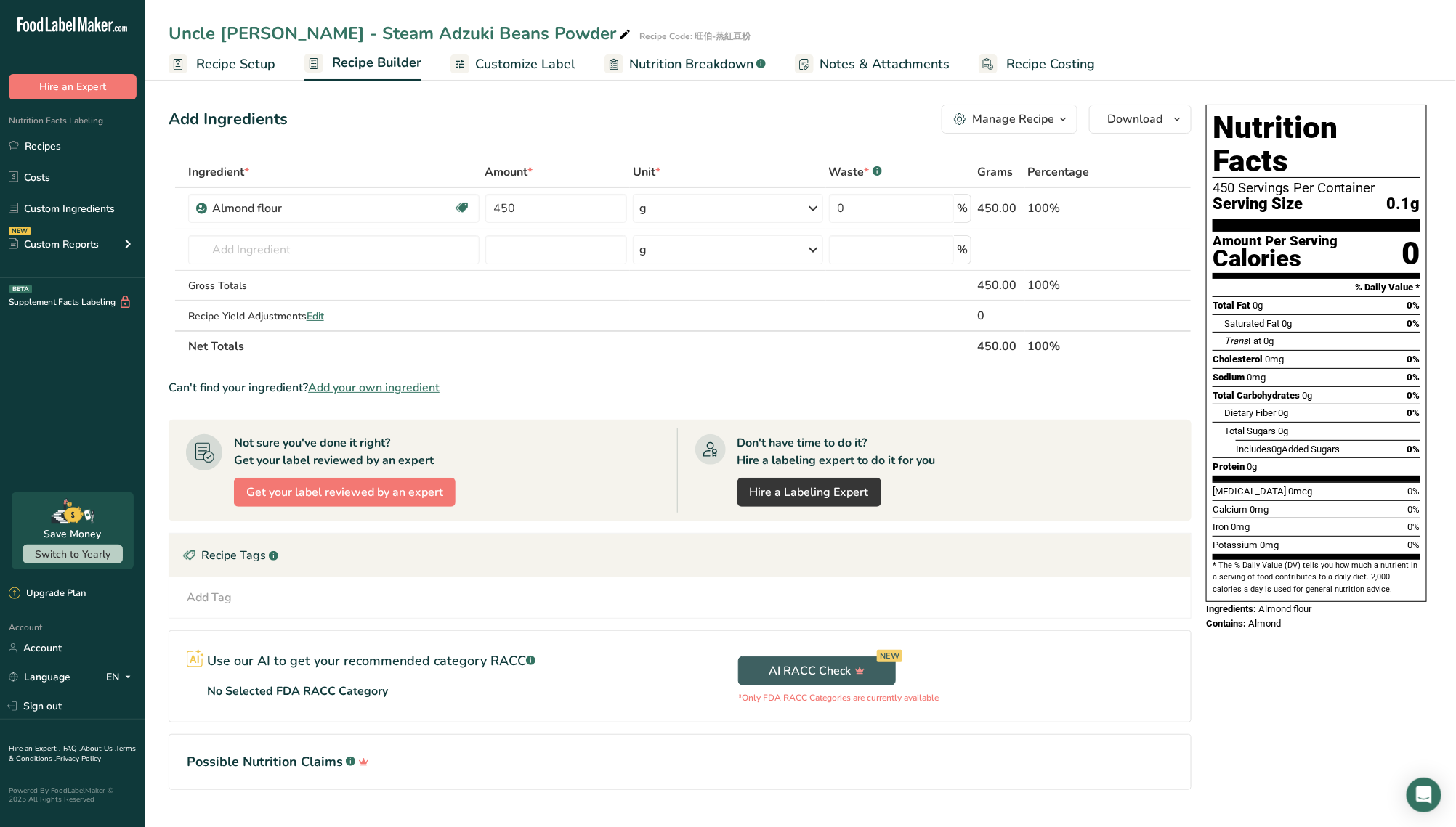
click at [843, 354] on th "Net Totals" at bounding box center [579, 346] width 789 height 31
click at [1357, 279] on section "% Daily Value *" at bounding box center [1317, 287] width 208 height 17
click at [1366, 297] on div "Total Fat 0g 0%" at bounding box center [1317, 305] width 208 height 18
click at [512, 67] on span "Customize Label" at bounding box center [525, 64] width 101 height 20
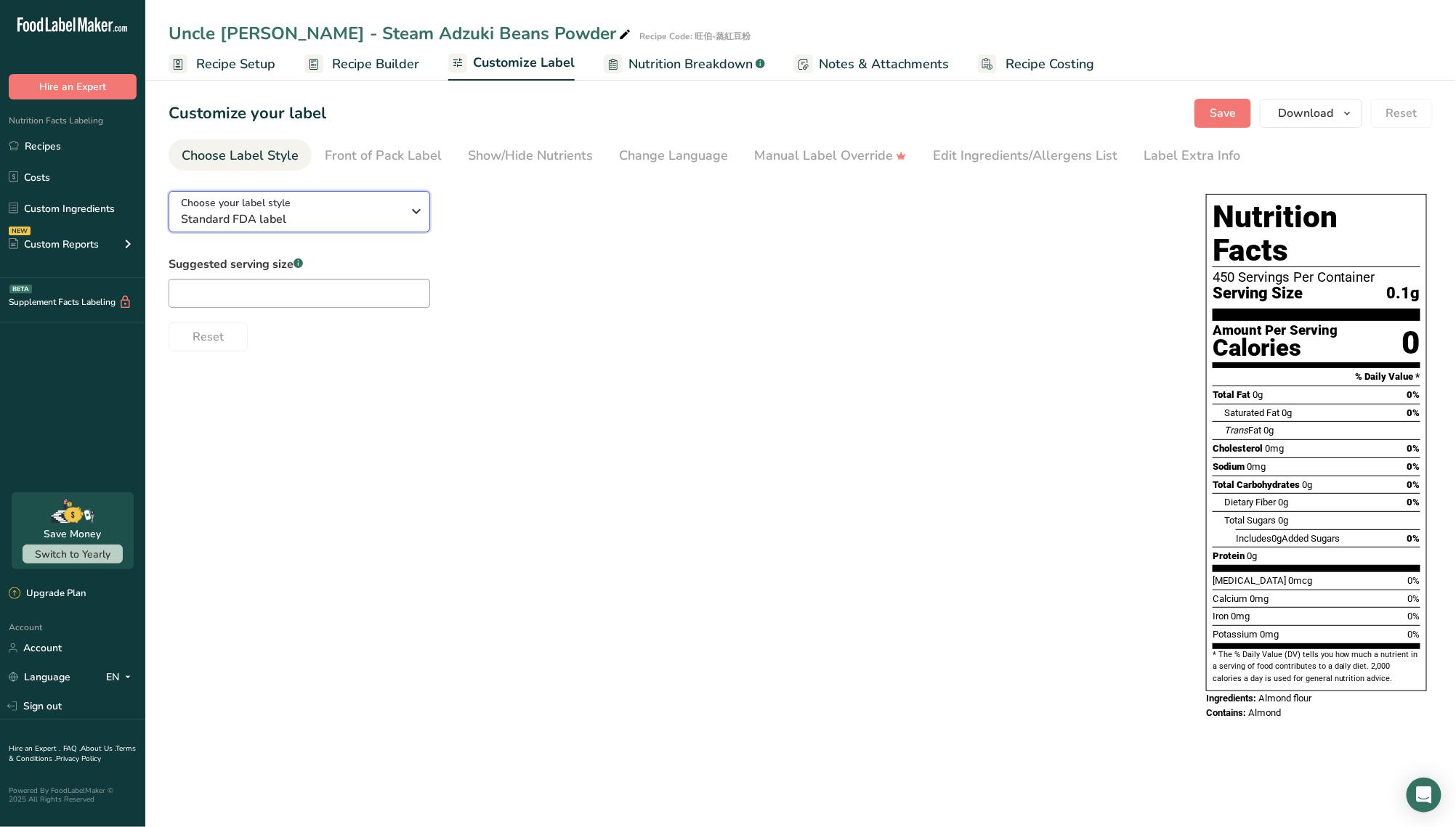
click at [404, 209] on div "Choose your label style Standard FDA label" at bounding box center [297, 211] width 233 height 32
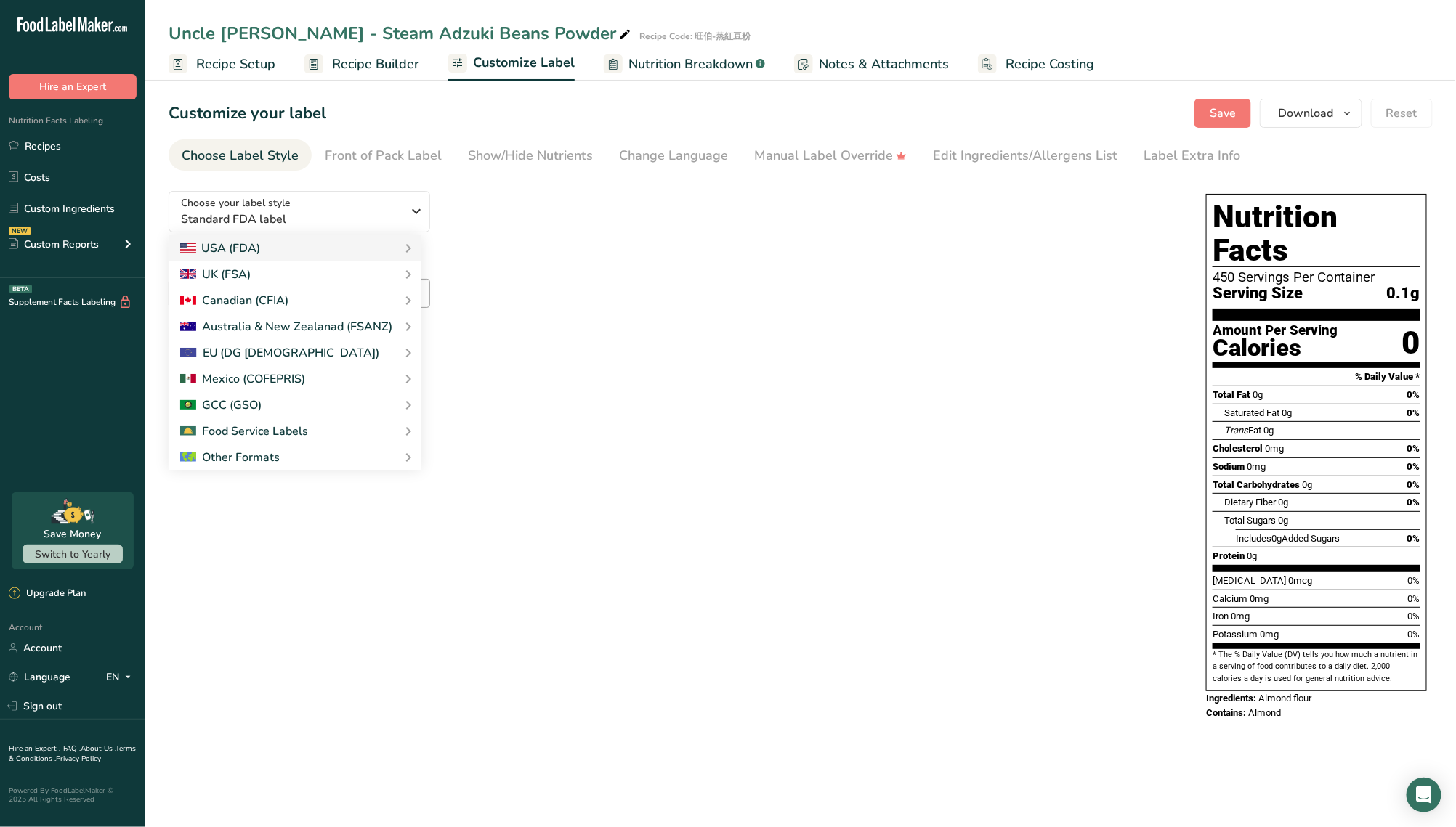
click at [533, 236] on div "Choose your label style Standard FDA label USA (FDA) Standard FDA label Tabular…" at bounding box center [673, 265] width 1009 height 172
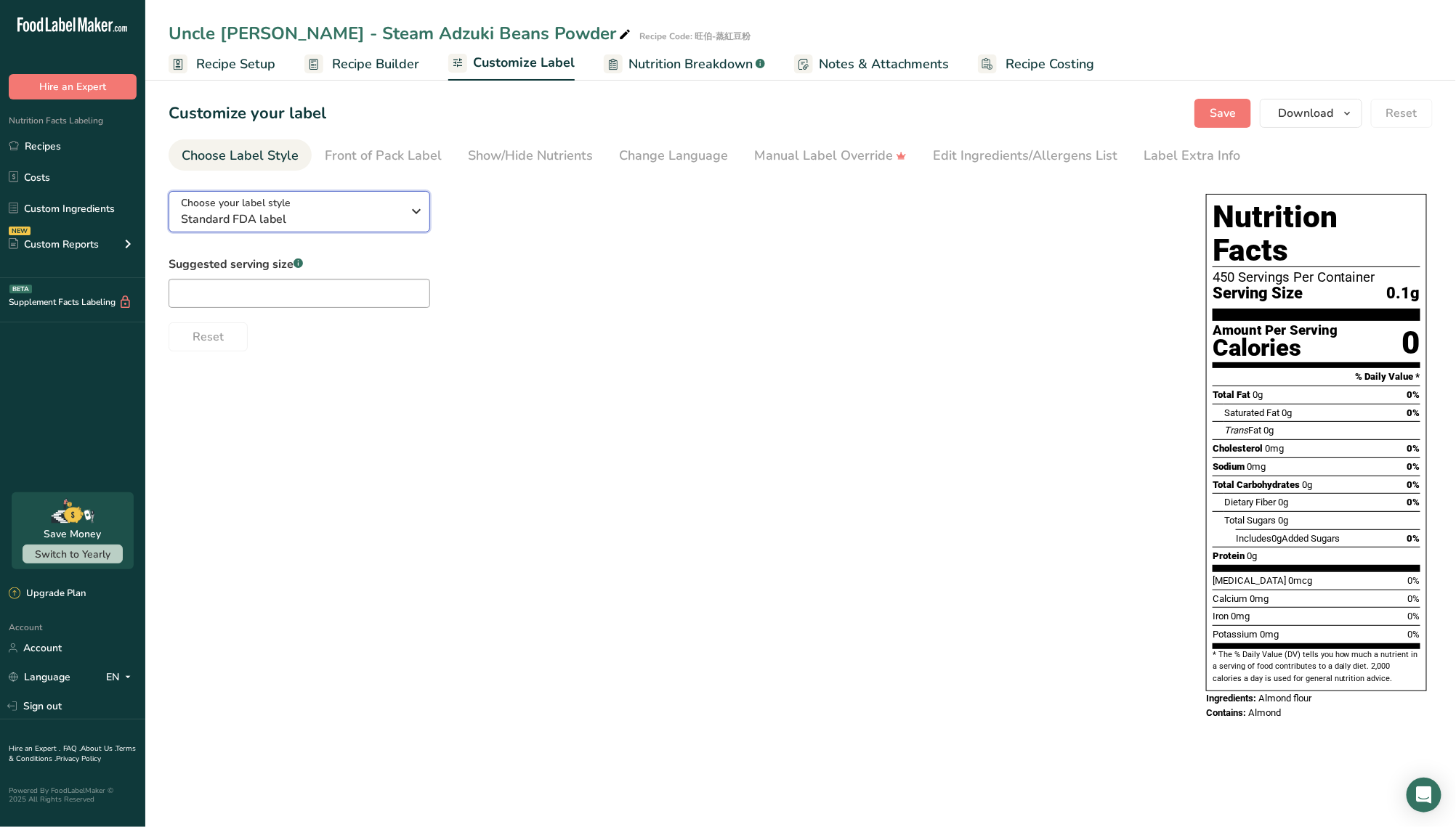
click at [386, 212] on span "Standard FDA label" at bounding box center [292, 219] width 222 height 17
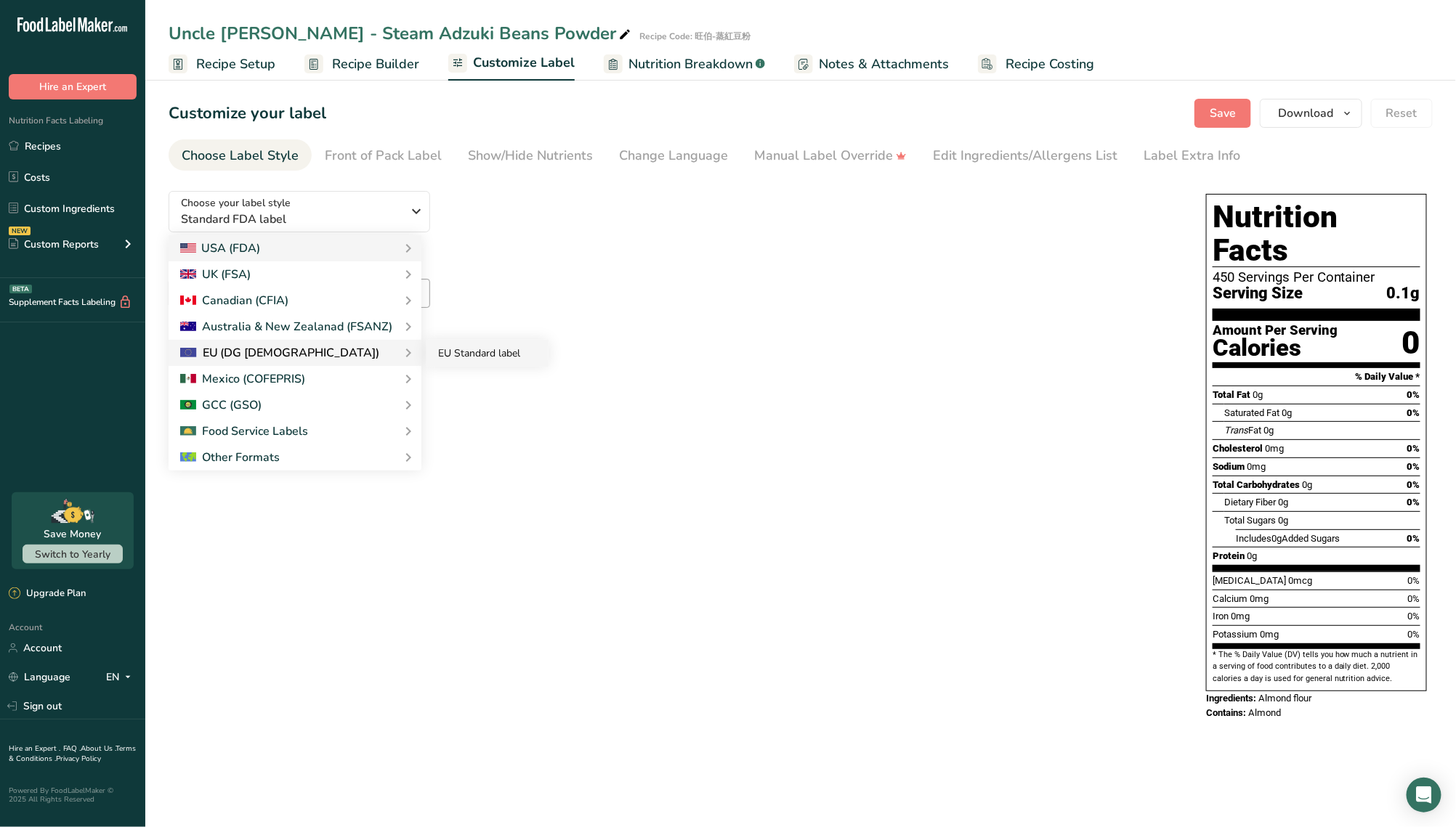
click at [479, 359] on link "EU Standard label" at bounding box center [487, 354] width 122 height 27
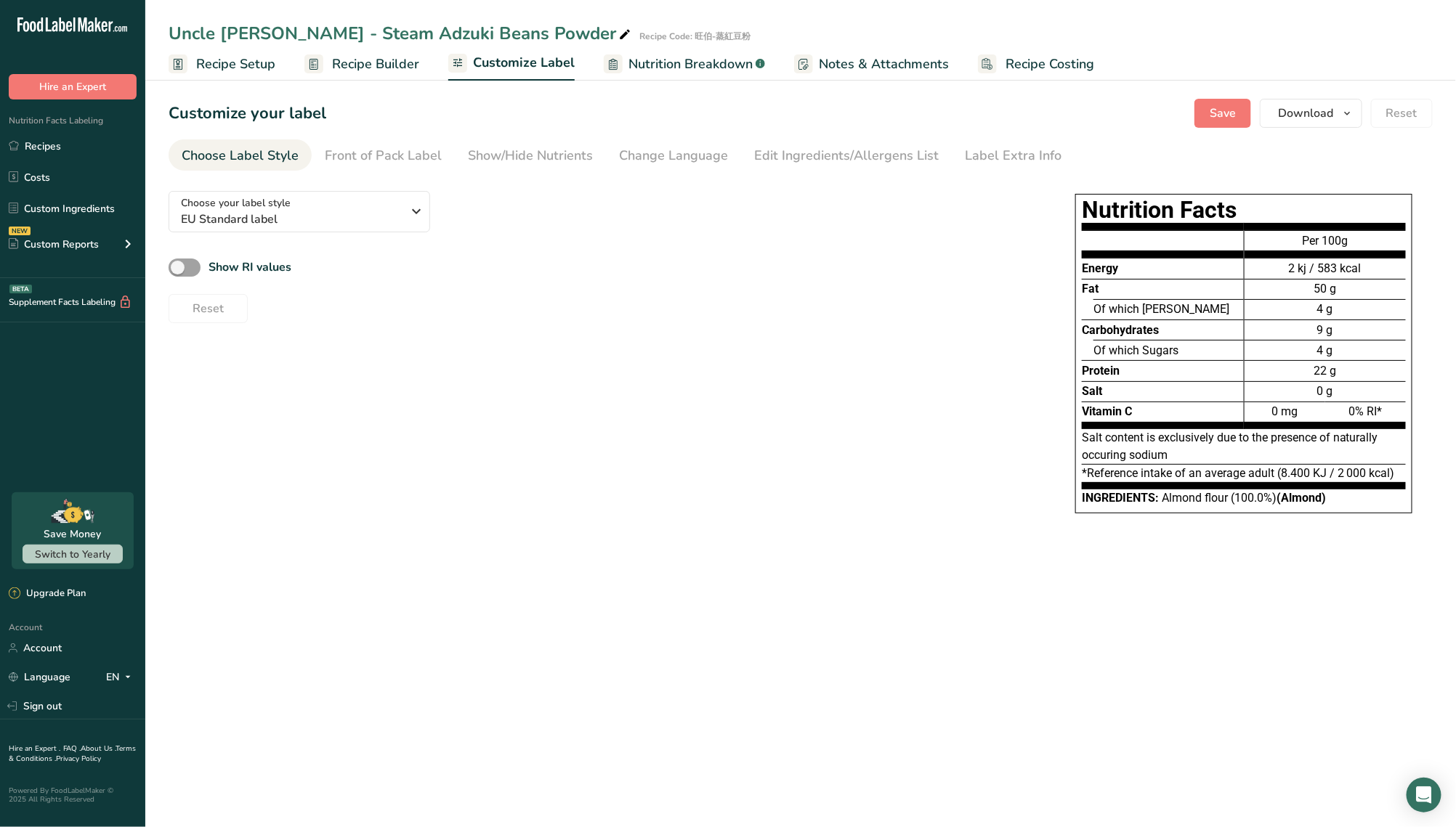
click at [263, 77] on link "Recipe Setup" at bounding box center [222, 64] width 107 height 32
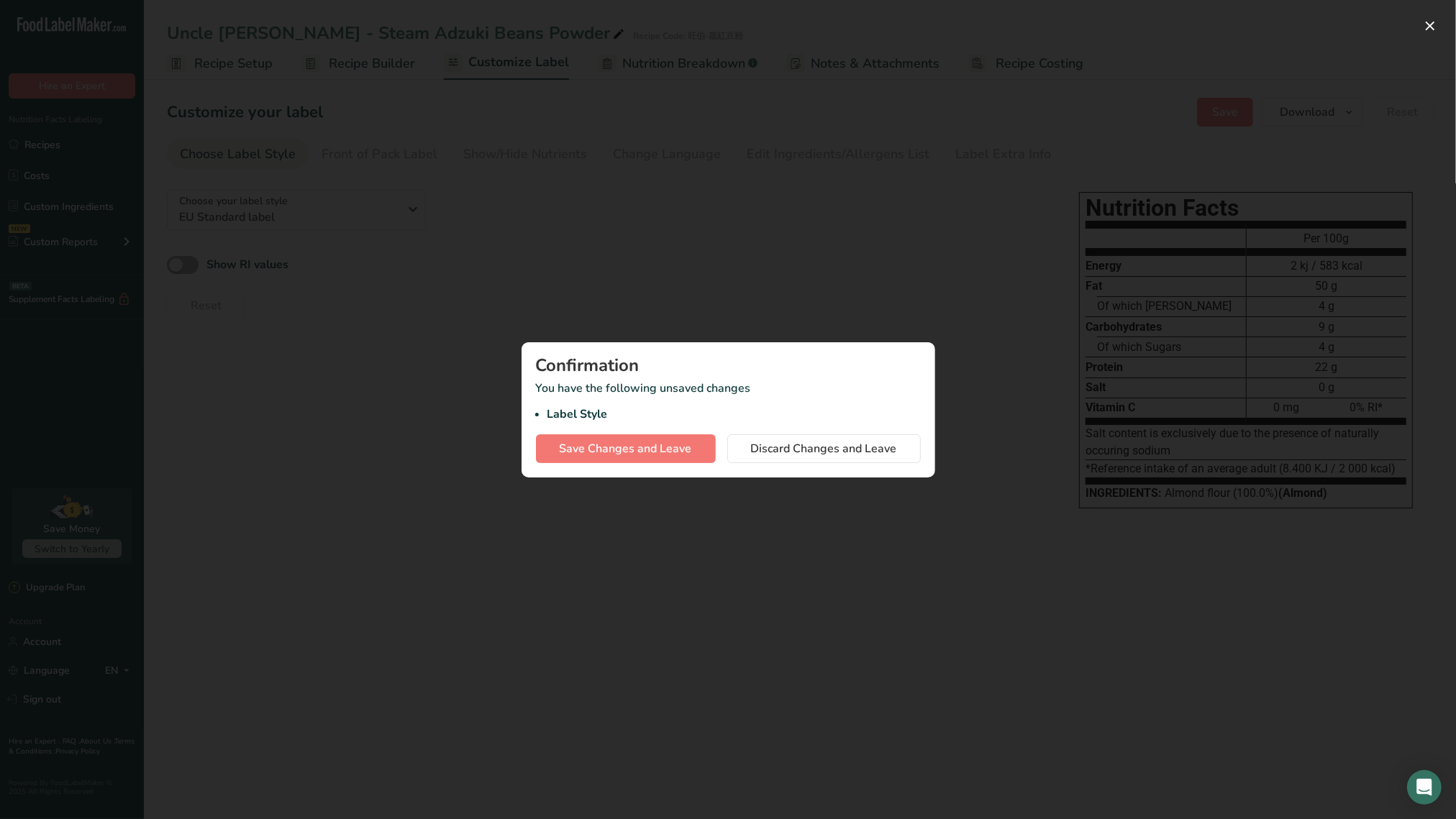
click at [747, 300] on div at bounding box center [728, 410] width 1456 height 819
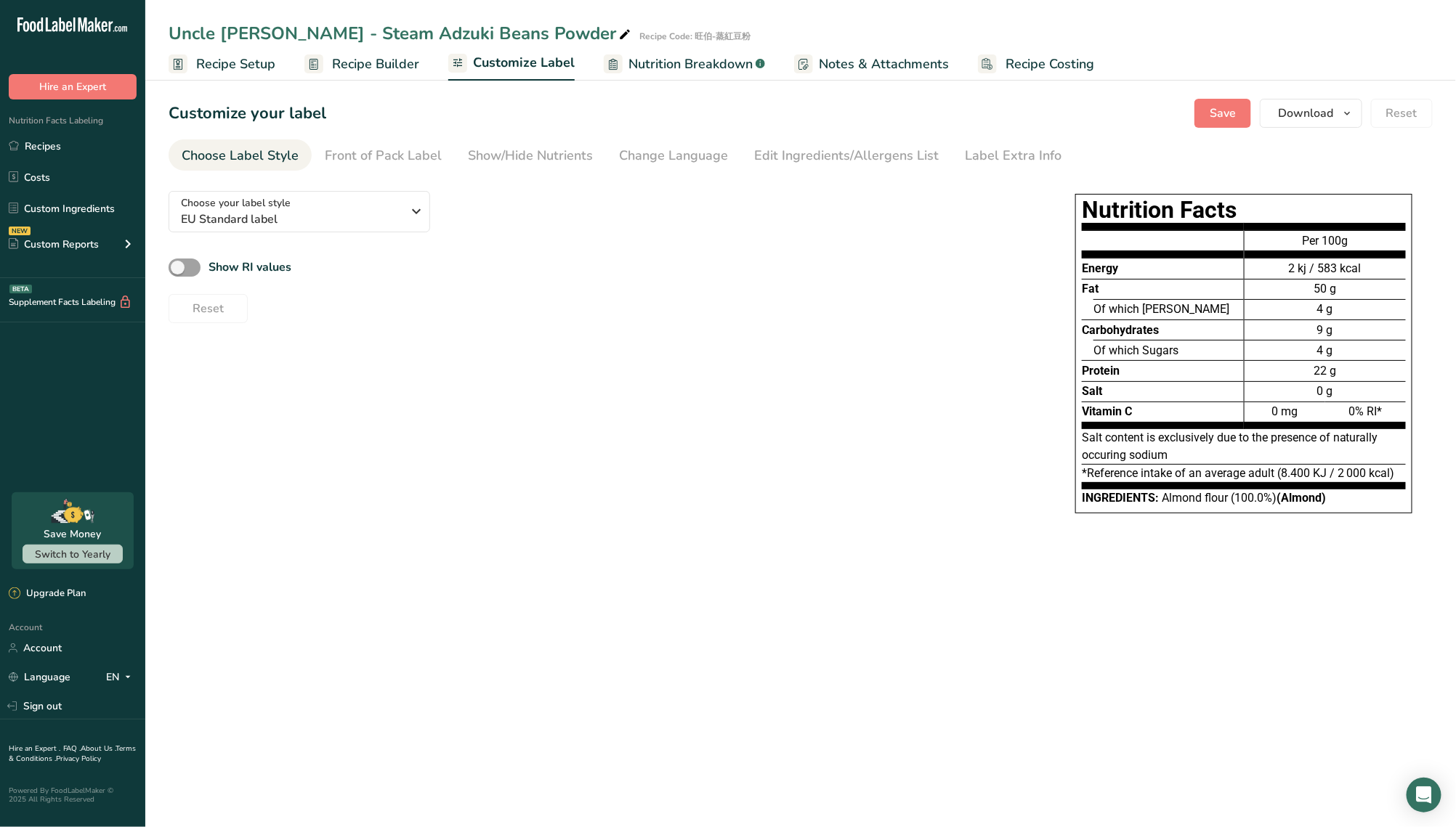
click at [241, 68] on span "Recipe Setup" at bounding box center [235, 64] width 79 height 20
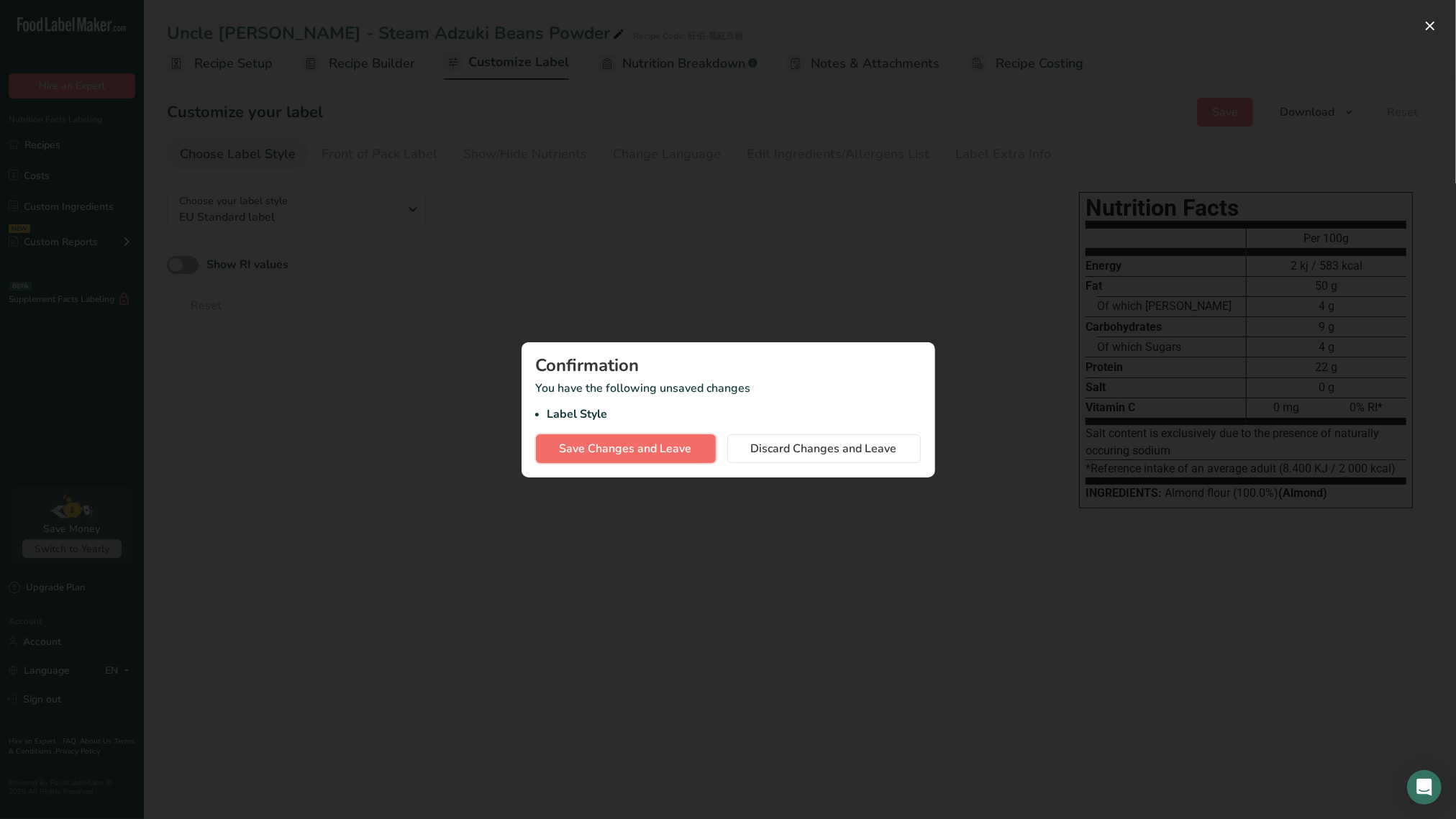
click at [641, 449] on span "Save Changes and Leave" at bounding box center [625, 448] width 133 height 17
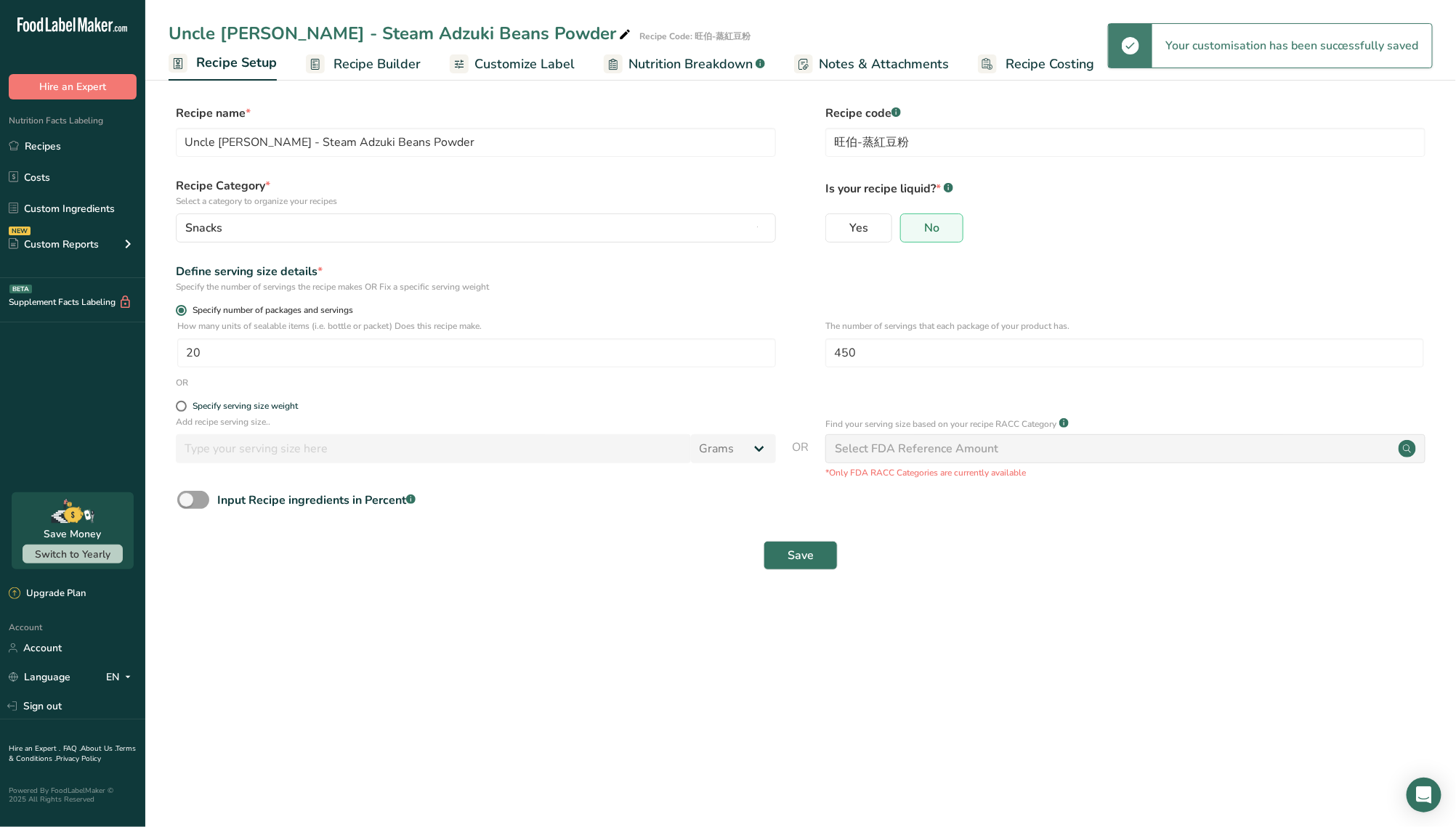
click at [179, 310] on span at bounding box center [181, 310] width 11 height 11
click at [179, 310] on input "Specify number of packages and servings" at bounding box center [180, 310] width 9 height 9
click at [183, 402] on span at bounding box center [181, 406] width 11 height 11
click at [183, 402] on input "Specify serving size weight" at bounding box center [180, 406] width 9 height 9
radio input "true"
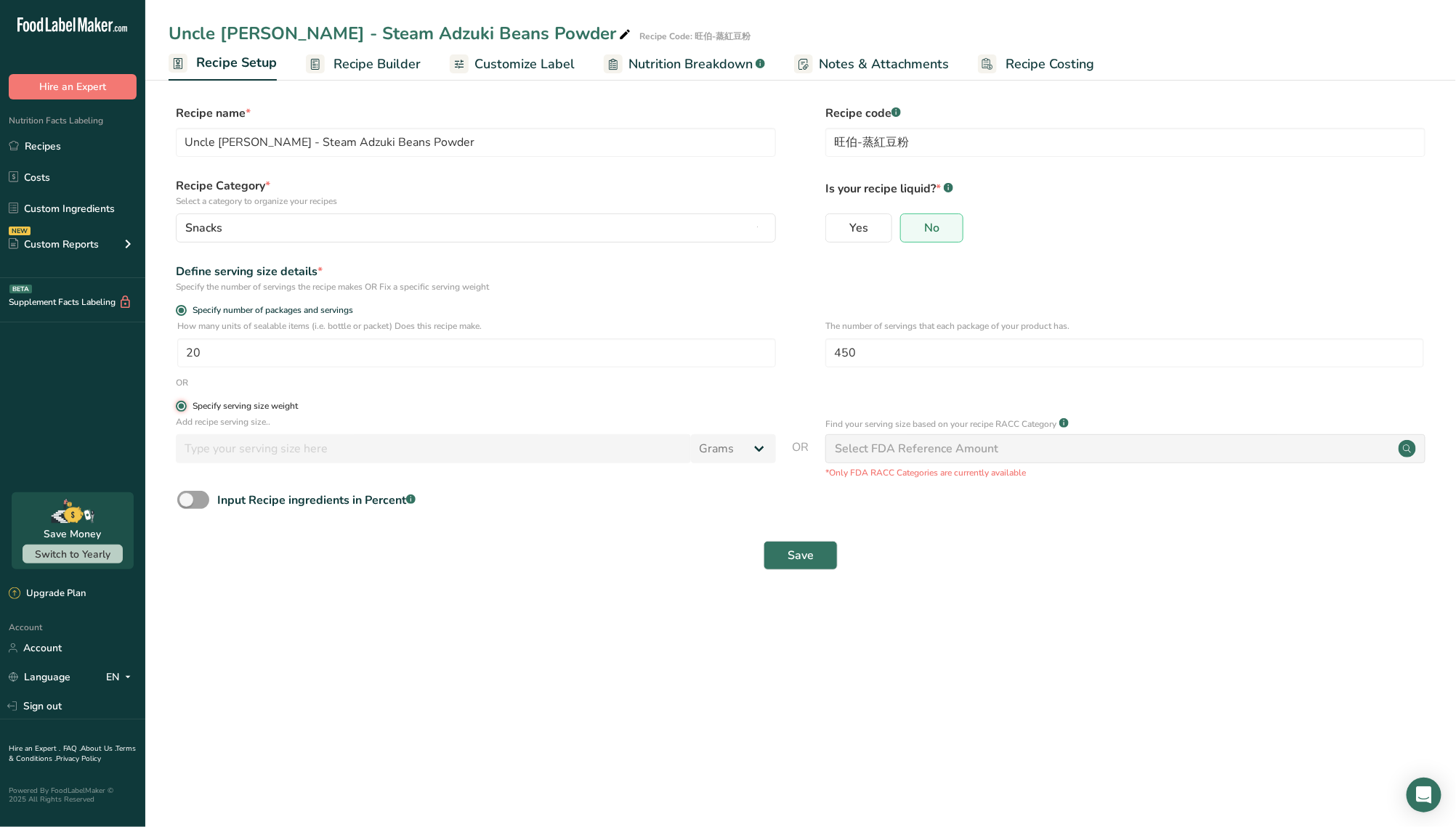
radio input "false"
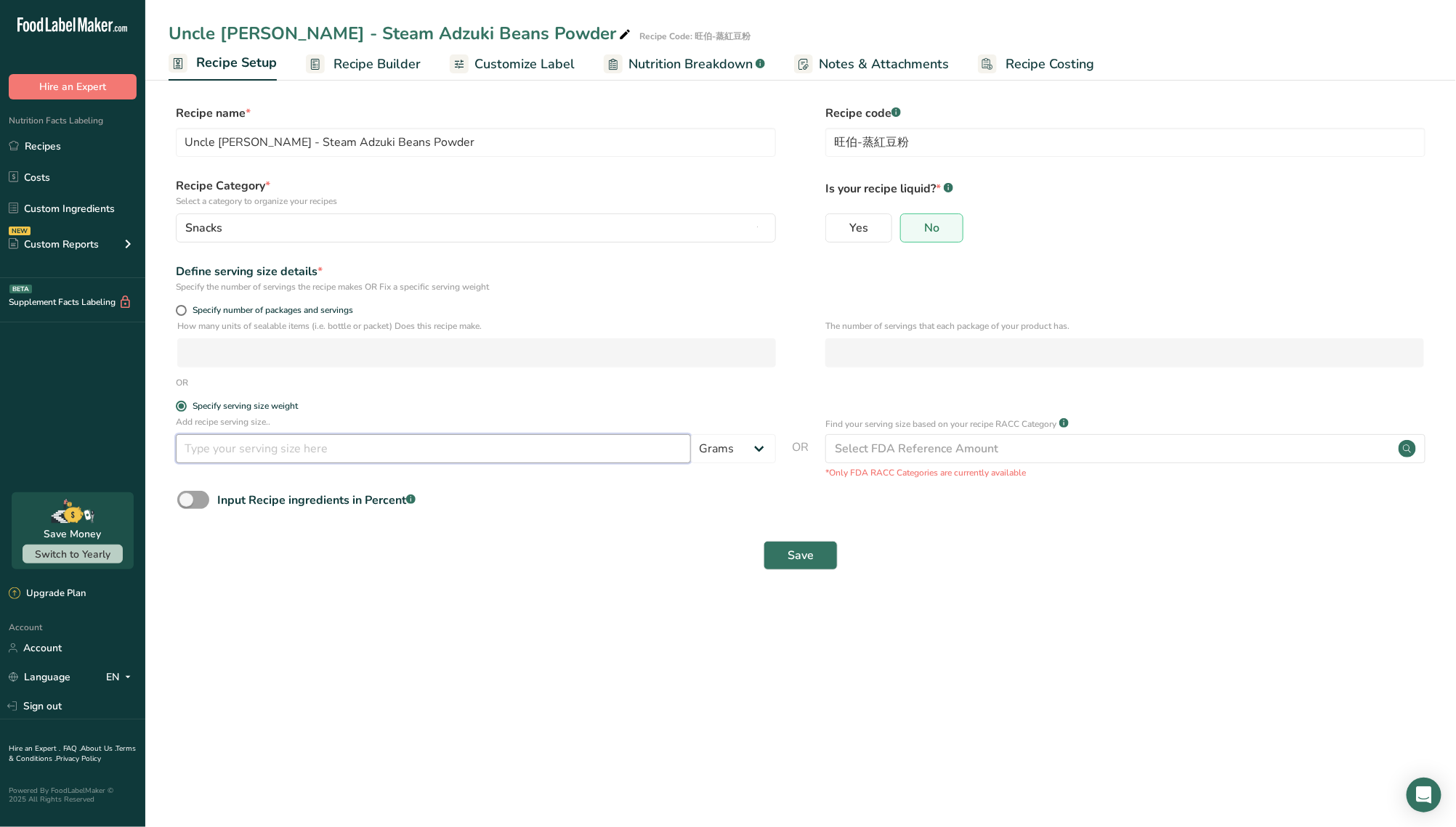
click at [309, 454] on input "number" at bounding box center [433, 449] width 515 height 29
type input "450"
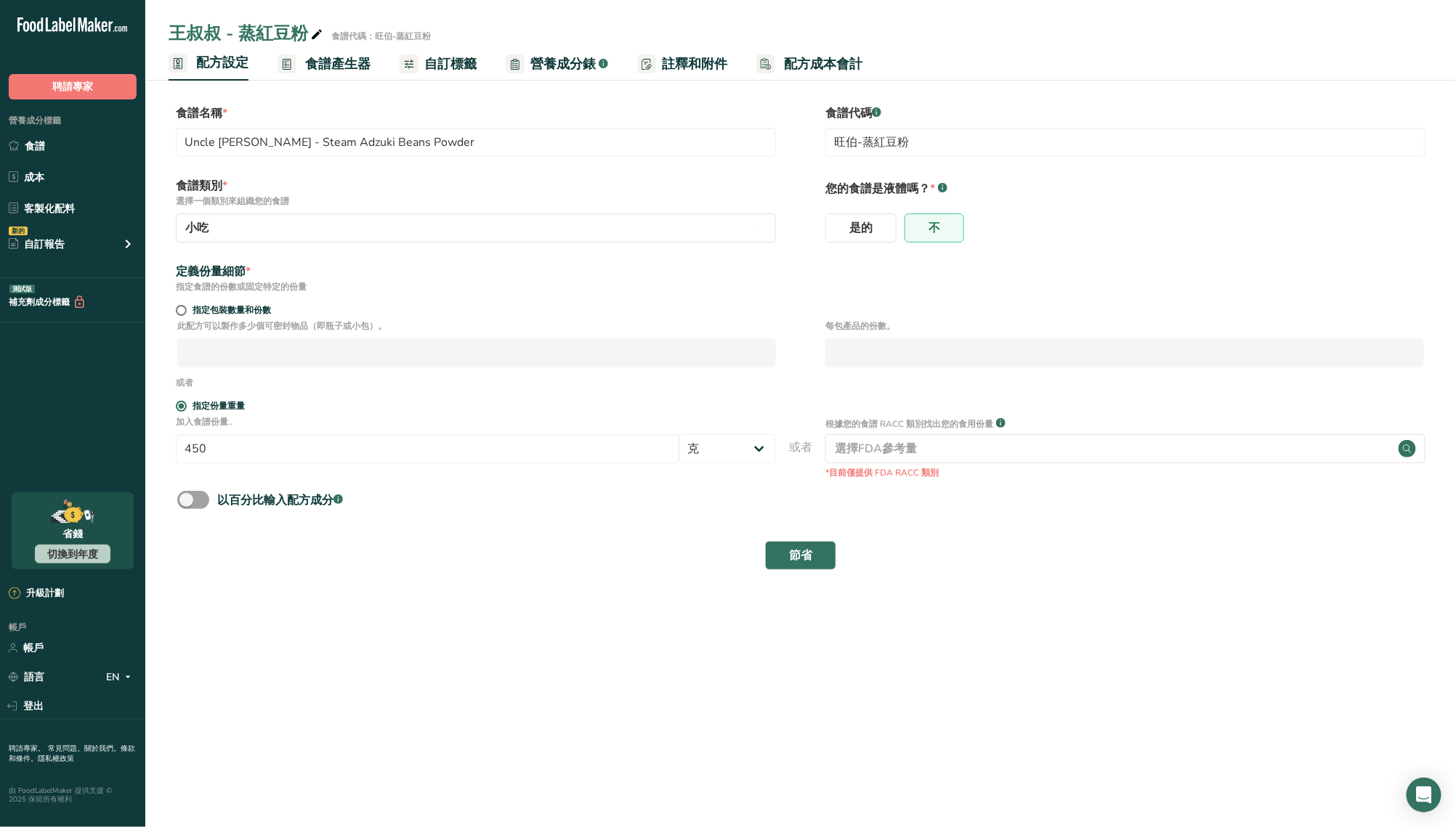
click at [669, 512] on div "以百分比輸入配方成分 .a-a{fill:#347362;}.b-a{fill:#fff;}" at bounding box center [801, 506] width 1265 height 30
click at [903, 474] on font "*目前僅提供 FDA RACC 類別" at bounding box center [882, 473] width 113 height 12
click at [793, 547] on font "節省" at bounding box center [800, 555] width 23 height 16
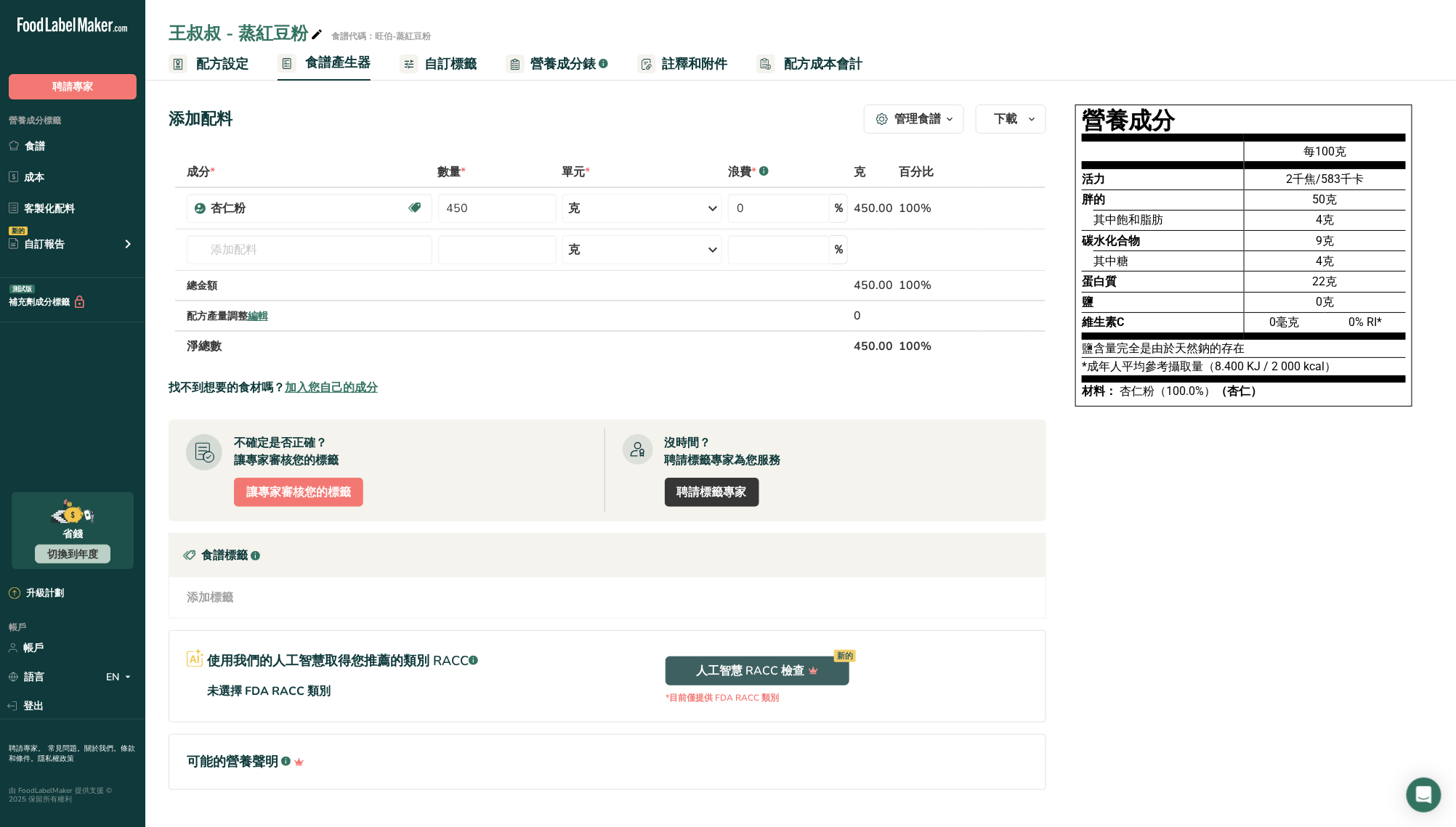
drag, startPoint x: 624, startPoint y: 370, endPoint x: 1103, endPoint y: 639, distance: 549.4
click at [1103, 639] on div "營養成分 活力 胖的 其中飽和脂肪 碳水化合物 其中糖 蛋白質 鹽 維生素C 每100克 2千焦/583千卡 50克 4克 9克 4克 22克 0克 0毫克 …" at bounding box center [1244, 468] width 378 height 738
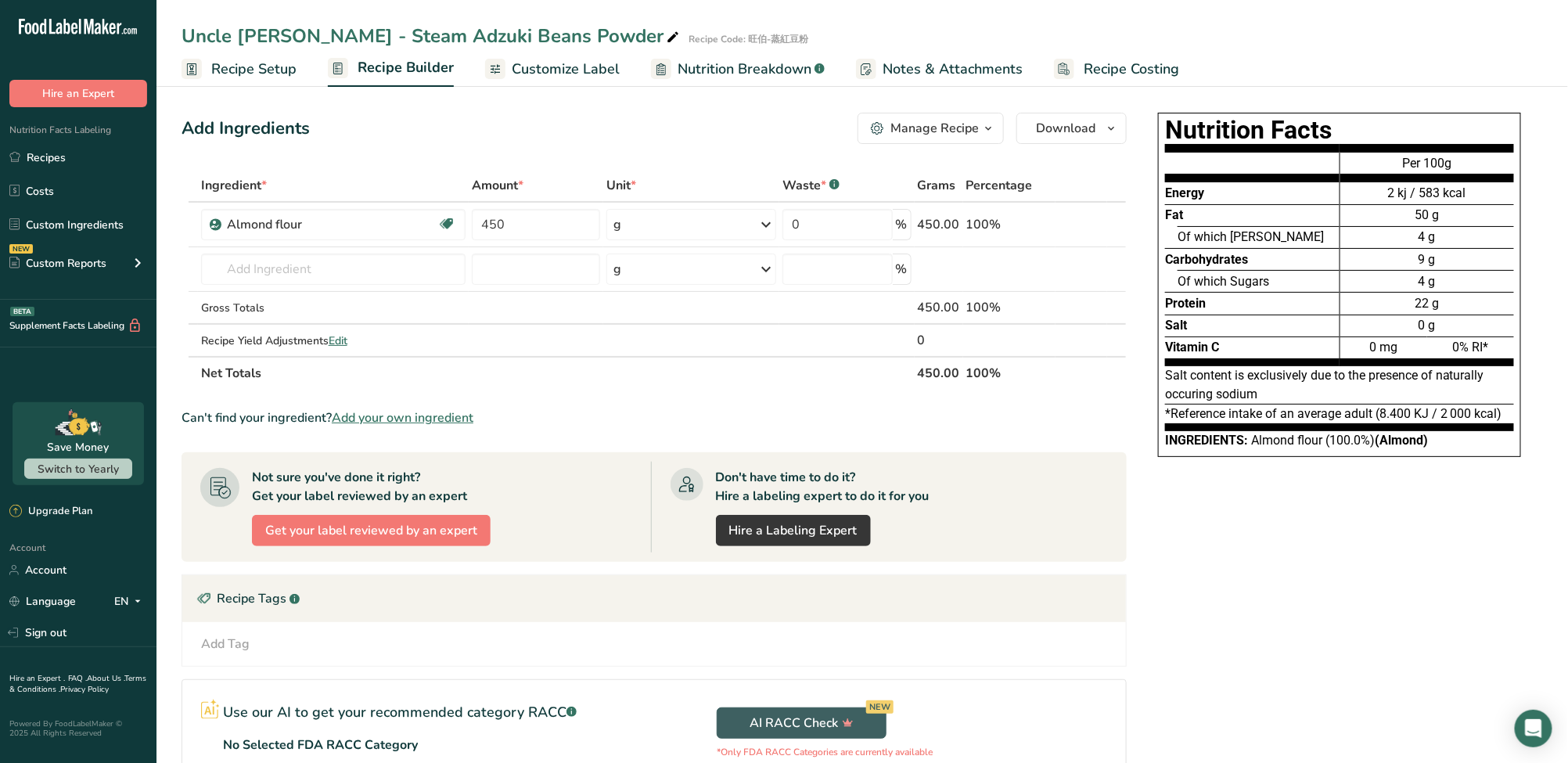
click at [1249, 624] on div "Nutrition Facts Energy Fat Of which Saturates Carbohydrates Of which Sugars Pro…" at bounding box center [1339, 504] width 407 height 795
click at [581, 74] on span "Customize Label" at bounding box center [566, 69] width 108 height 21
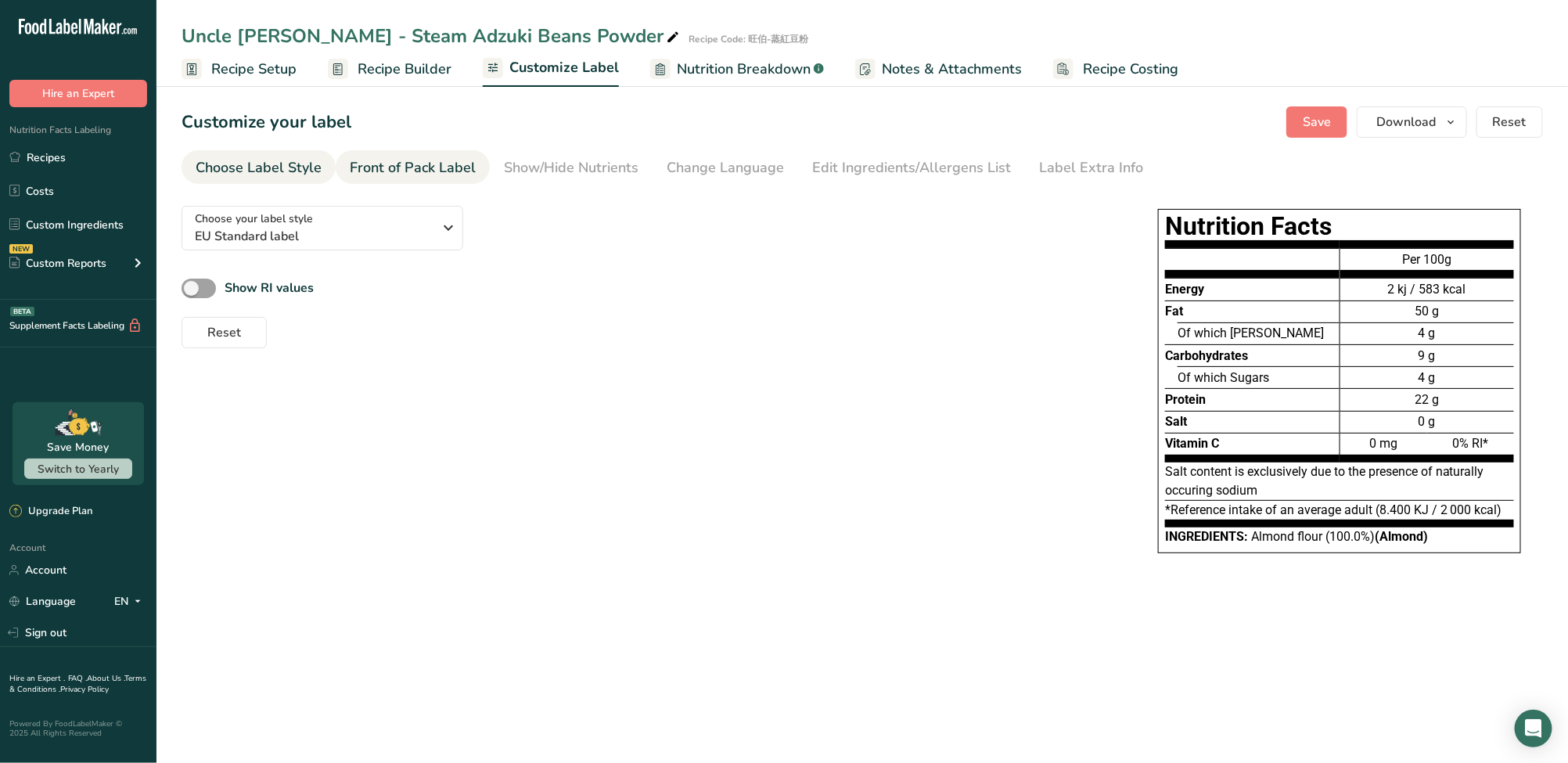
click at [452, 156] on link "Front of Pack Label" at bounding box center [412, 168] width 126 height 35
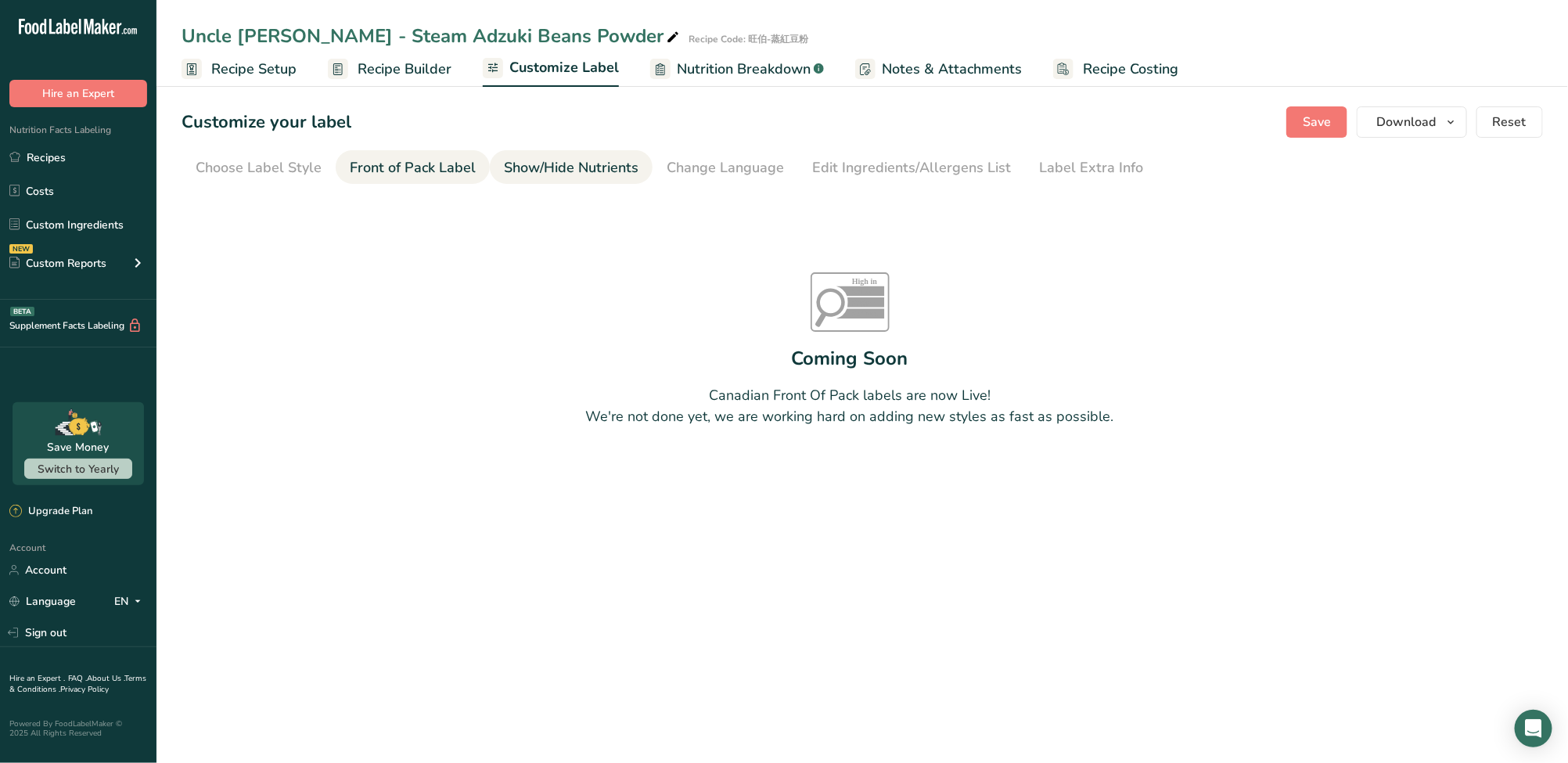
click at [590, 168] on div "Show/Hide Nutrients" at bounding box center [571, 167] width 135 height 21
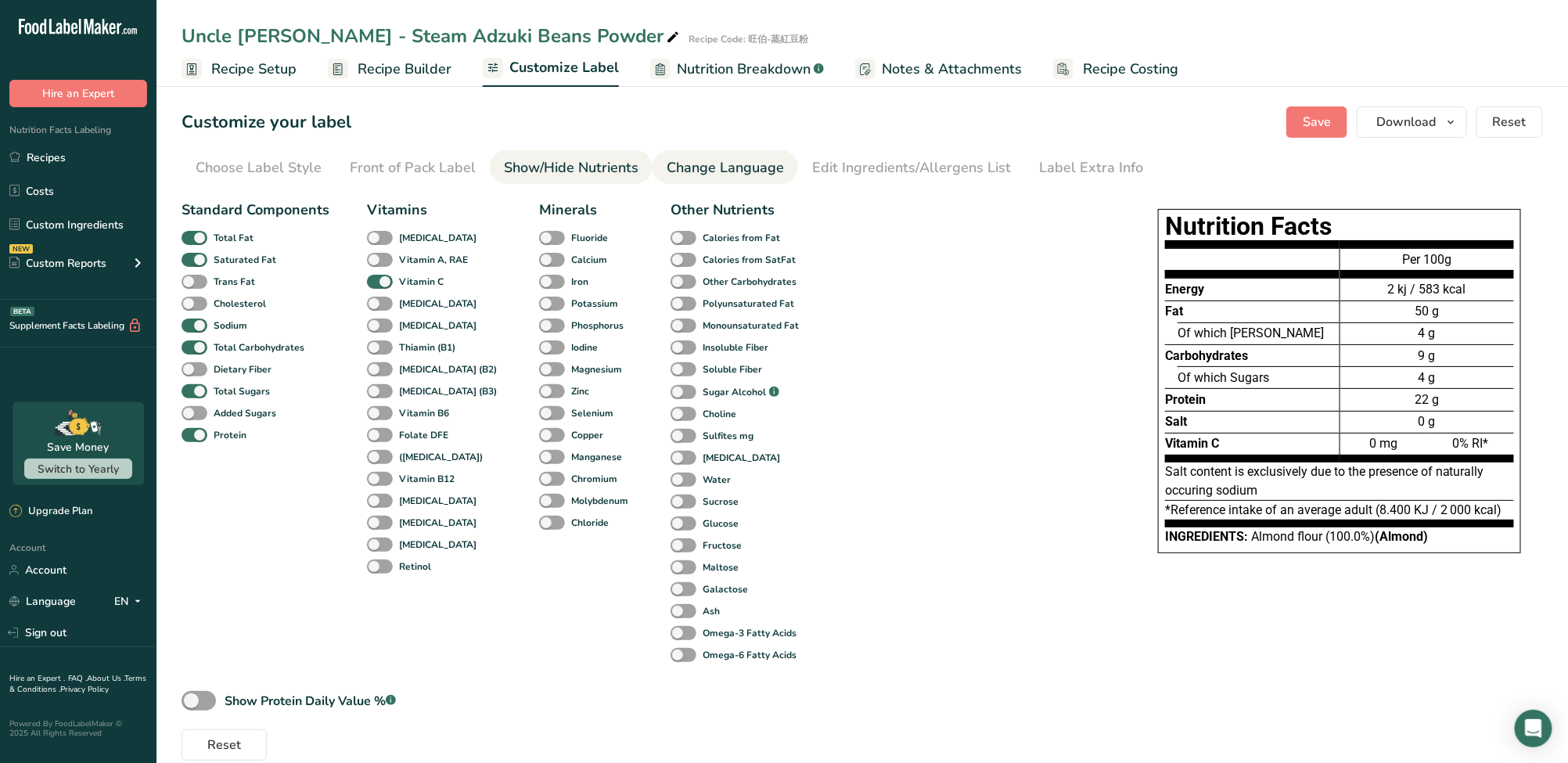
click at [682, 172] on div "Change Language" at bounding box center [726, 167] width 118 height 21
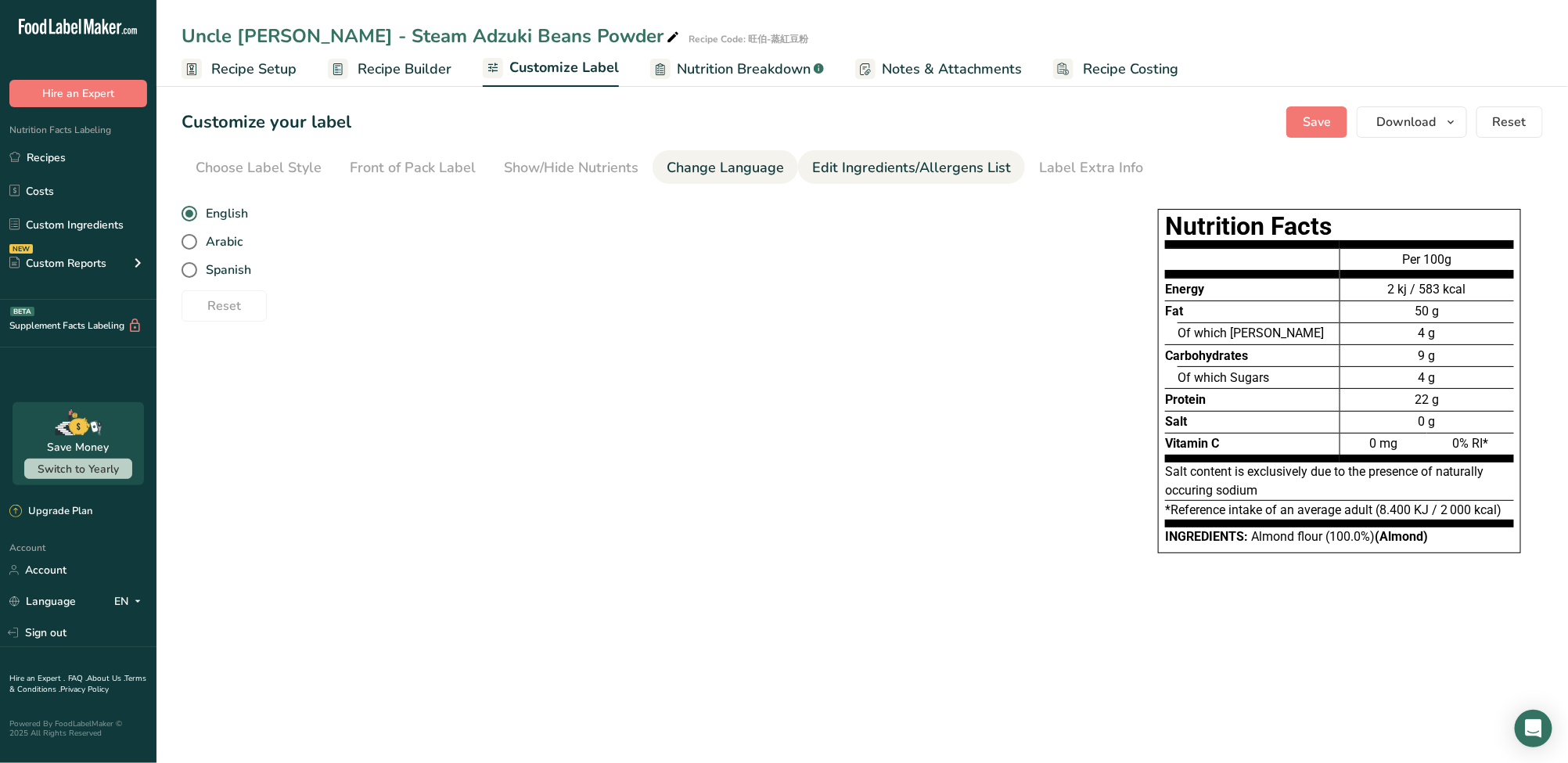
click at [836, 174] on div "Edit Ingredients/Allergens List" at bounding box center [911, 167] width 198 height 21
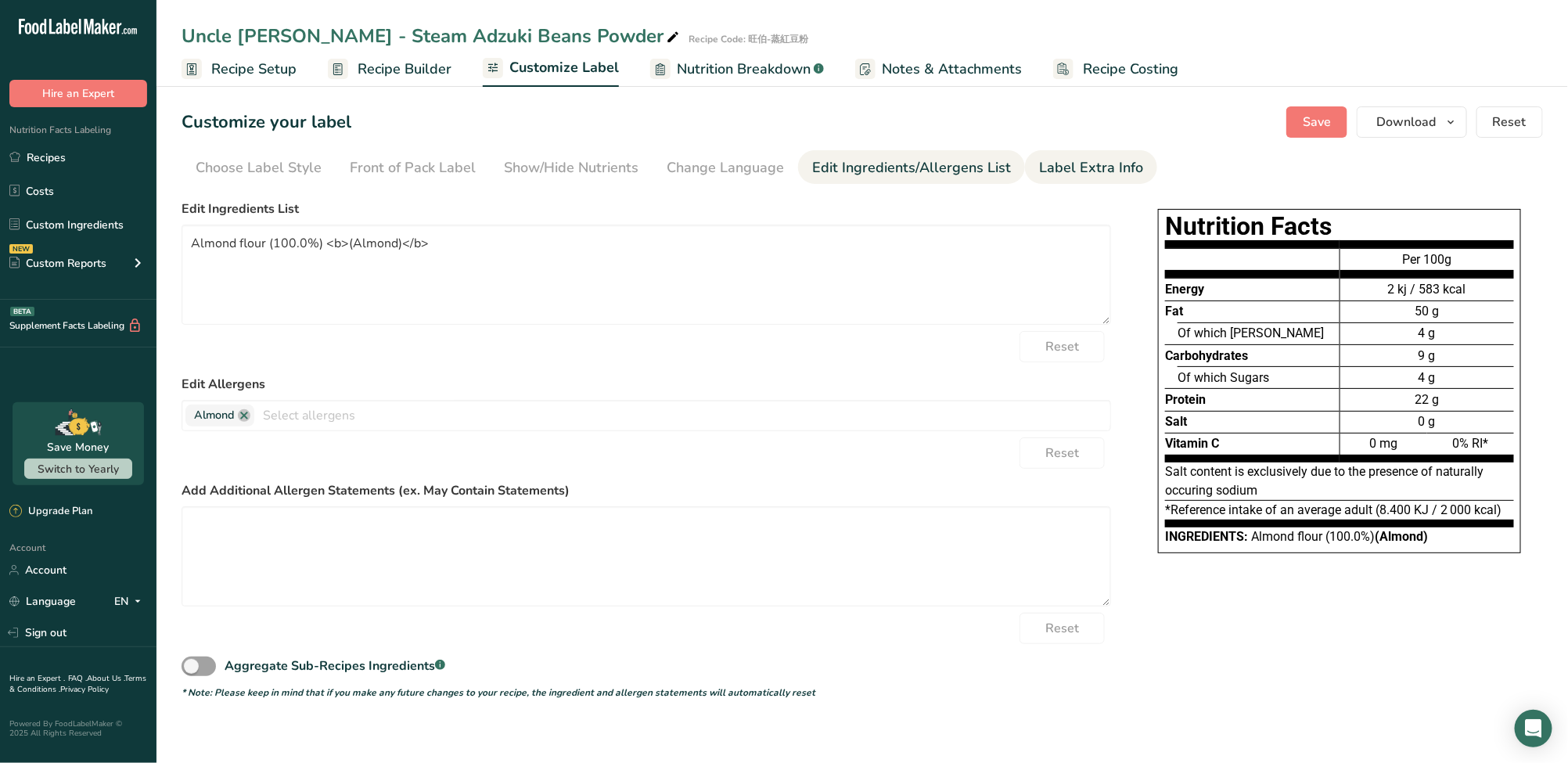
click at [1074, 176] on div "Label Extra Info" at bounding box center [1091, 167] width 104 height 21
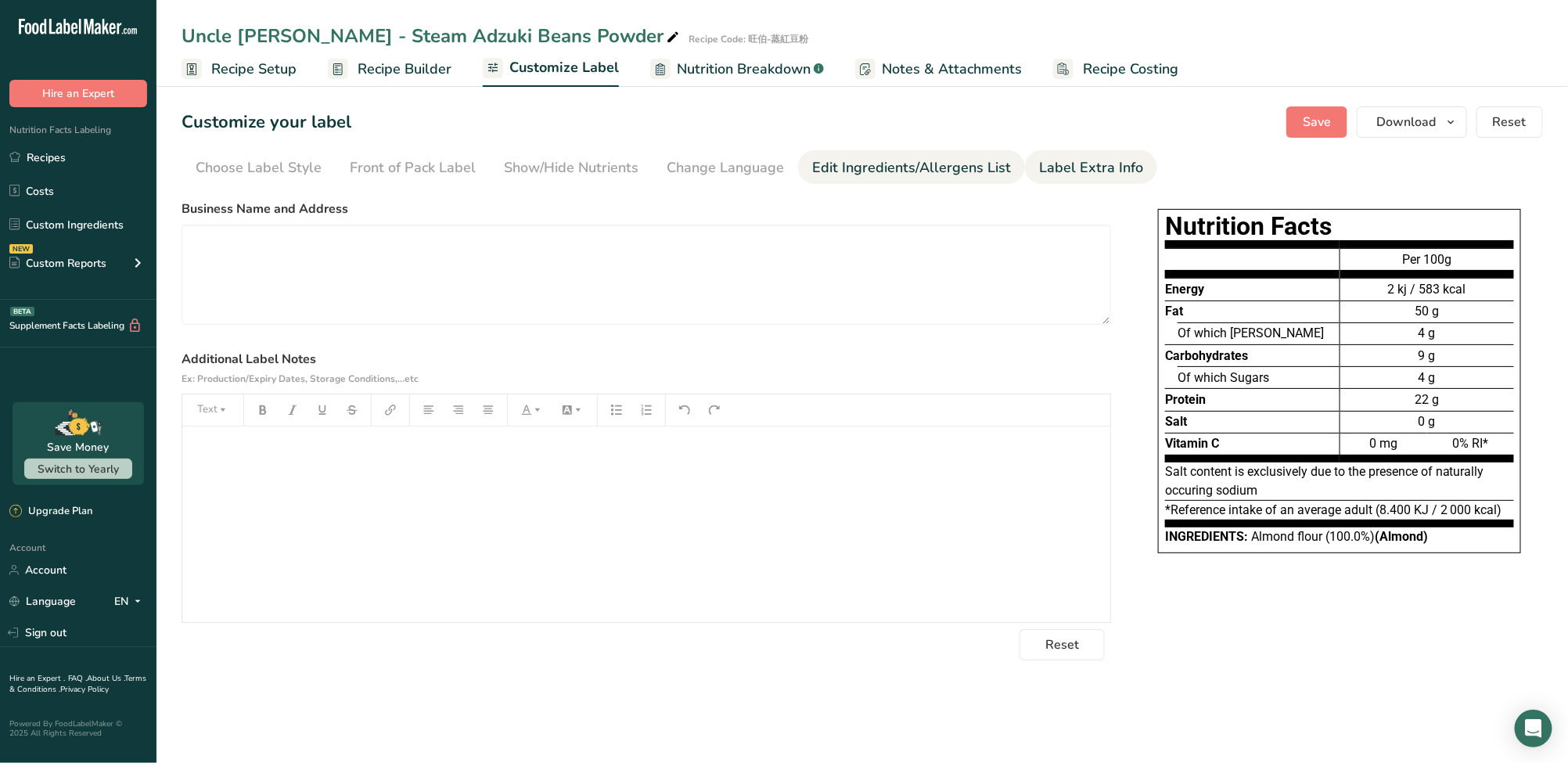
click at [968, 177] on div "Edit Ingredients/Allergens List" at bounding box center [911, 167] width 198 height 21
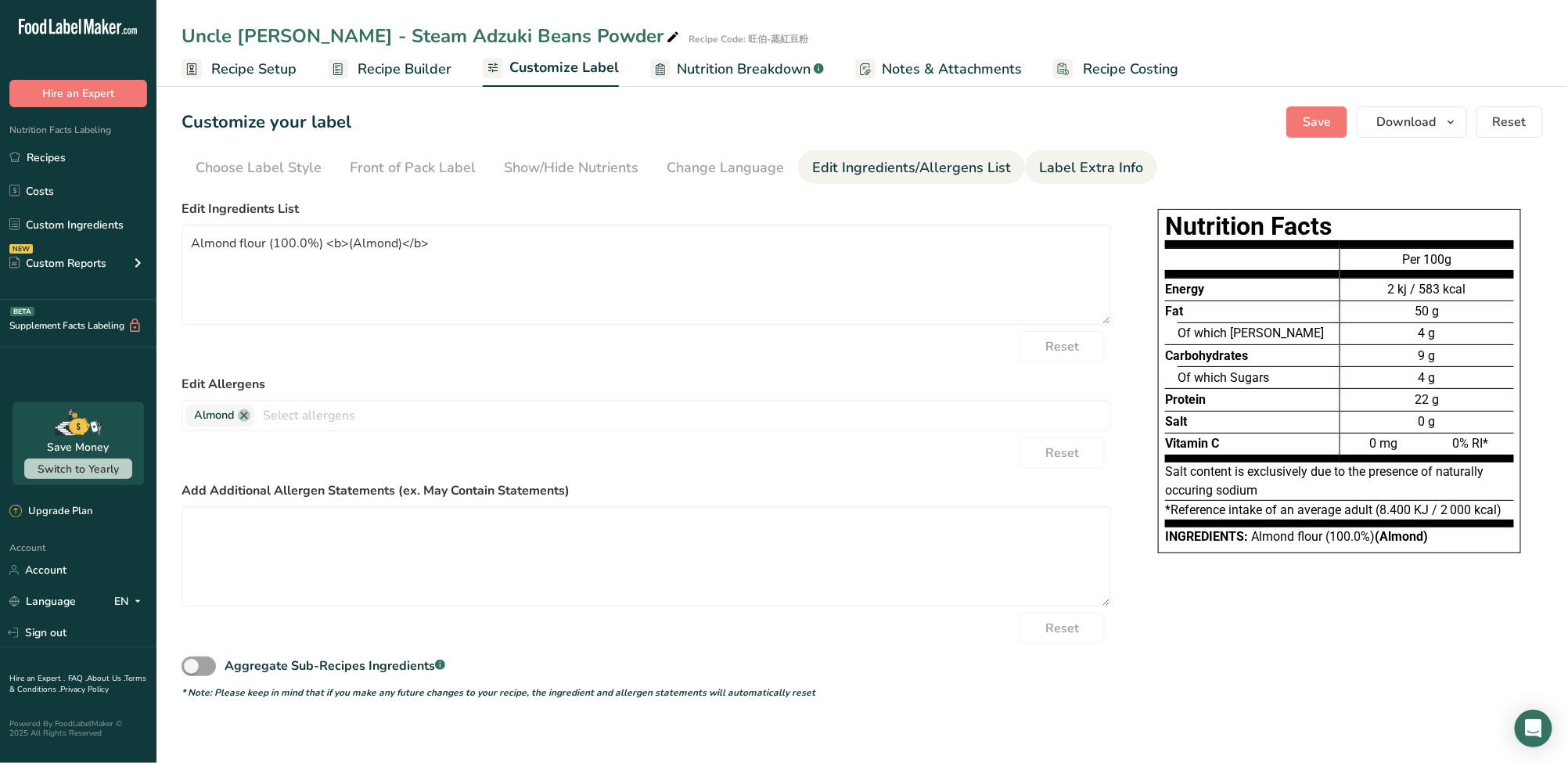
click at [1081, 183] on link "Label Extra Info" at bounding box center [1091, 168] width 104 height 35
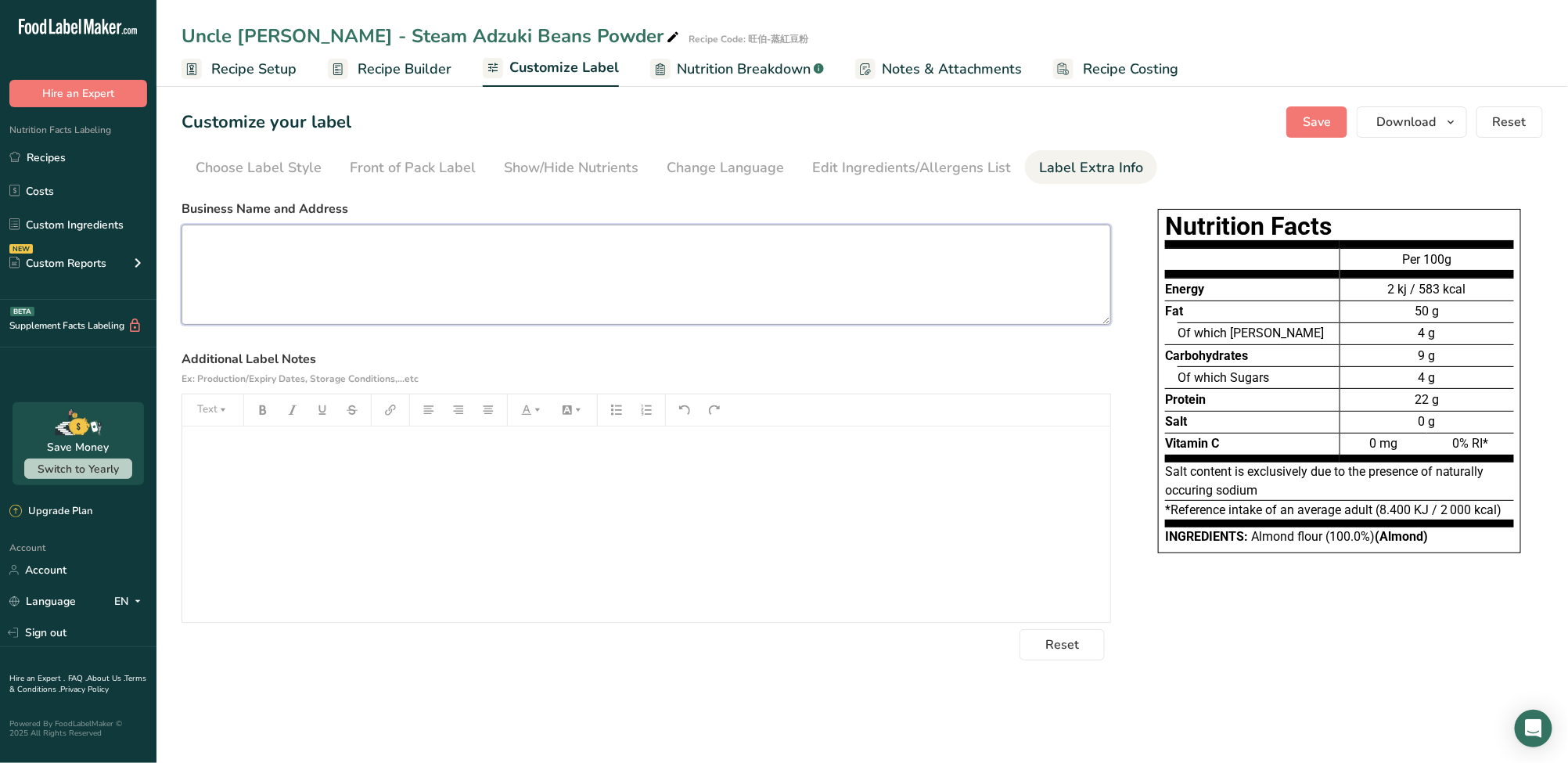
click at [423, 295] on textarea at bounding box center [647, 275] width 930 height 100
paste textarea "Manufacturer: Hherb Garden Biotechnology Co., Ltd. No. 18-1, Lu Liao Ku, Tzu Yu…"
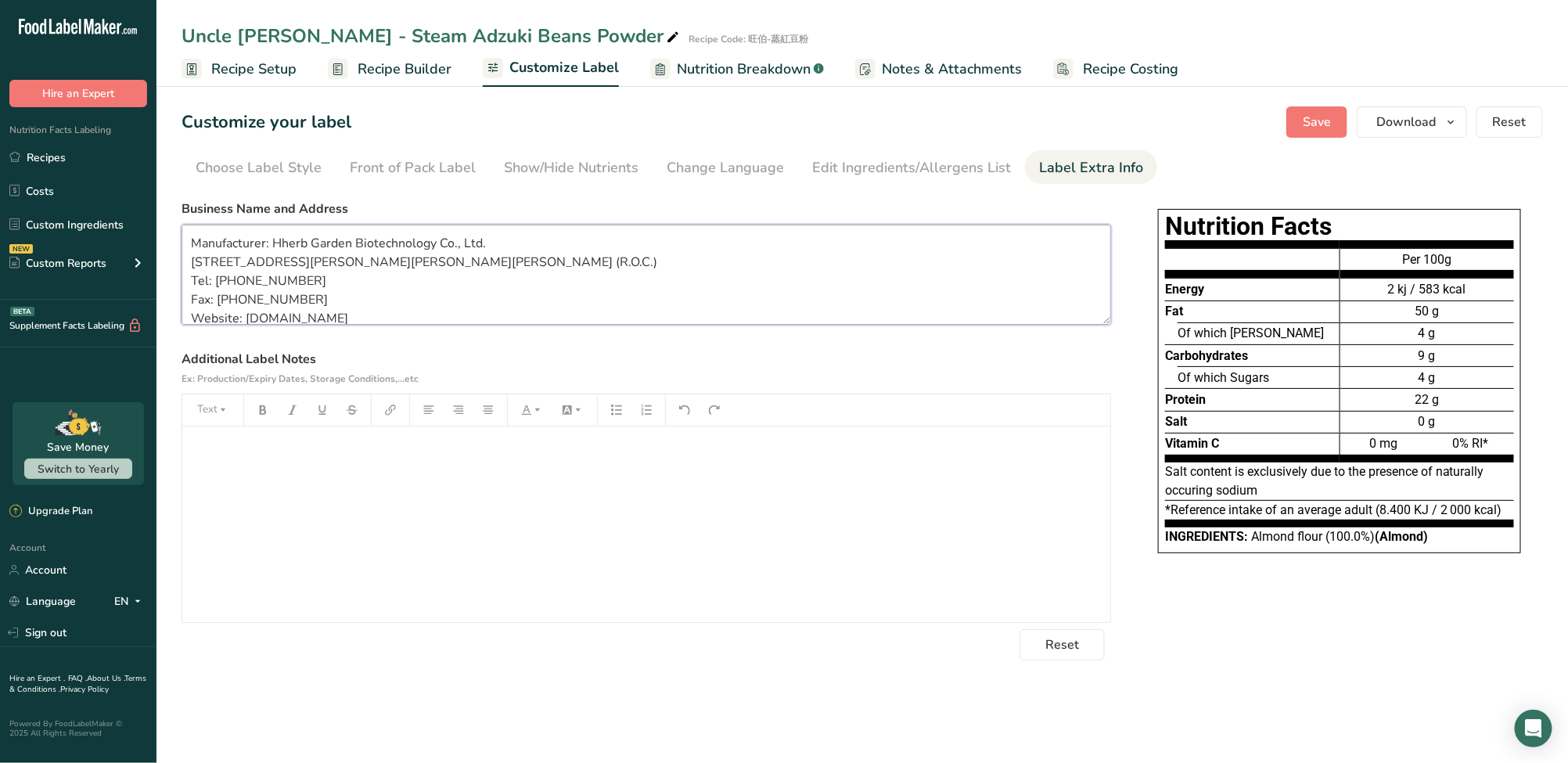
scroll to position [21, 0]
click at [387, 535] on div "﻿" at bounding box center [647, 523] width 929 height 196
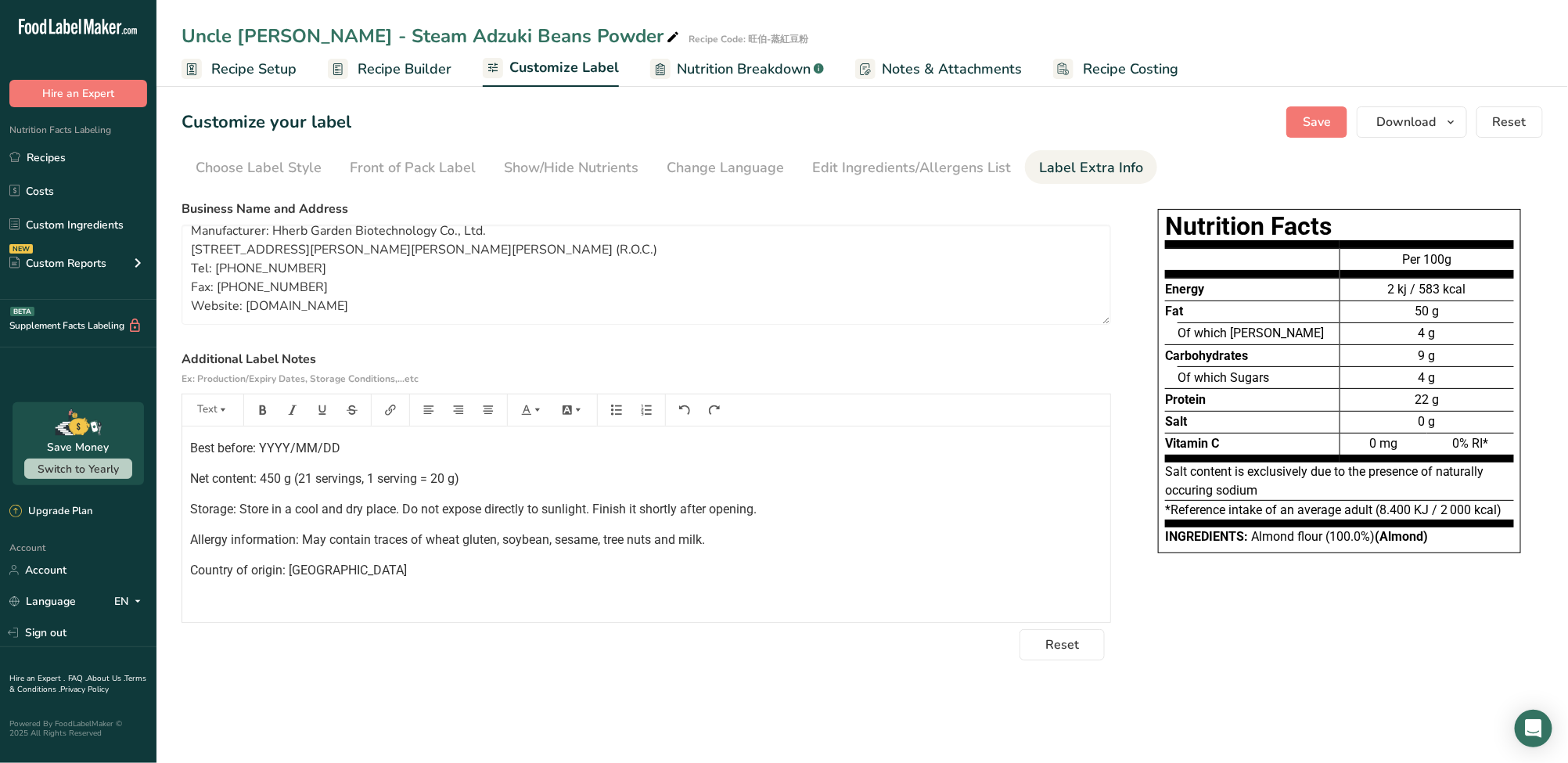
click at [509, 567] on p "Country of origin: [GEOGRAPHIC_DATA]" at bounding box center [646, 570] width 912 height 18
click at [1311, 115] on span "Save" at bounding box center [1317, 122] width 28 height 18
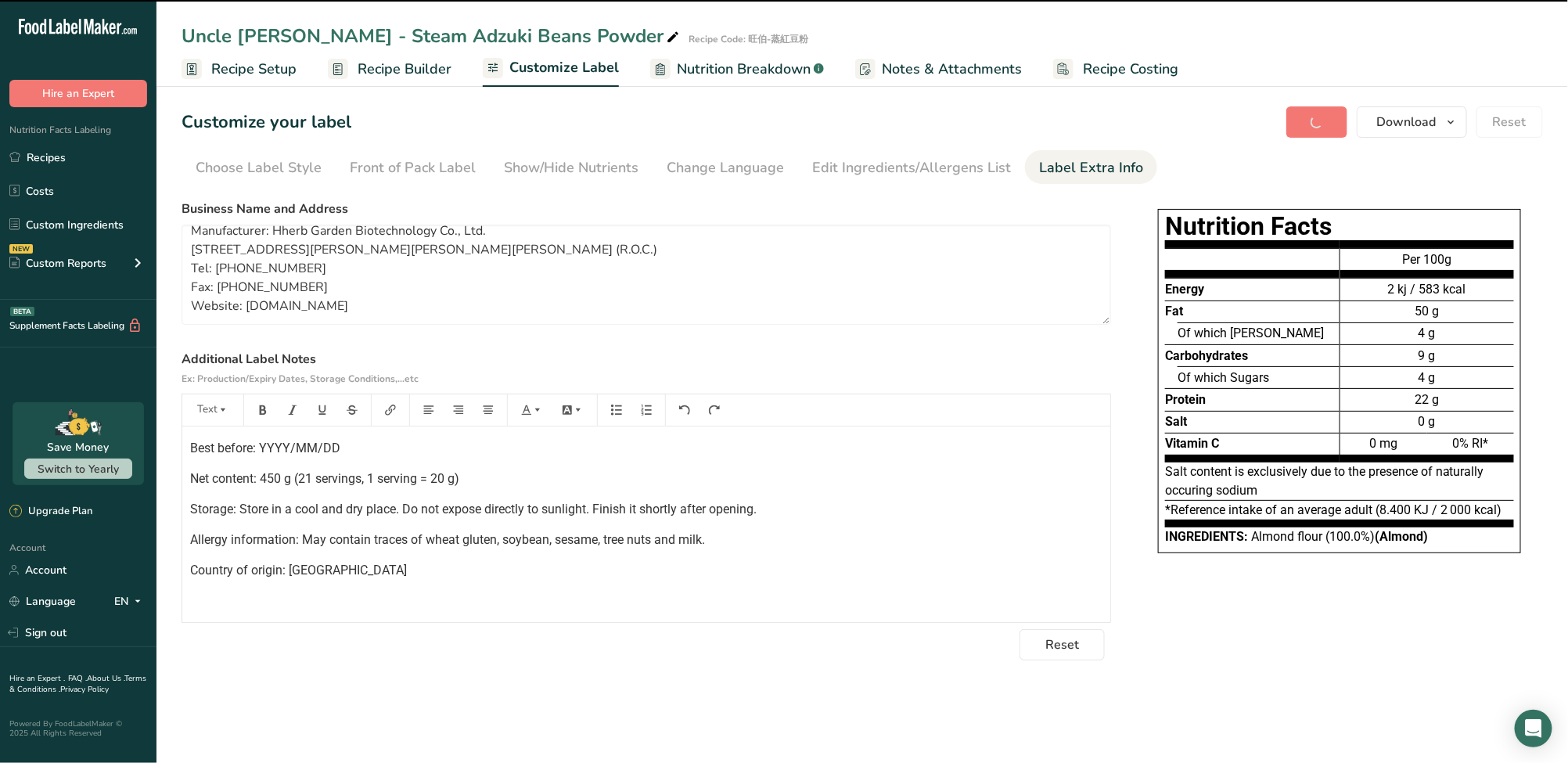
type textarea "Manufacturer: Hherb Garden Biotechnology Co., Ltd. No. 18-1, Lu Liao Ku, Tzu Yu…"
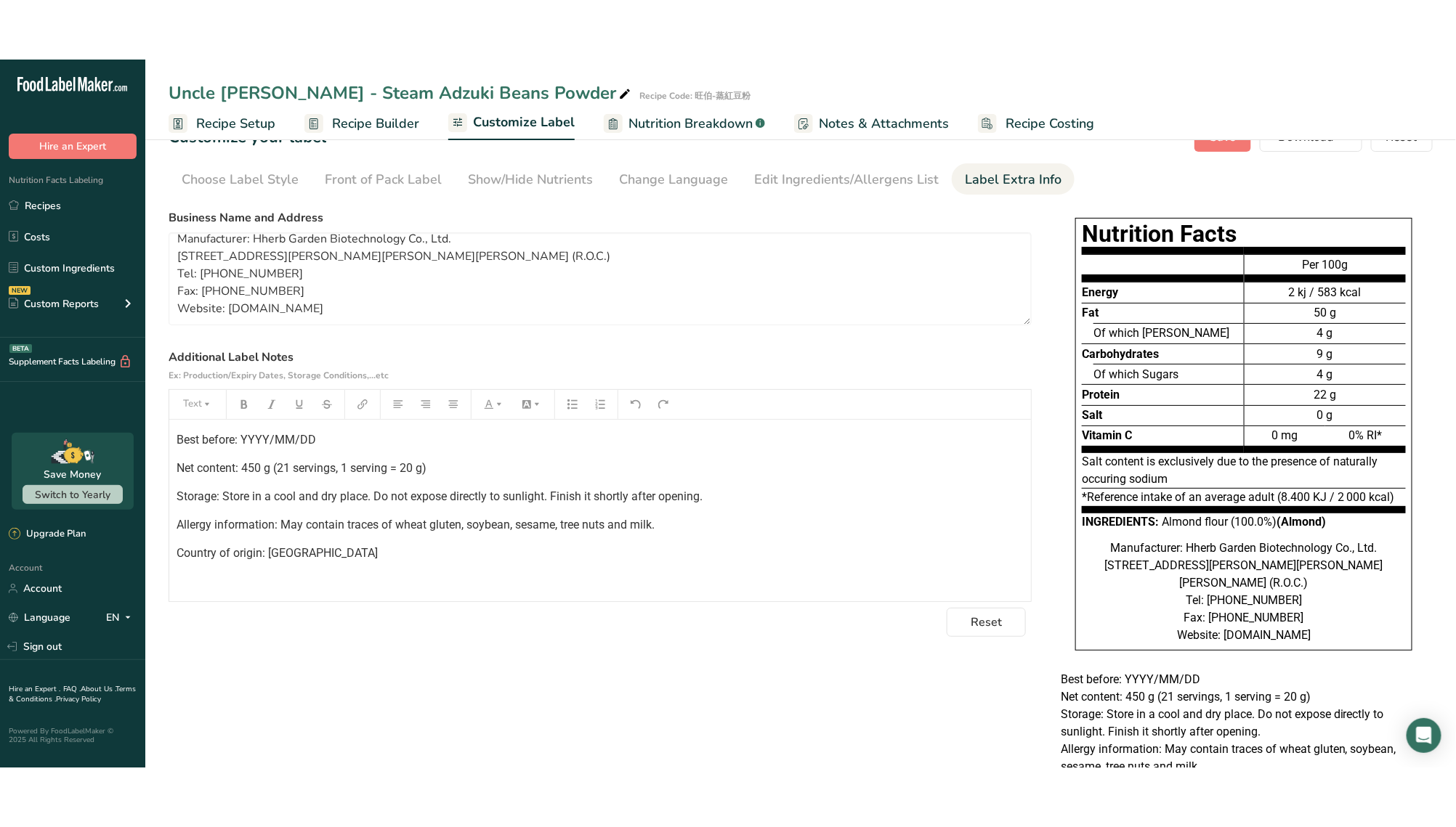
scroll to position [13, 0]
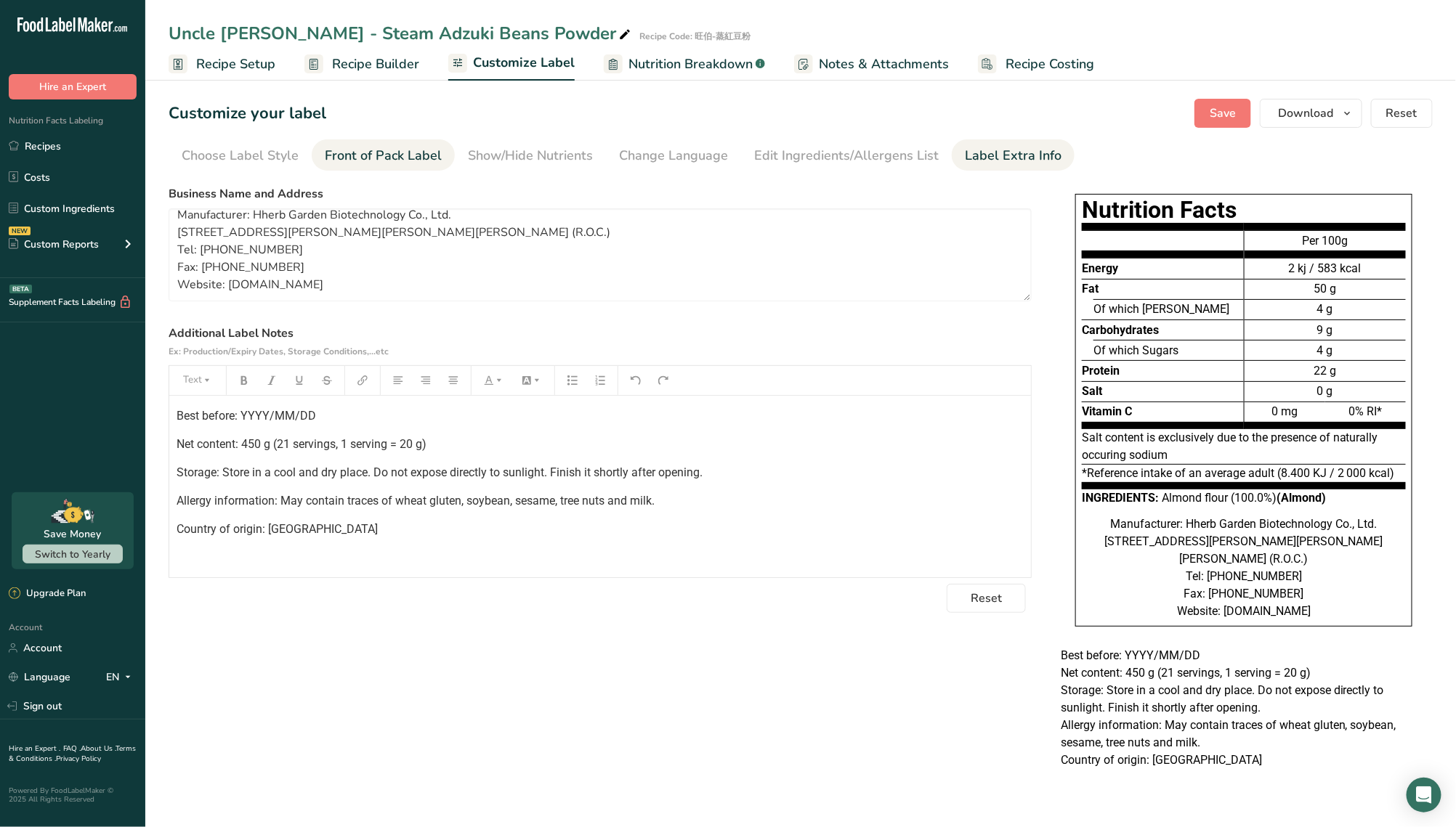
click at [379, 146] on div "Front of Pack Label" at bounding box center [383, 155] width 117 height 20
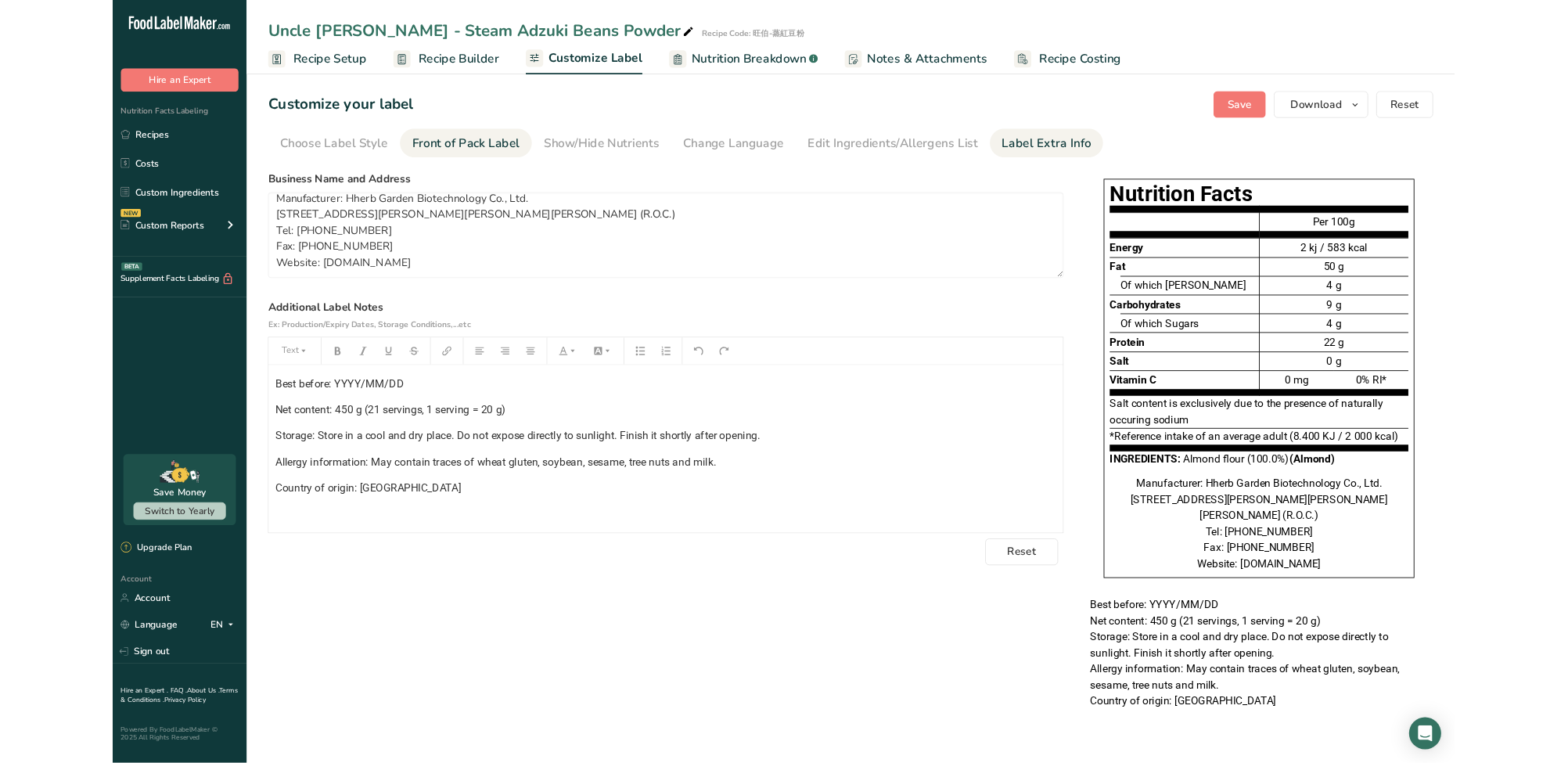
scroll to position [0, 0]
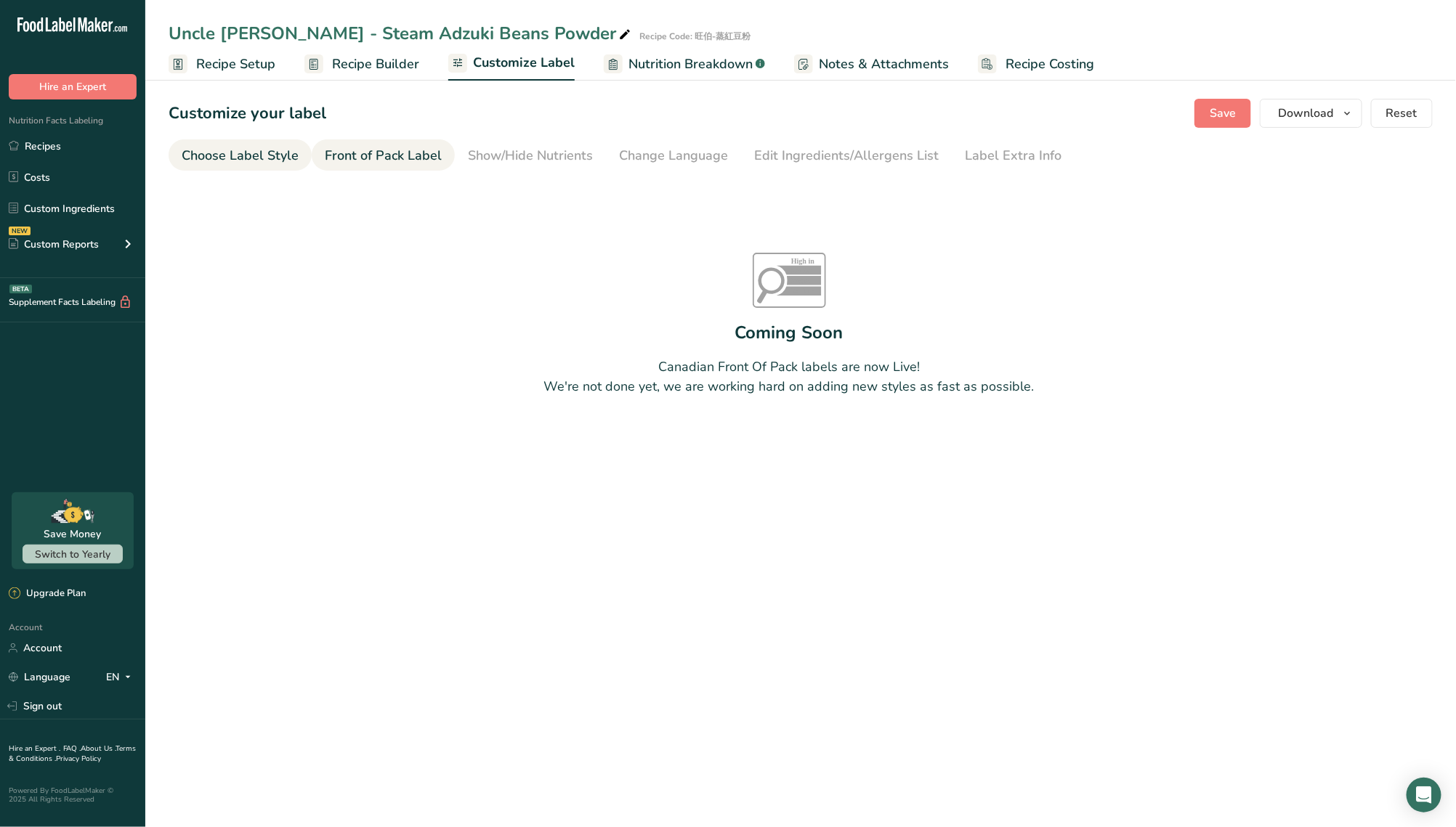
click at [285, 165] on div "Choose Label Style" at bounding box center [240, 155] width 117 height 20
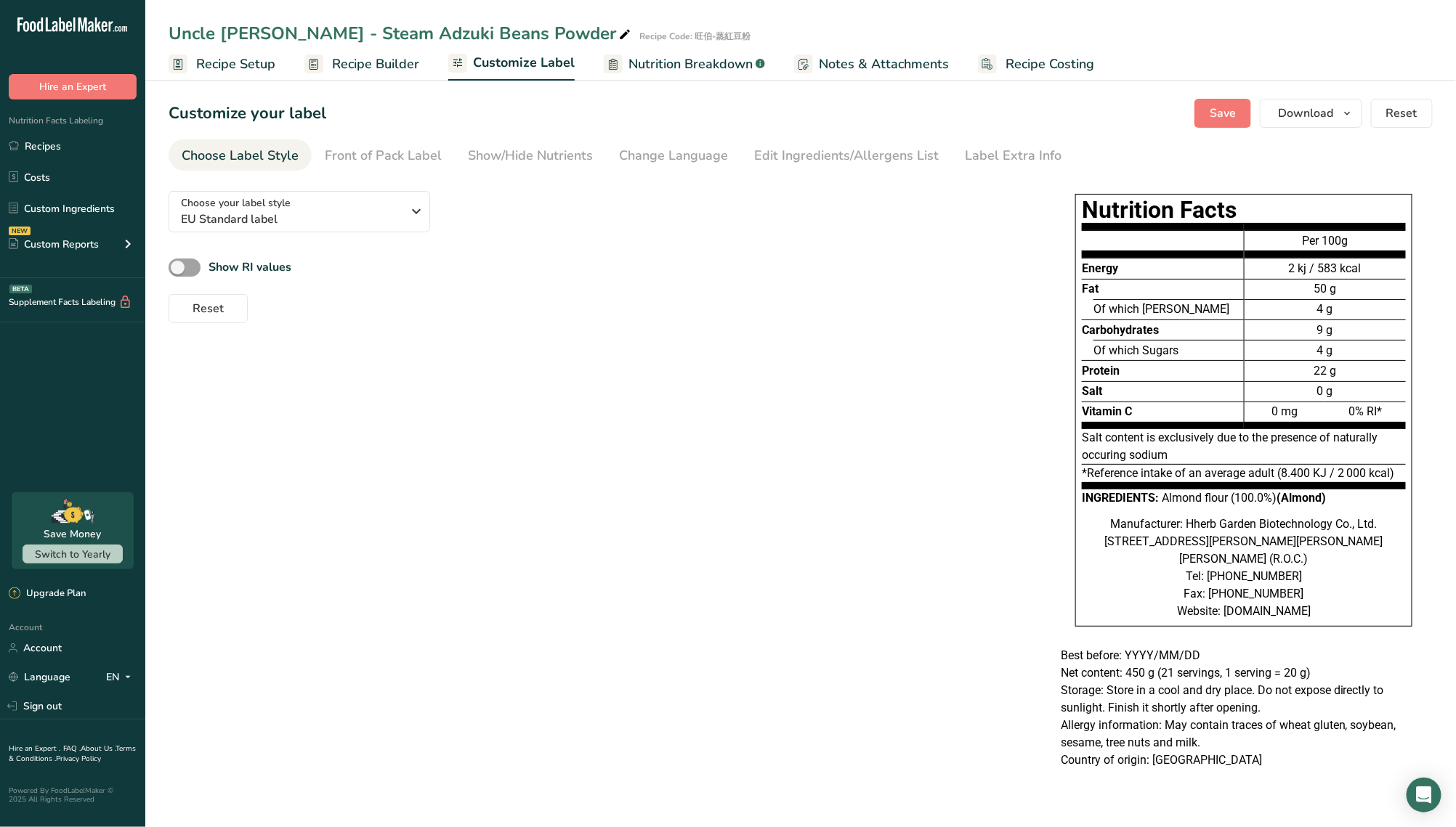
click at [380, 51] on link "Recipe Builder" at bounding box center [362, 64] width 115 height 32
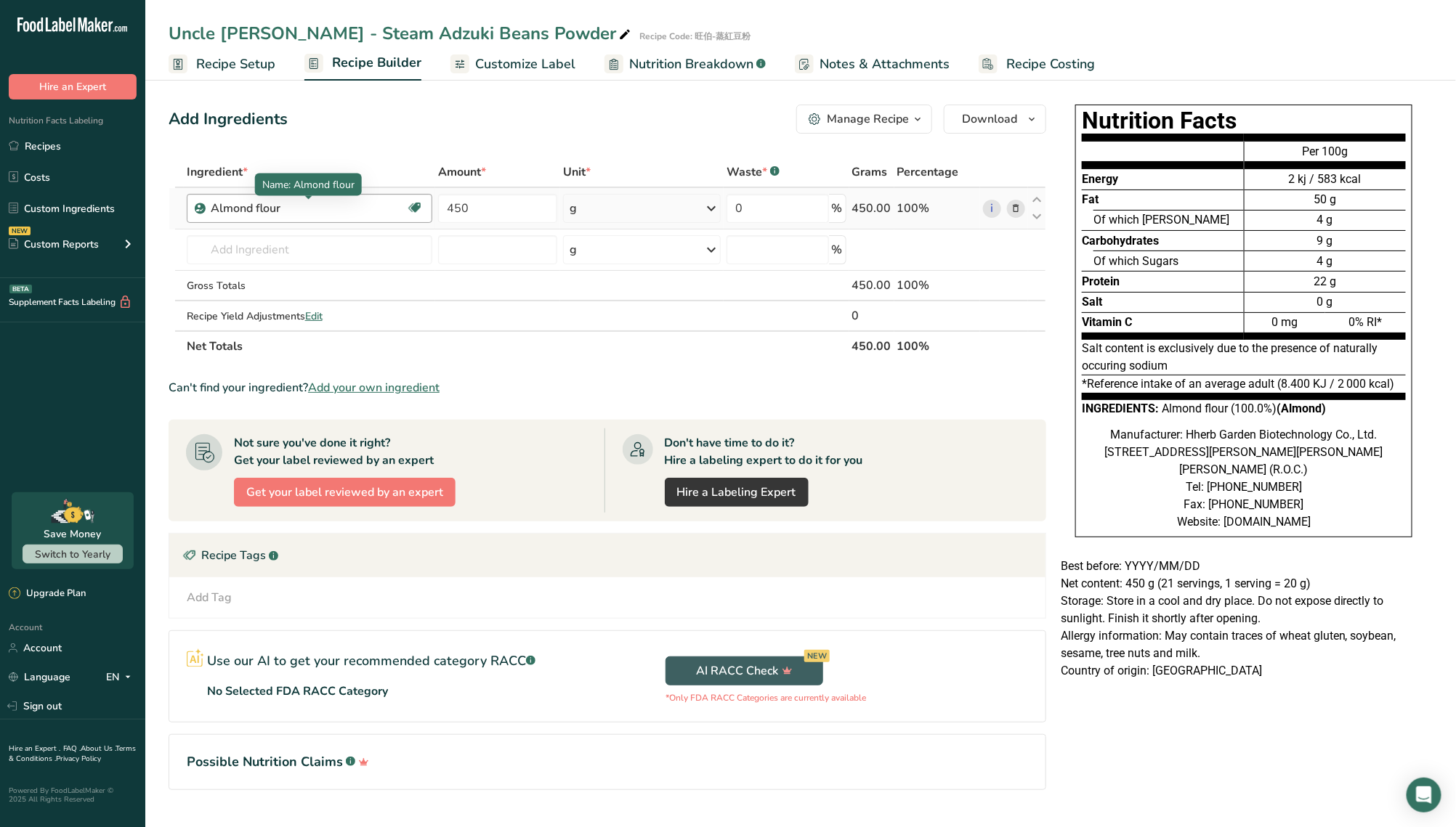
click at [352, 214] on div "Almond flour" at bounding box center [301, 208] width 182 height 17
drag, startPoint x: 345, startPoint y: 206, endPoint x: 247, endPoint y: 210, distance: 98.1
click at [247, 210] on div "Almond flour" at bounding box center [301, 208] width 182 height 17
click at [305, 210] on div "Almond flour" at bounding box center [301, 208] width 182 height 17
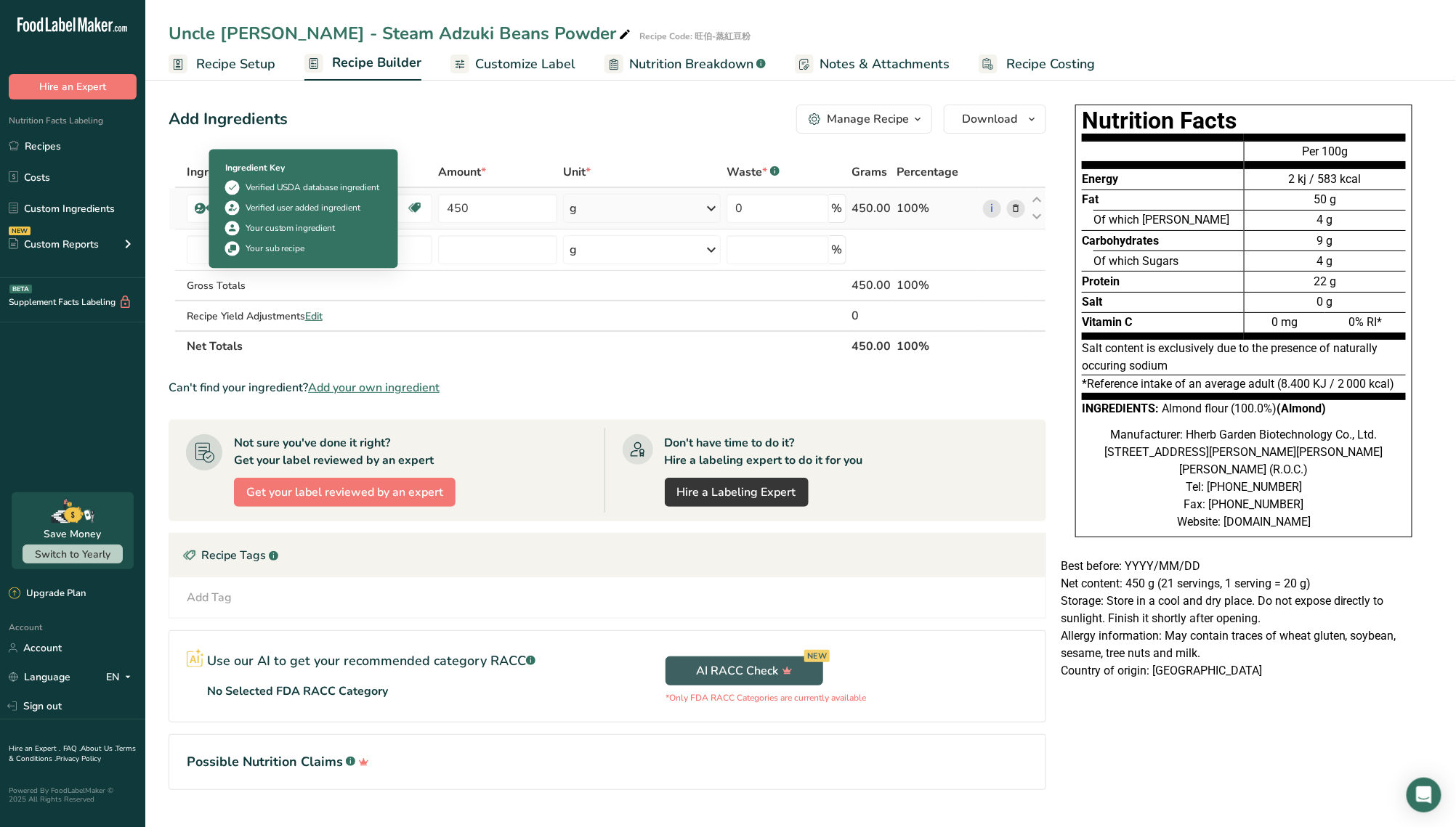
drag, startPoint x: 308, startPoint y: 209, endPoint x: 202, endPoint y: 211, distance: 106.0
click at [202, 211] on td "Almond flour Vegan Vegetarian Organic Organic Certified Non-GMO Kosher Pareve K…" at bounding box center [310, 209] width 252 height 42
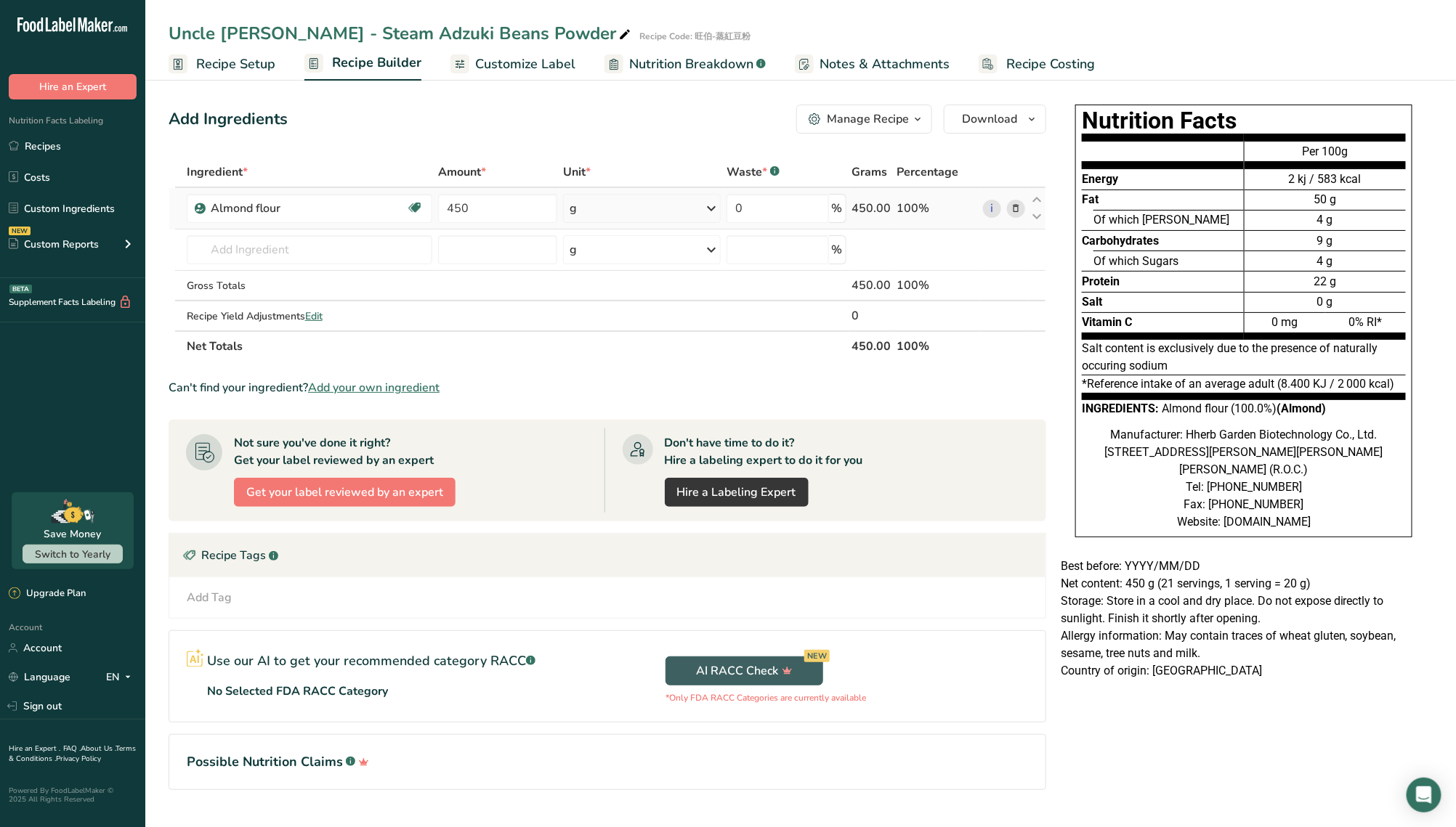
click at [1017, 208] on icon at bounding box center [1016, 209] width 10 height 15
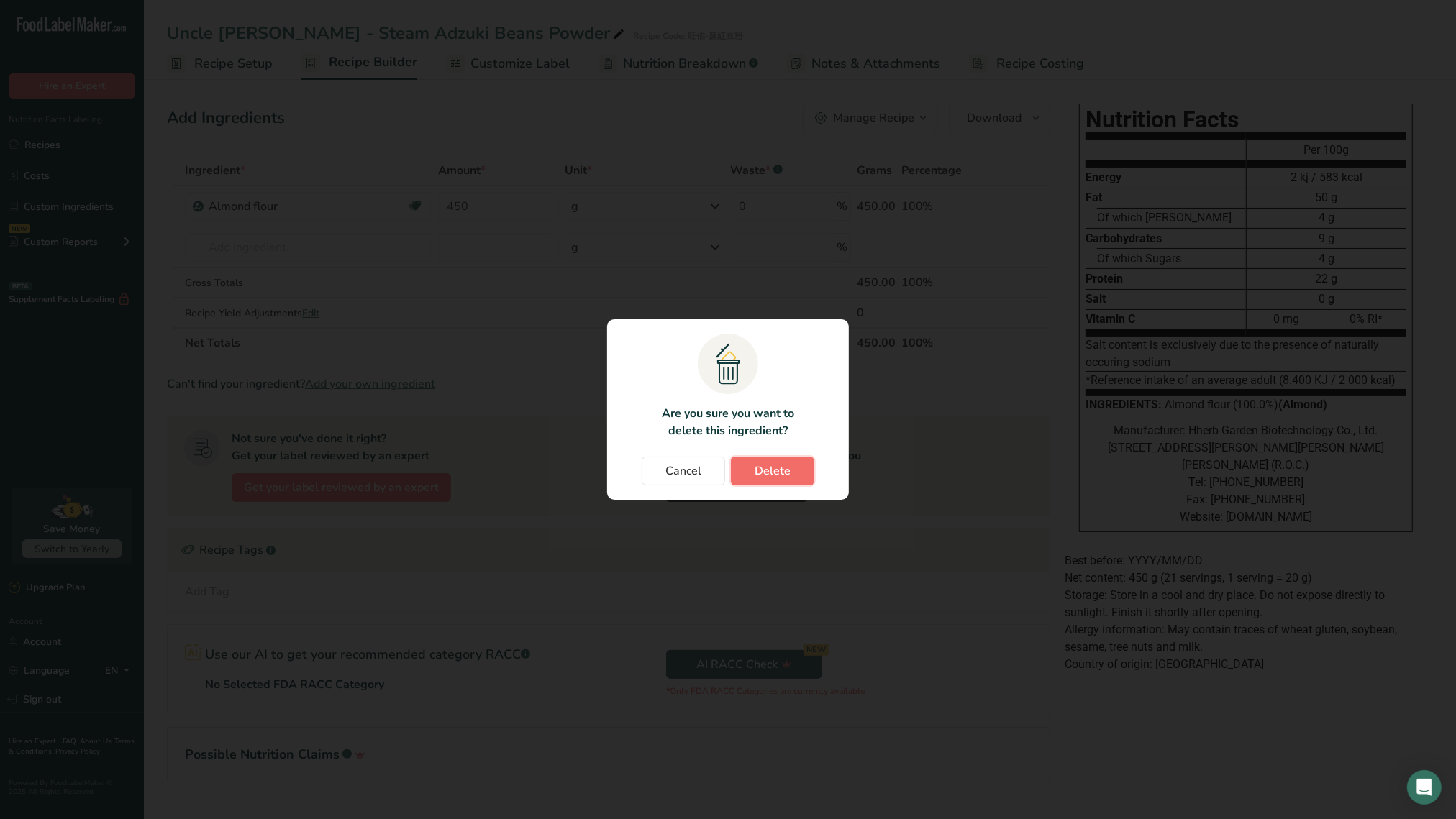
click at [791, 474] on button "Delete" at bounding box center [772, 471] width 84 height 29
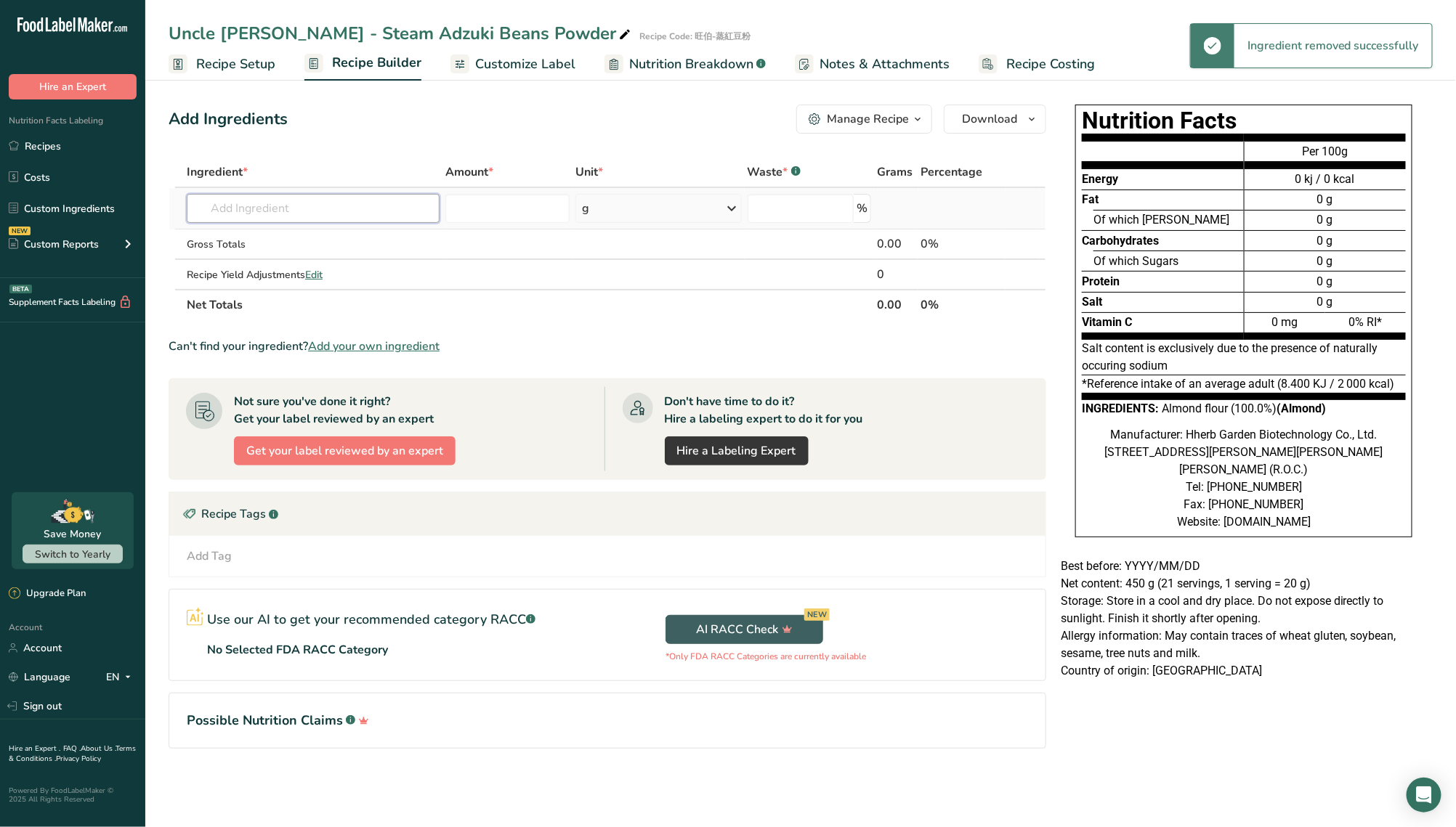
click at [298, 211] on input "text" at bounding box center [313, 208] width 253 height 29
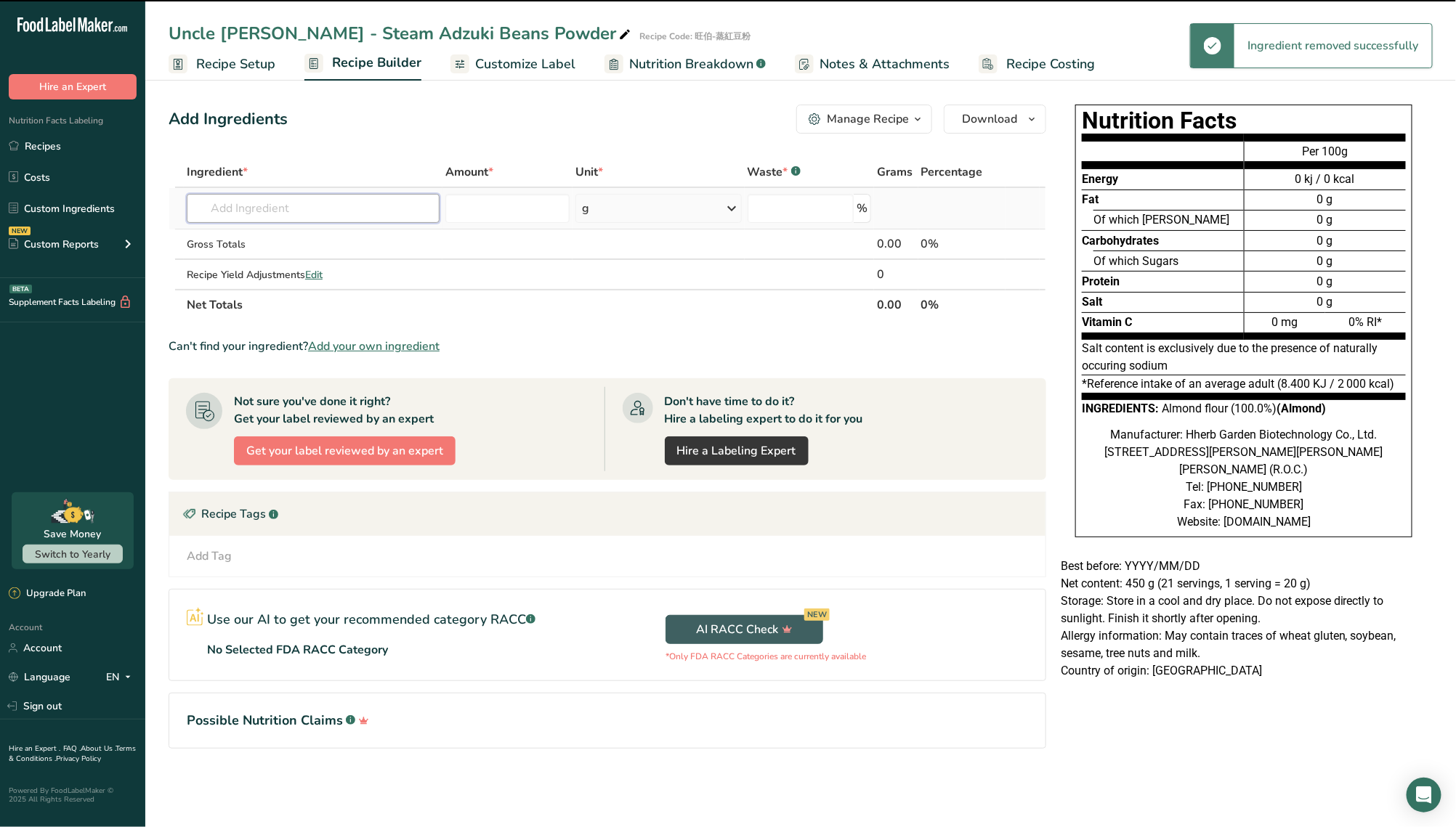
paste input "Adzuki beans"
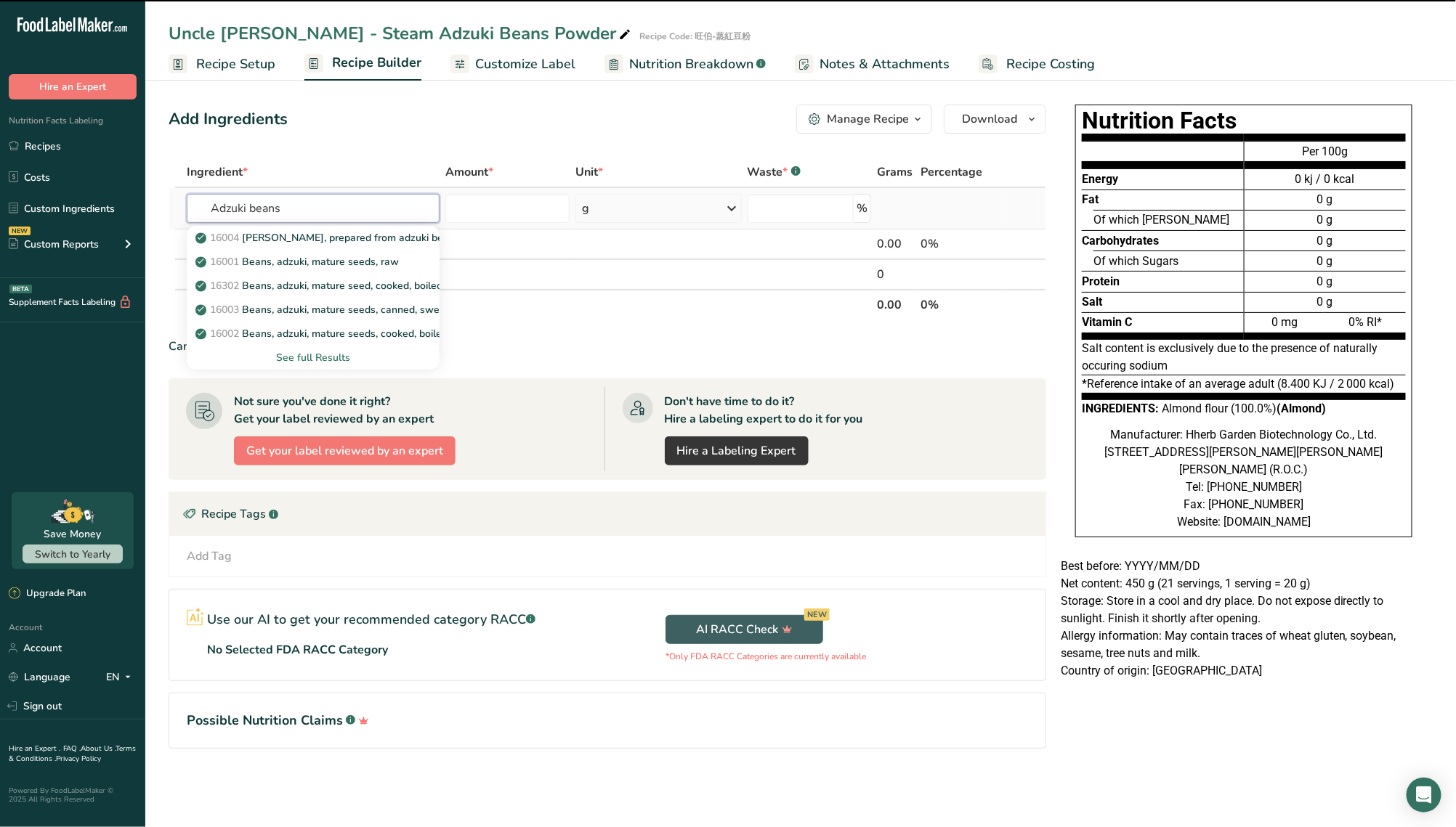
type input "Adzuki beans"
click at [364, 356] on div "See full Results" at bounding box center [313, 358] width 229 height 15
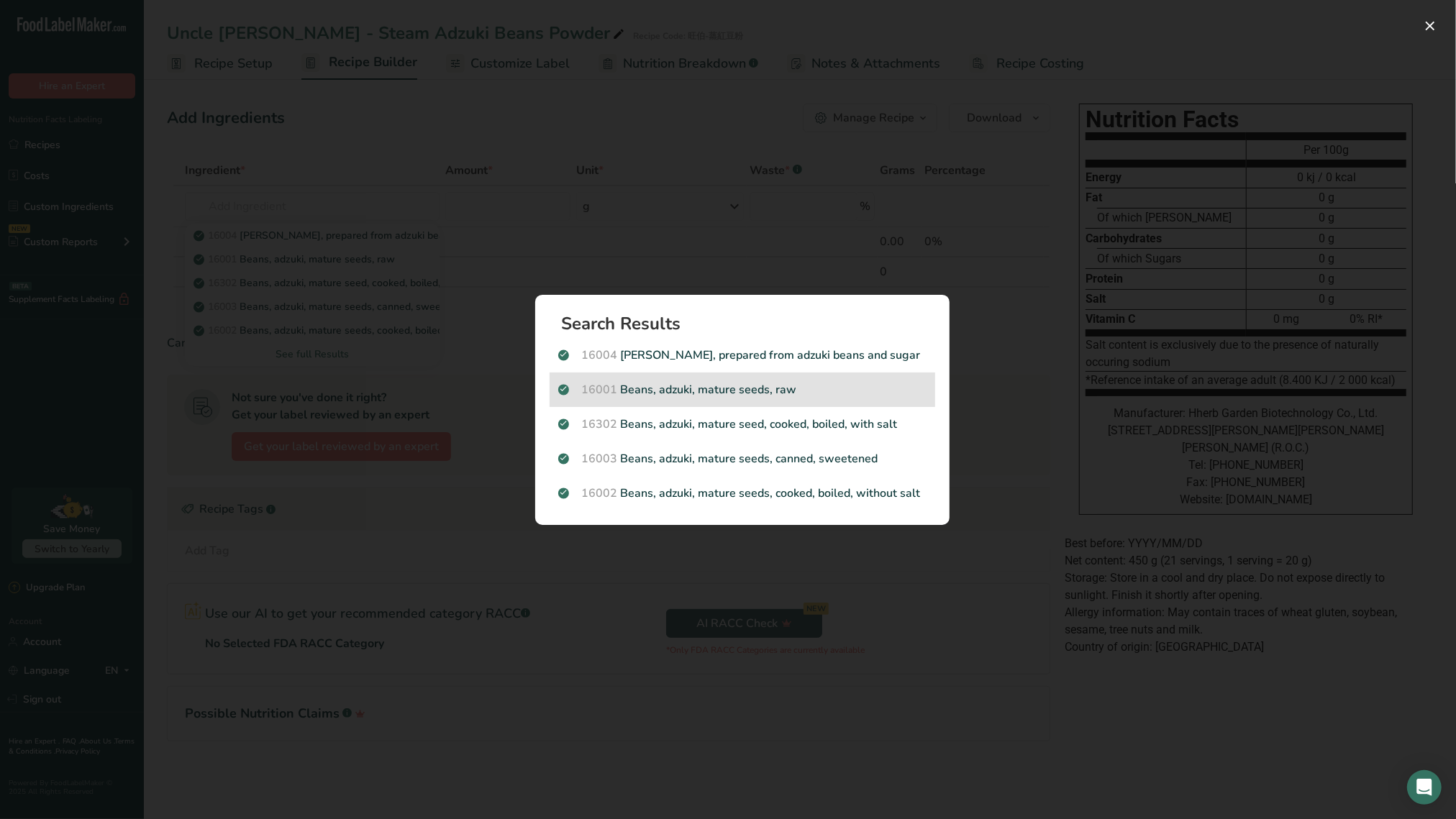
click at [646, 398] on p "16001 Beans, adzuki, mature seeds, raw" at bounding box center [742, 390] width 368 height 17
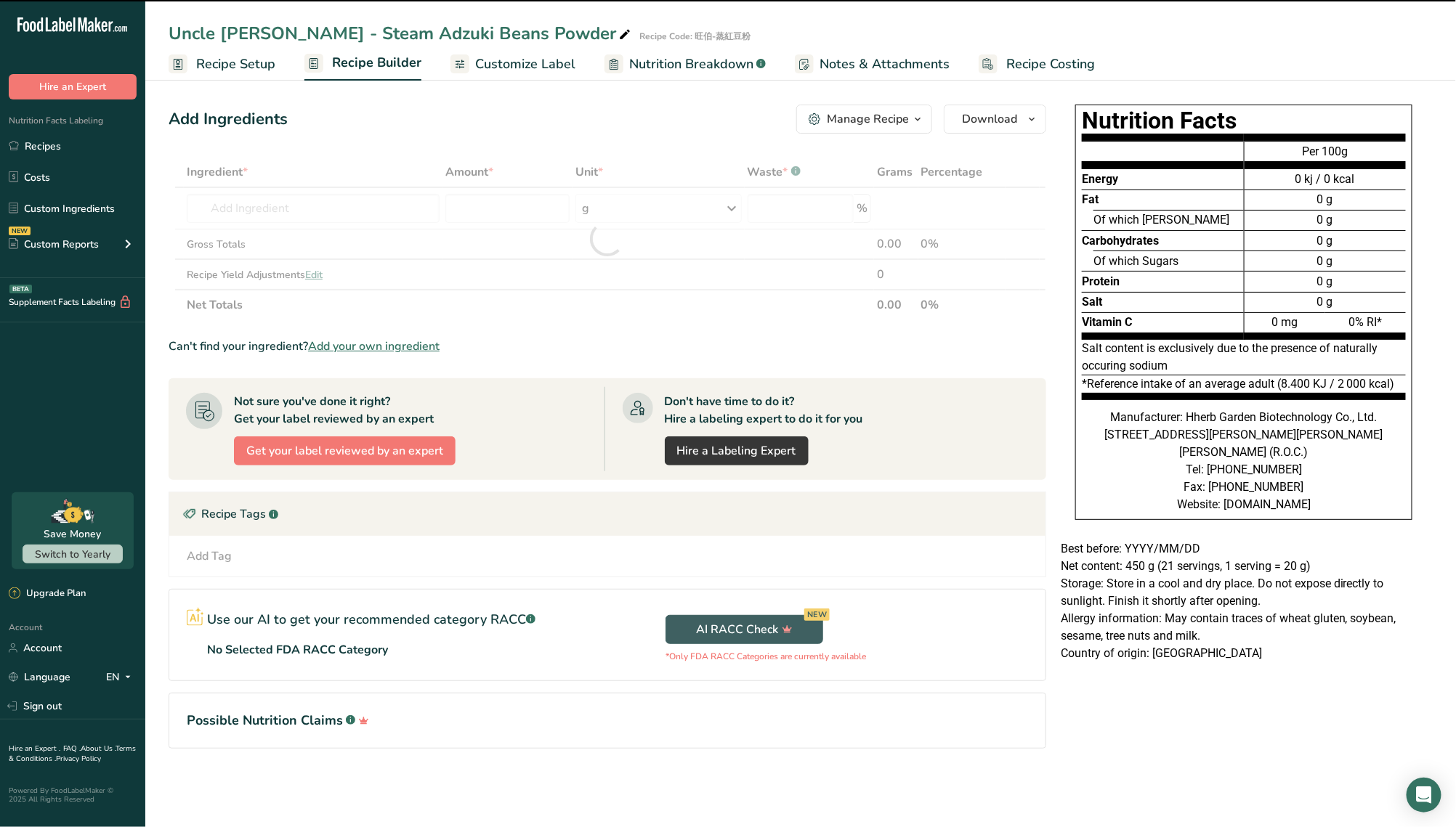
type input "0"
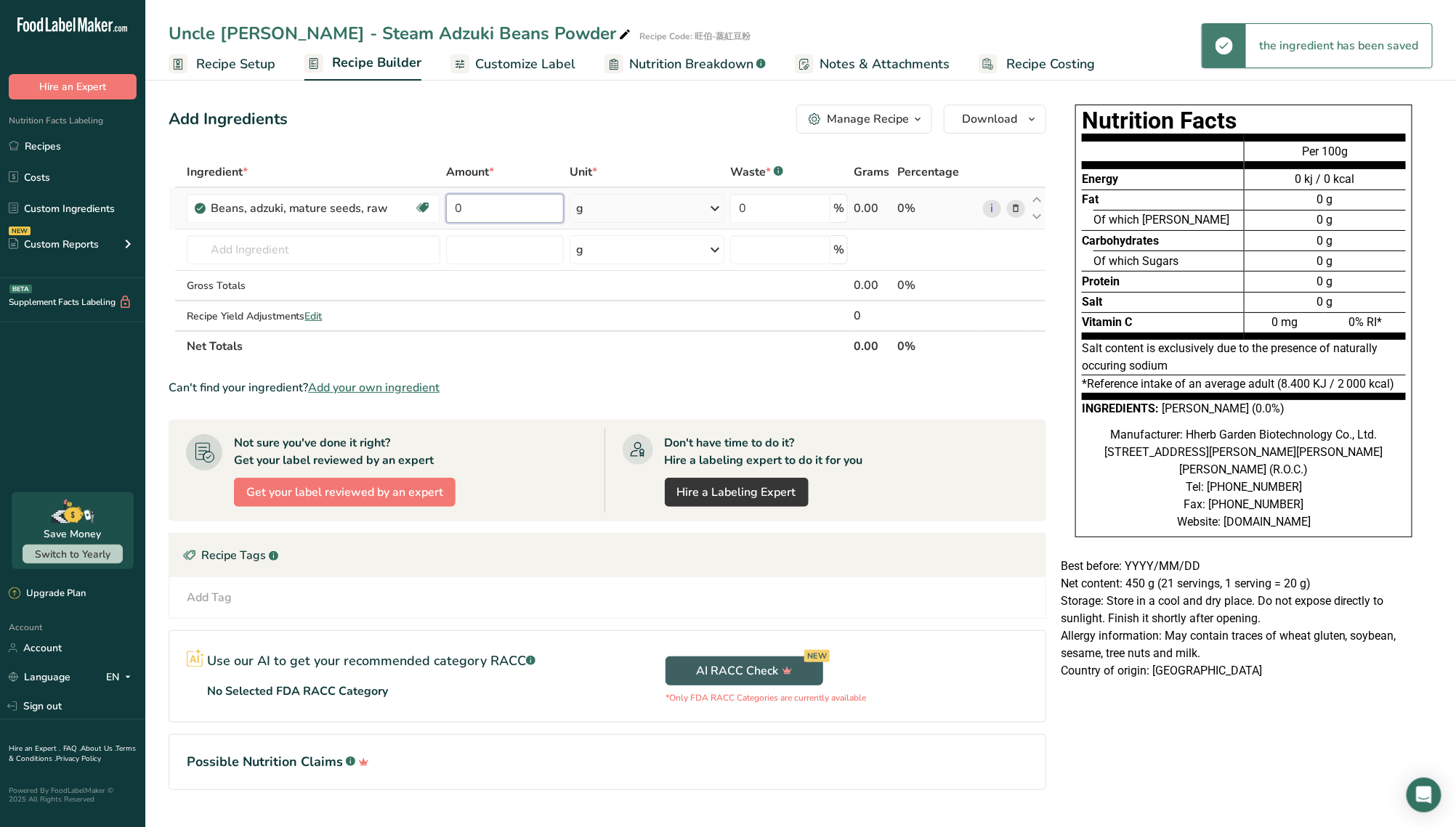
click at [547, 217] on input "0" at bounding box center [505, 208] width 118 height 29
drag, startPoint x: 547, startPoint y: 217, endPoint x: 444, endPoint y: 212, distance: 103.1
click at [444, 212] on td "0" at bounding box center [505, 209] width 124 height 42
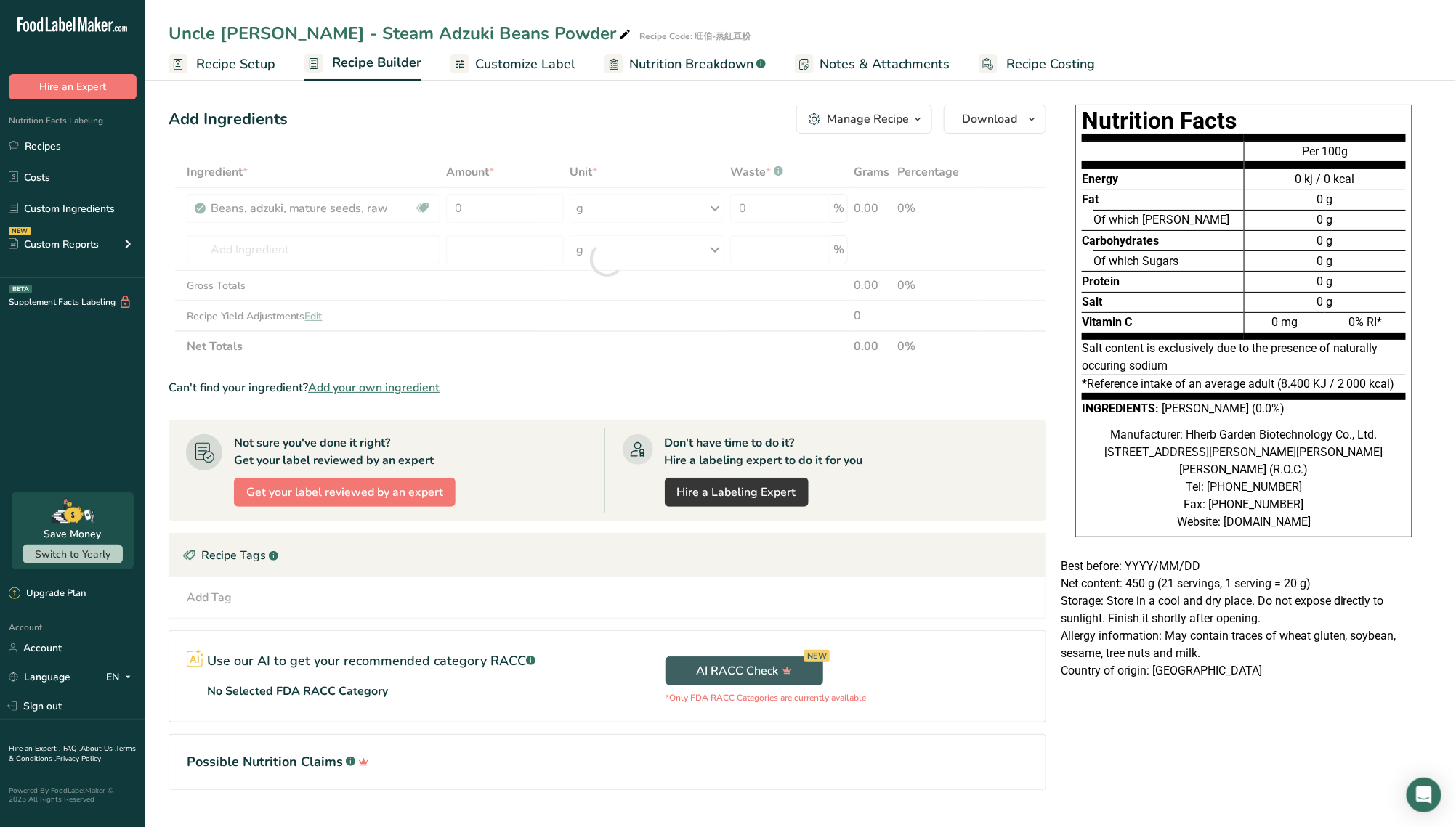
click at [257, 63] on span "Recipe Setup" at bounding box center [235, 64] width 79 height 20
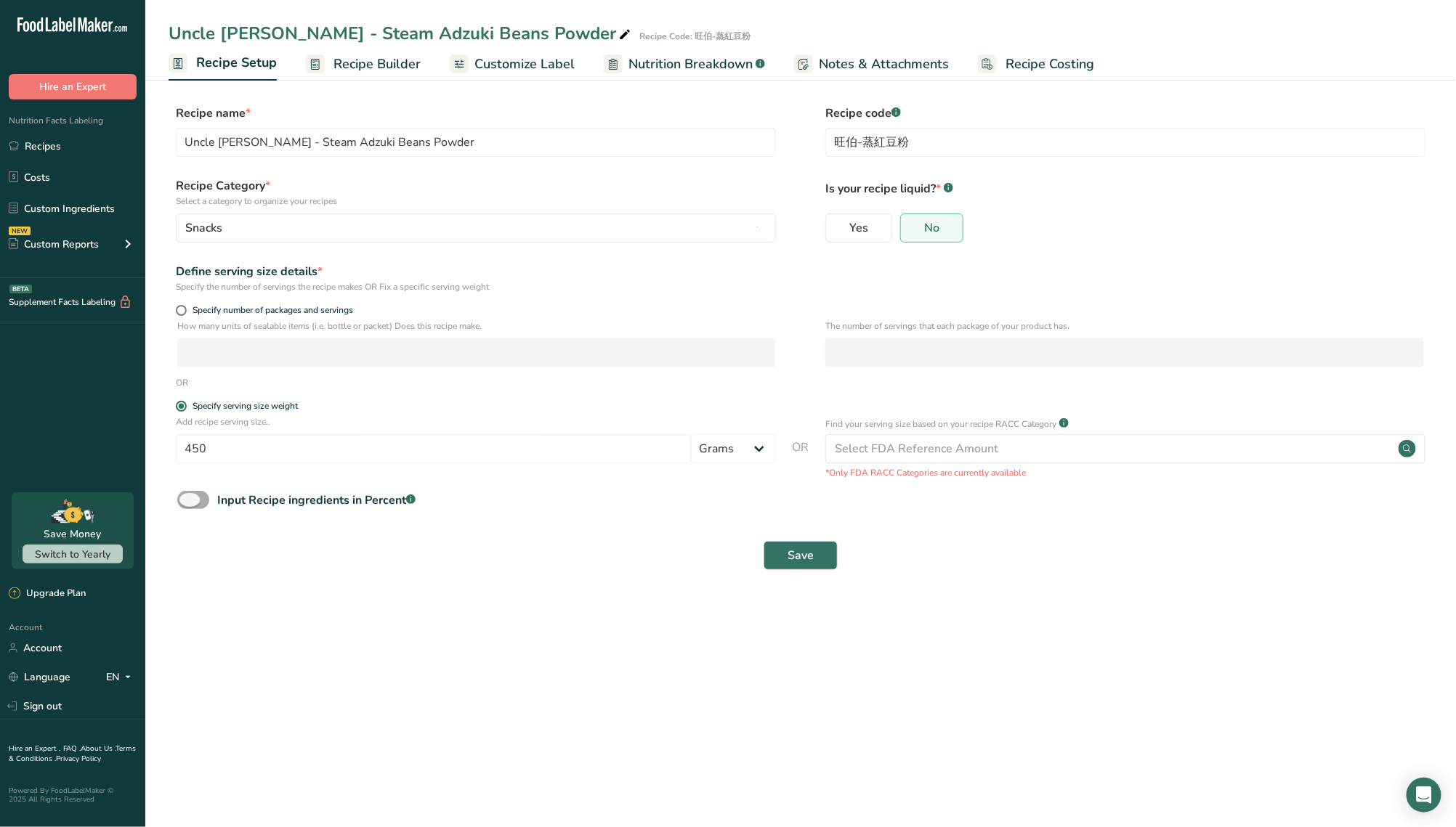
click at [199, 500] on span at bounding box center [193, 500] width 32 height 18
click at [187, 500] on input "Input Recipe ingredients in Percent .a-a{fill:#347362;}.b-a{fill:#fff;}" at bounding box center [182, 500] width 9 height 9
checkbox input "true"
click at [810, 616] on span "Save" at bounding box center [801, 620] width 26 height 17
click at [808, 645] on span "Save" at bounding box center [801, 641] width 26 height 17
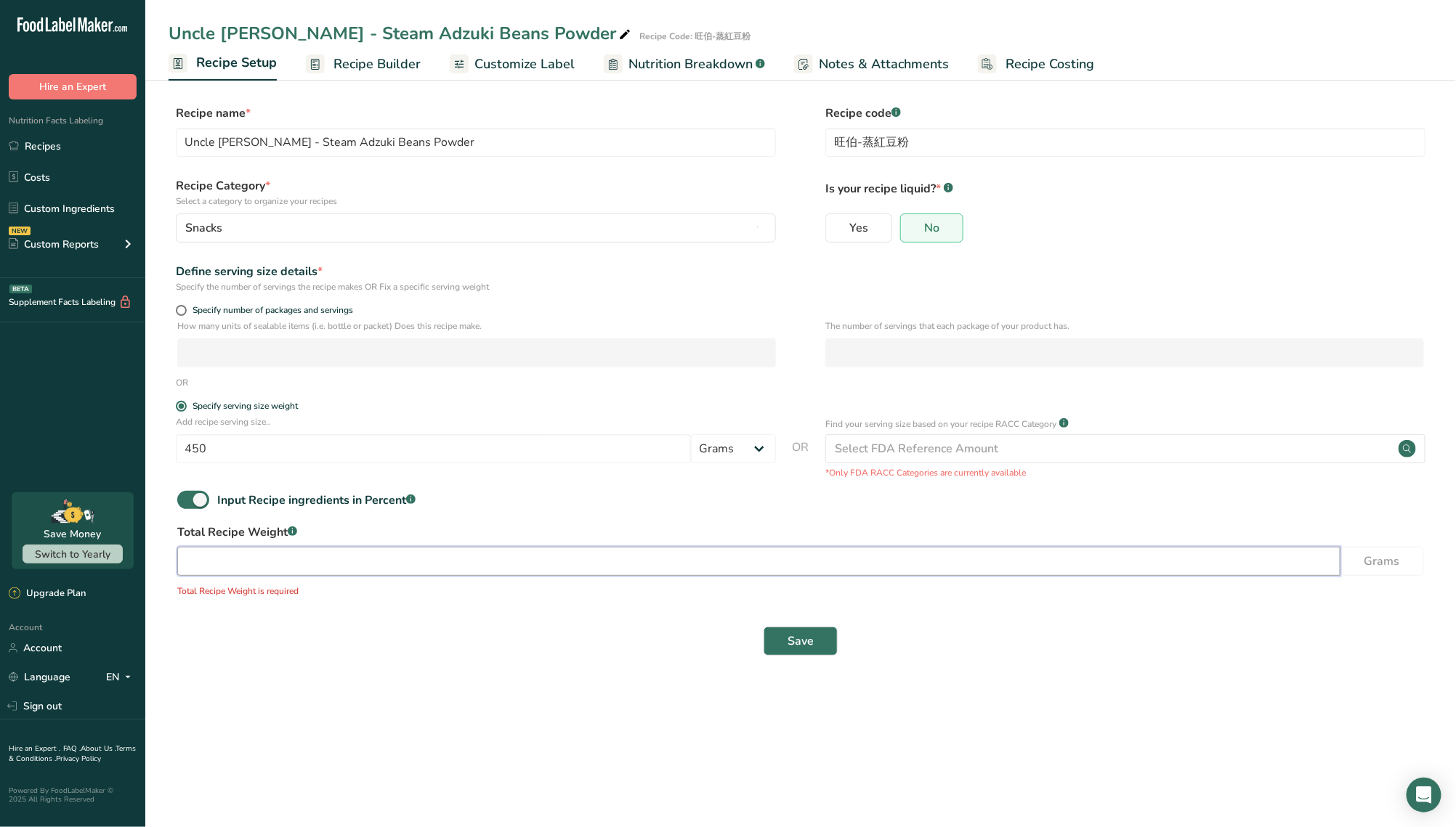
click at [585, 576] on input "number" at bounding box center [759, 562] width 1163 height 29
type input "450"
drag, startPoint x: 233, startPoint y: 455, endPoint x: 160, endPoint y: 454, distance: 73.0
click at [160, 454] on section "Recipe name * Uncle Wang - Steam Adzuki Beans Powder Recipe code .a-a{fill:#347…" at bounding box center [800, 371] width 1311 height 591
type input "20"
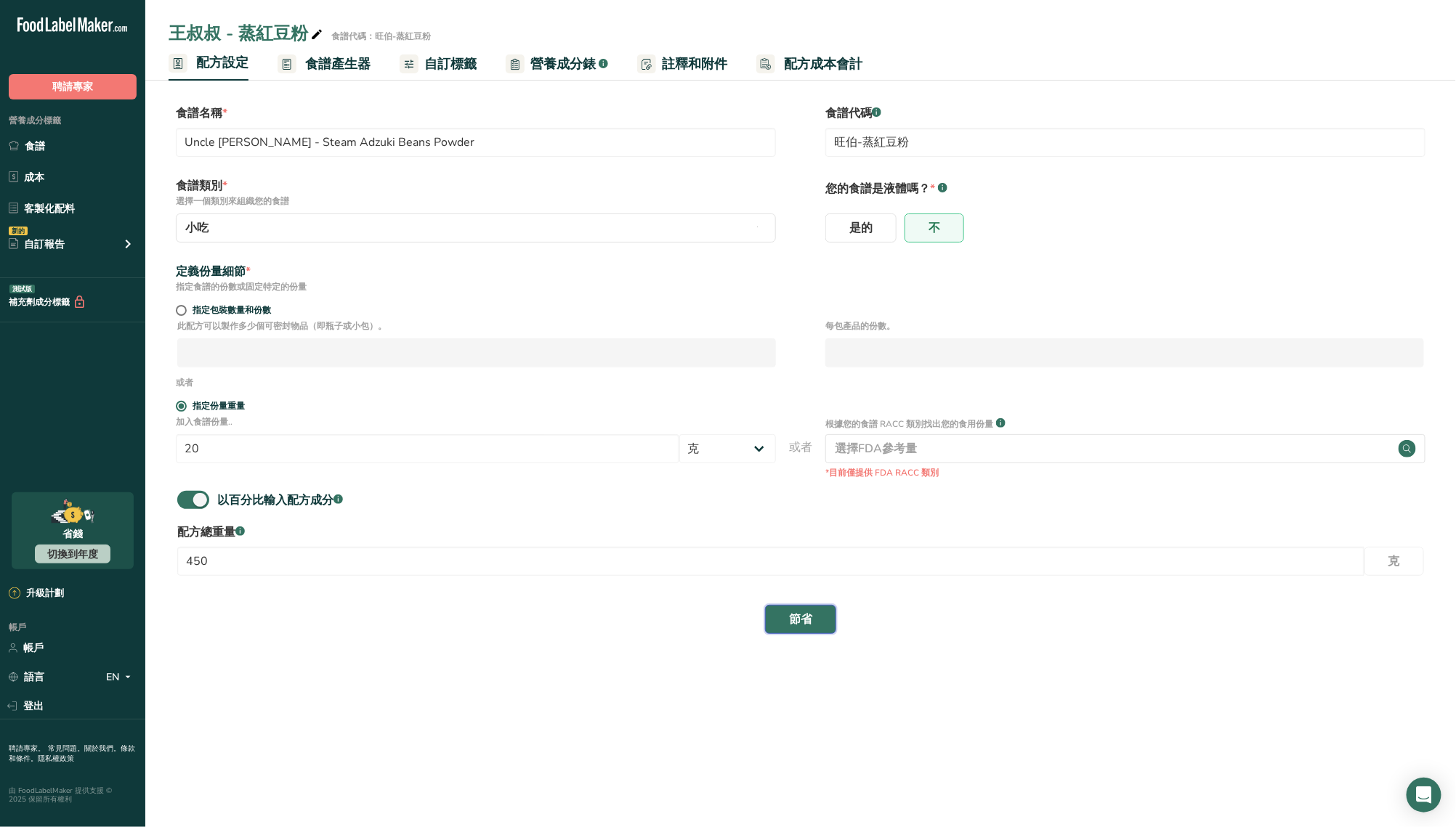
click at [798, 622] on font "節省" at bounding box center [800, 619] width 23 height 16
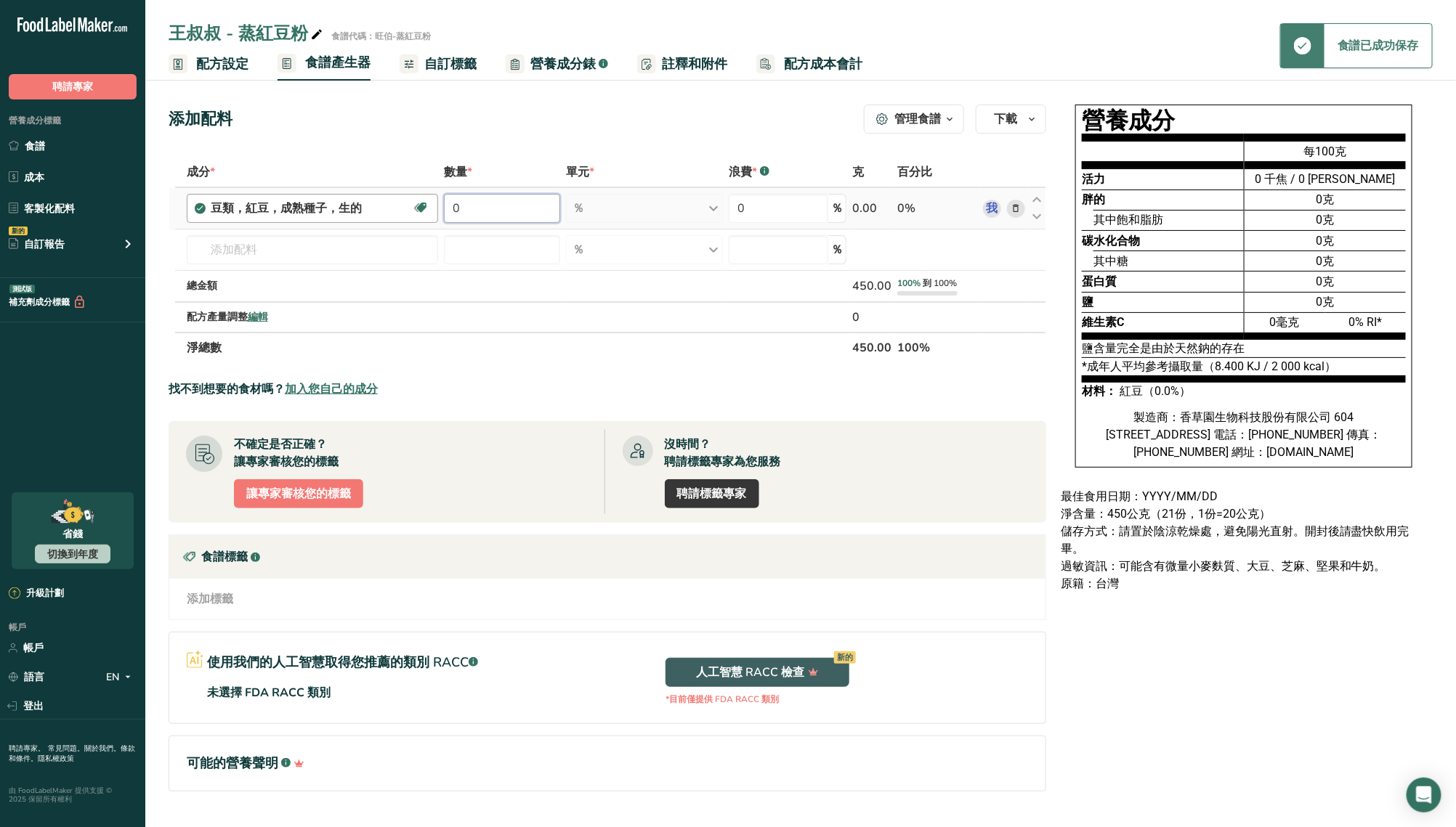
drag, startPoint x: 479, startPoint y: 209, endPoint x: 415, endPoint y: 200, distance: 64.6
click at [415, 200] on tr "豆類，紅豆，成熟種子，生的 Plant-based Protein Dairy free Gluten free Vegan Vegetarian Soy f…" at bounding box center [608, 209] width 877 height 42
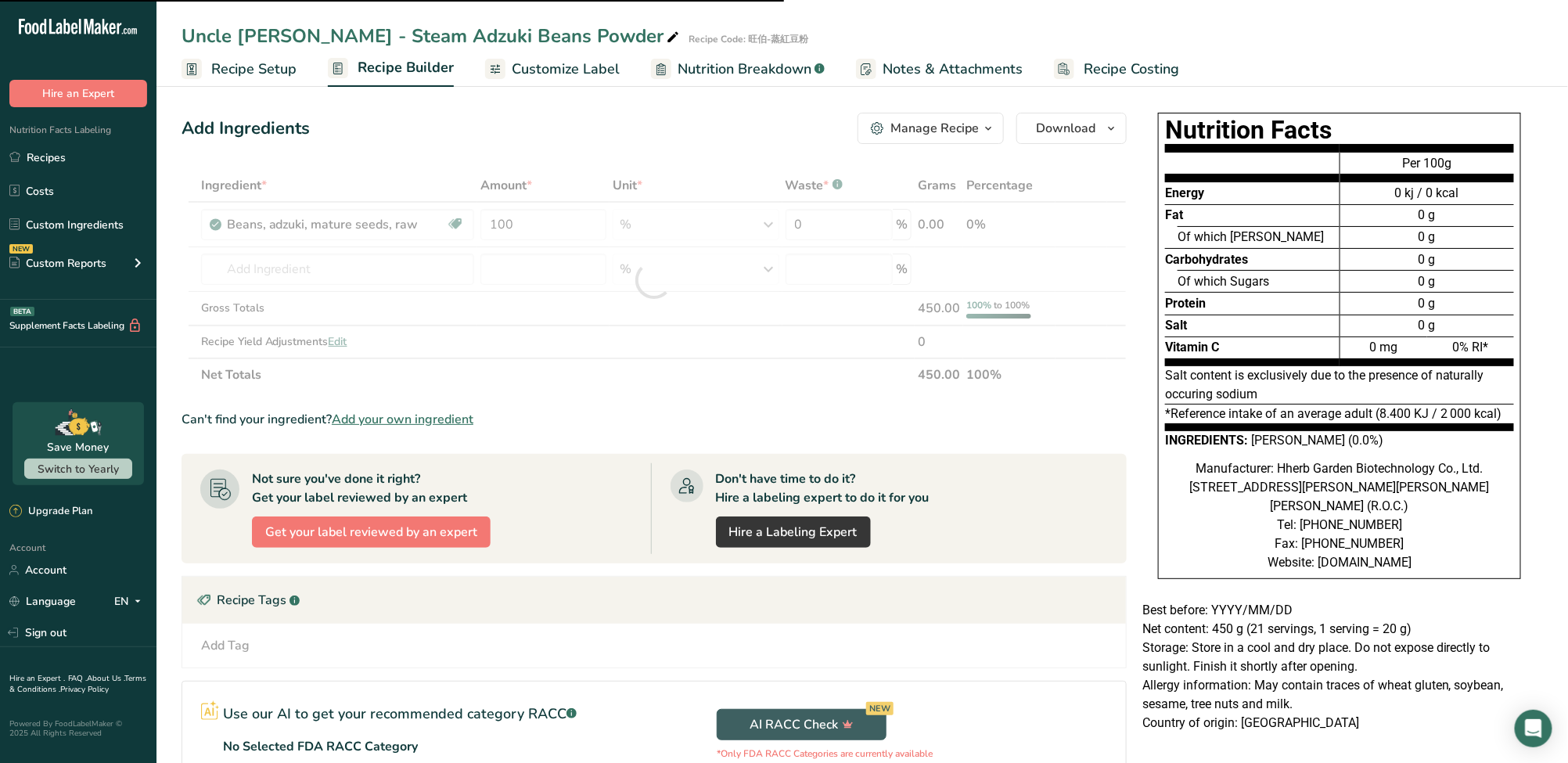
click at [1521, 36] on div "Uncle Wang - Steam Adzuki Beans Powder Recipe Code: 旺伯-蒸紅豆粉" at bounding box center [862, 36] width 1412 height 28
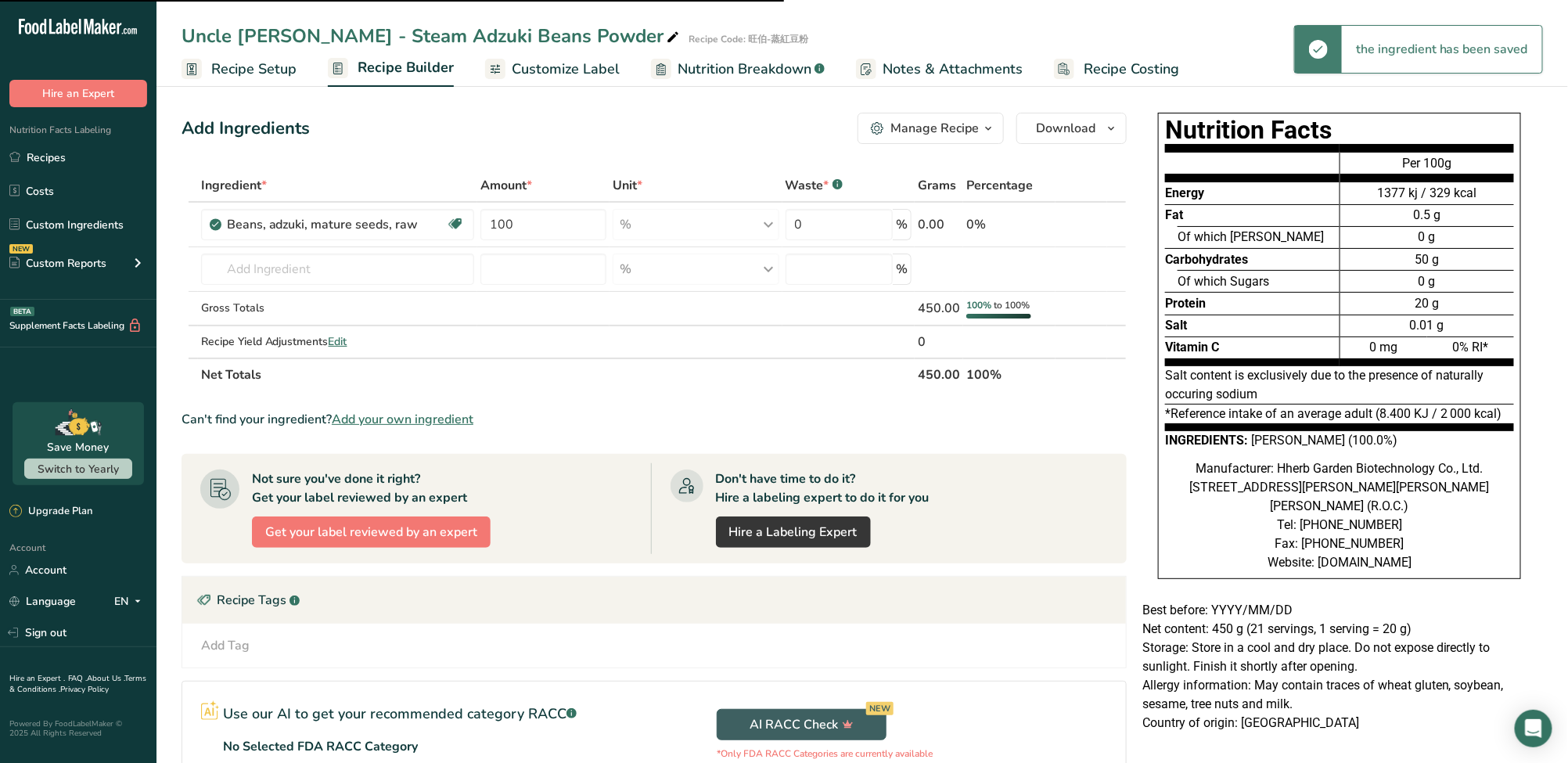
click at [1151, 463] on div "Nutrition Facts Energy Fat Of which Saturates Carbohydrates Of which Sugars Pro…" at bounding box center [1339, 353] width 407 height 494
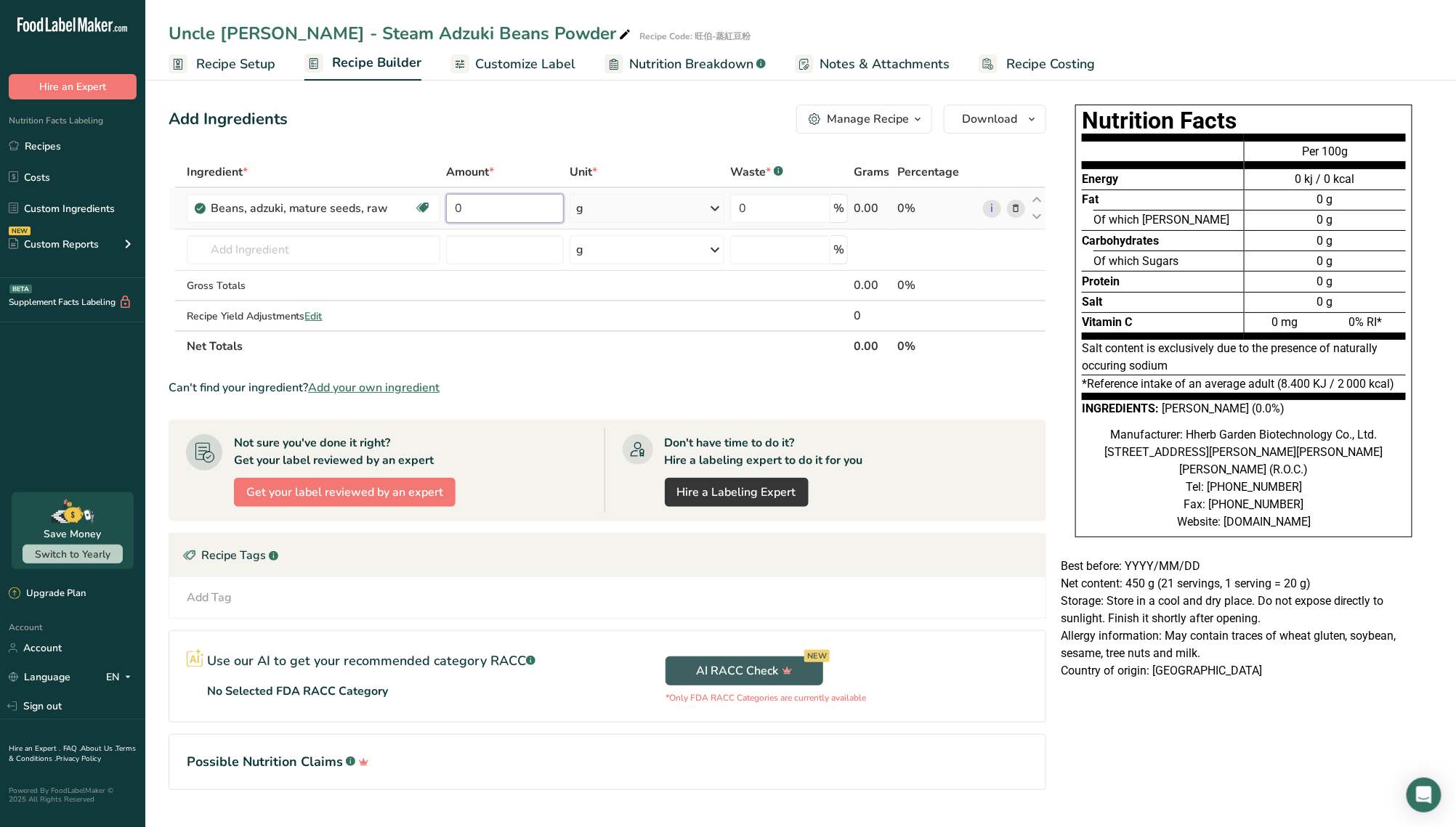
click at [511, 211] on input "0" at bounding box center [505, 208] width 118 height 29
drag, startPoint x: 477, startPoint y: 207, endPoint x: 441, endPoint y: 208, distance: 36.0
click at [442, 208] on tr "Beans, adzuki, mature seeds, raw Plant-based Protein Dairy free Gluten free Veg…" at bounding box center [608, 209] width 877 height 42
type input "1"
type input "4"
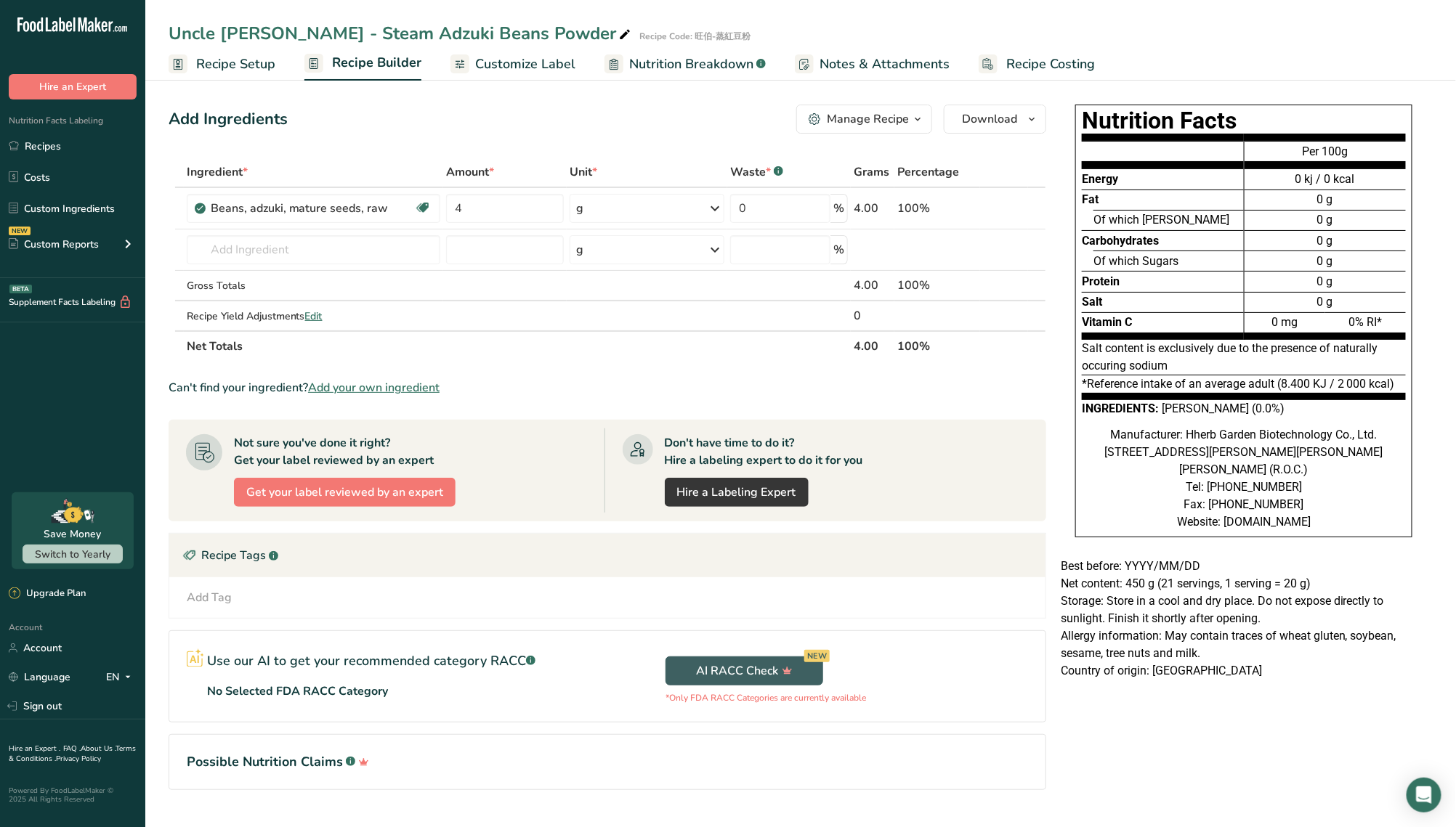
click at [221, 64] on span "Recipe Setup" at bounding box center [235, 64] width 79 height 20
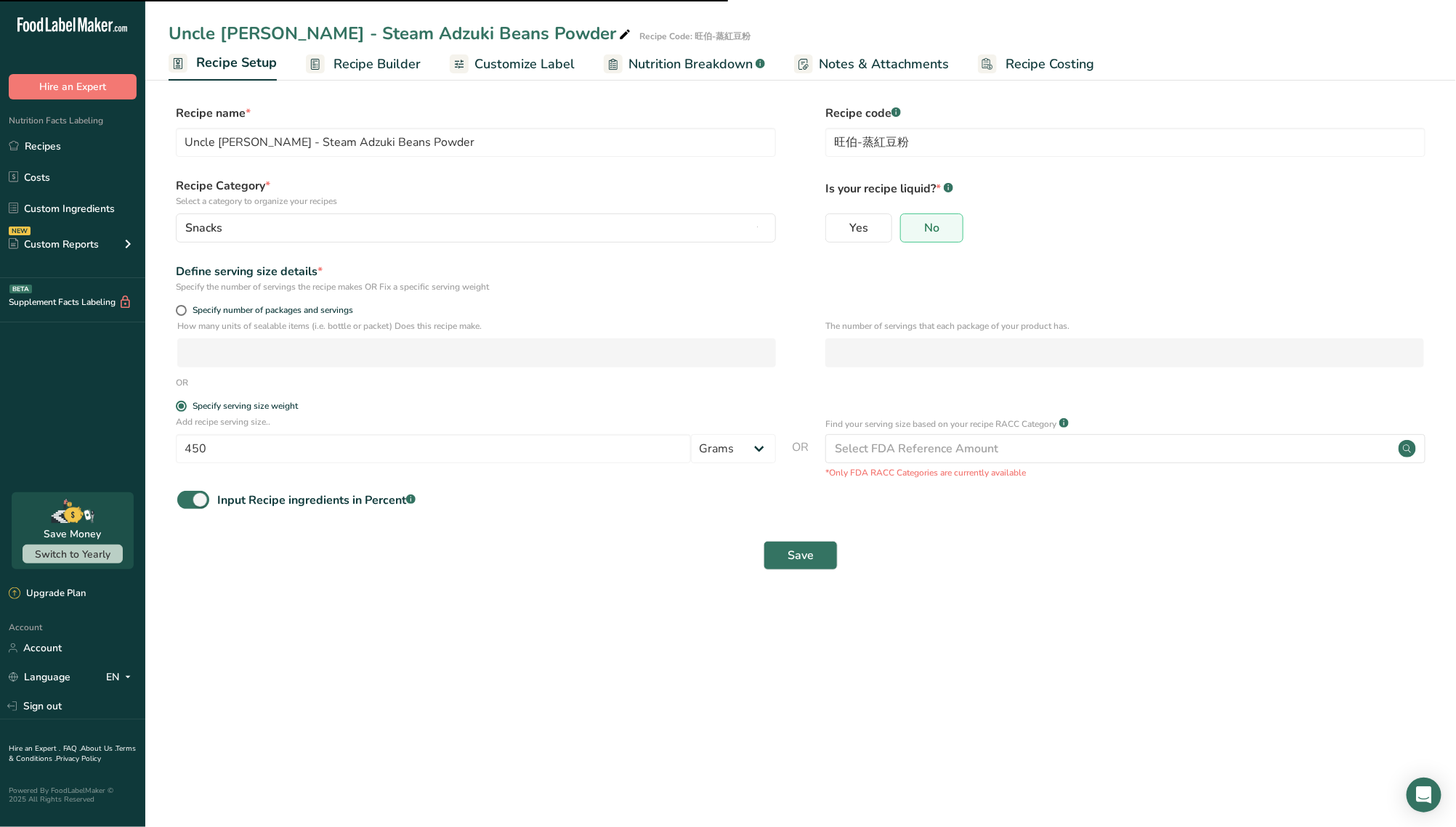
type input "20"
checkbox input "true"
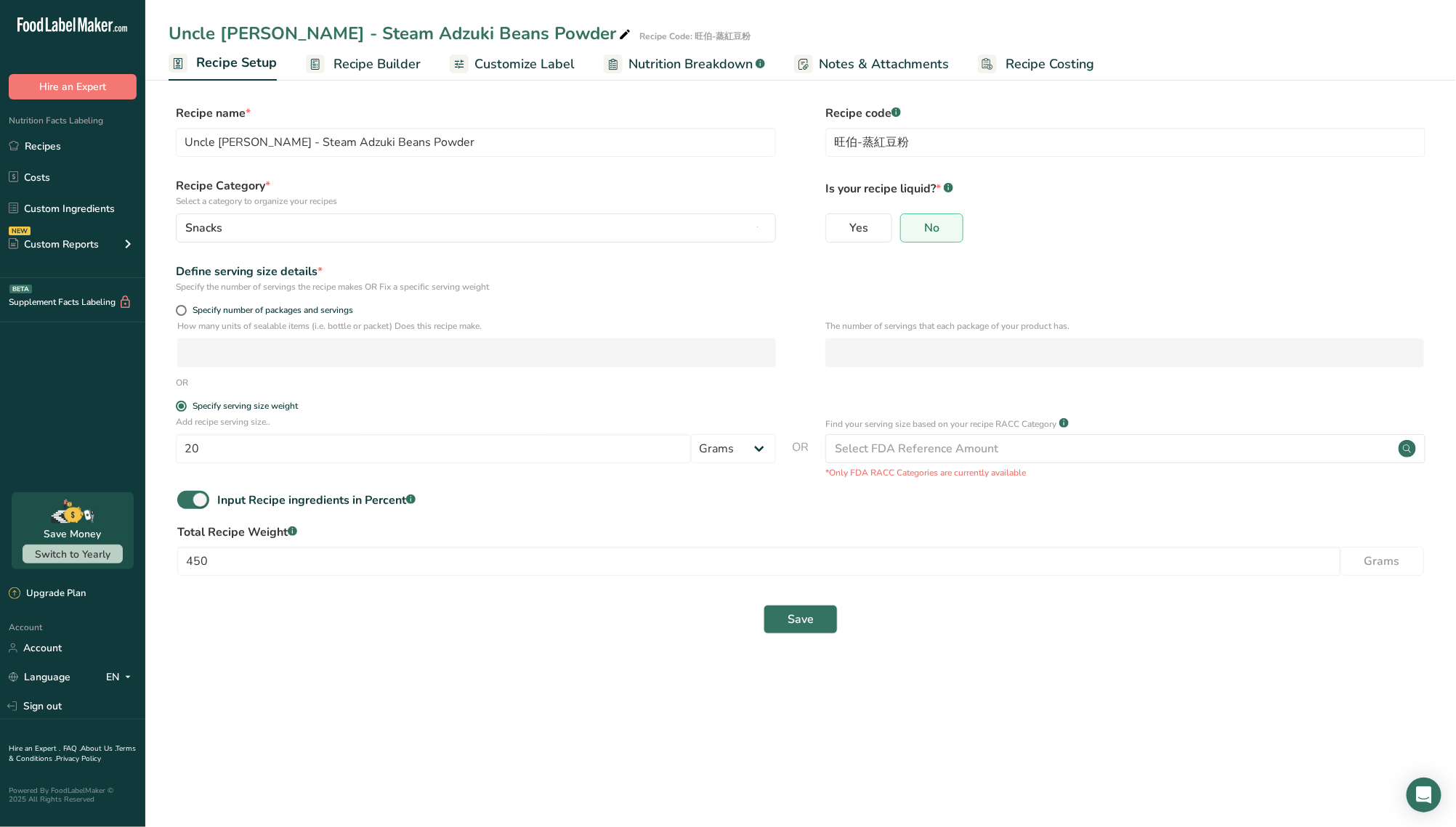
click at [380, 68] on span "Recipe Builder" at bounding box center [377, 64] width 87 height 20
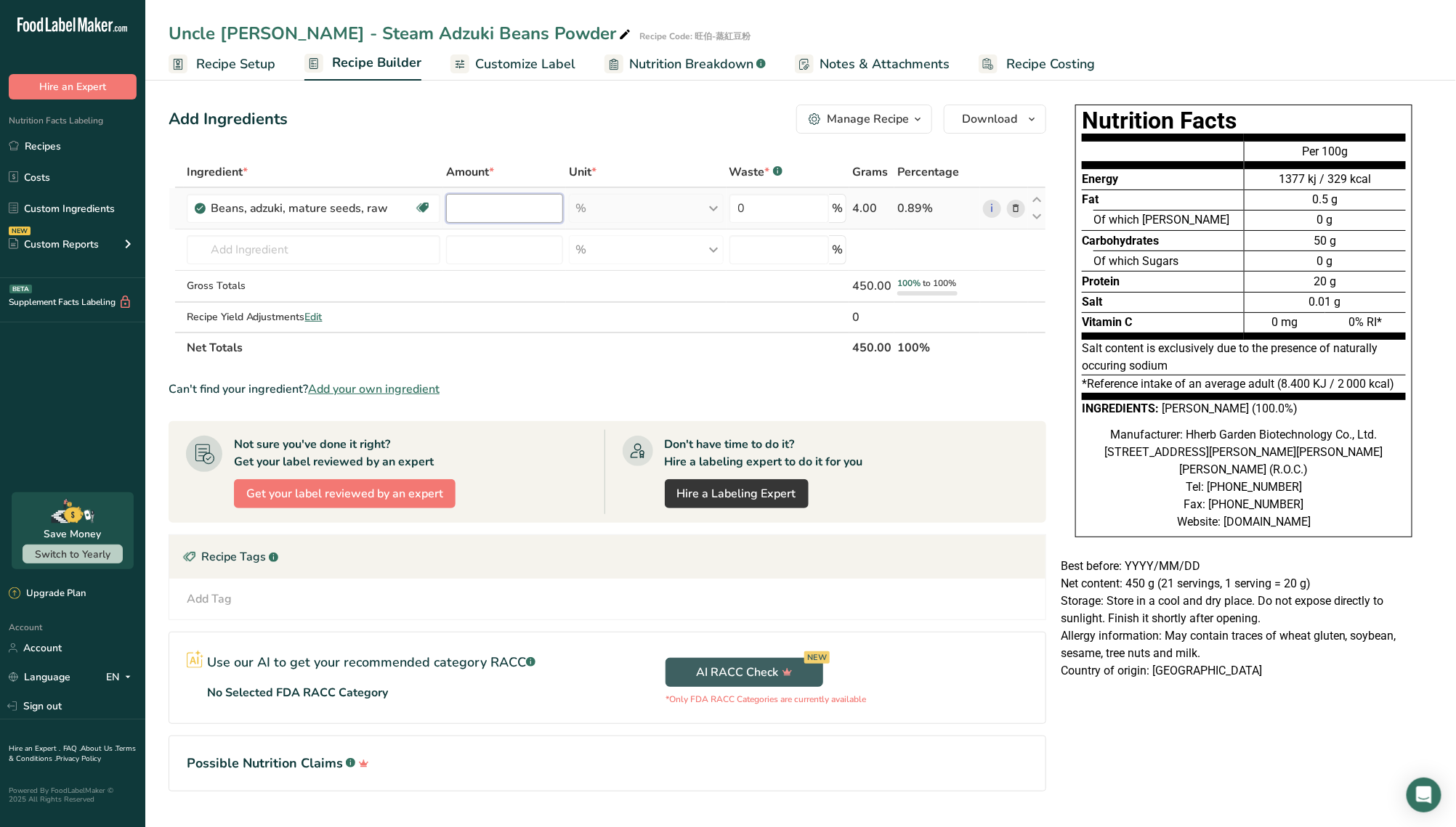
click at [493, 216] on input "number" at bounding box center [504, 208] width 117 height 29
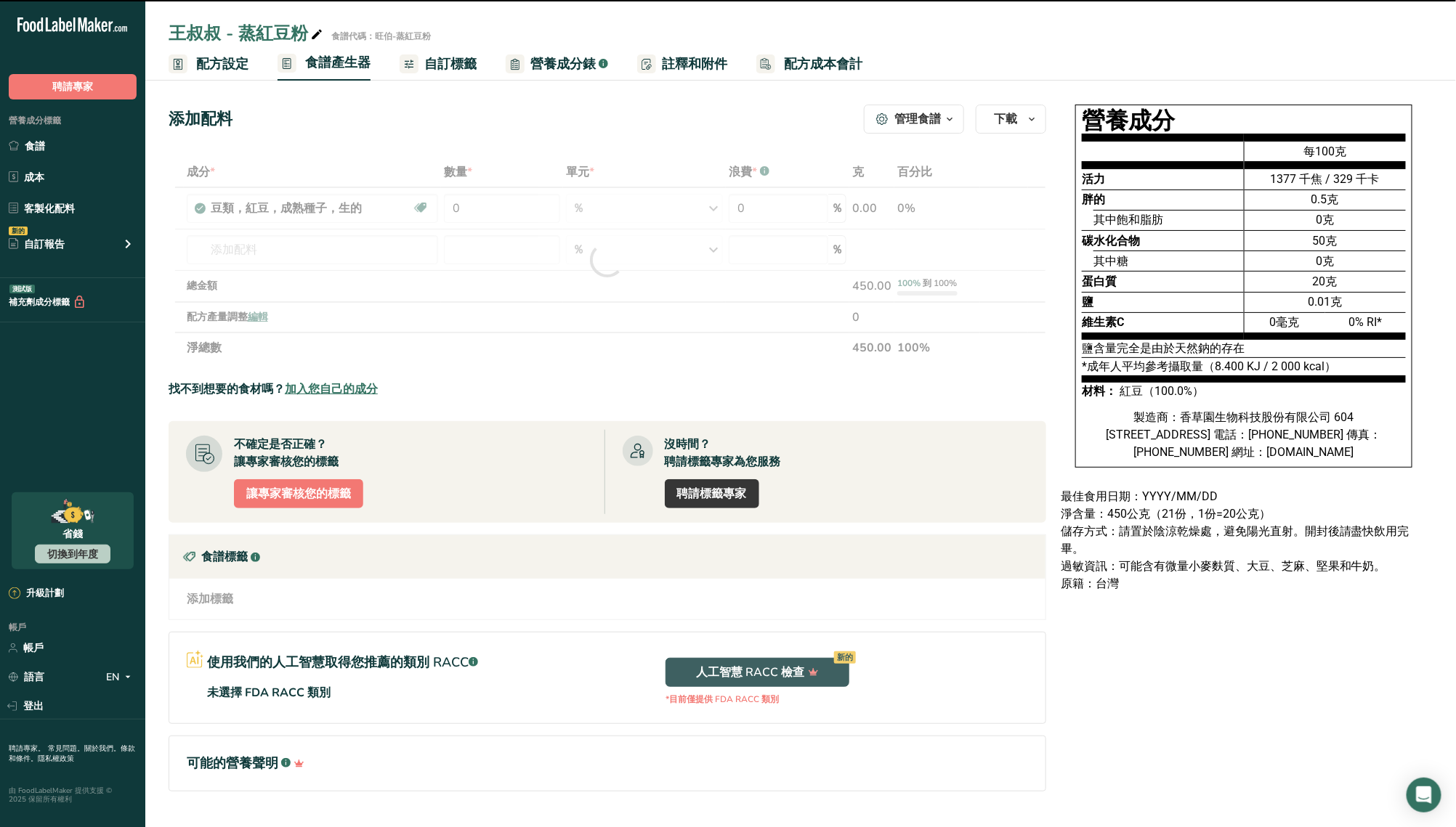
click at [536, 196] on div at bounding box center [607, 260] width 878 height 206
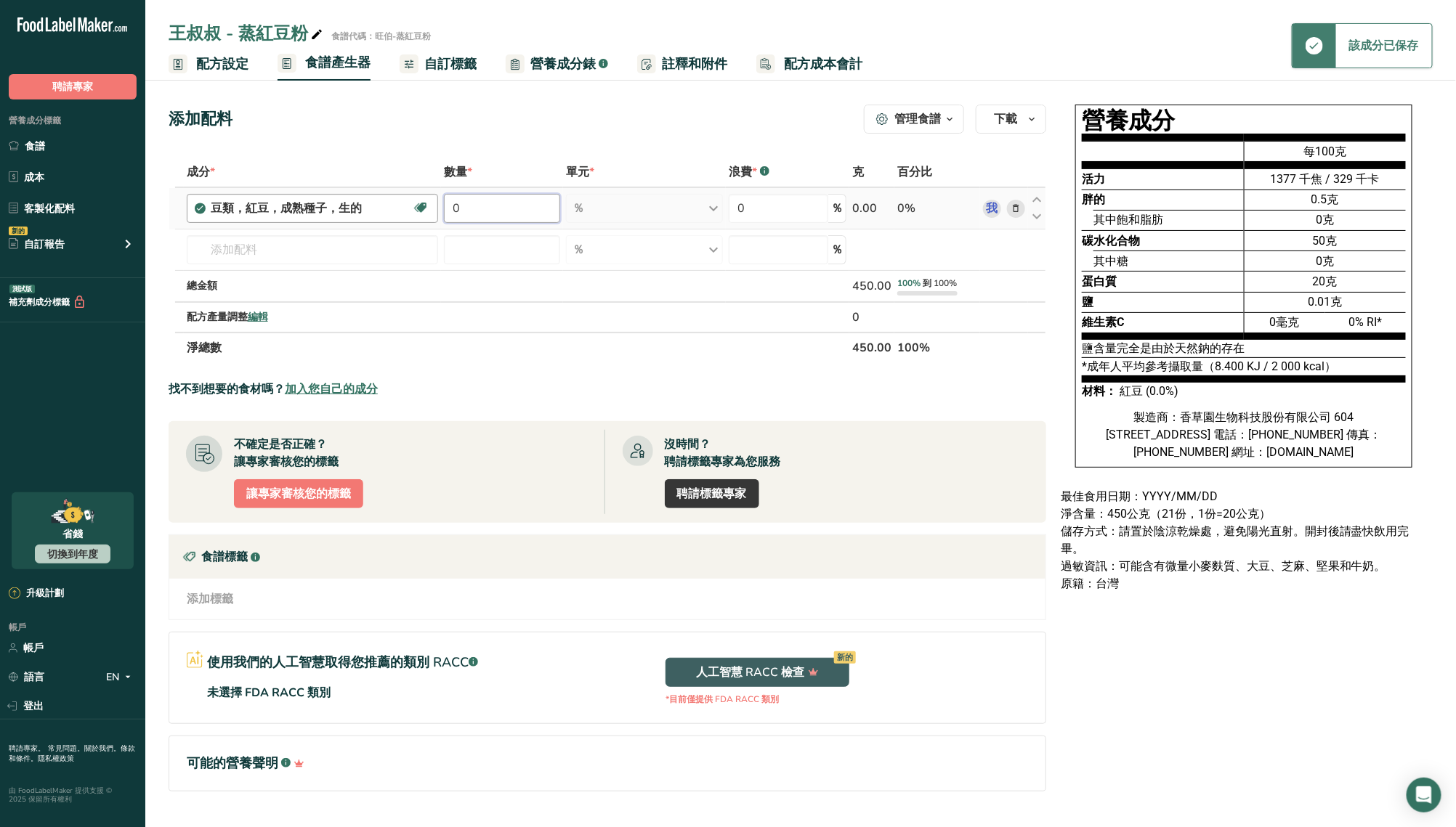
drag, startPoint x: 519, startPoint y: 210, endPoint x: 433, endPoint y: 215, distance: 86.1
click at [433, 215] on tr "豆類，紅豆，成熟種子，生的 植物蛋白 不含乳製品 不含麩質 素食 素食 不含大豆 0 ％ 份量 1 杯 重量單位 克 公斤 毫克 看更多 體積單位 公升 體積…" at bounding box center [608, 209] width 877 height 42
type input "100"
click at [589, 362] on section "成分 * 數量 * 單元 * 浪費 * .a-a{fill:#347362;}.b-a{fill:#fff;} 克 百分比 豆類，紅豆，成熟種子，生的 植物蛋…" at bounding box center [607, 486] width 878 height 658
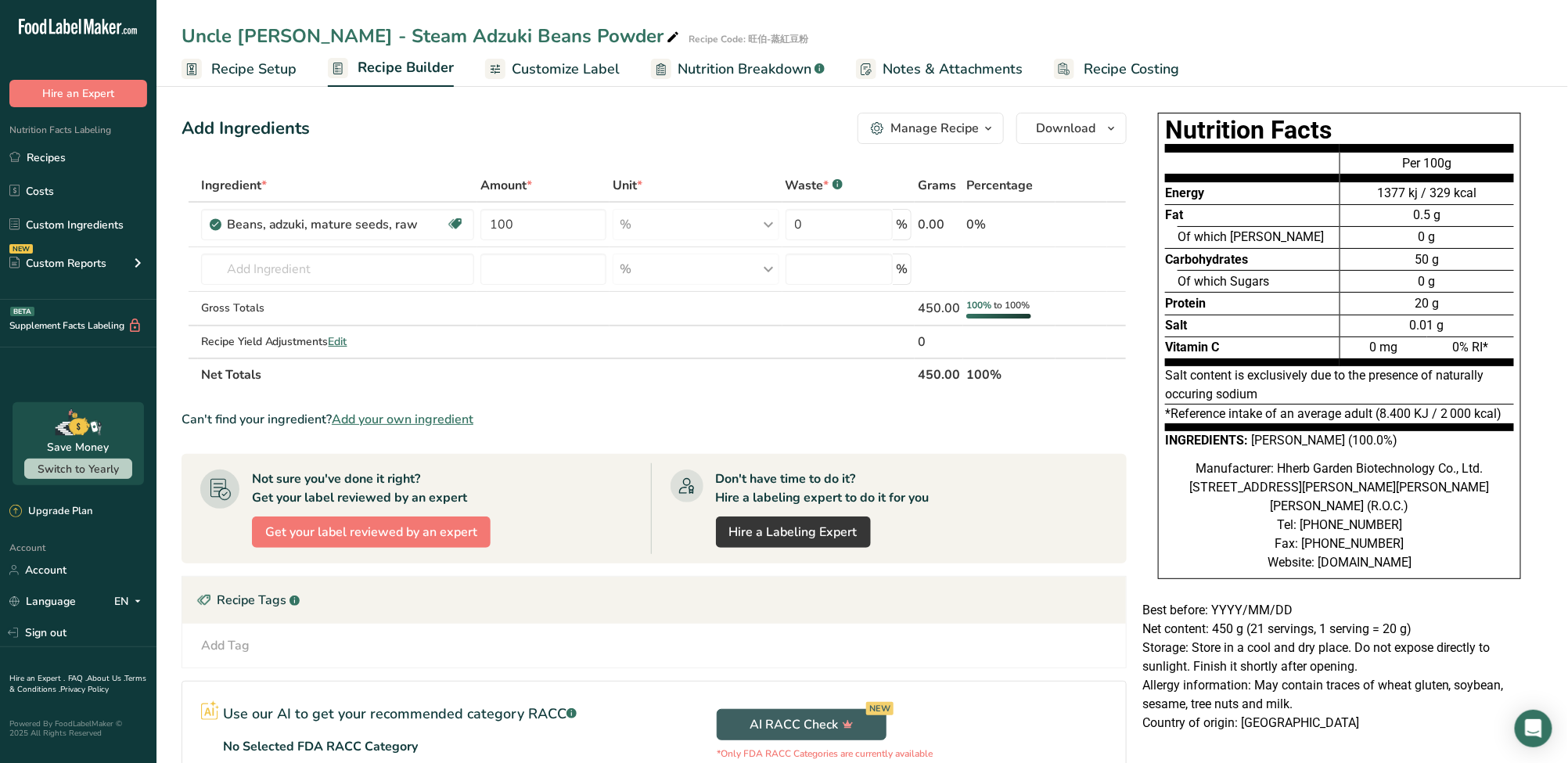
click at [590, 76] on span "Customize Label" at bounding box center [566, 69] width 108 height 21
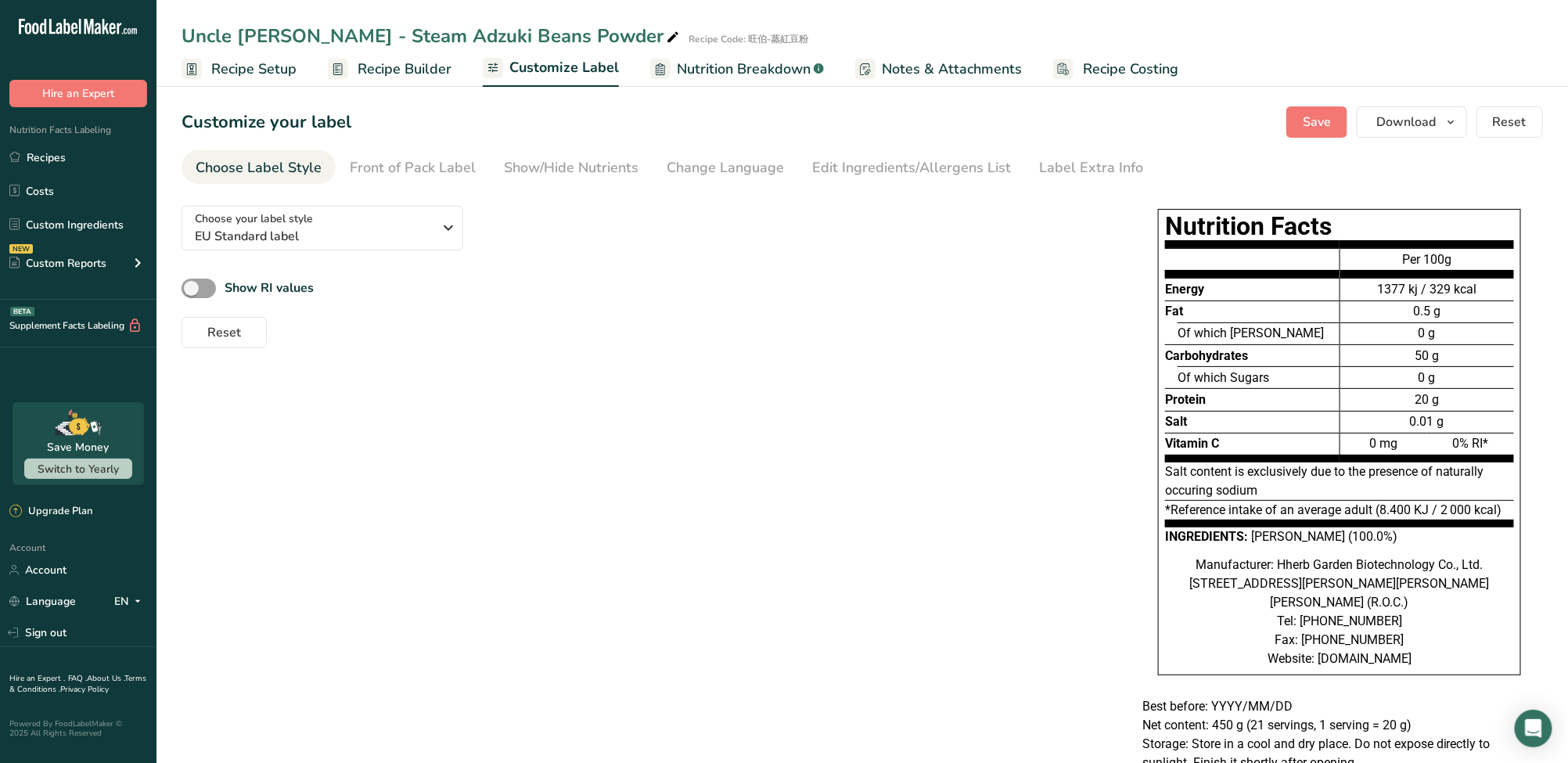
click at [733, 77] on span "Nutrition Breakdown" at bounding box center [744, 69] width 134 height 21
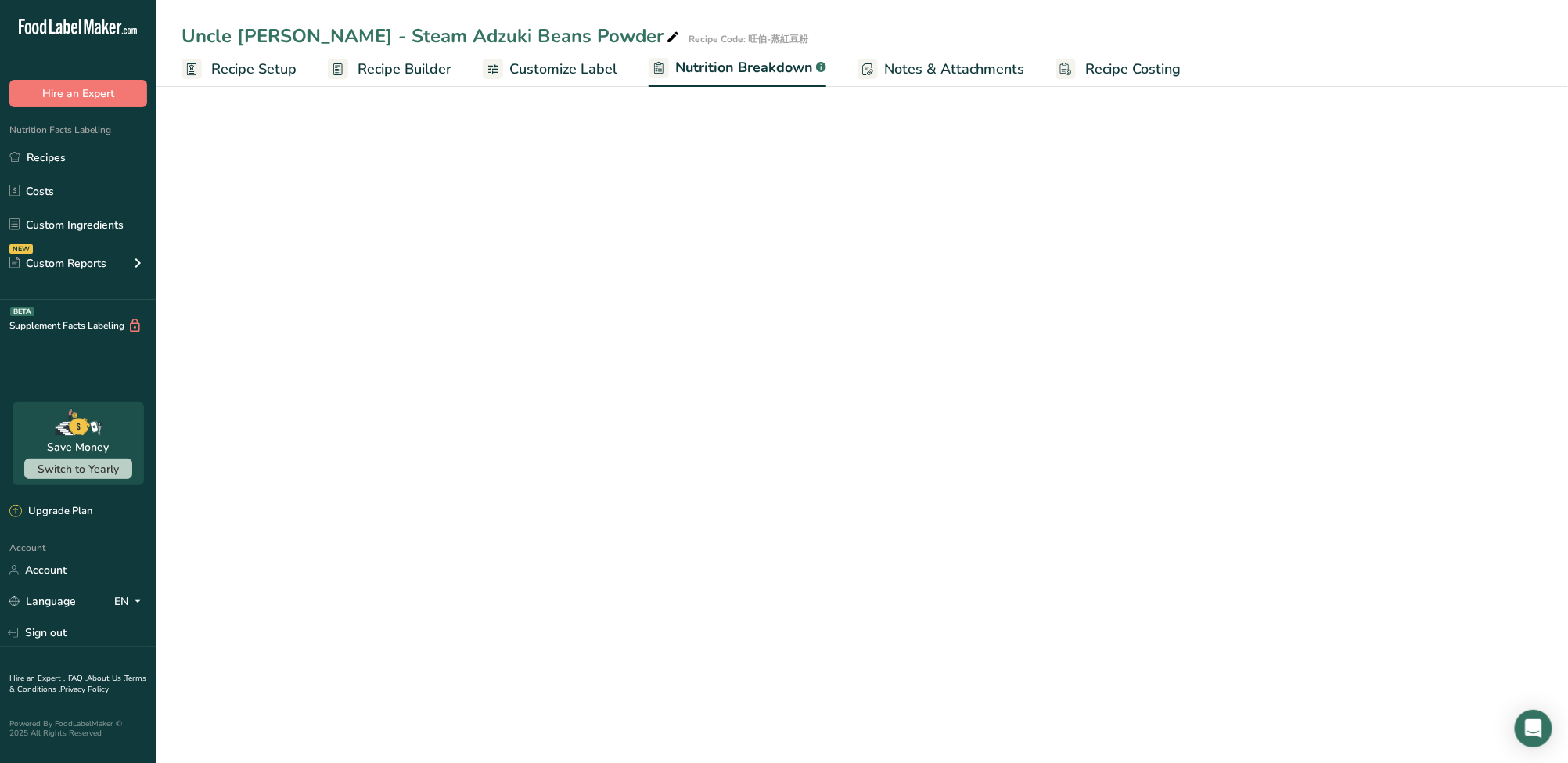
select select "Calories"
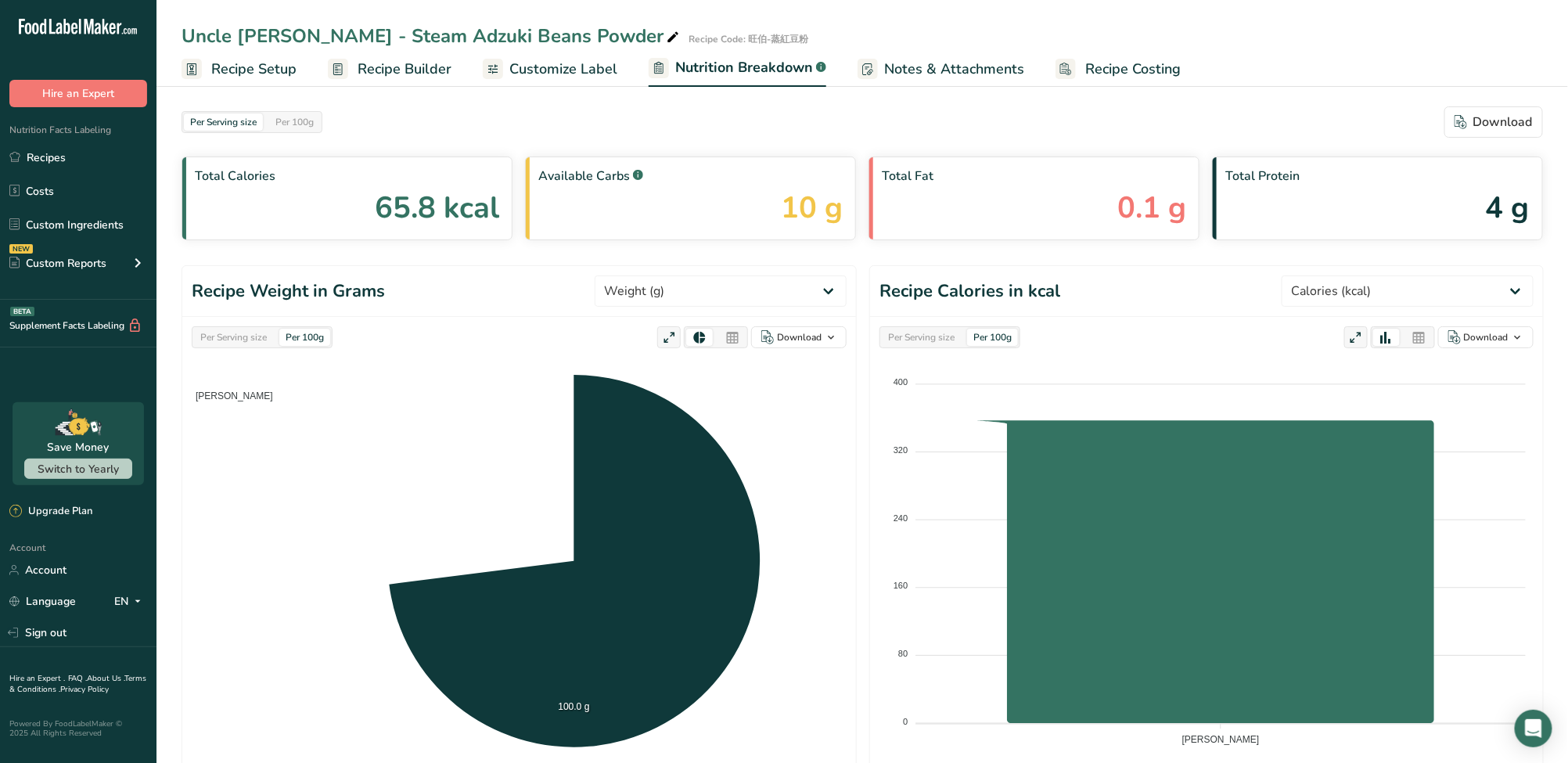
click at [953, 78] on span "Notes & Attachments" at bounding box center [954, 69] width 141 height 21
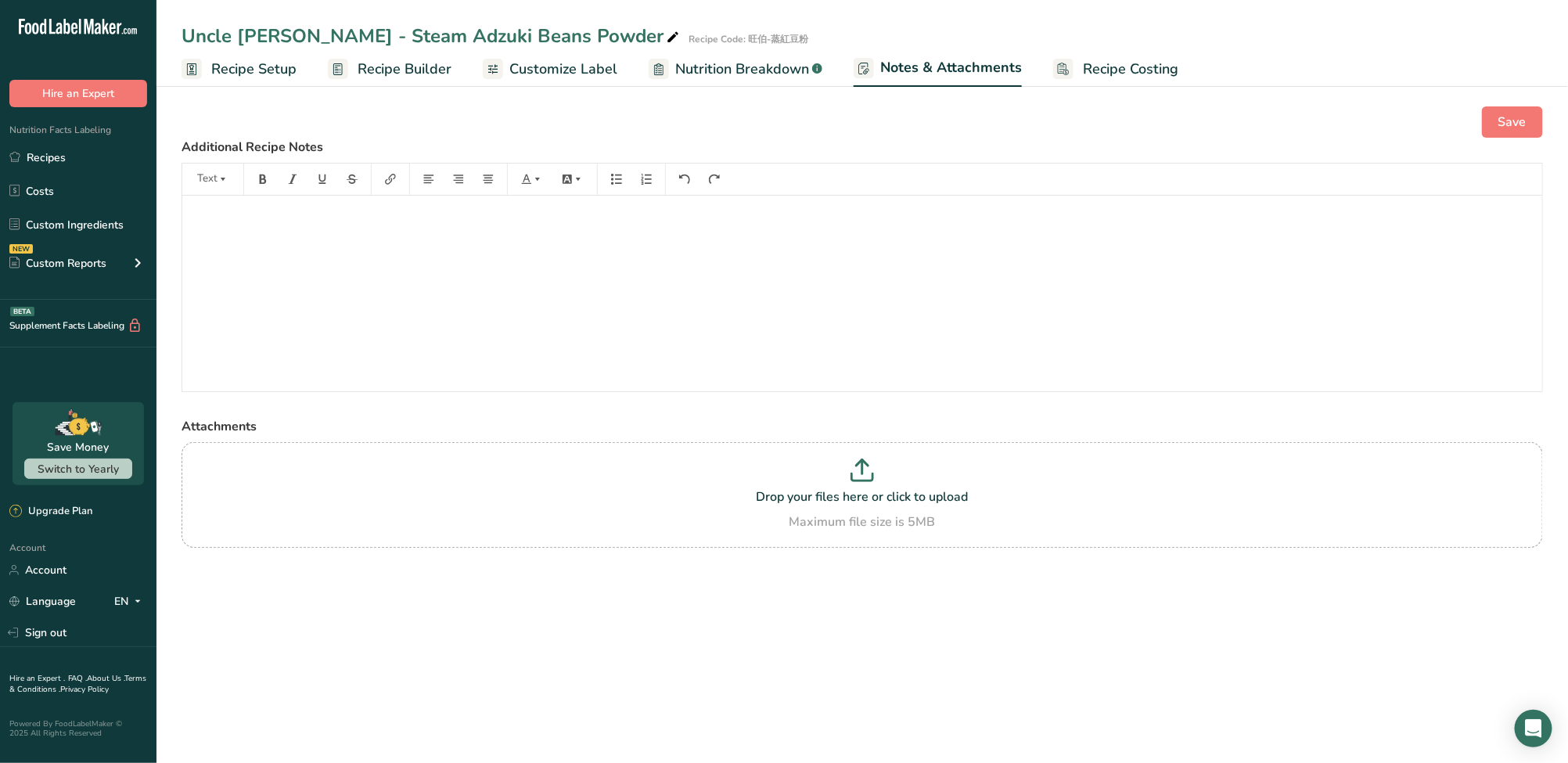
click at [536, 75] on span "Customize Label" at bounding box center [564, 69] width 108 height 21
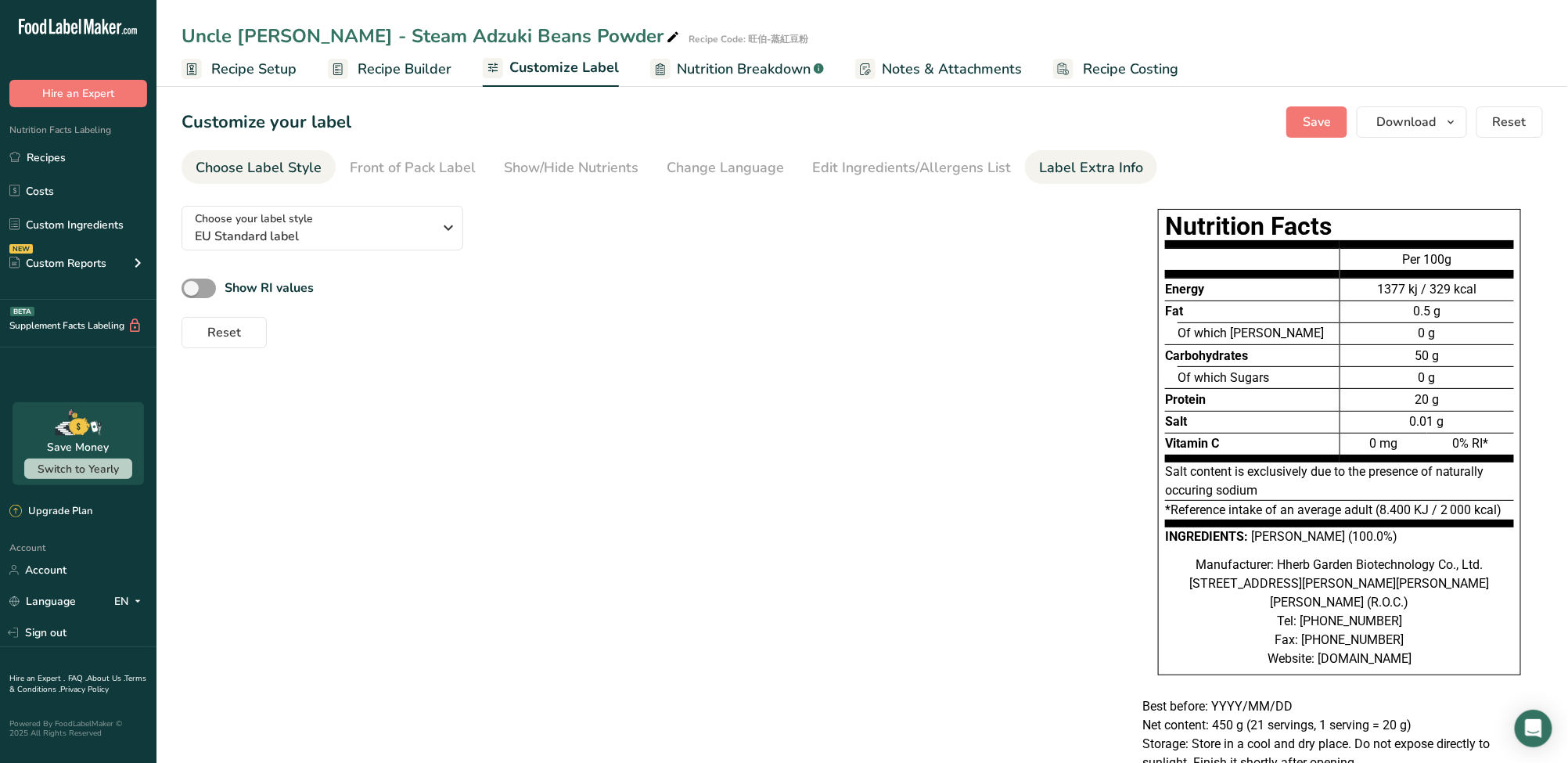
click at [1112, 177] on div "Label Extra Info" at bounding box center [1091, 167] width 104 height 21
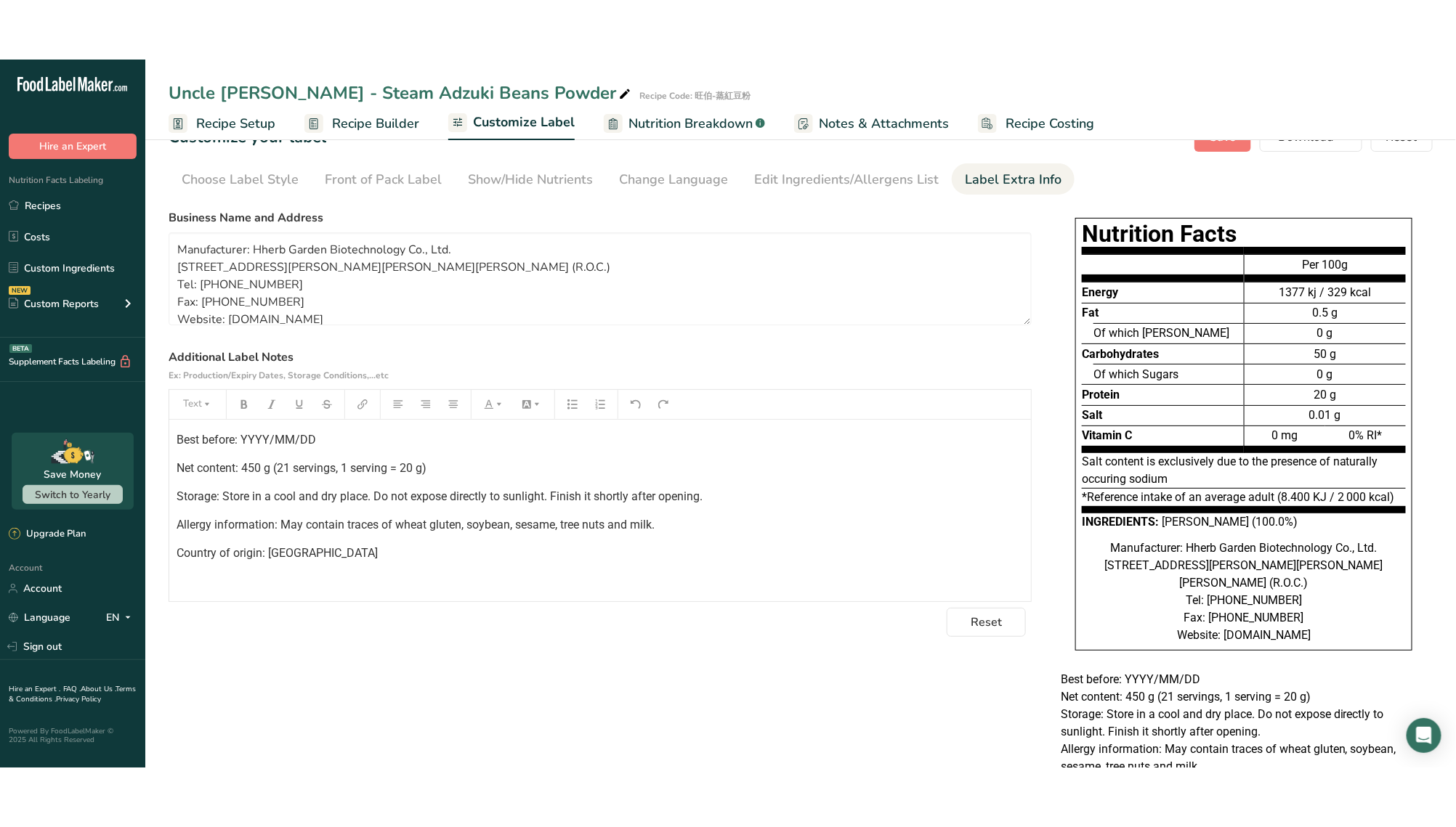
scroll to position [13, 0]
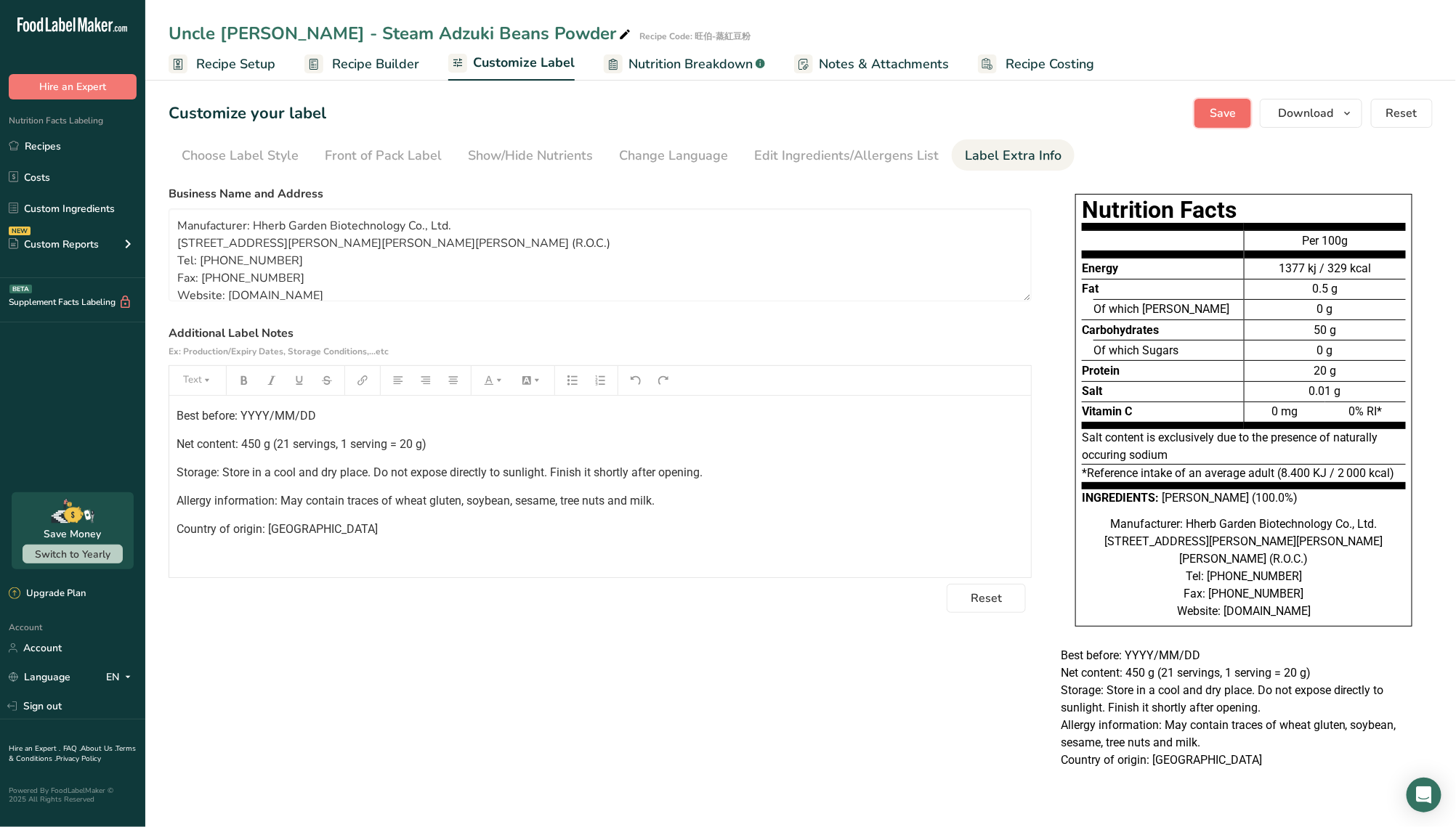
click at [1231, 105] on span "Save" at bounding box center [1223, 113] width 26 height 17
click at [61, 147] on link "Recipes" at bounding box center [73, 146] width 145 height 27
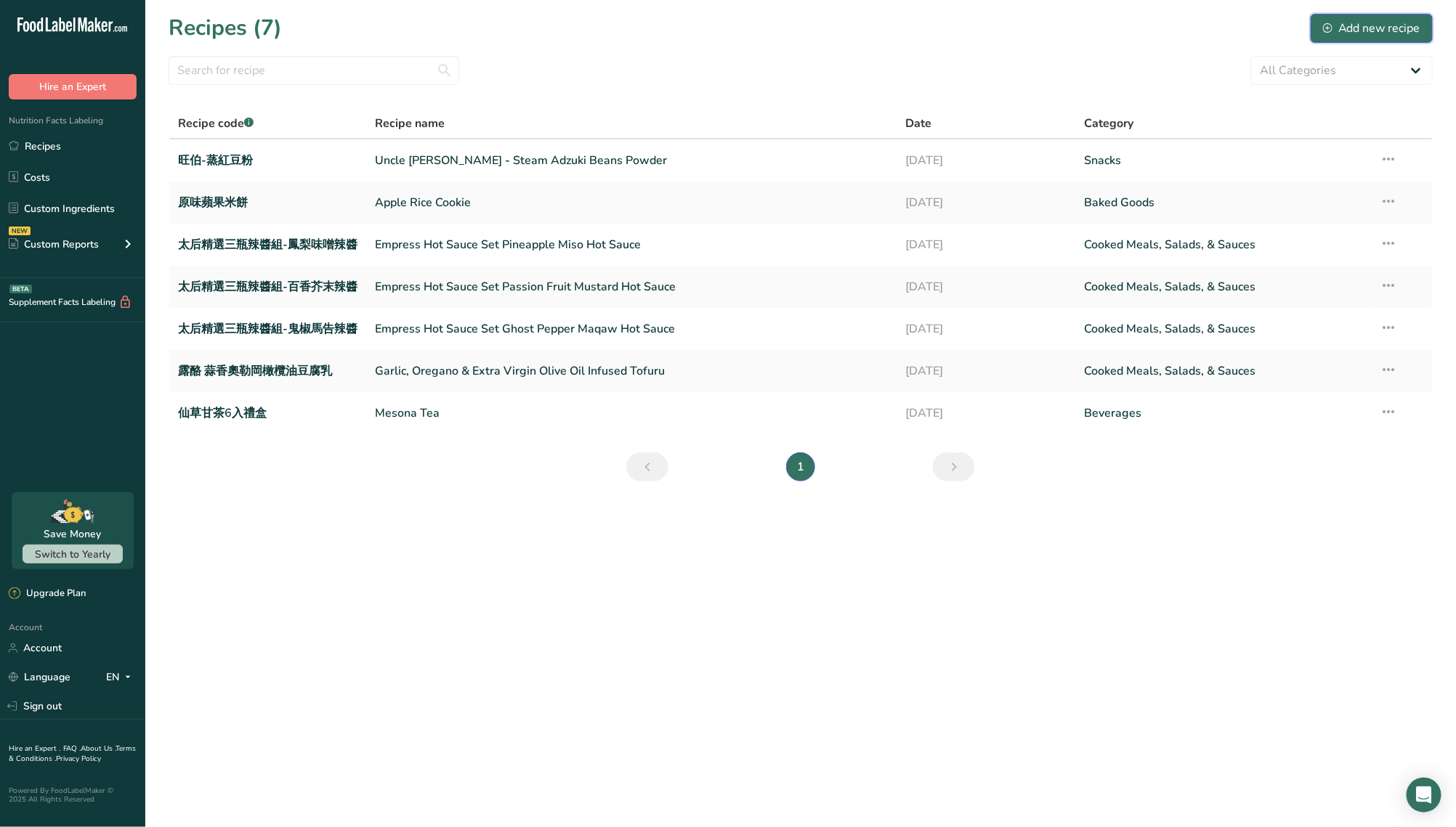
click at [1338, 31] on div "Add new recipe" at bounding box center [1372, 28] width 97 height 17
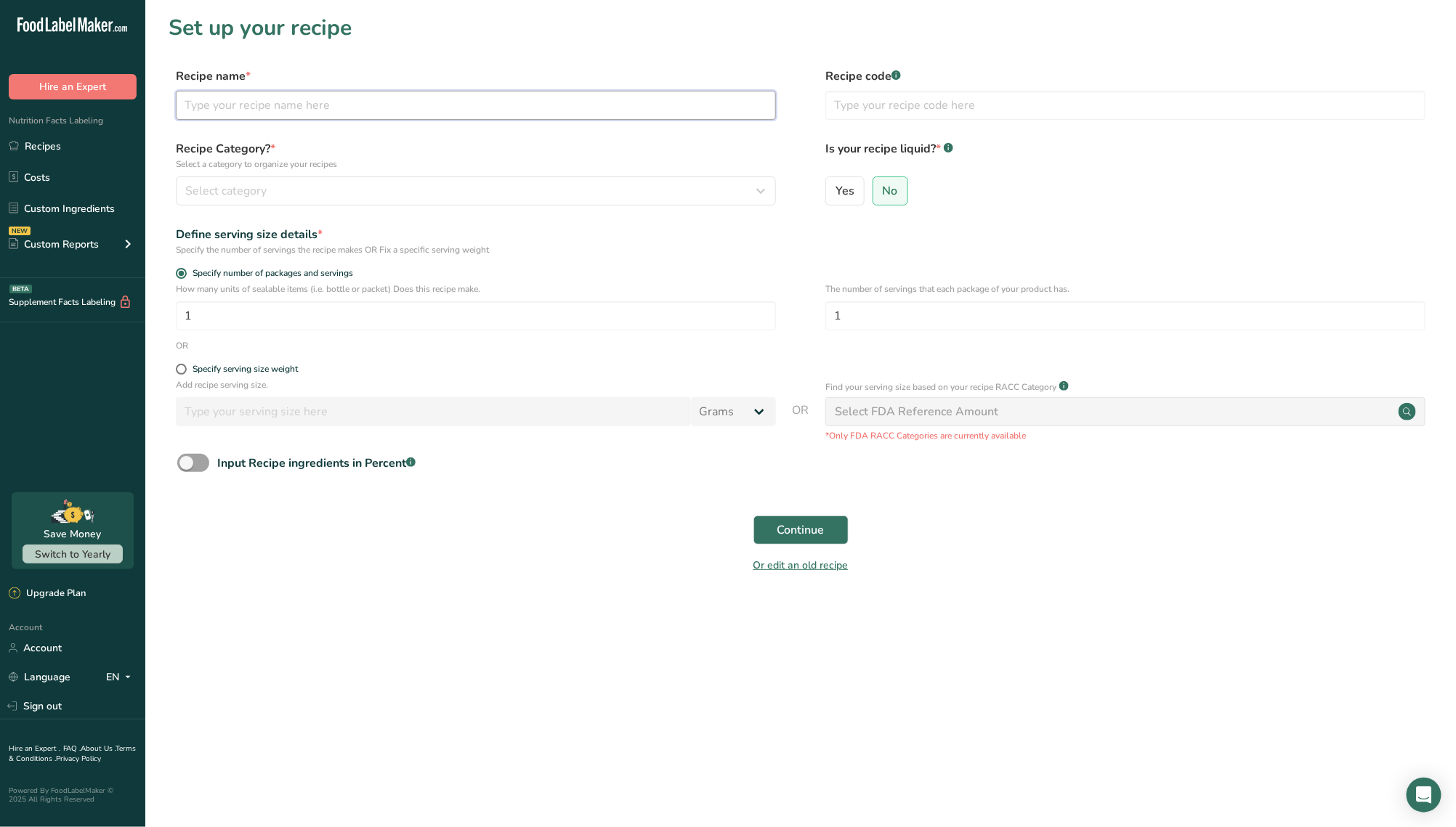
click at [354, 113] on input "text" at bounding box center [476, 106] width 600 height 29
paste input "Tieguanyin Tea Cripsy Crust"
type input "Tieguanyin Tea Cripsy Crust"
click at [941, 115] on input "text" at bounding box center [1126, 106] width 600 height 29
paste input "小瓷糖 (鐵觀音)"
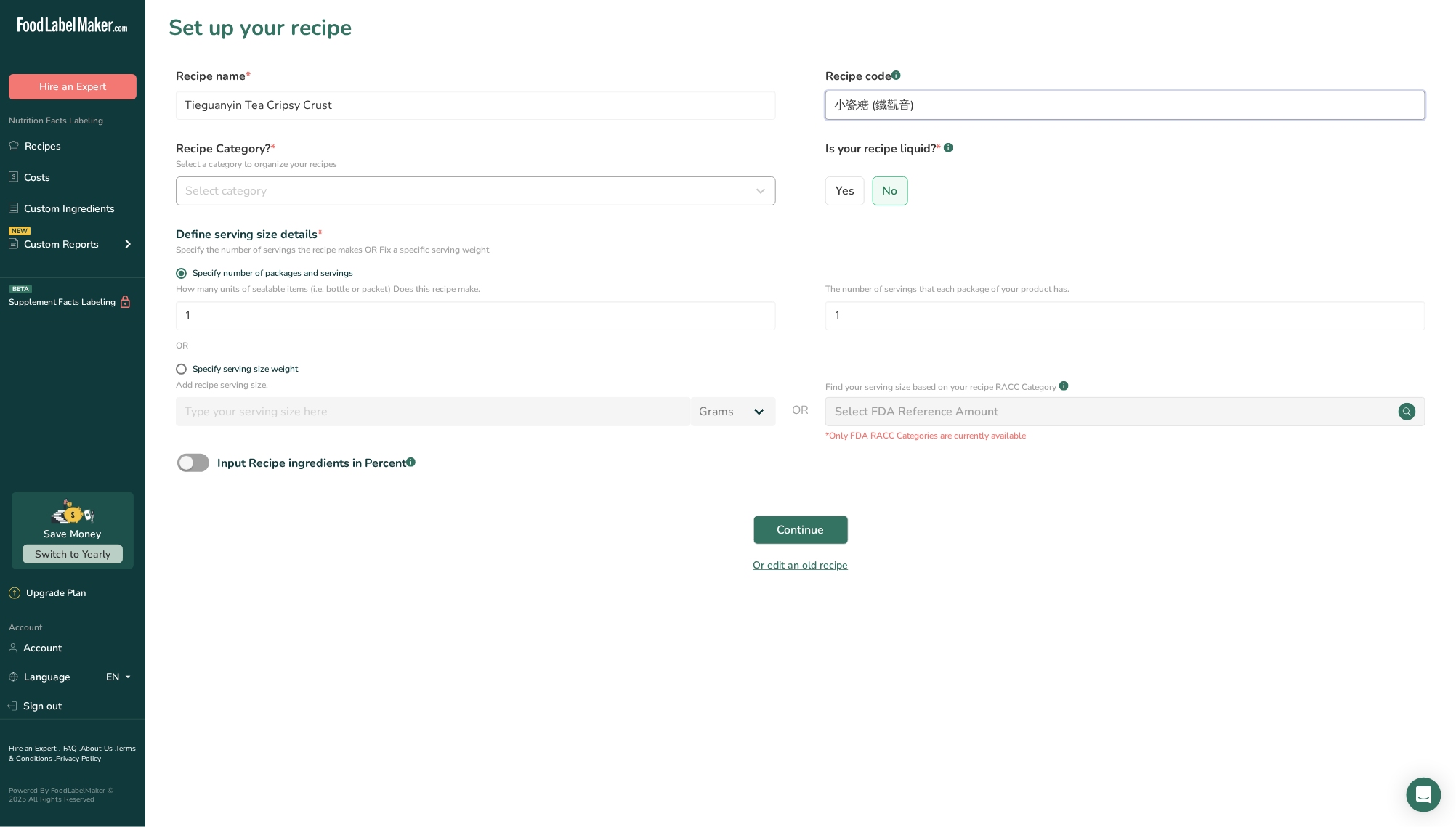
type input "小瓷糖 (鐵觀音)"
click at [318, 188] on div "Select category" at bounding box center [471, 191] width 572 height 17
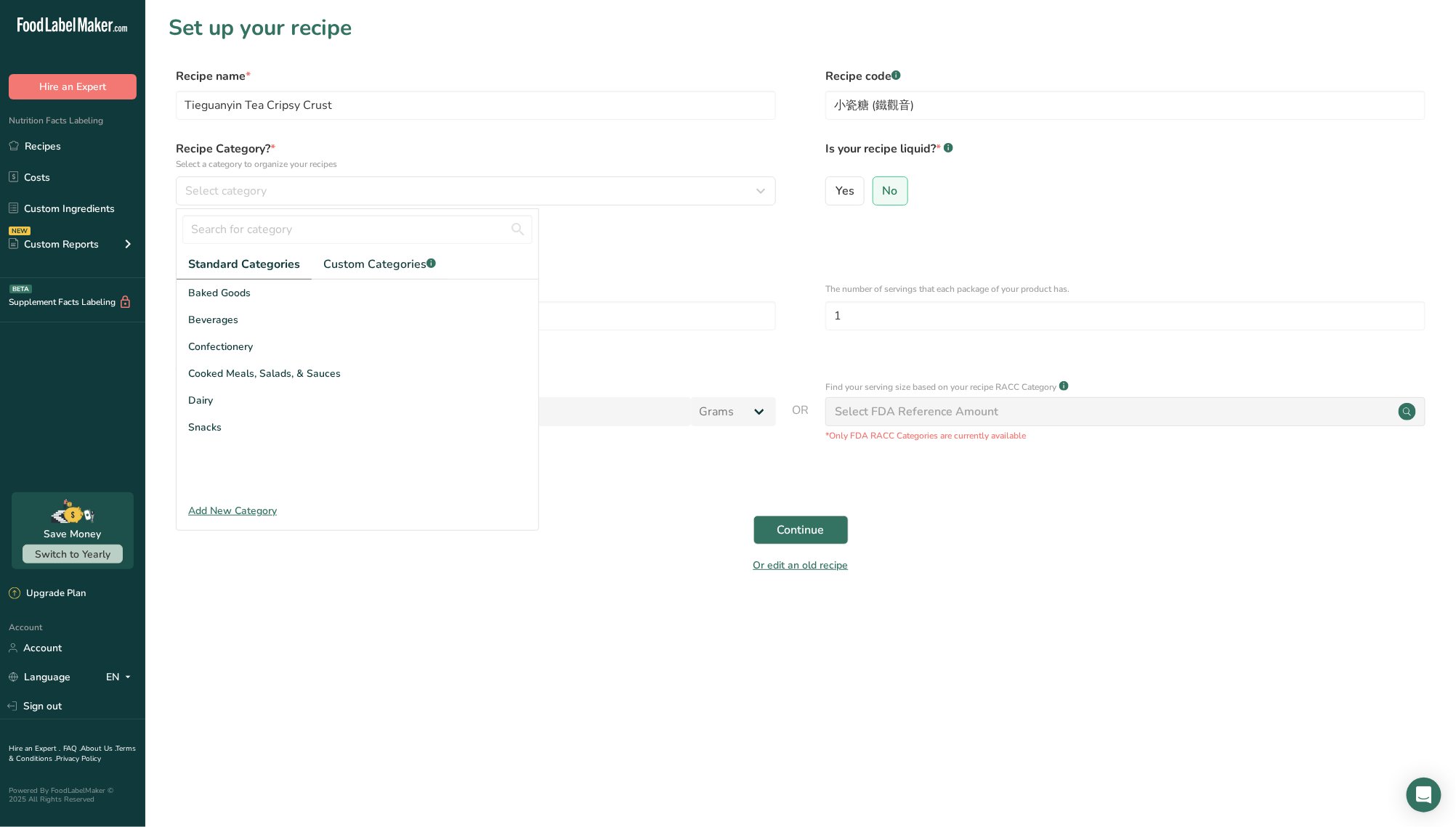
drag, startPoint x: 670, startPoint y: 321, endPoint x: 606, endPoint y: 268, distance: 83.1
click at [606, 268] on form "Recipe name * Tieguanyin Tea Cripsy Crust Recipe code .a-a{fill:#347362;}.b-a{f…" at bounding box center [801, 325] width 1265 height 515
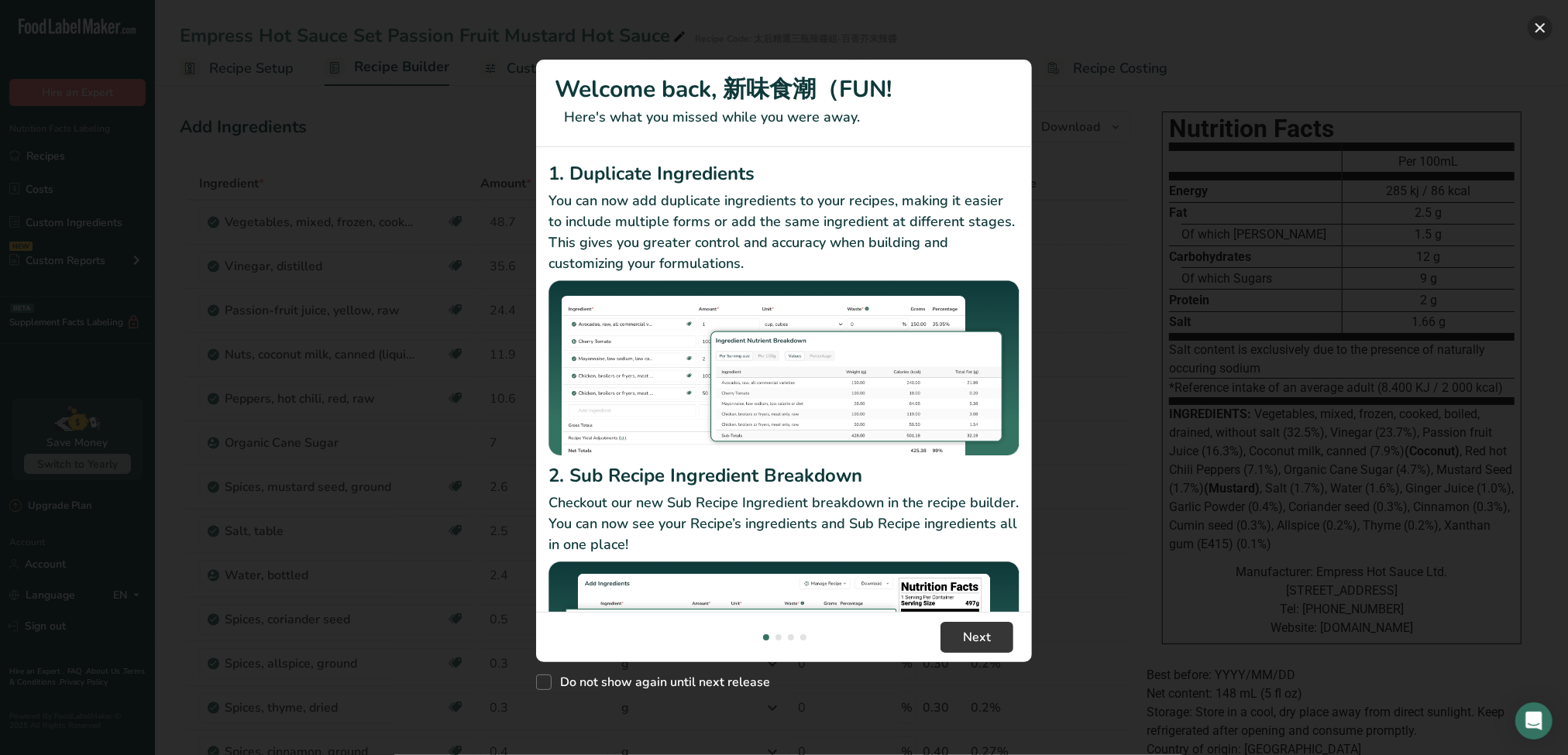
click at [1543, 34] on button "New Features" at bounding box center [1539, 27] width 25 height 25
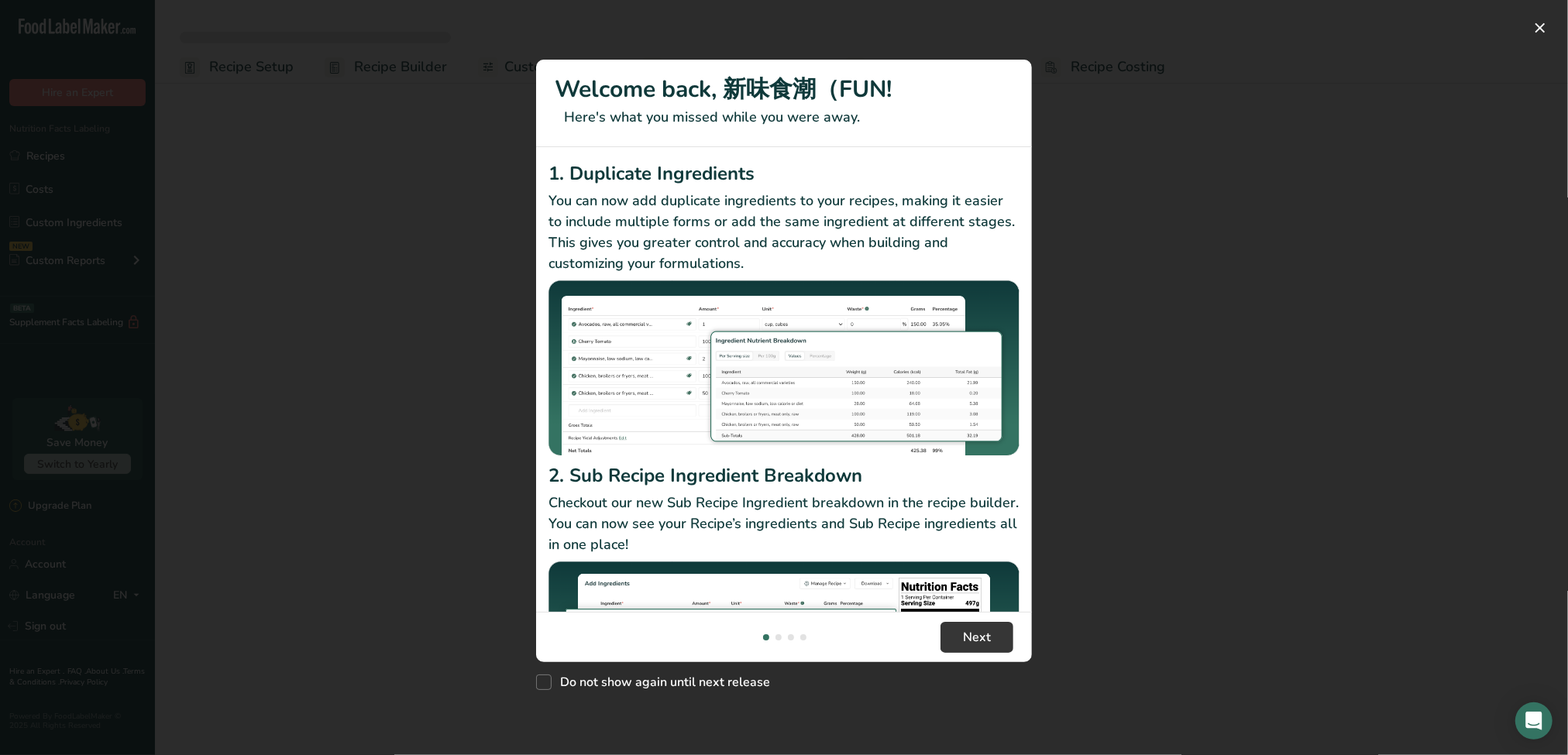
click at [1186, 402] on div "New Features" at bounding box center [784, 377] width 1568 height 755
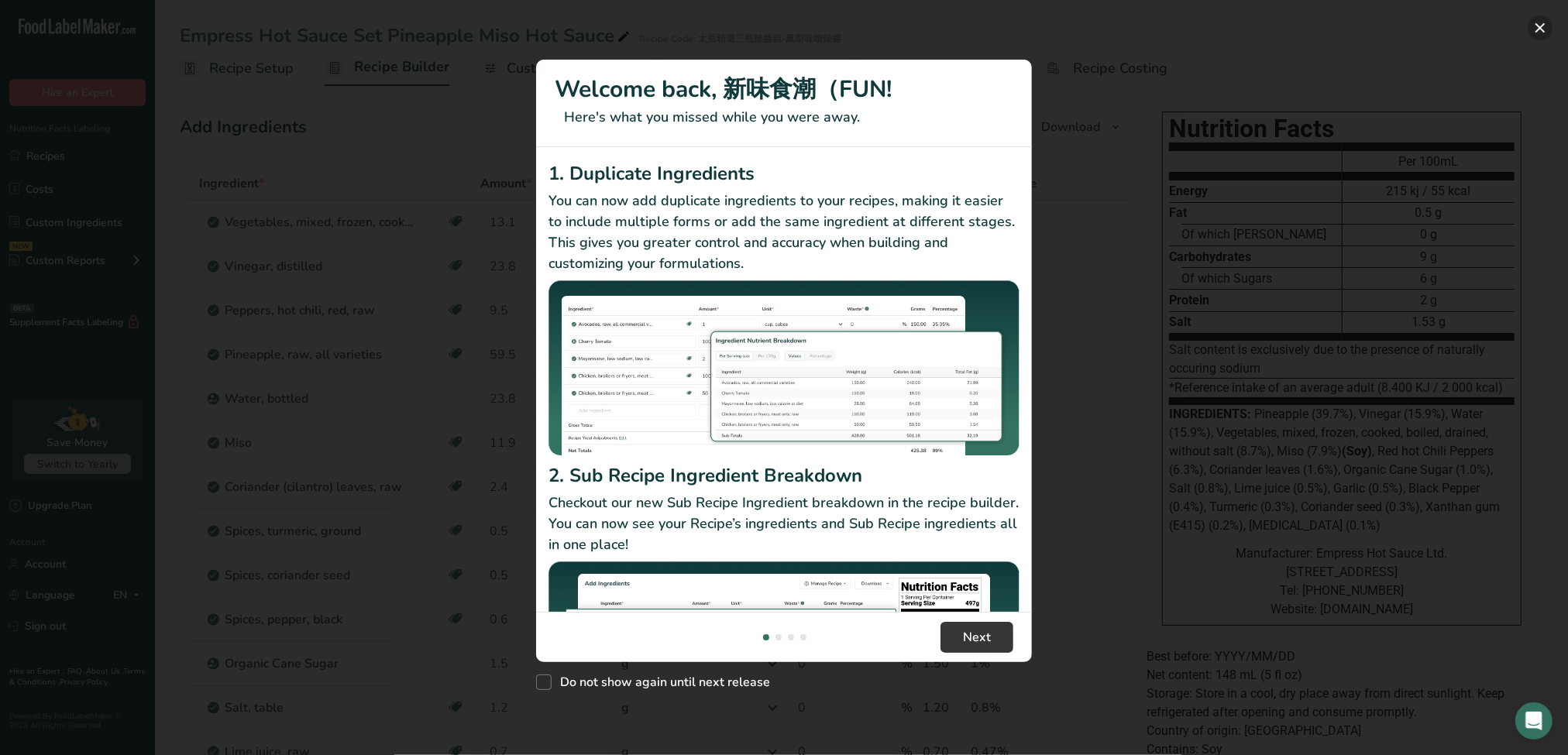
click at [1542, 34] on button "New Features" at bounding box center [1539, 27] width 25 height 25
